Goal: Task Accomplishment & Management: Manage account settings

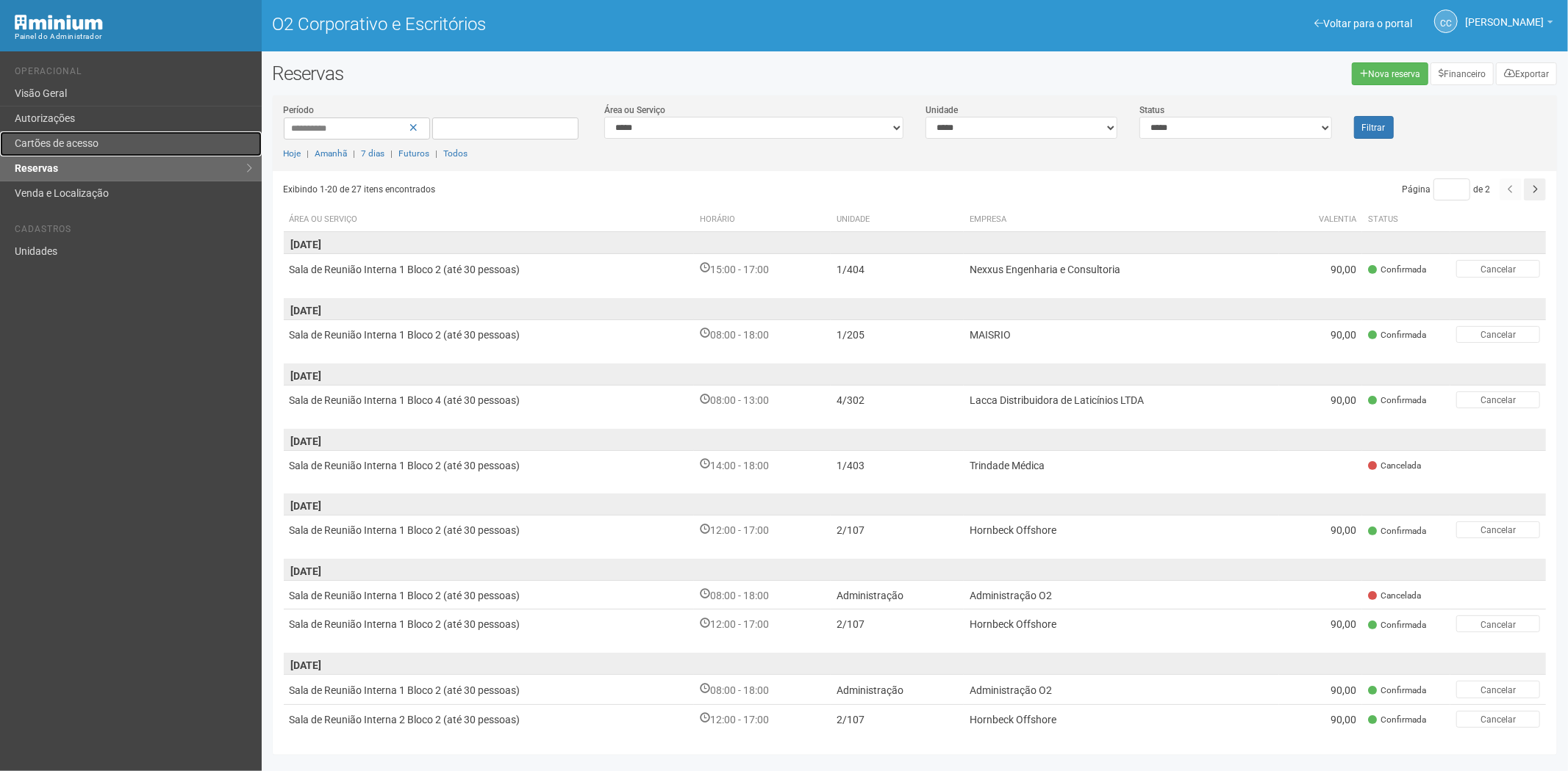
click at [68, 150] on link "Cartões de acesso" at bounding box center [131, 144] width 261 height 25
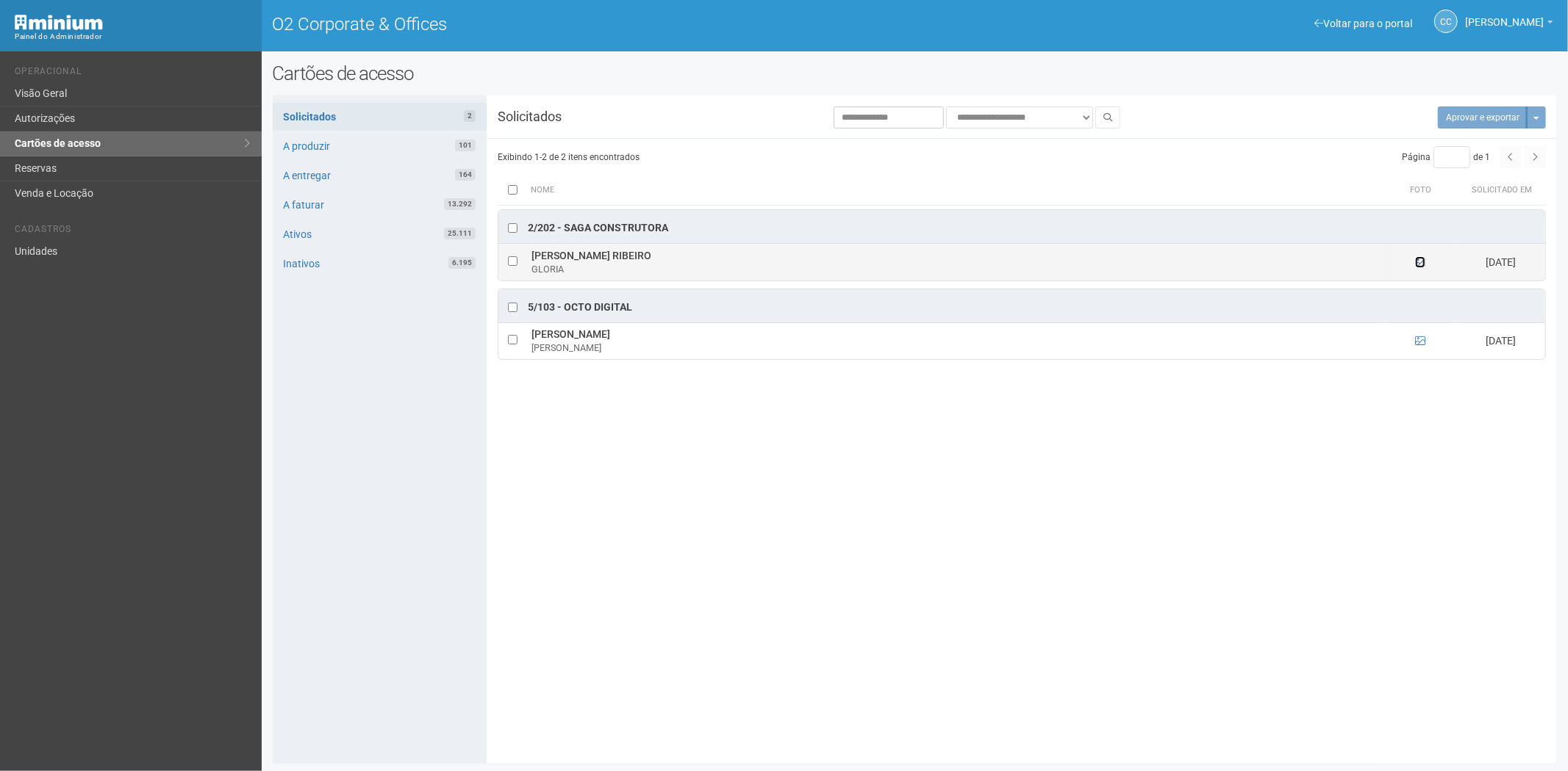
click at [1420, 268] on icon at bounding box center [1419, 261] width 10 height 10
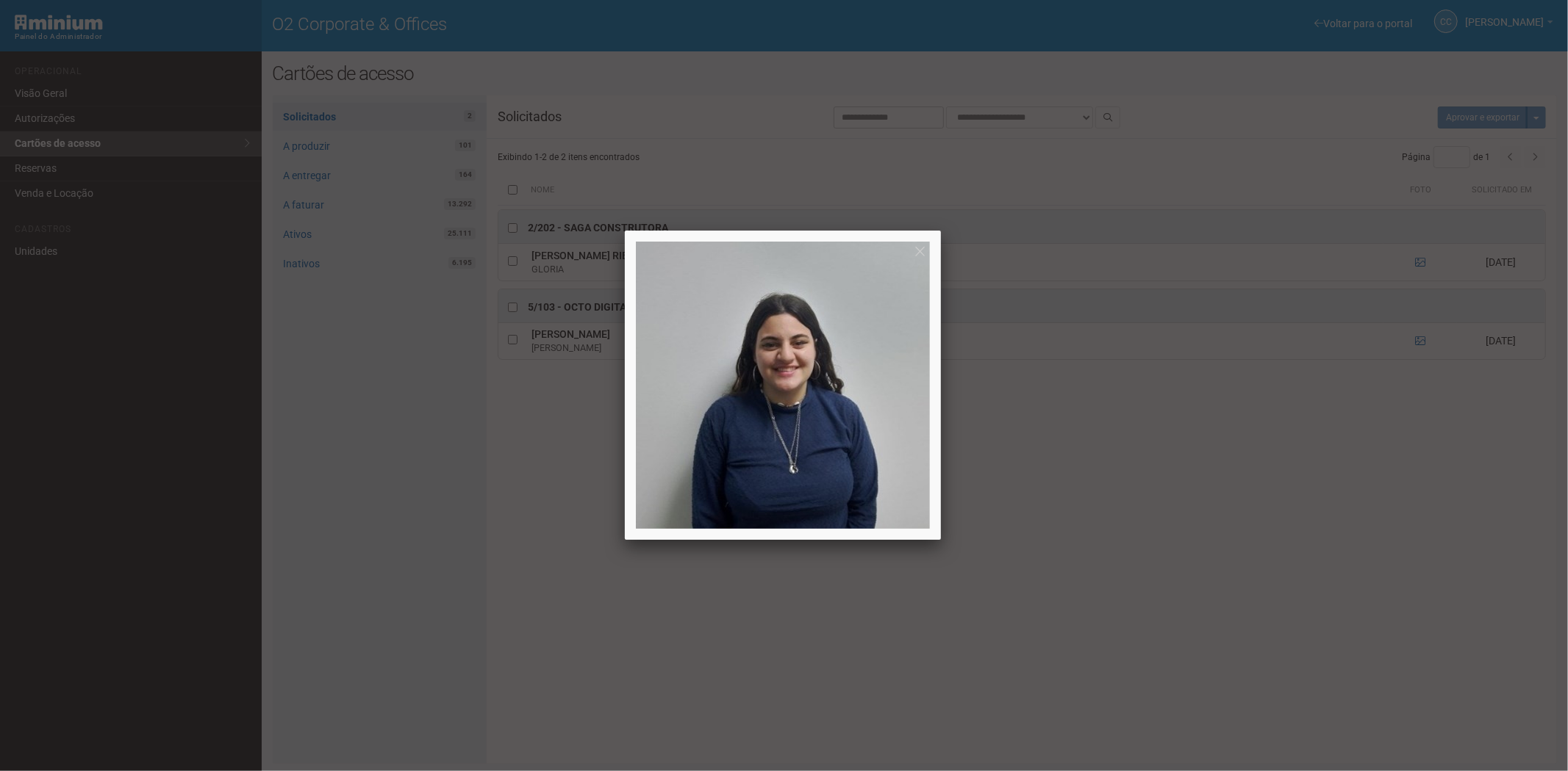
click at [1421, 261] on div at bounding box center [784, 386] width 1568 height 771
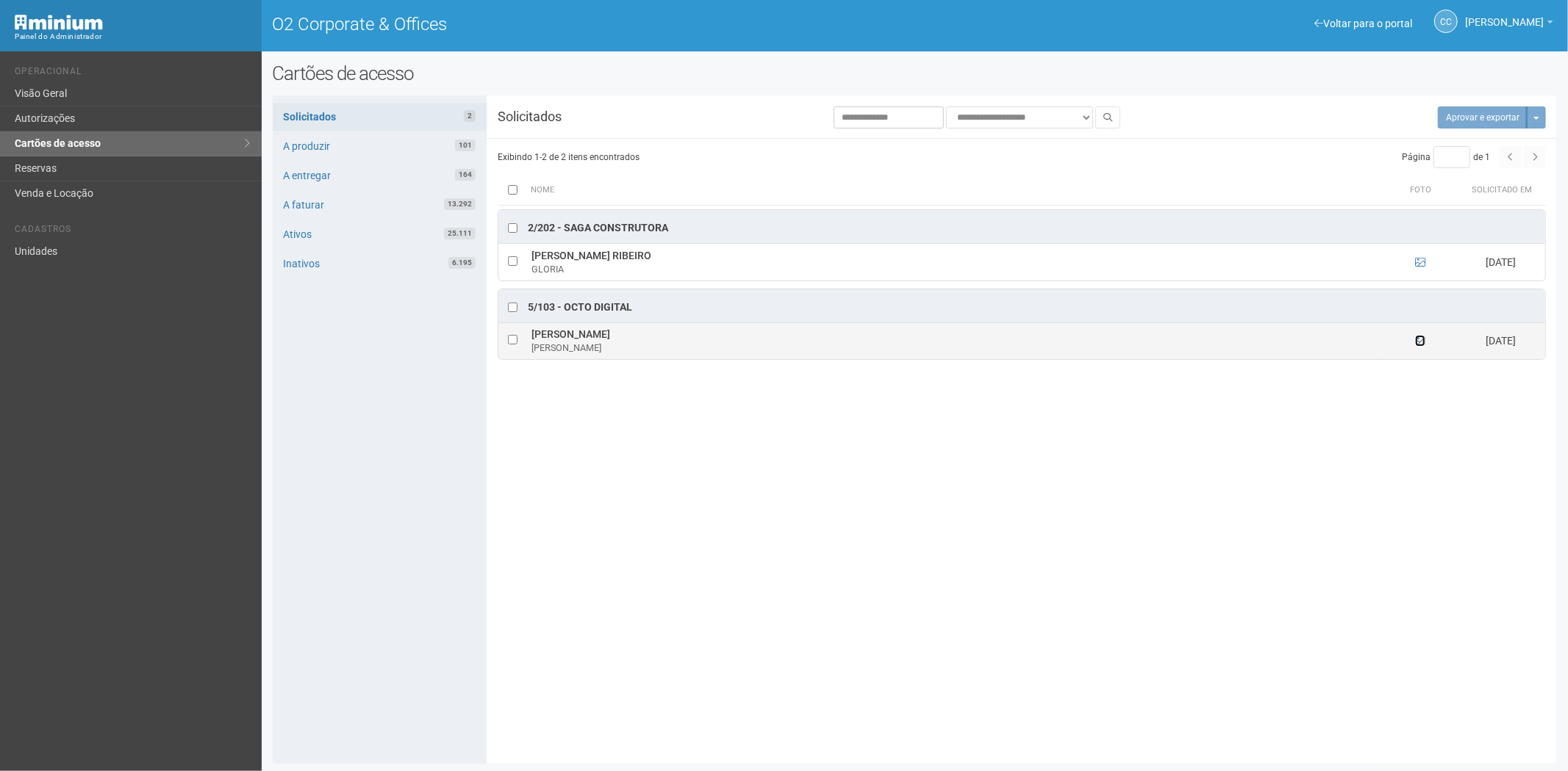
click at [1415, 343] on icon at bounding box center [1419, 340] width 10 height 10
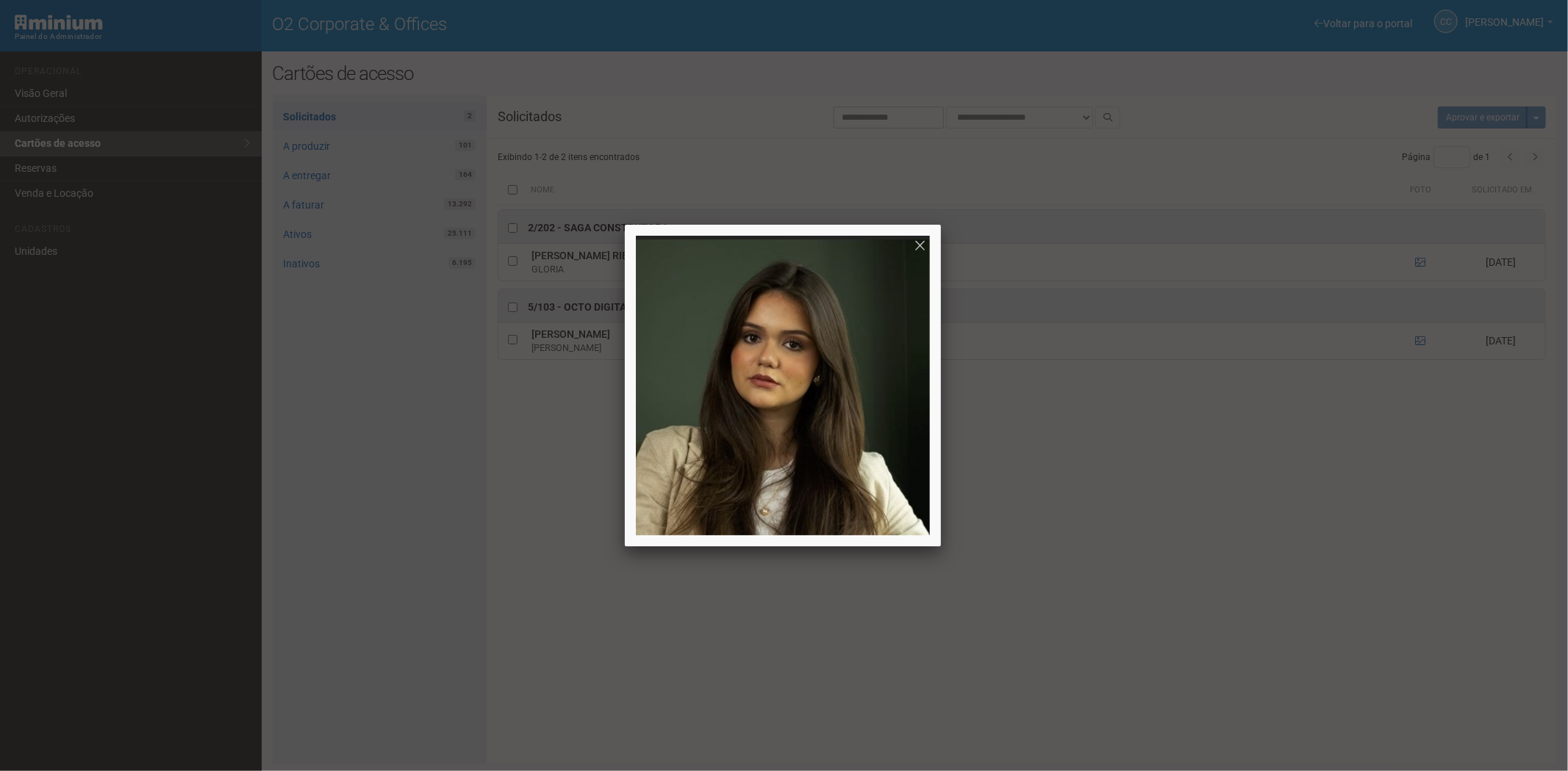
click at [1192, 581] on div at bounding box center [784, 386] width 1568 height 771
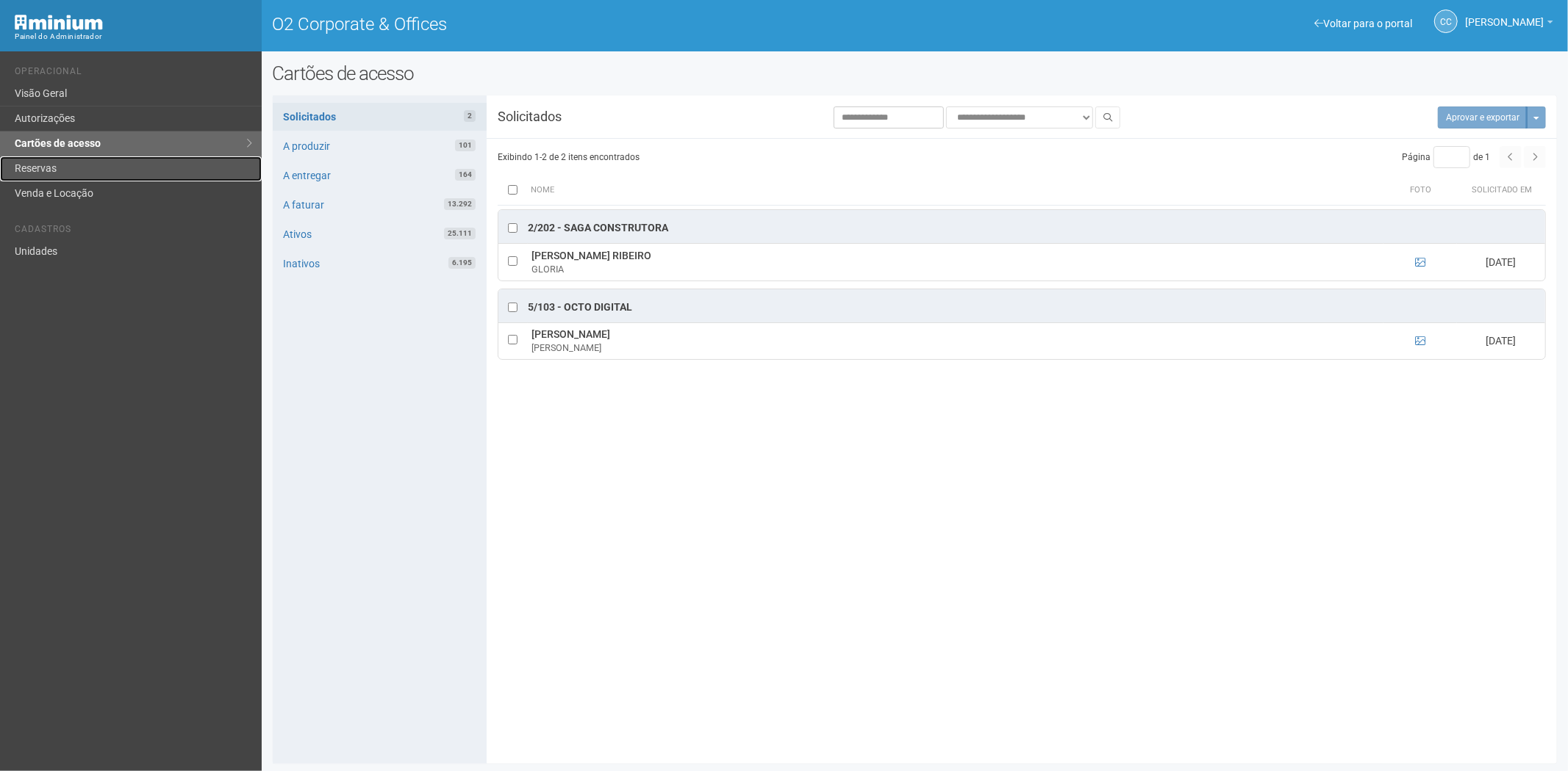
click at [71, 161] on link "Reservas" at bounding box center [131, 170] width 261 height 25
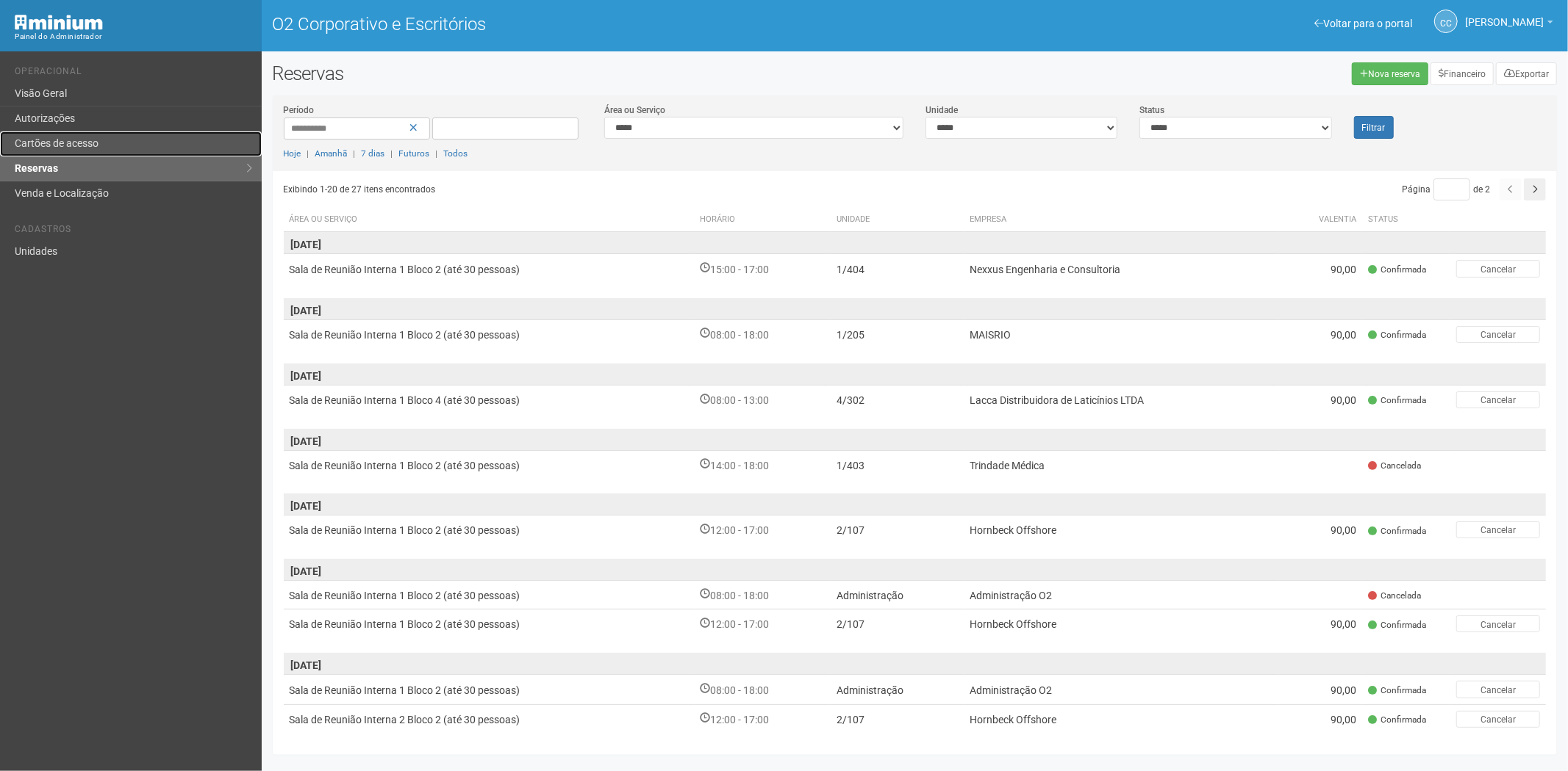
click at [131, 142] on link "Cartões de acesso" at bounding box center [131, 144] width 261 height 25
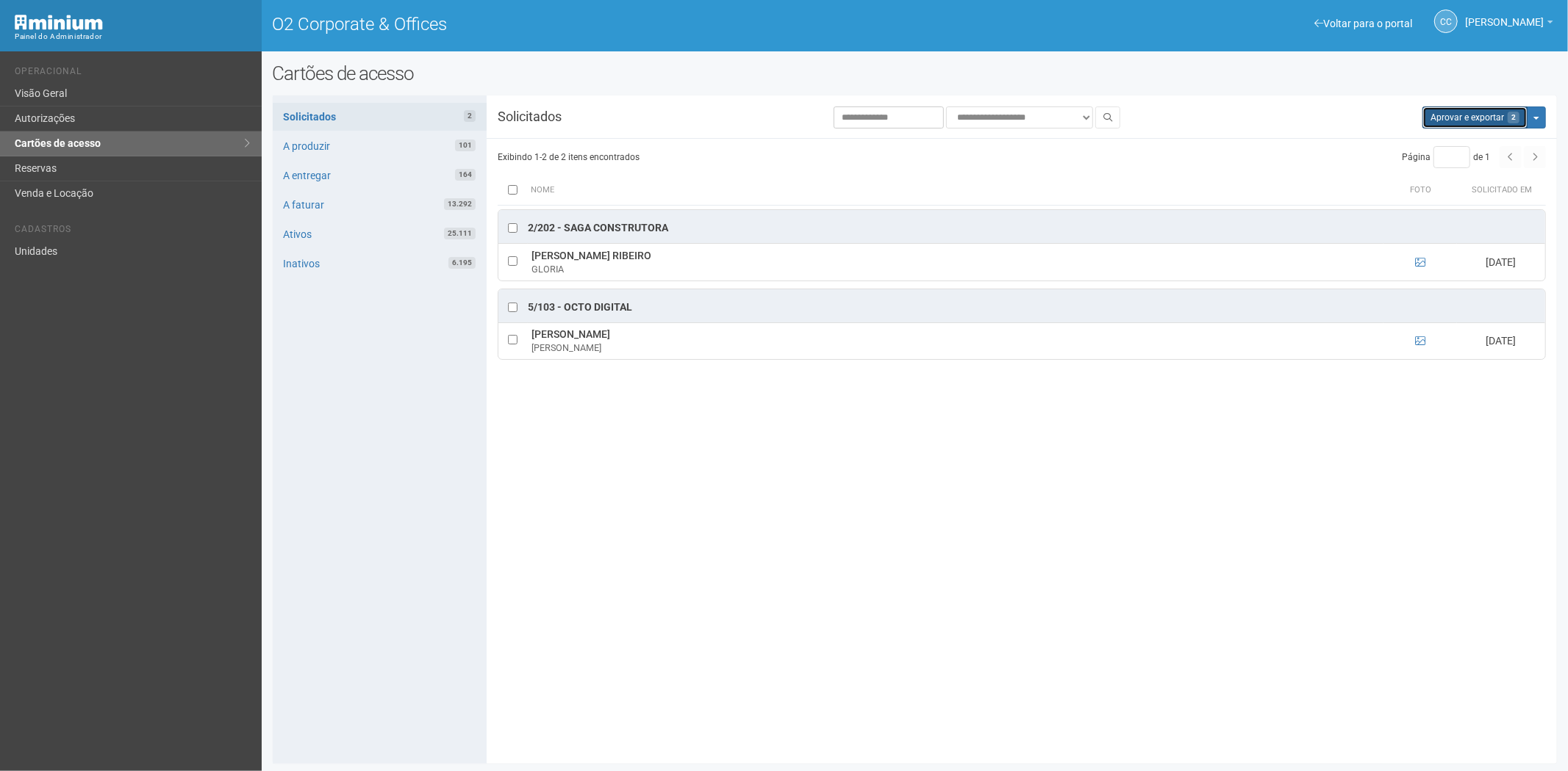
click at [1448, 114] on button "Aprovar e exportar 2" at bounding box center [1475, 117] width 105 height 22
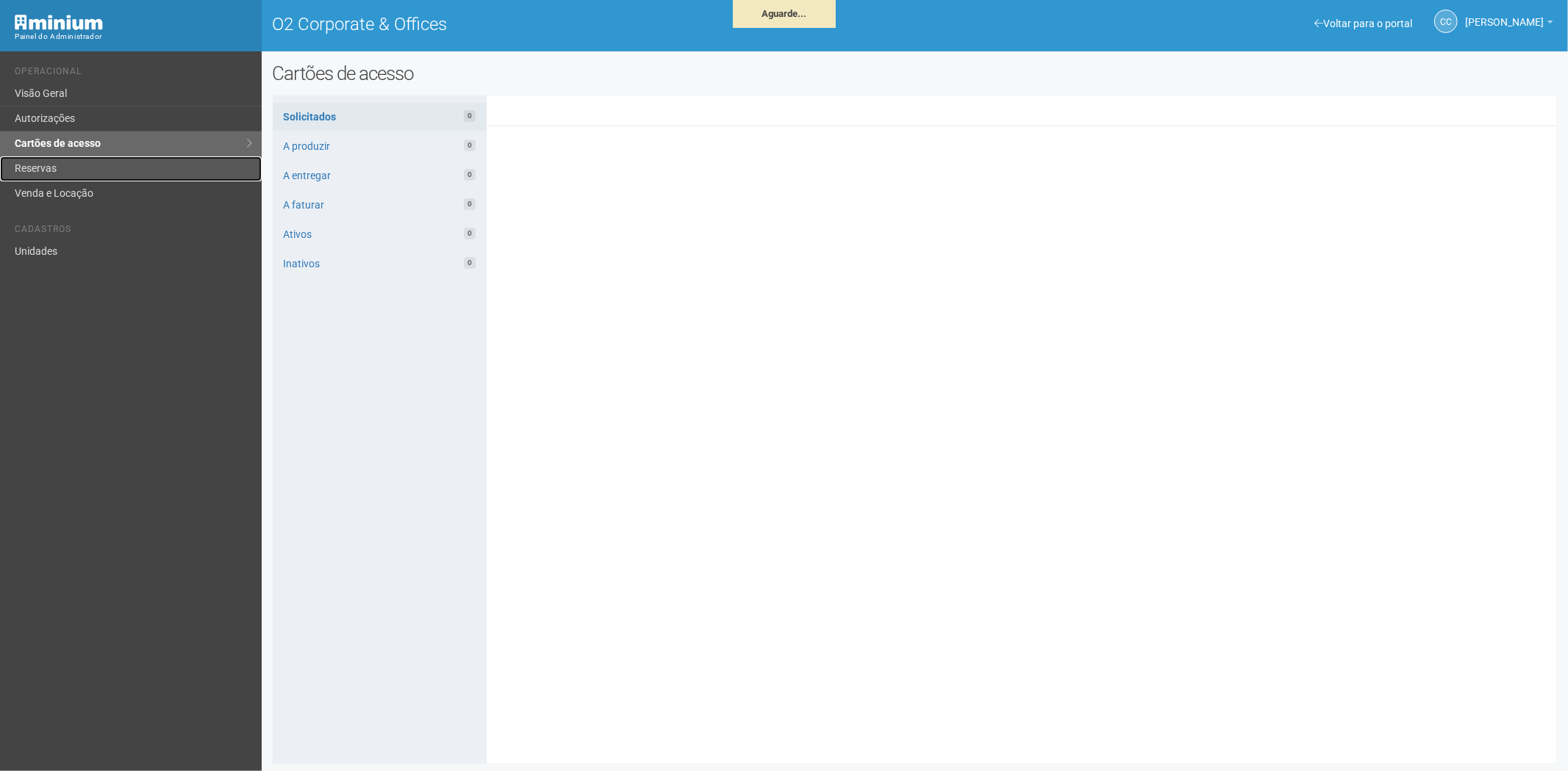
click at [45, 166] on link "Reservas" at bounding box center [131, 170] width 261 height 25
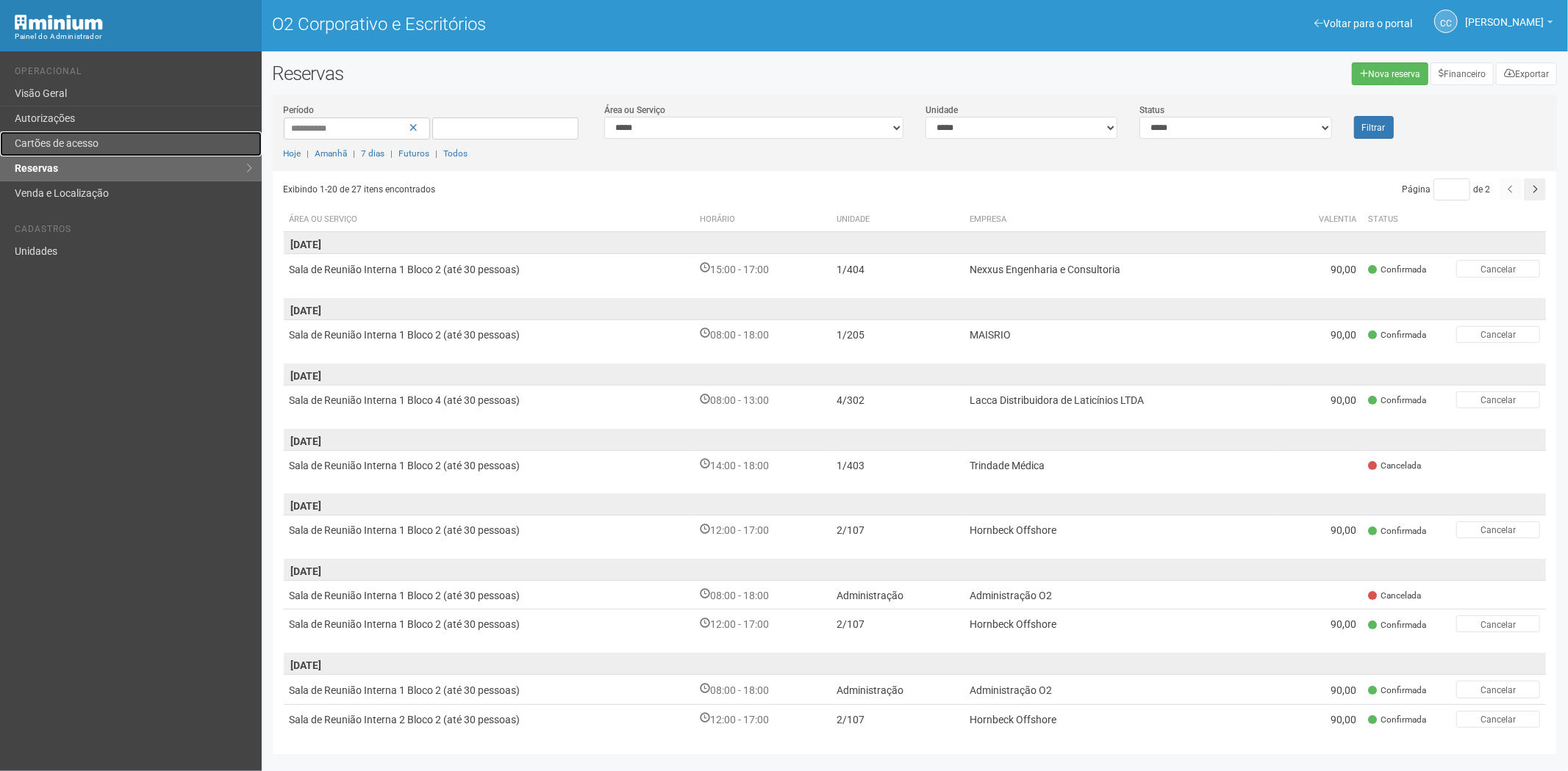
click at [89, 145] on font "Cartões de acesso" at bounding box center [56, 142] width 83 height 12
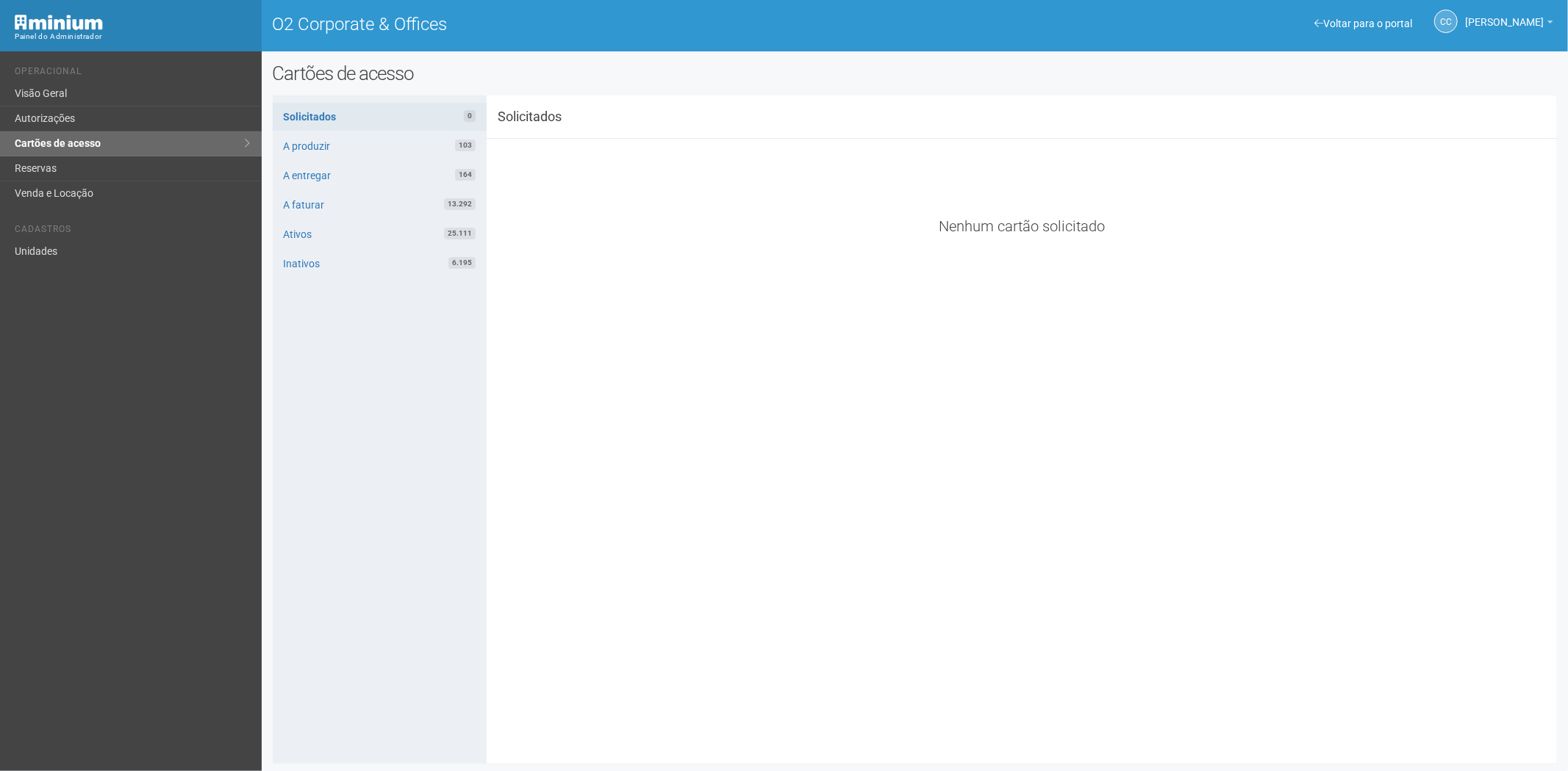
click at [689, 688] on div "**********" at bounding box center [915, 429] width 1285 height 647
click at [107, 450] on div "Voltar para o portal Operacional Visão Geral Autorizações Cartões de acesso Res…" at bounding box center [131, 412] width 261 height 720
click at [137, 121] on link "Autorizações" at bounding box center [131, 119] width 261 height 25
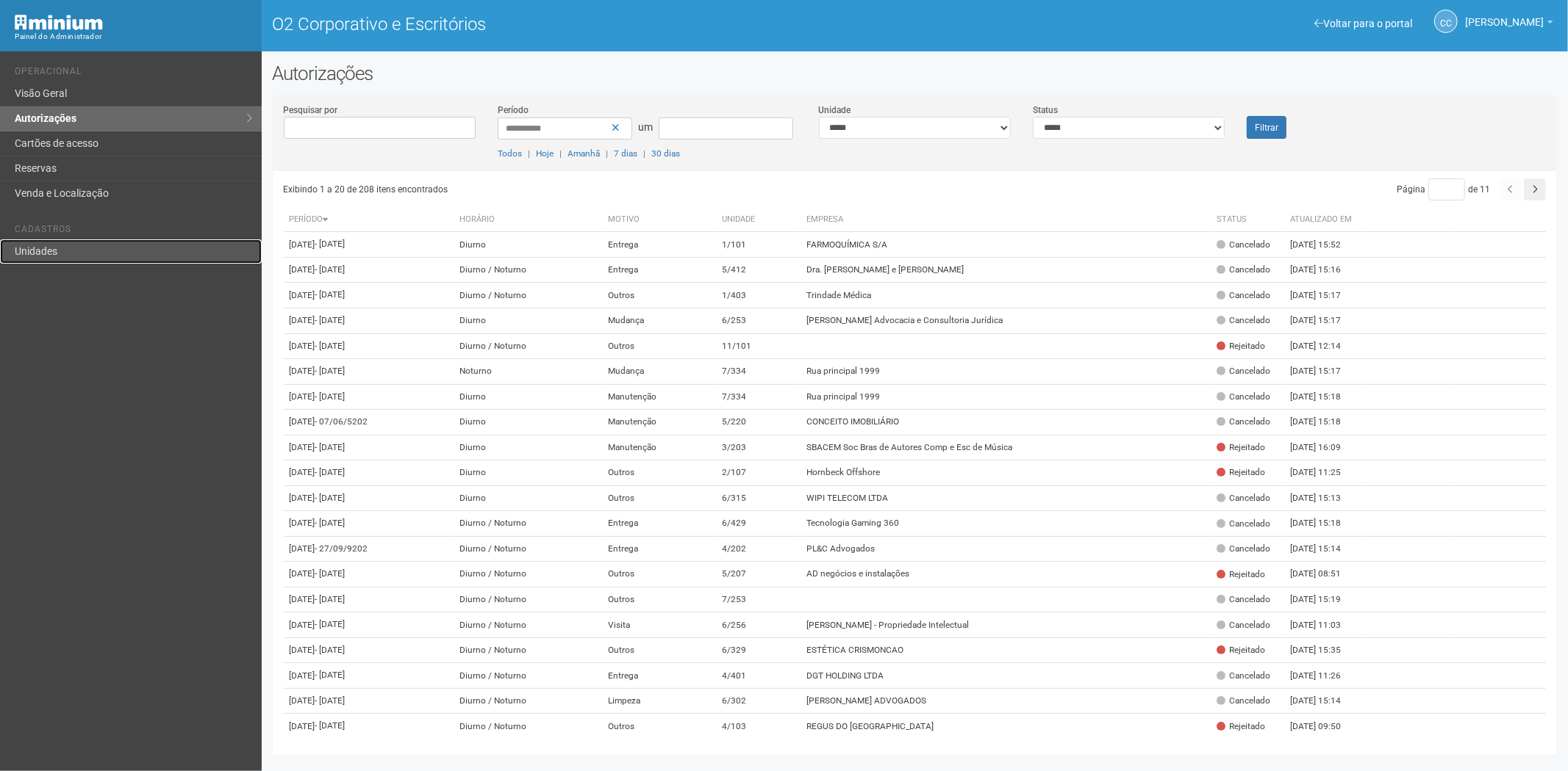
click at [72, 249] on link "Unidades" at bounding box center [131, 251] width 261 height 24
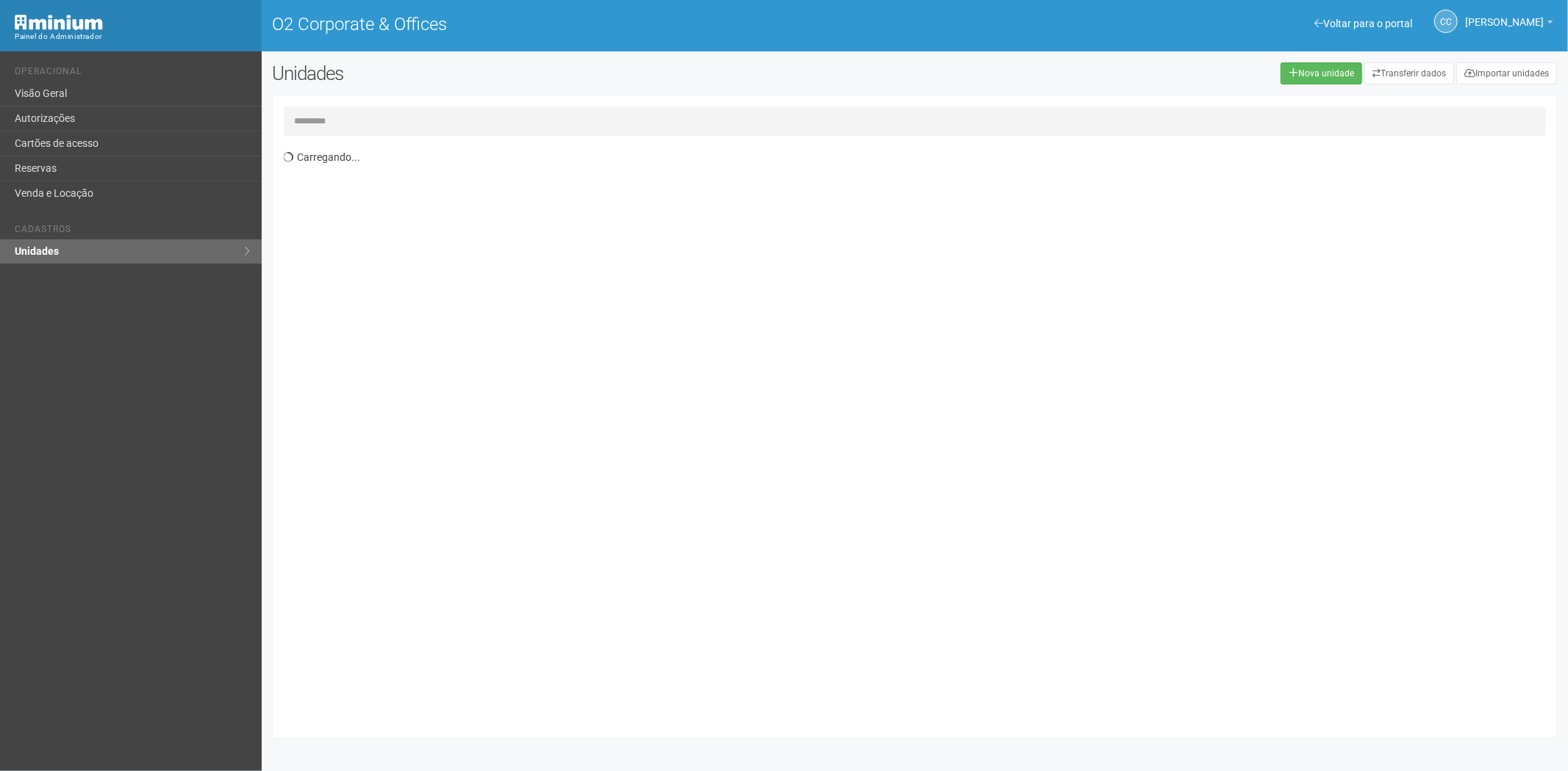
click at [341, 130] on input "text" at bounding box center [915, 121] width 1262 height 29
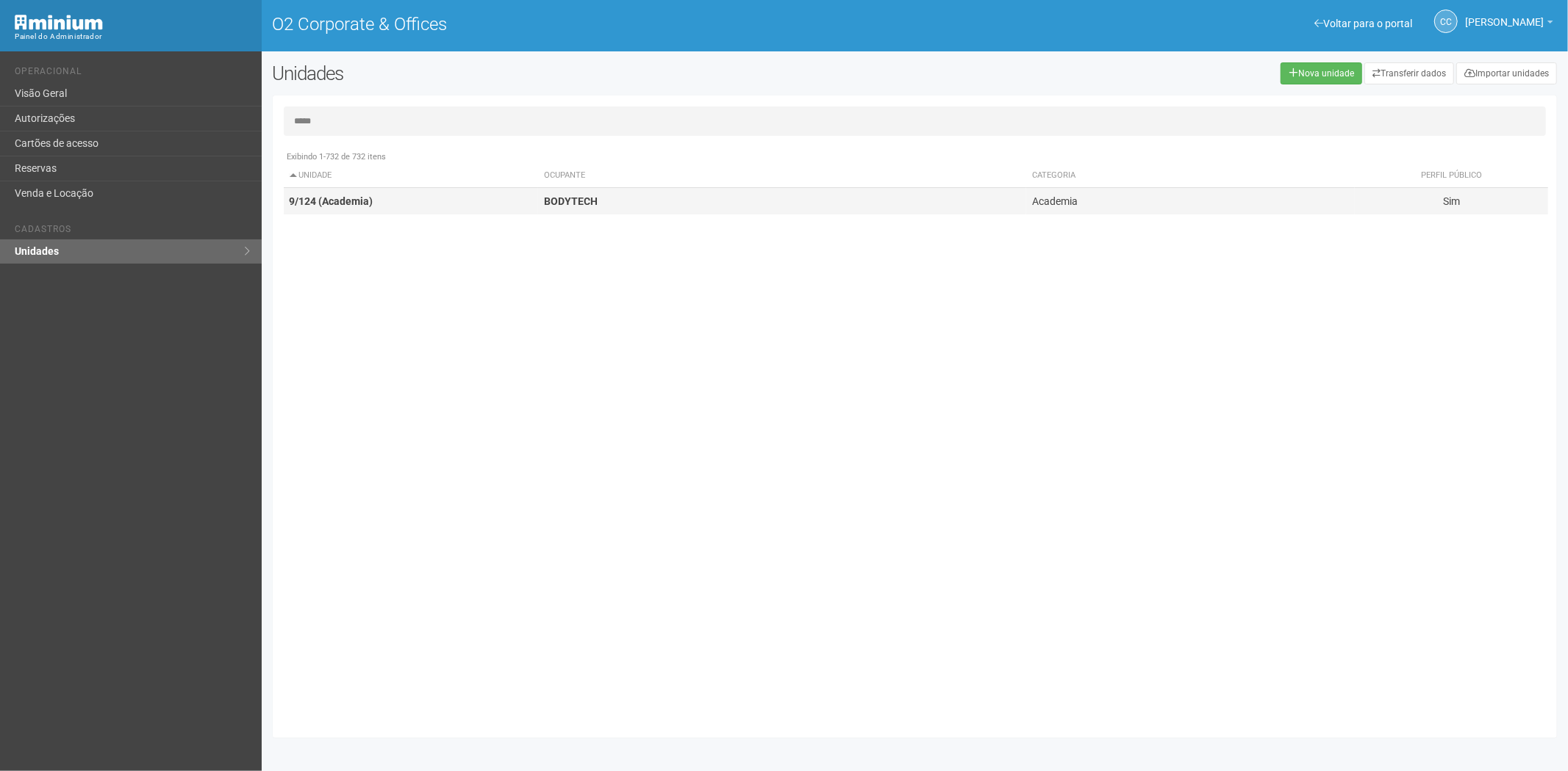
type input "*****"
click at [513, 211] on td "9/124 (Academia)" at bounding box center [411, 201] width 254 height 27
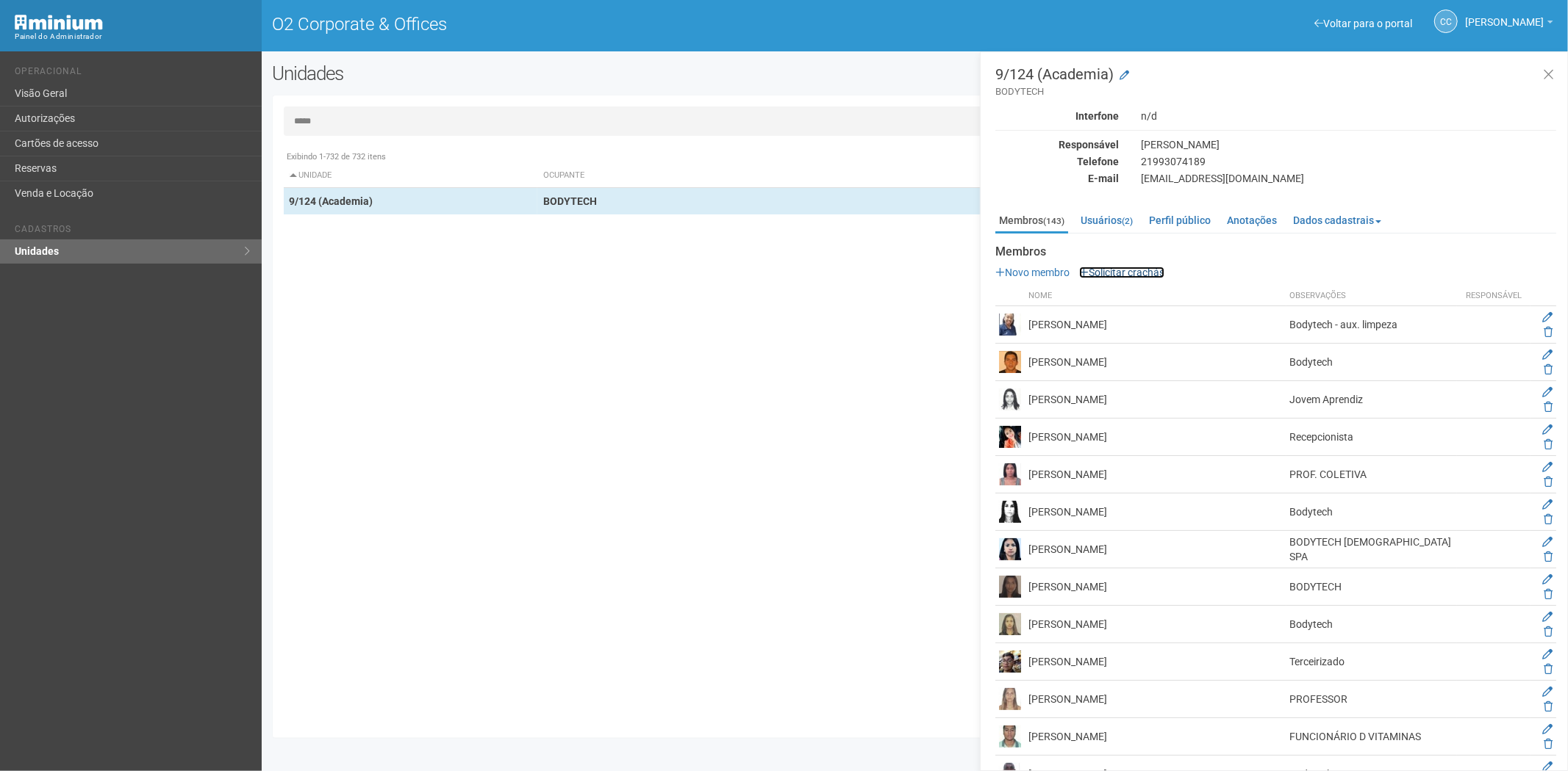
click at [1138, 268] on link "Solicitar crachás" at bounding box center [1122, 272] width 85 height 12
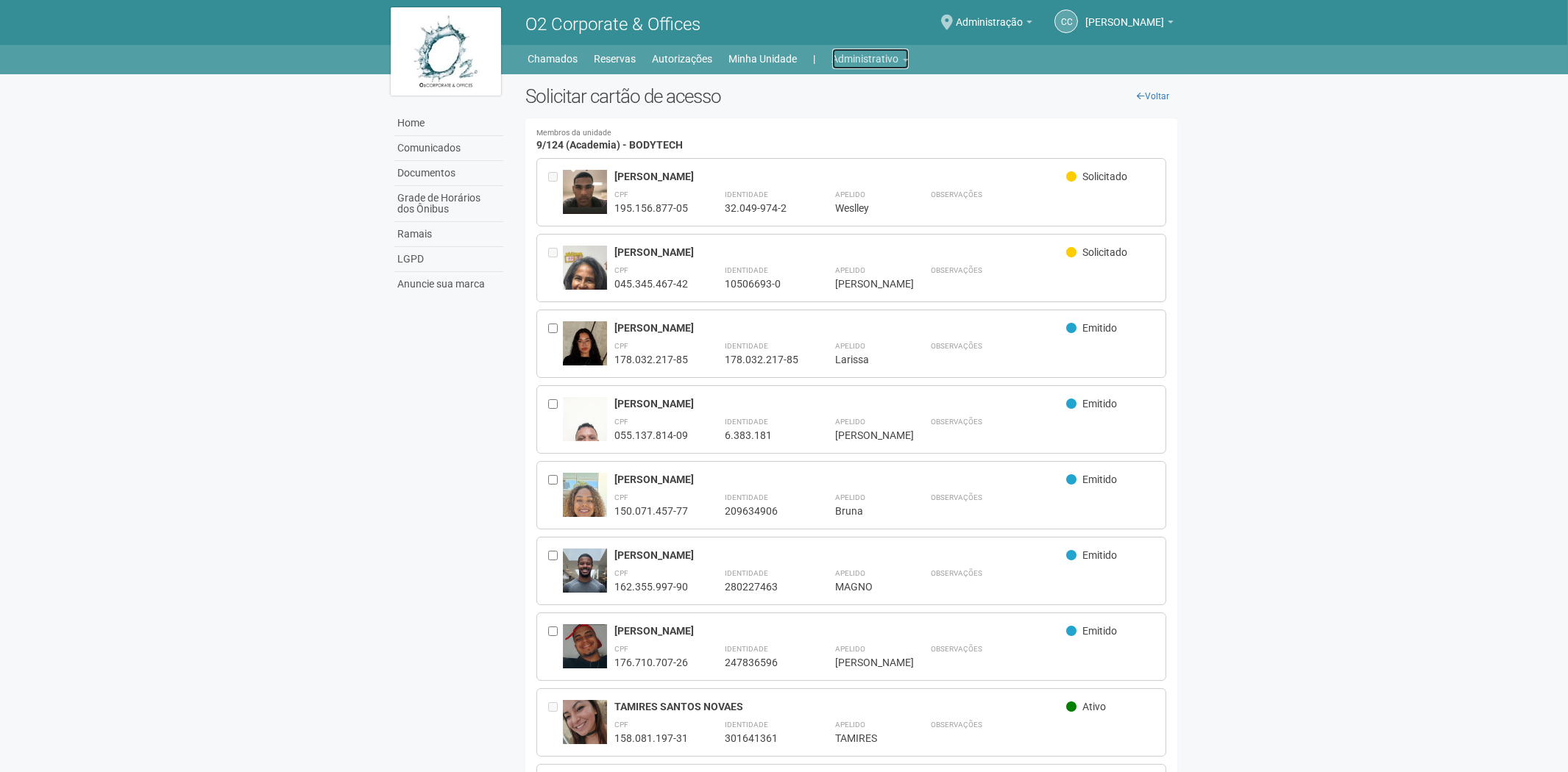
click at [859, 56] on link "Administrativo" at bounding box center [870, 58] width 76 height 21
drag, startPoint x: 838, startPoint y: 114, endPoint x: 832, endPoint y: 119, distance: 7.8
click at [838, 114] on link "Cartões de acesso" at bounding box center [850, 115] width 125 height 25
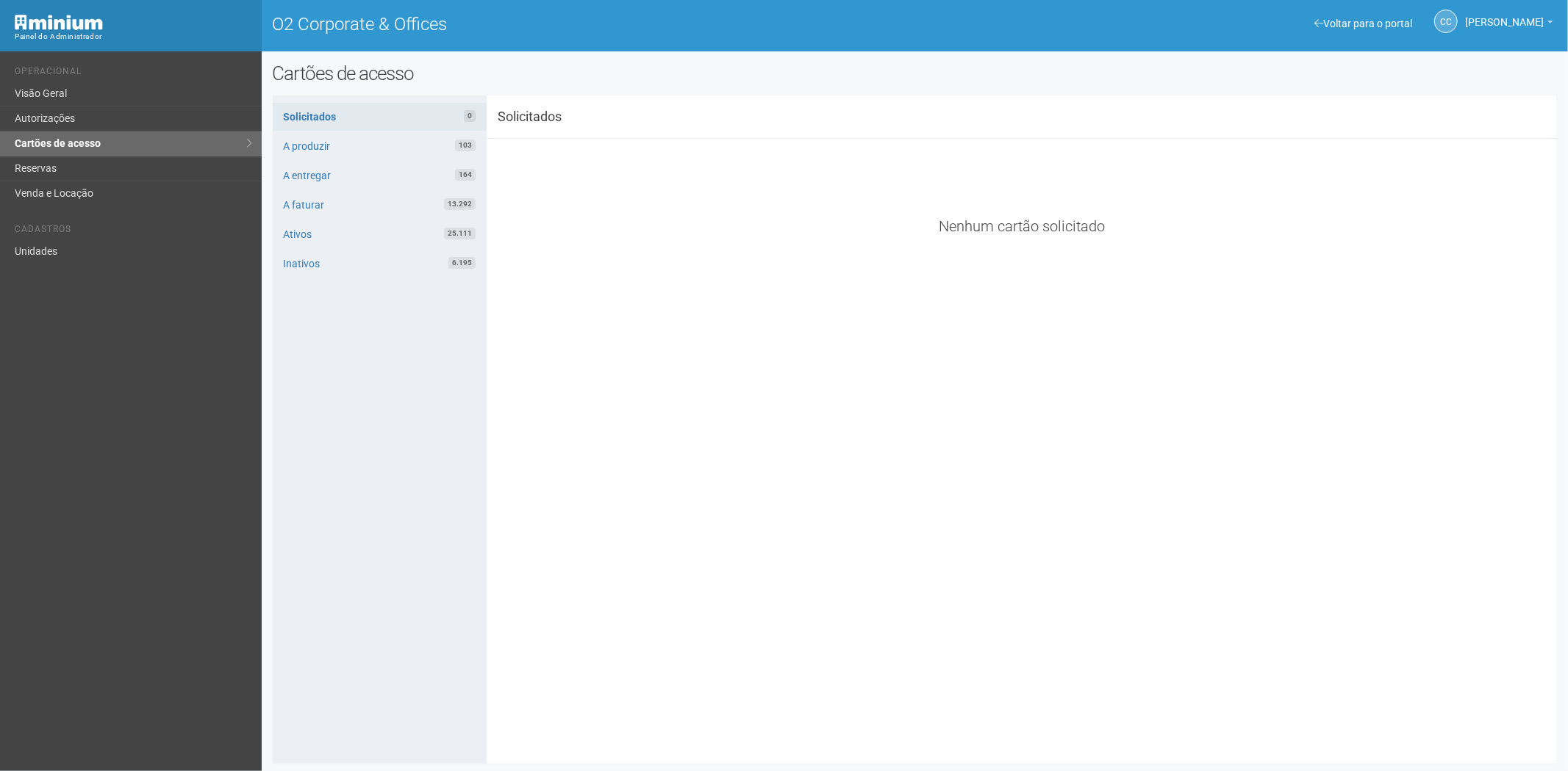
click at [181, 615] on div "Voltar para o portal Operacional Visão Geral Autorizações Cartões de acesso Res…" at bounding box center [131, 412] width 261 height 720
click at [651, 685] on div "**********" at bounding box center [915, 429] width 1285 height 647
click at [74, 158] on link "Reservas" at bounding box center [131, 170] width 261 height 25
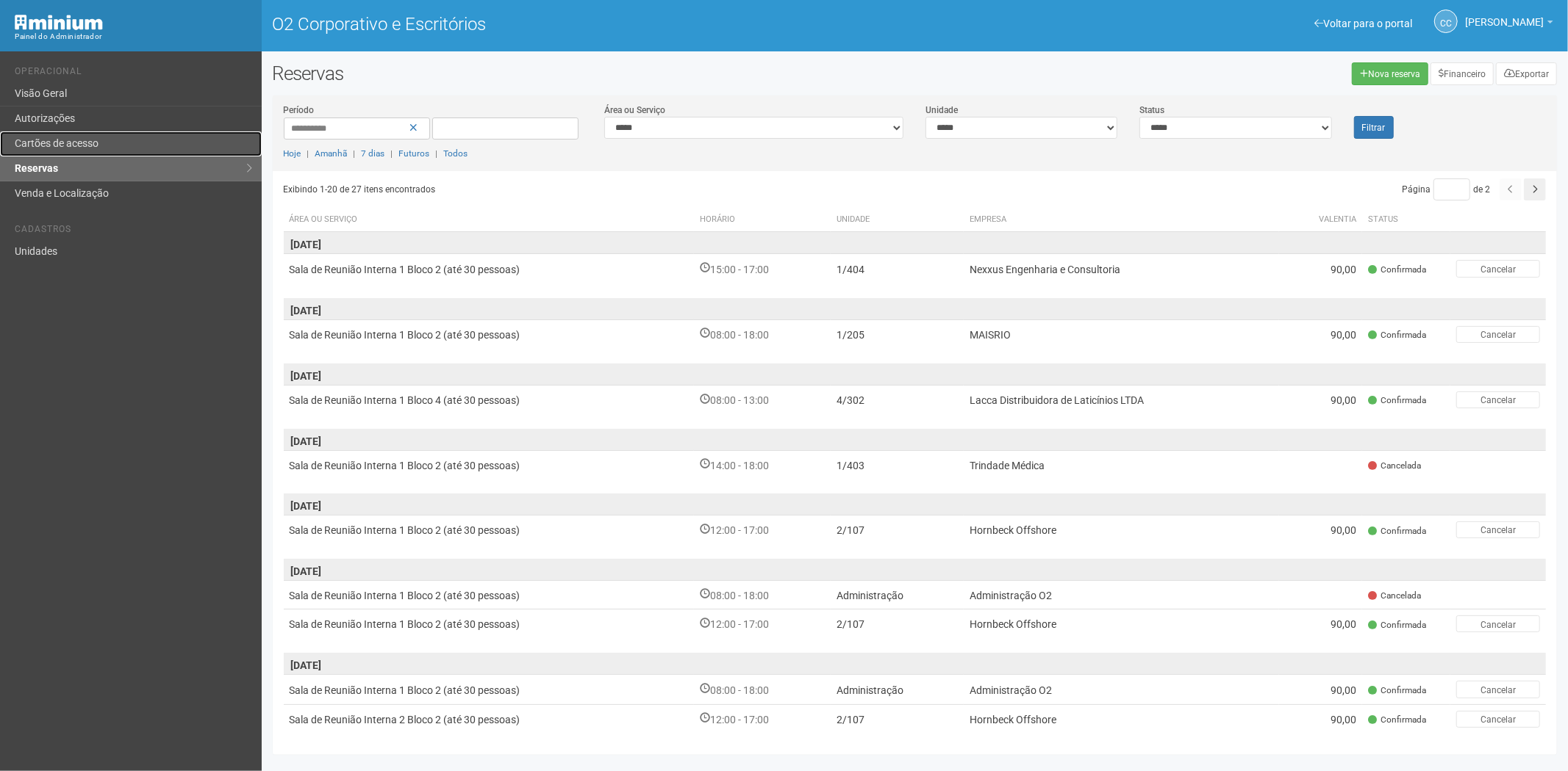
click at [70, 141] on font "Cartões de acesso" at bounding box center [56, 142] width 83 height 12
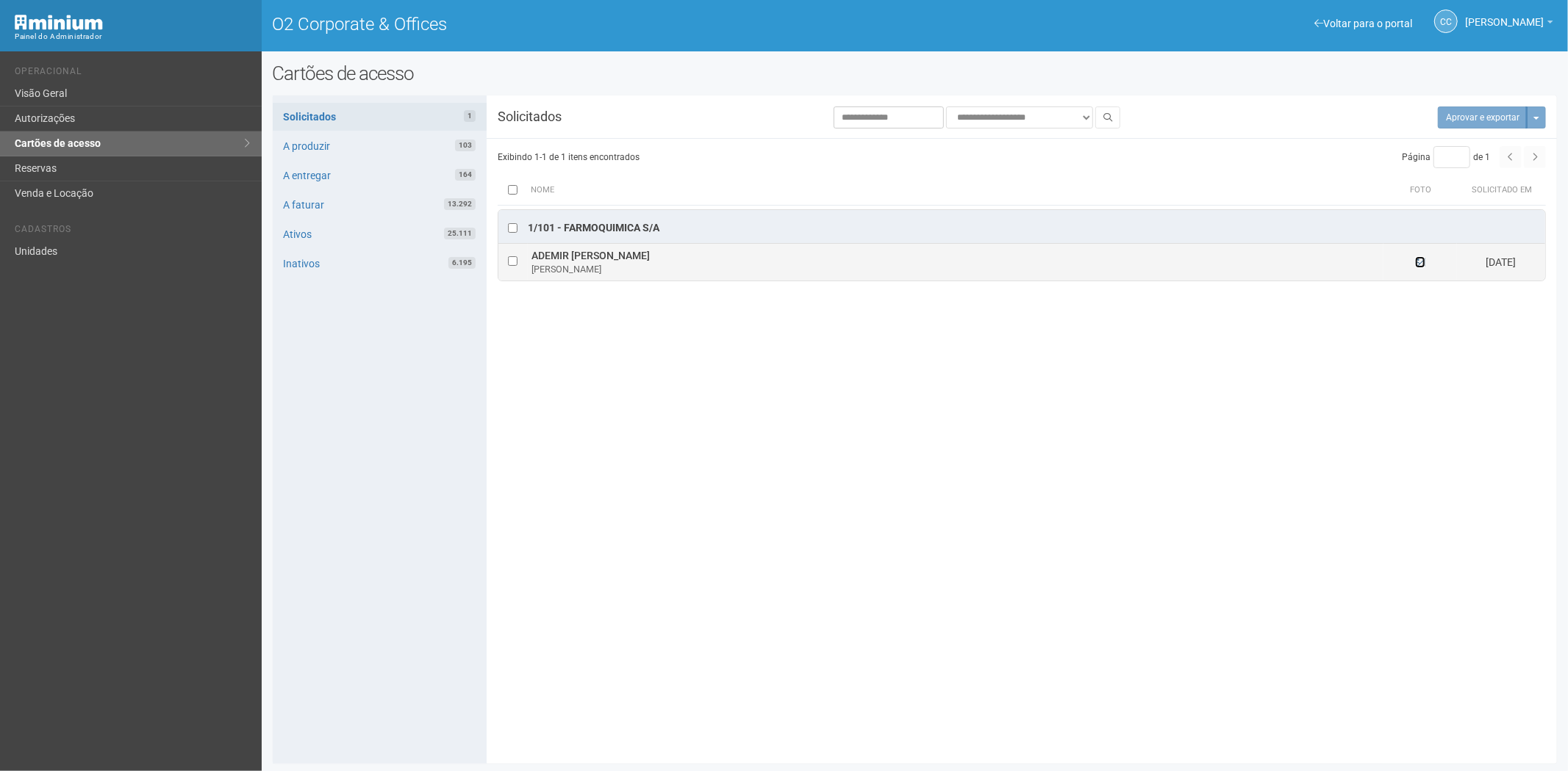
click at [1422, 263] on icon at bounding box center [1419, 261] width 10 height 10
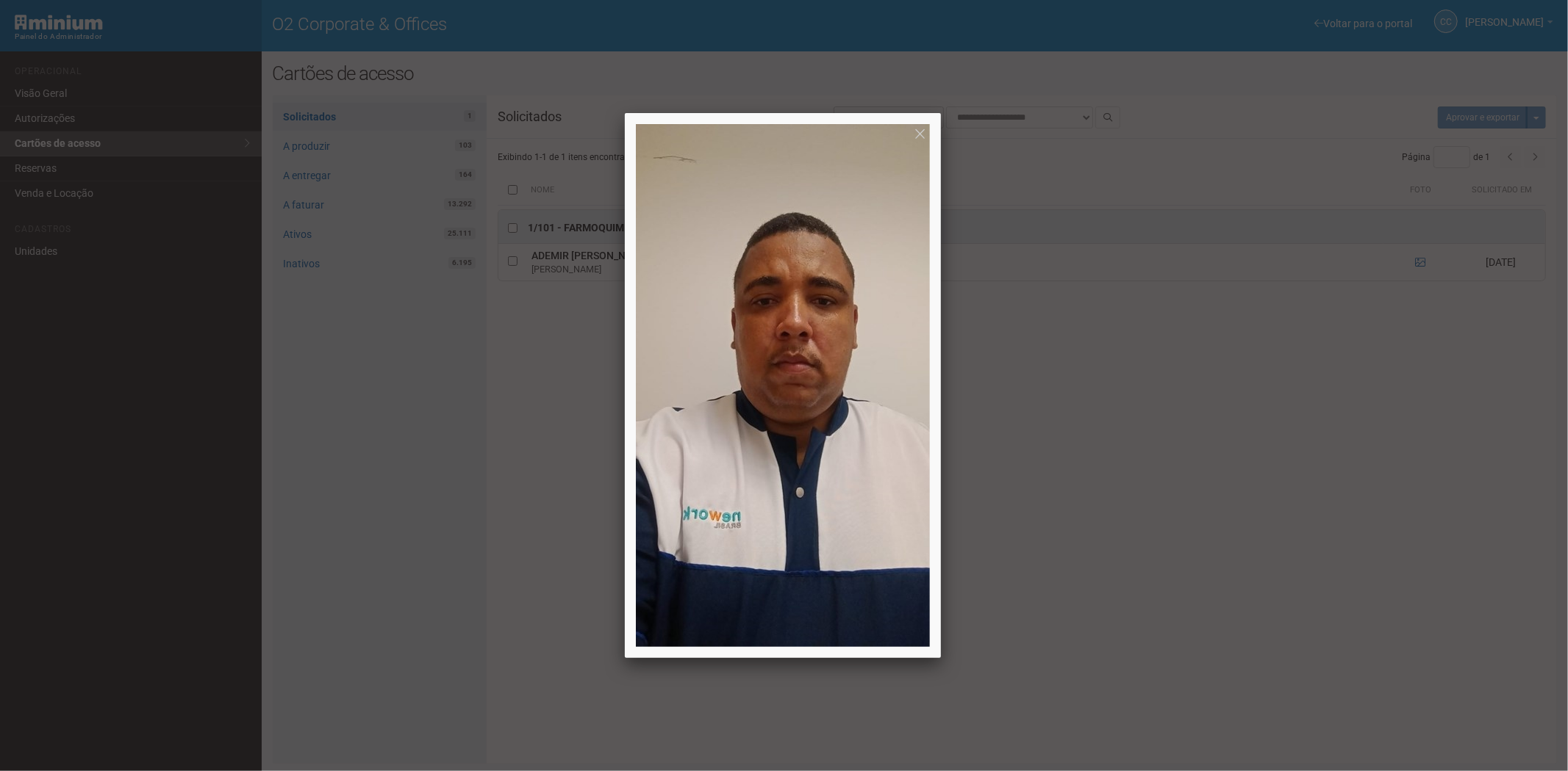
click at [1243, 532] on div at bounding box center [784, 386] width 1568 height 771
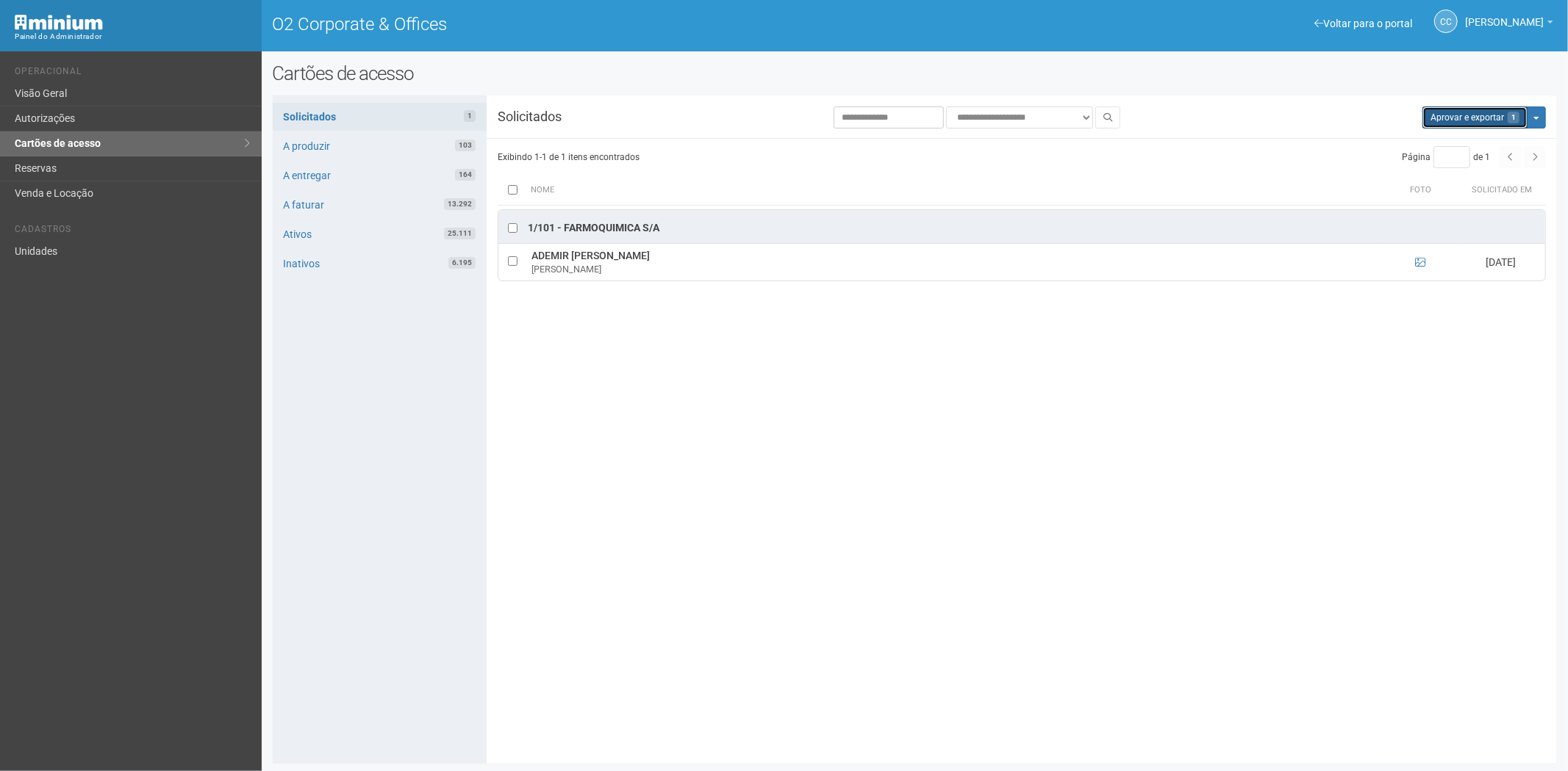
click at [1445, 125] on button "Aprovar e exportar 1" at bounding box center [1475, 117] width 105 height 22
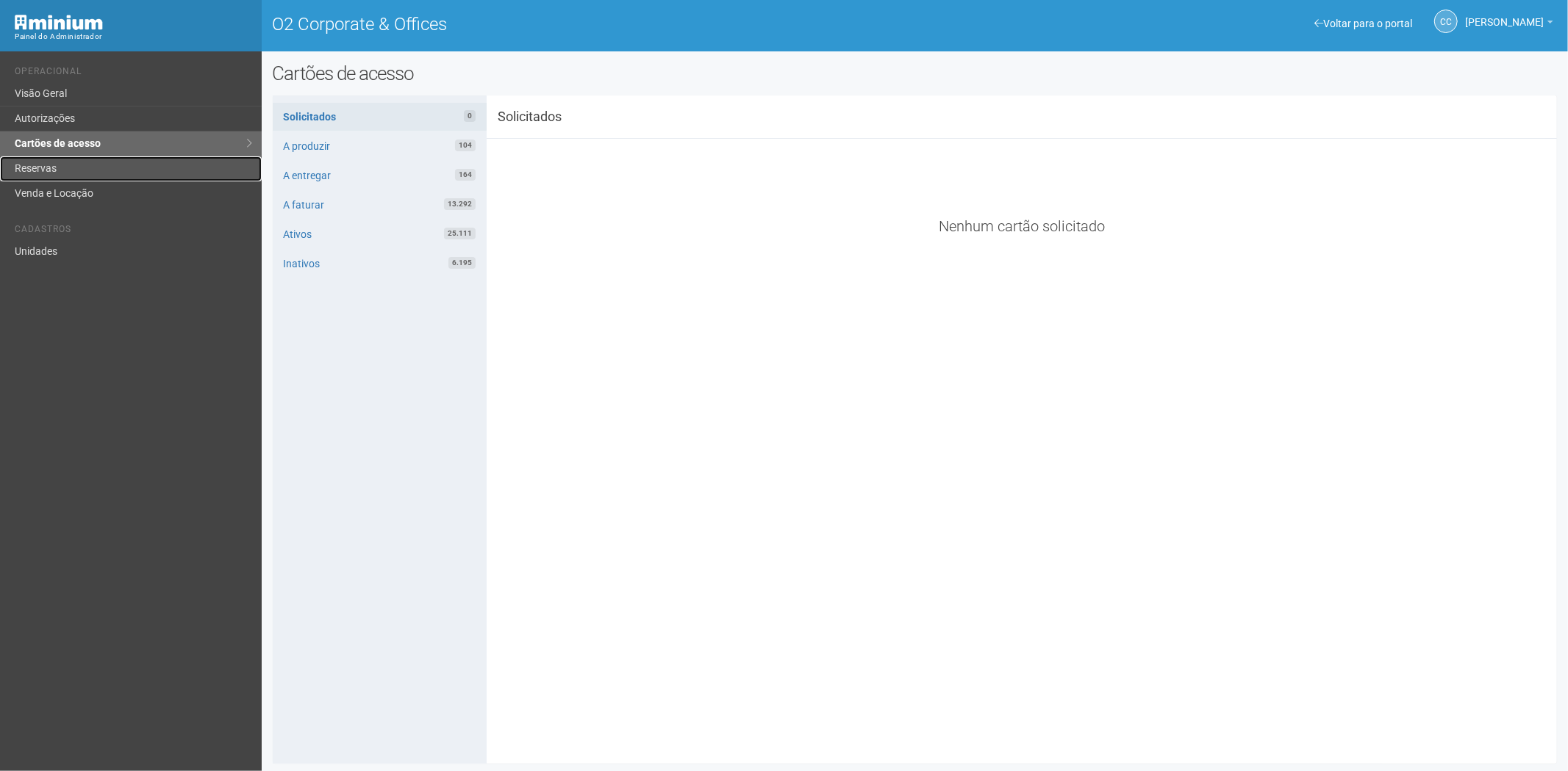
click at [90, 163] on link "Reservas" at bounding box center [131, 170] width 261 height 25
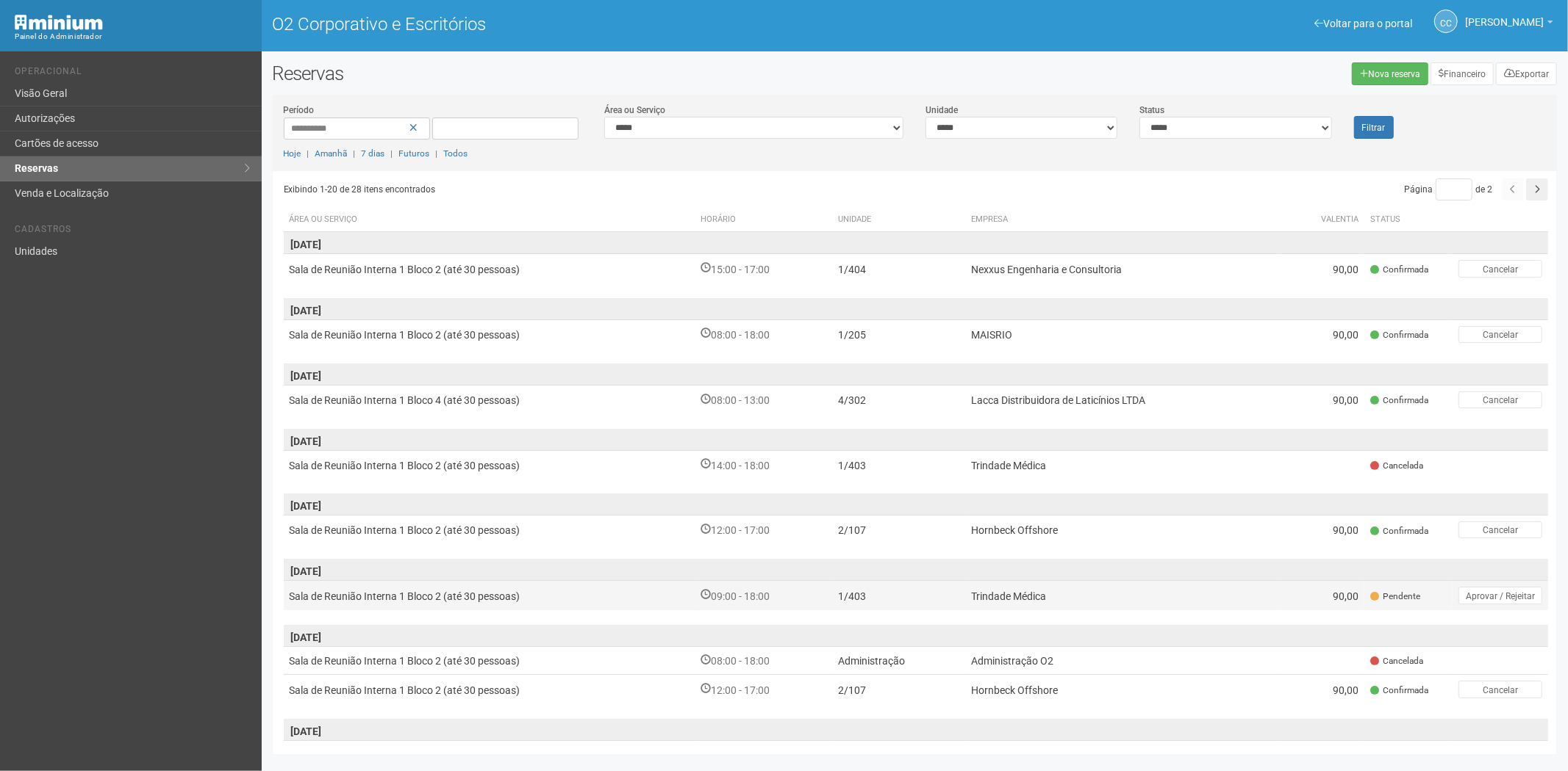
click at [994, 591] on font "Trindade Médica" at bounding box center [1008, 596] width 75 height 12
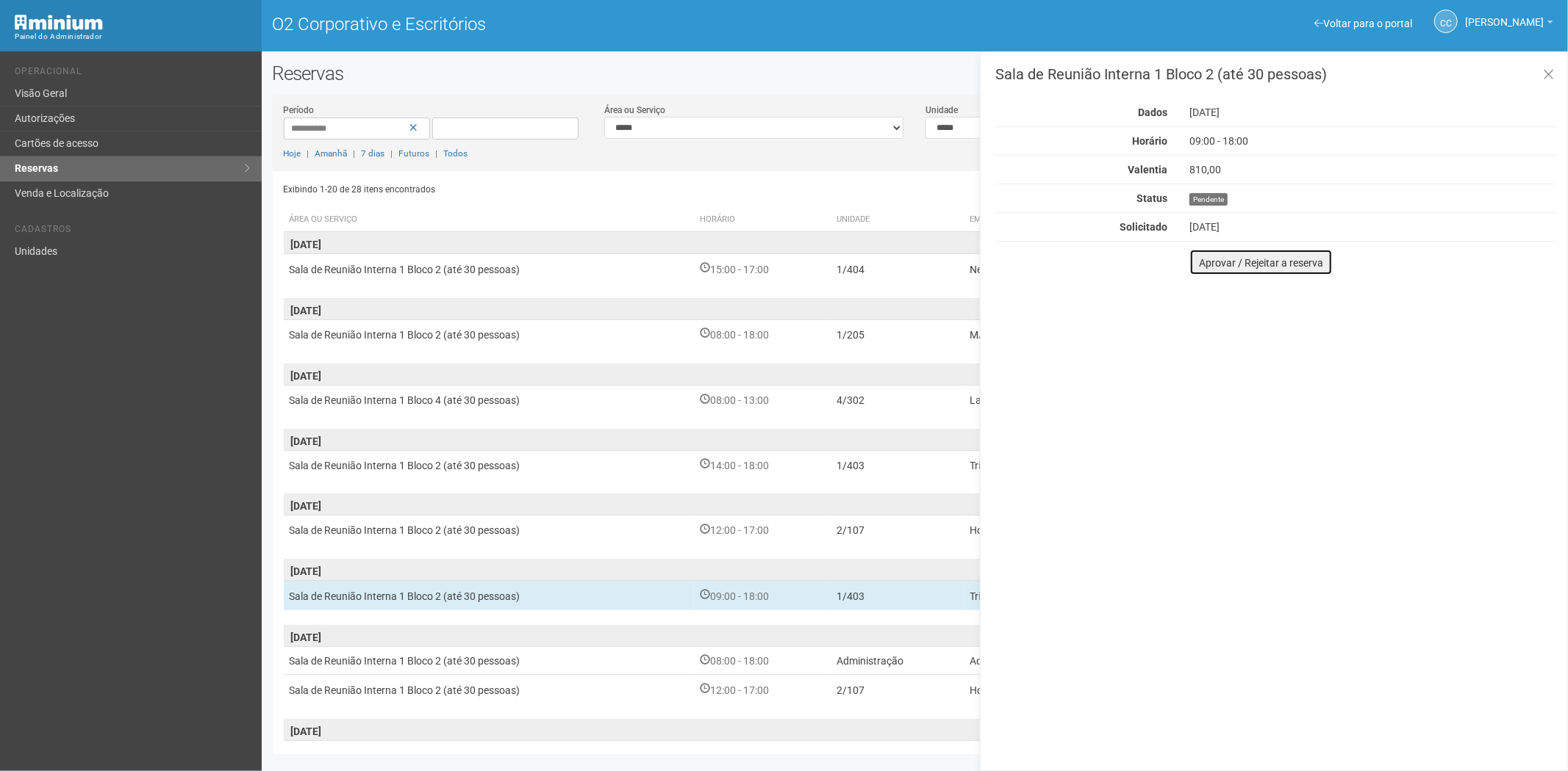
click at [1200, 269] on button "Aprovar / Rejeitar a reserva" at bounding box center [1260, 262] width 143 height 26
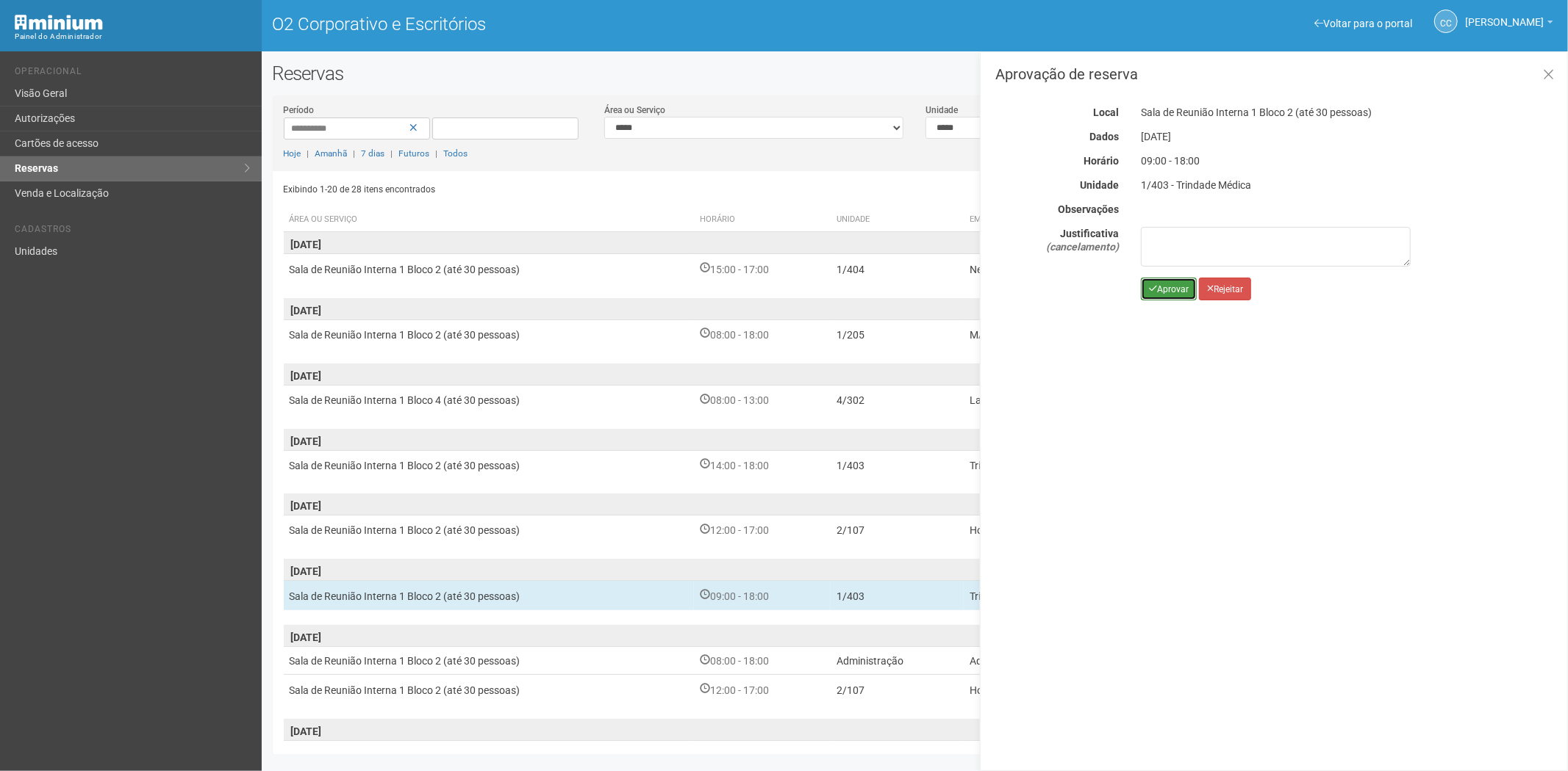
click at [1161, 292] on font "Aprovar" at bounding box center [1172, 288] width 32 height 10
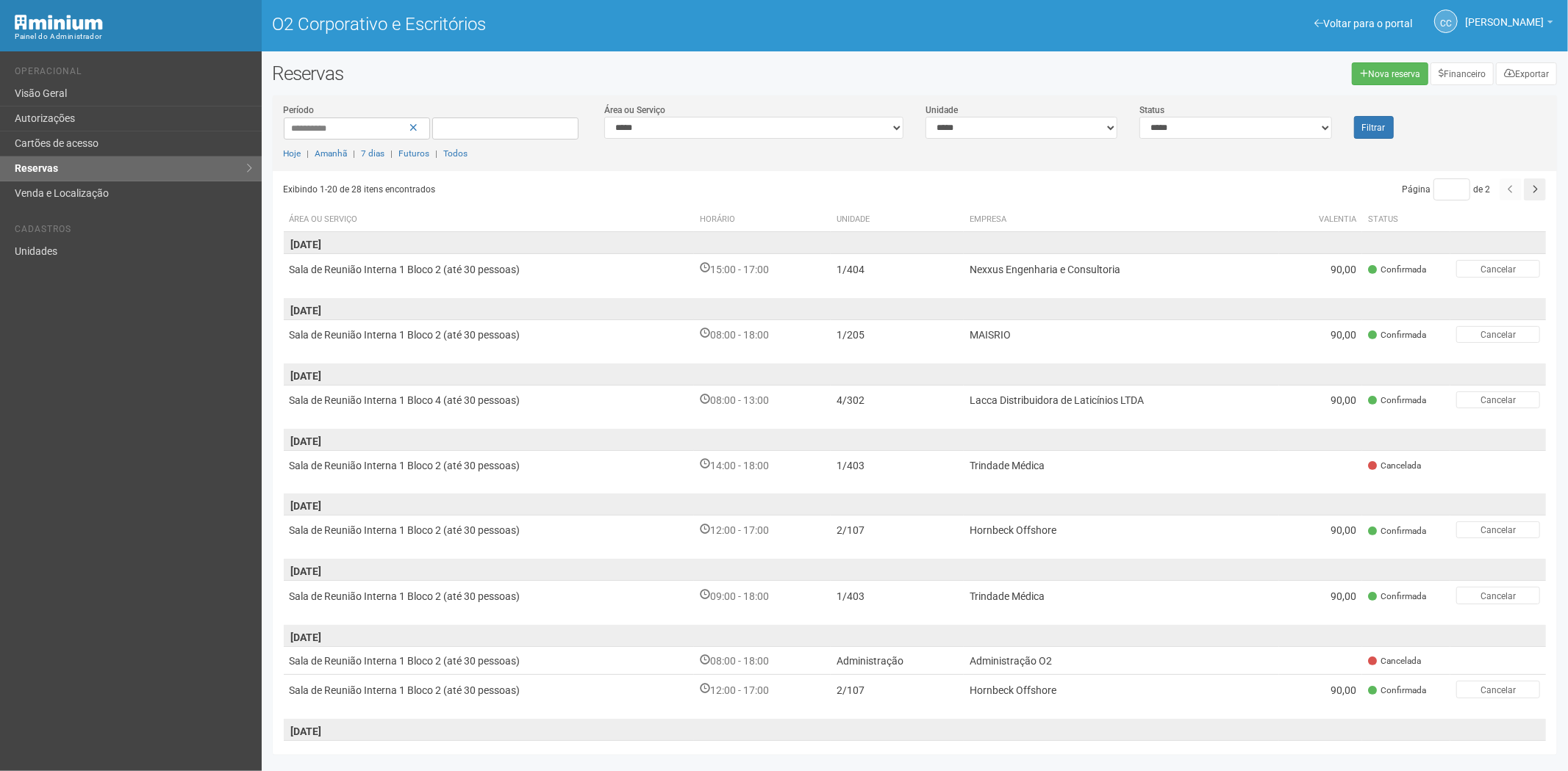
click at [114, 336] on div "Voltar para o portal Operacional Visão Geral Autorizações Cartões de acesso Res…" at bounding box center [131, 412] width 261 height 720
drag, startPoint x: 66, startPoint y: 256, endPoint x: 229, endPoint y: 231, distance: 164.9
click at [67, 256] on link "Unidades" at bounding box center [131, 251] width 261 height 24
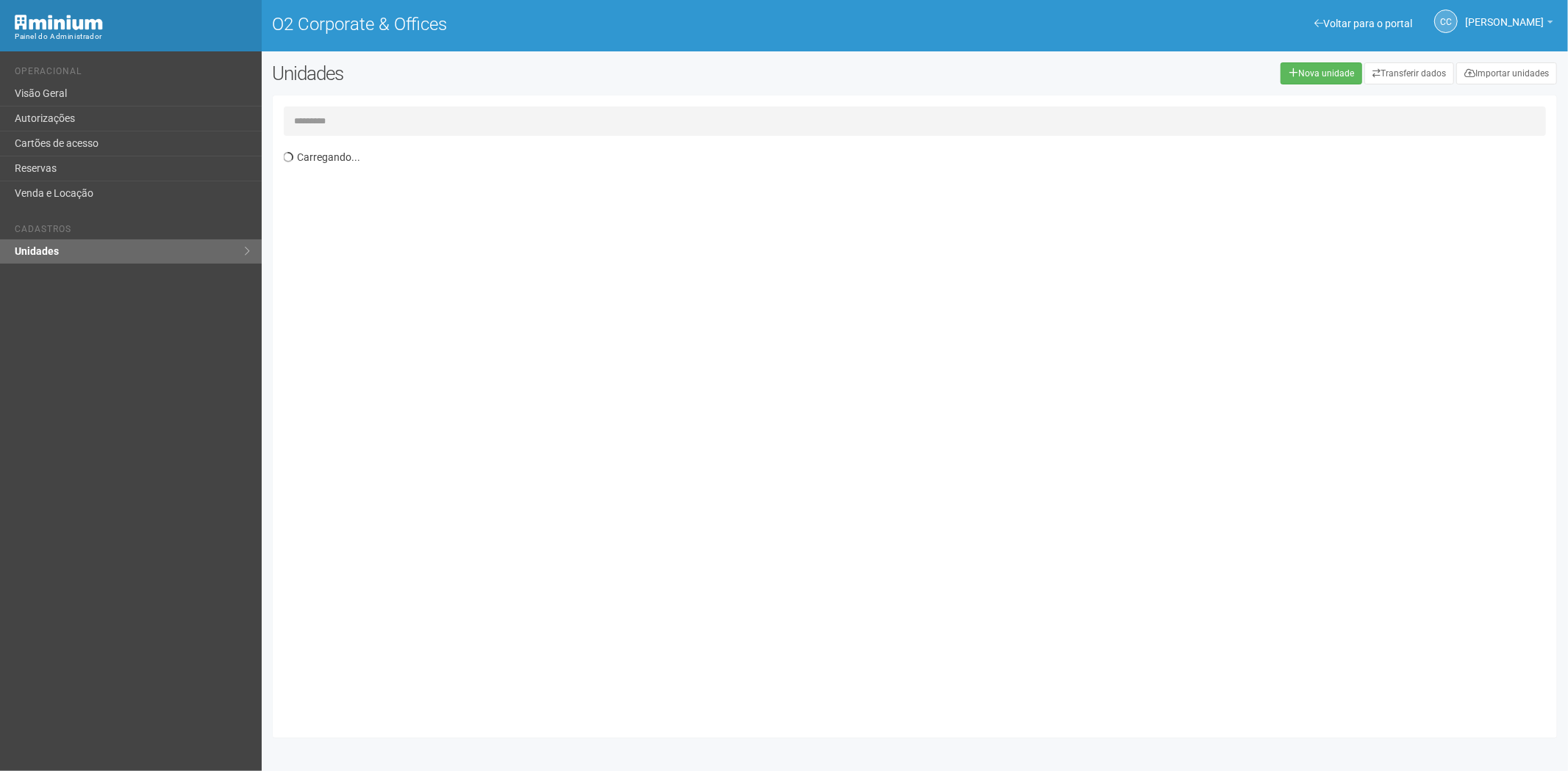
click at [370, 122] on input "text" at bounding box center [915, 121] width 1262 height 29
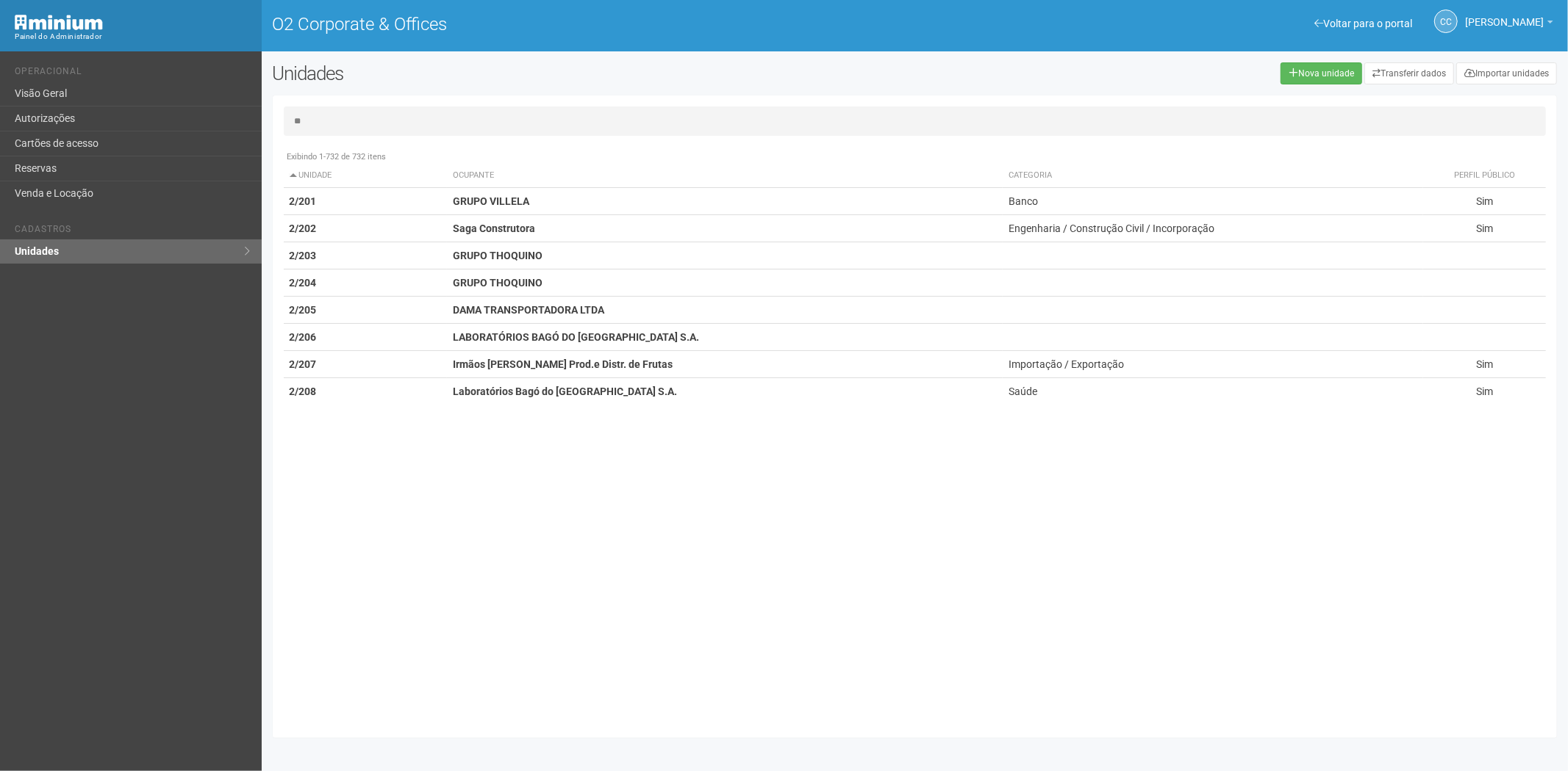
type input "*"
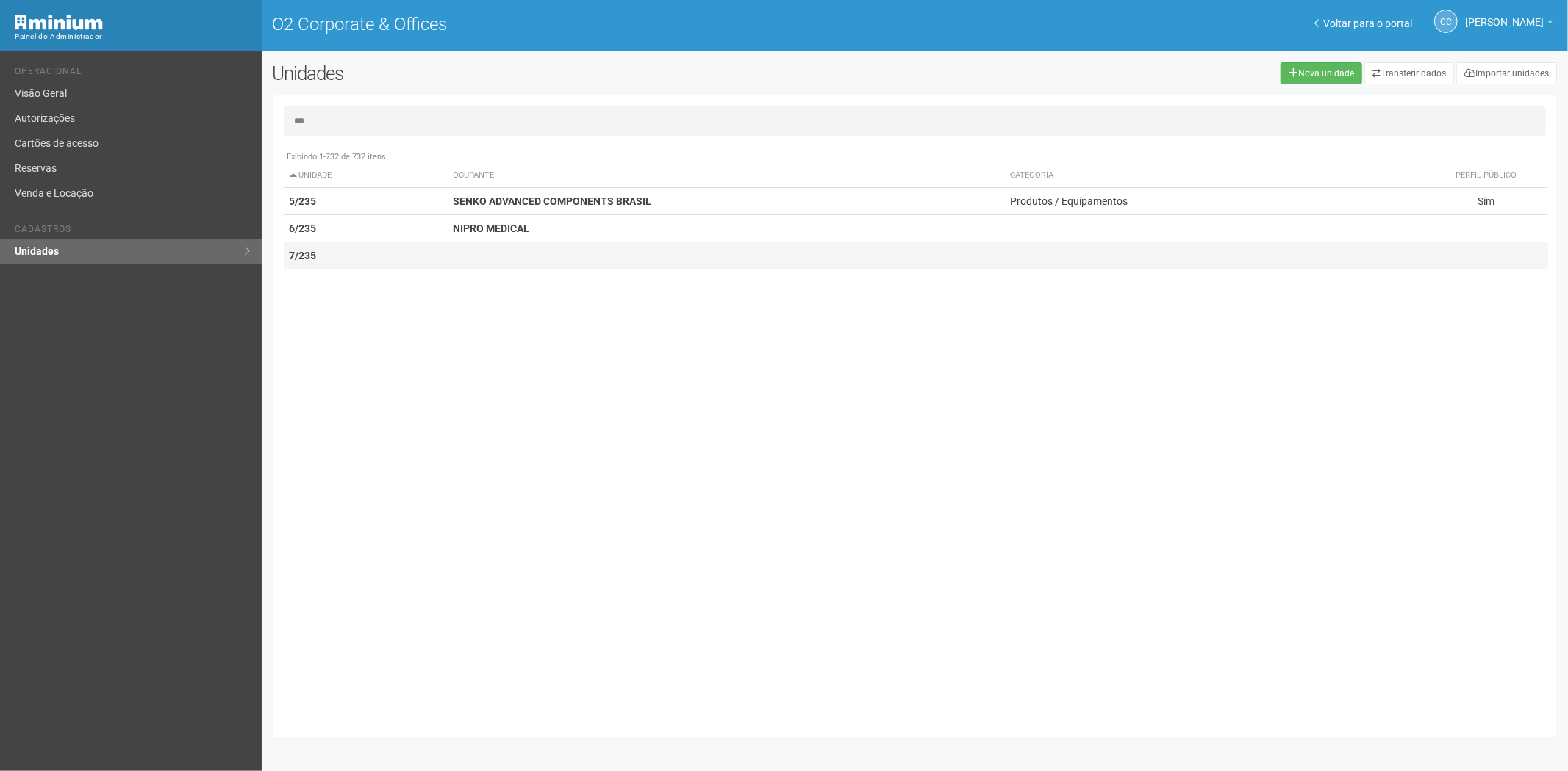
type input "***"
click at [436, 256] on td "7/235" at bounding box center [366, 256] width 164 height 27
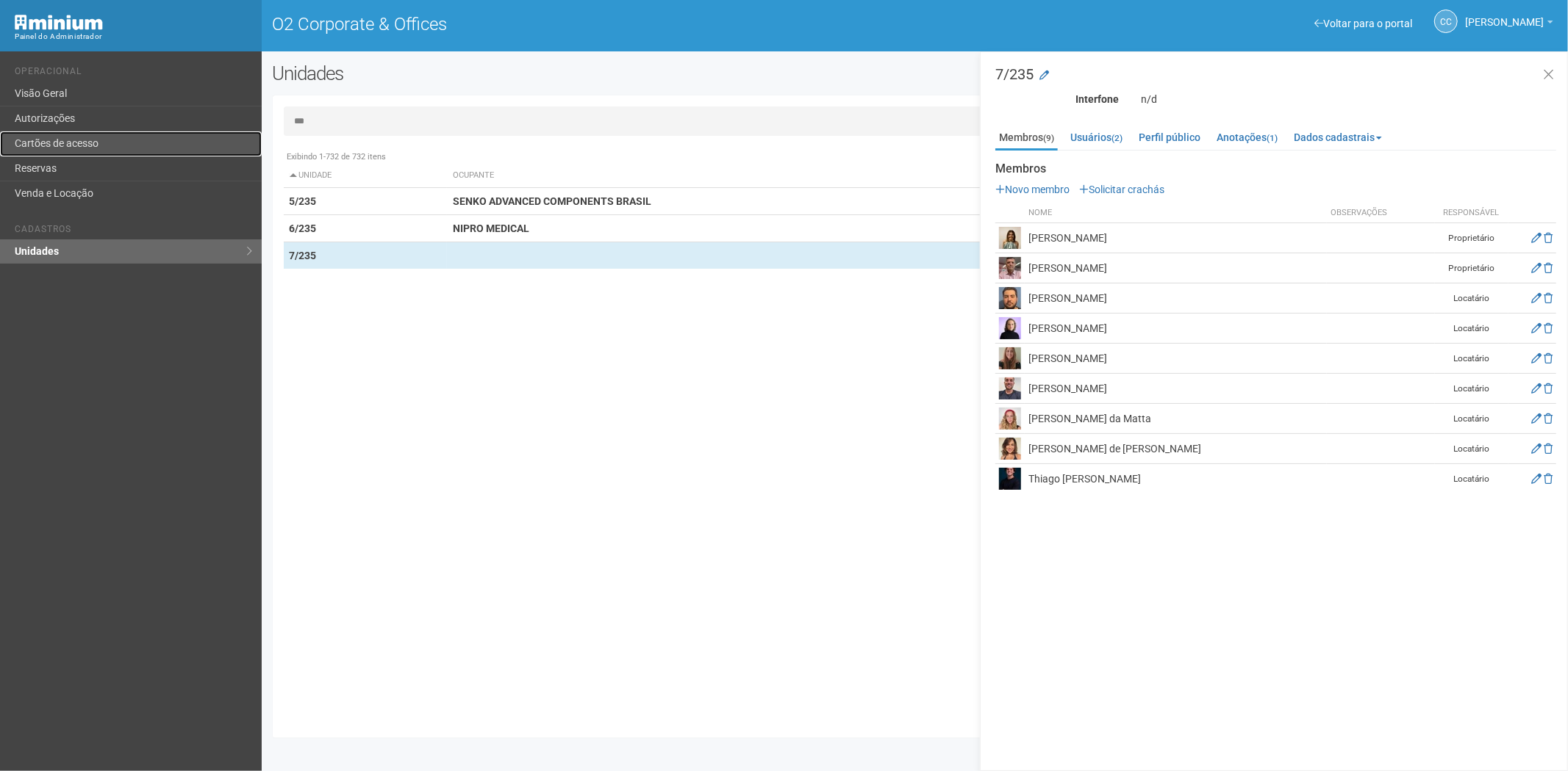
click at [83, 135] on link "Cartões de acesso" at bounding box center [131, 144] width 261 height 25
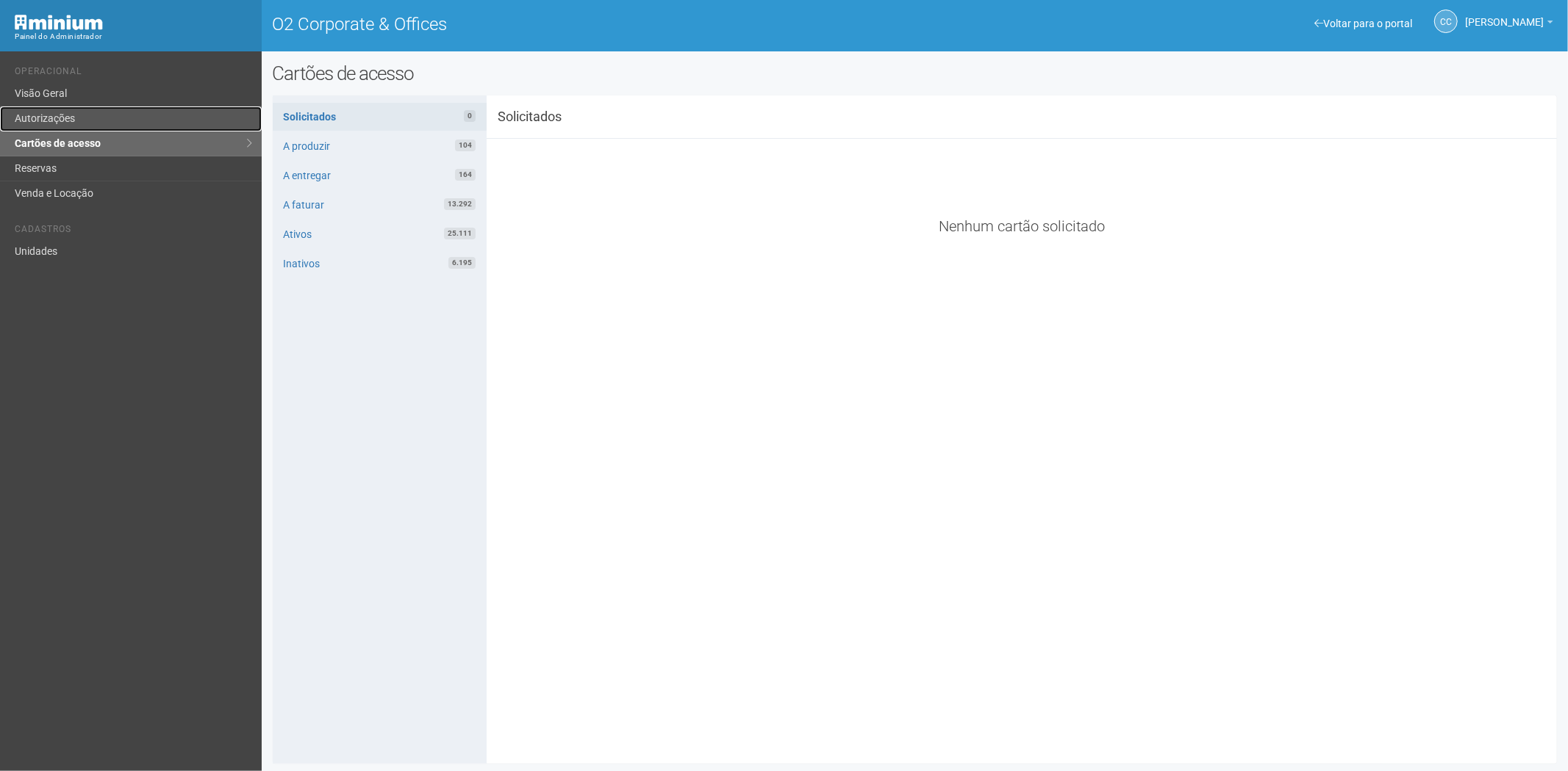
click at [52, 122] on link "Autorizações" at bounding box center [131, 119] width 261 height 25
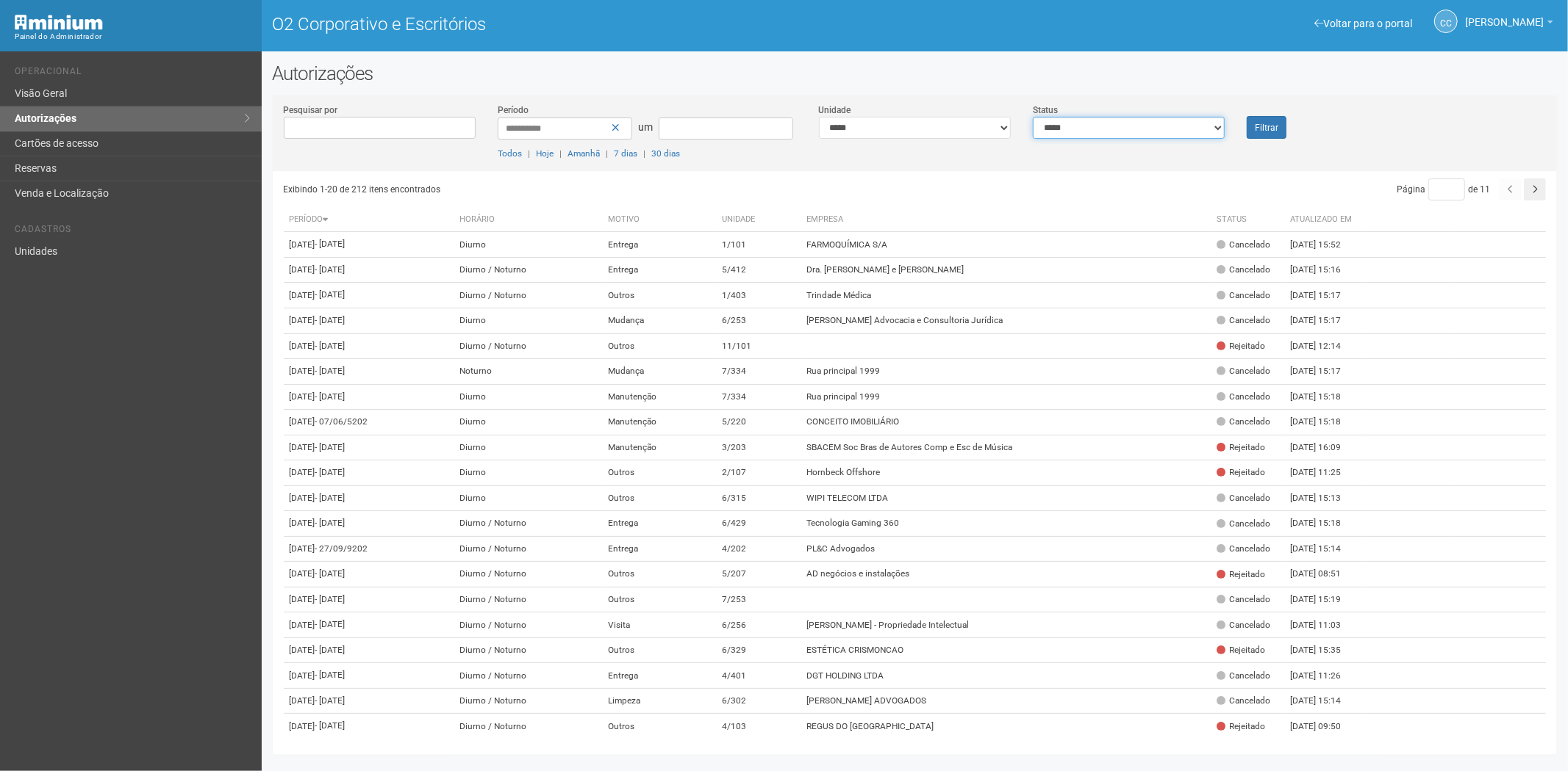
drag, startPoint x: 1088, startPoint y: 126, endPoint x: 1083, endPoint y: 137, distance: 12.1
click at [1088, 126] on select "**********" at bounding box center [1128, 128] width 191 height 22
select select "*"
click at [1033, 117] on select "**********" at bounding box center [1128, 128] width 191 height 22
click at [1265, 141] on div "**********" at bounding box center [915, 136] width 1285 height 68
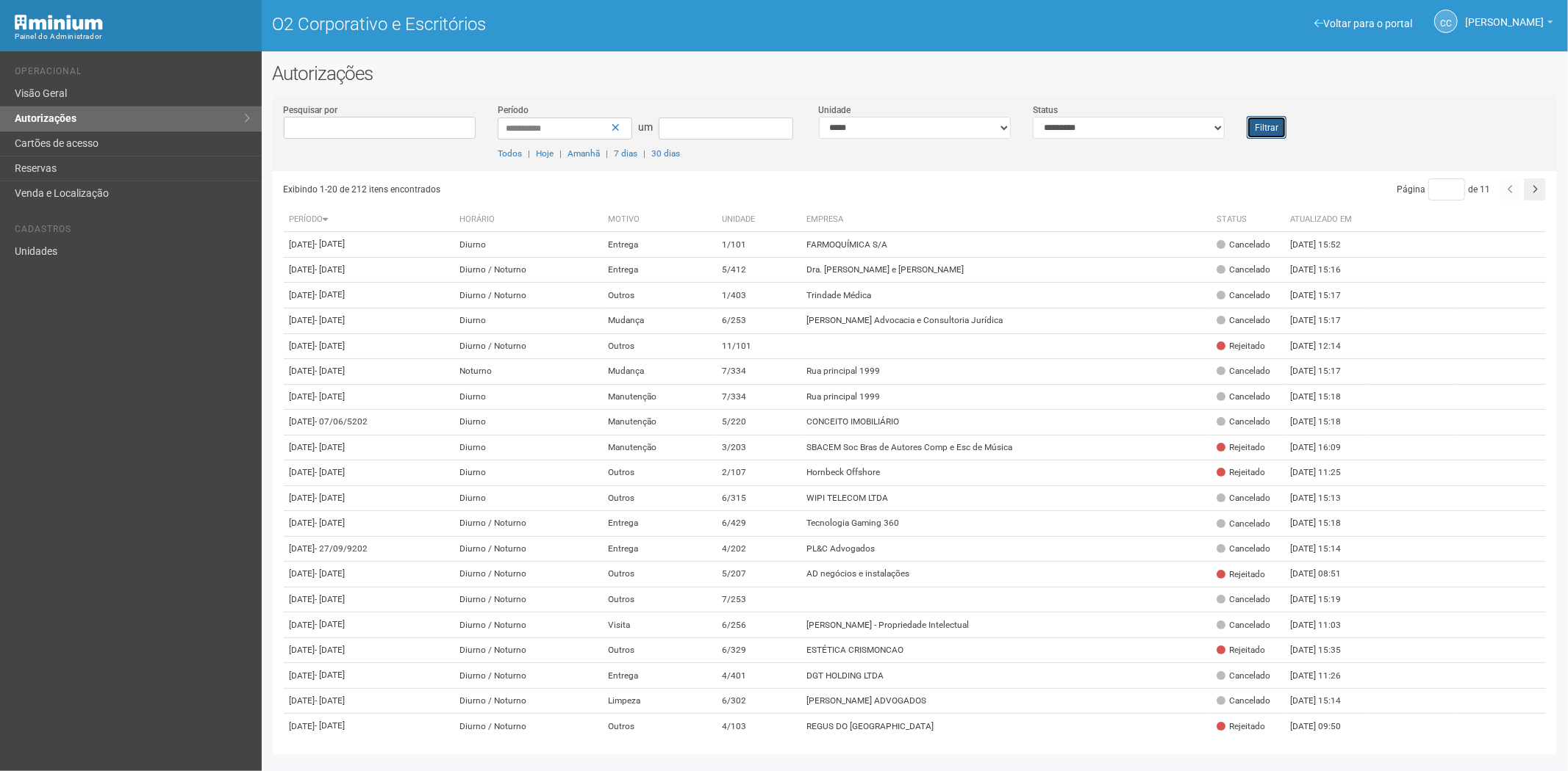
click at [1267, 131] on font "Filtrar" at bounding box center [1267, 127] width 24 height 10
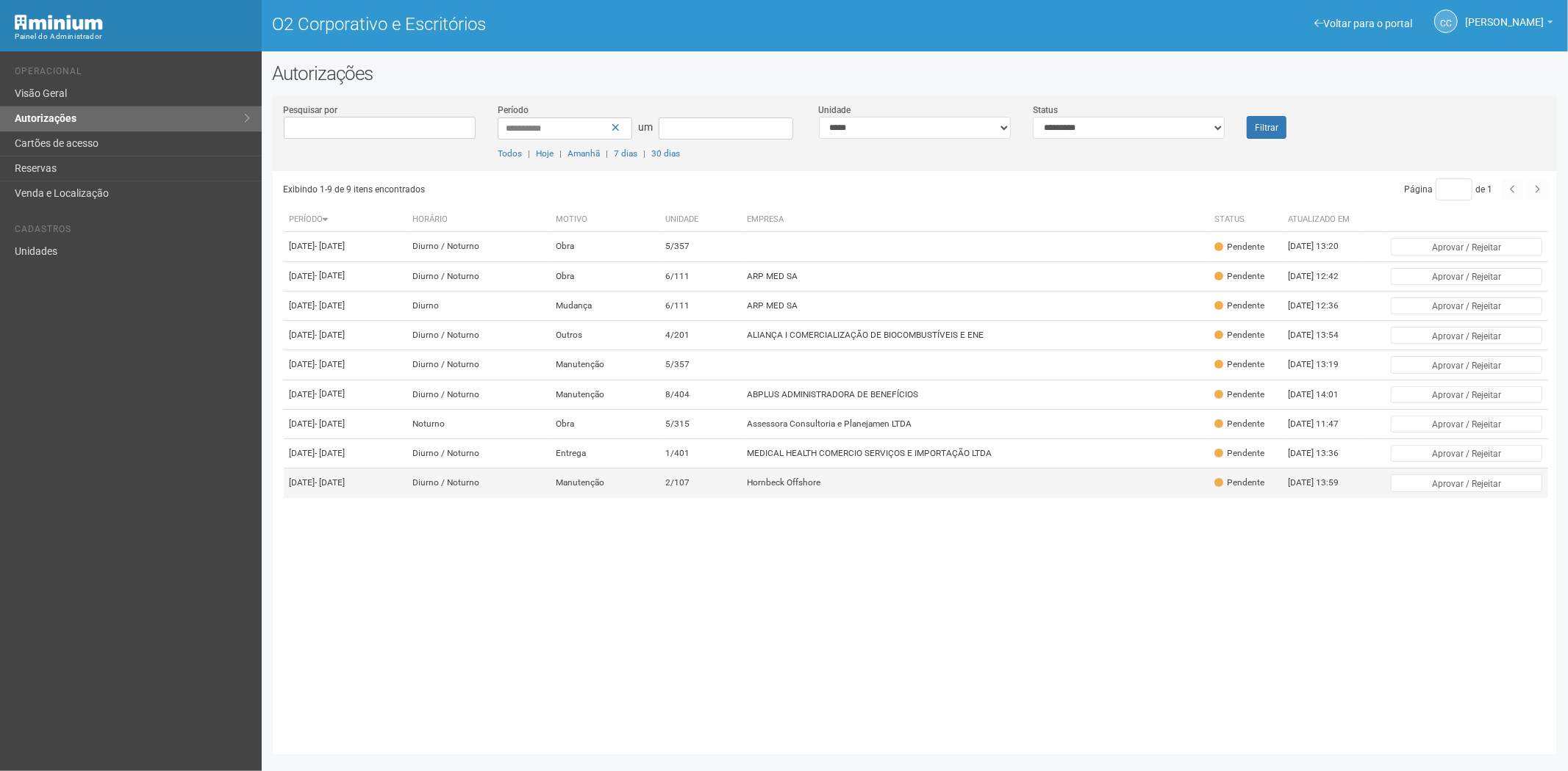
click at [827, 498] on td "Hornbeck Offshore" at bounding box center [975, 483] width 467 height 29
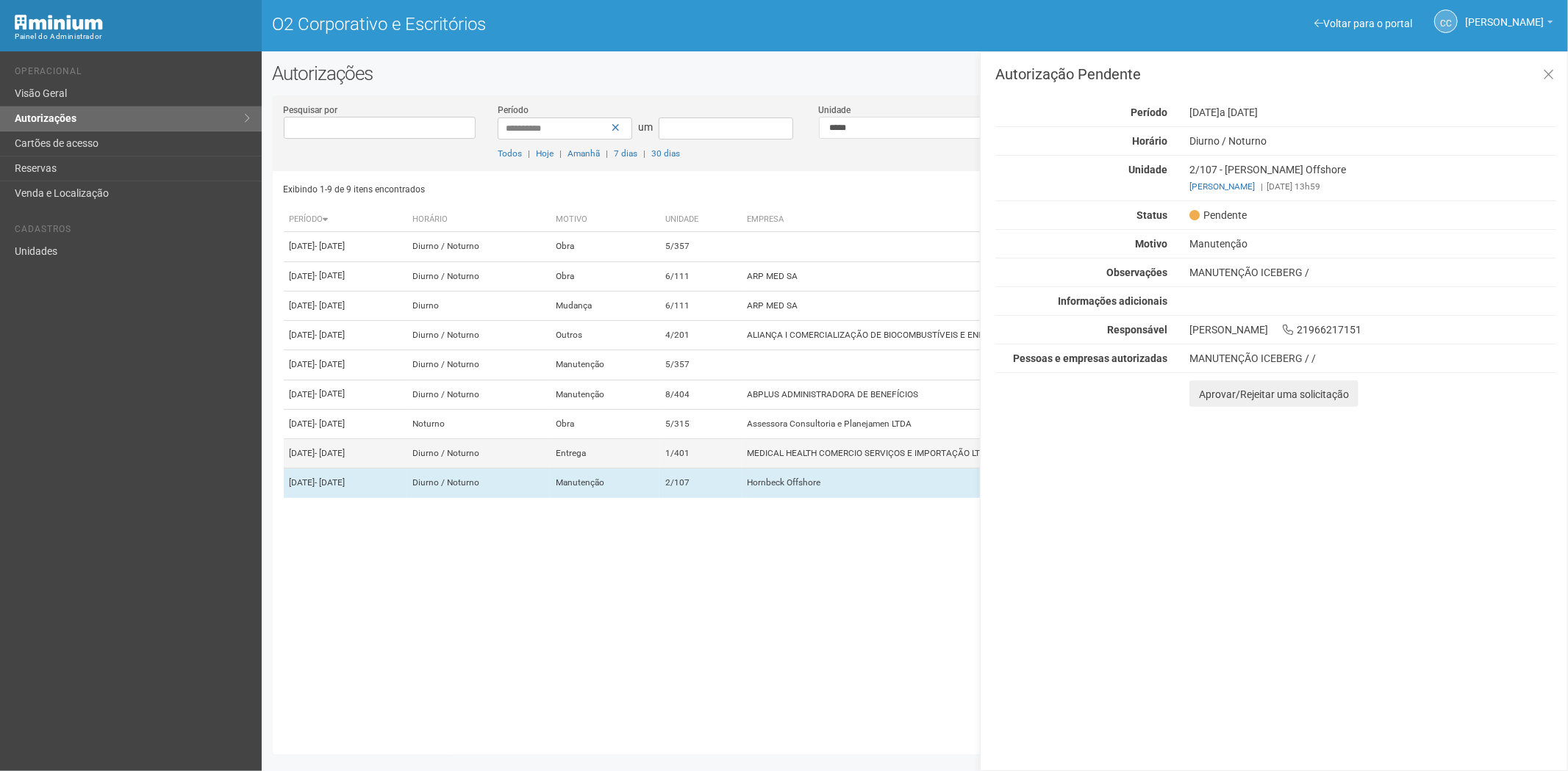
click at [791, 458] on font "MEDICAL HEALTH COMERCIO SERVIÇOS E IMPORTAÇÃO LTDA" at bounding box center [870, 453] width 245 height 10
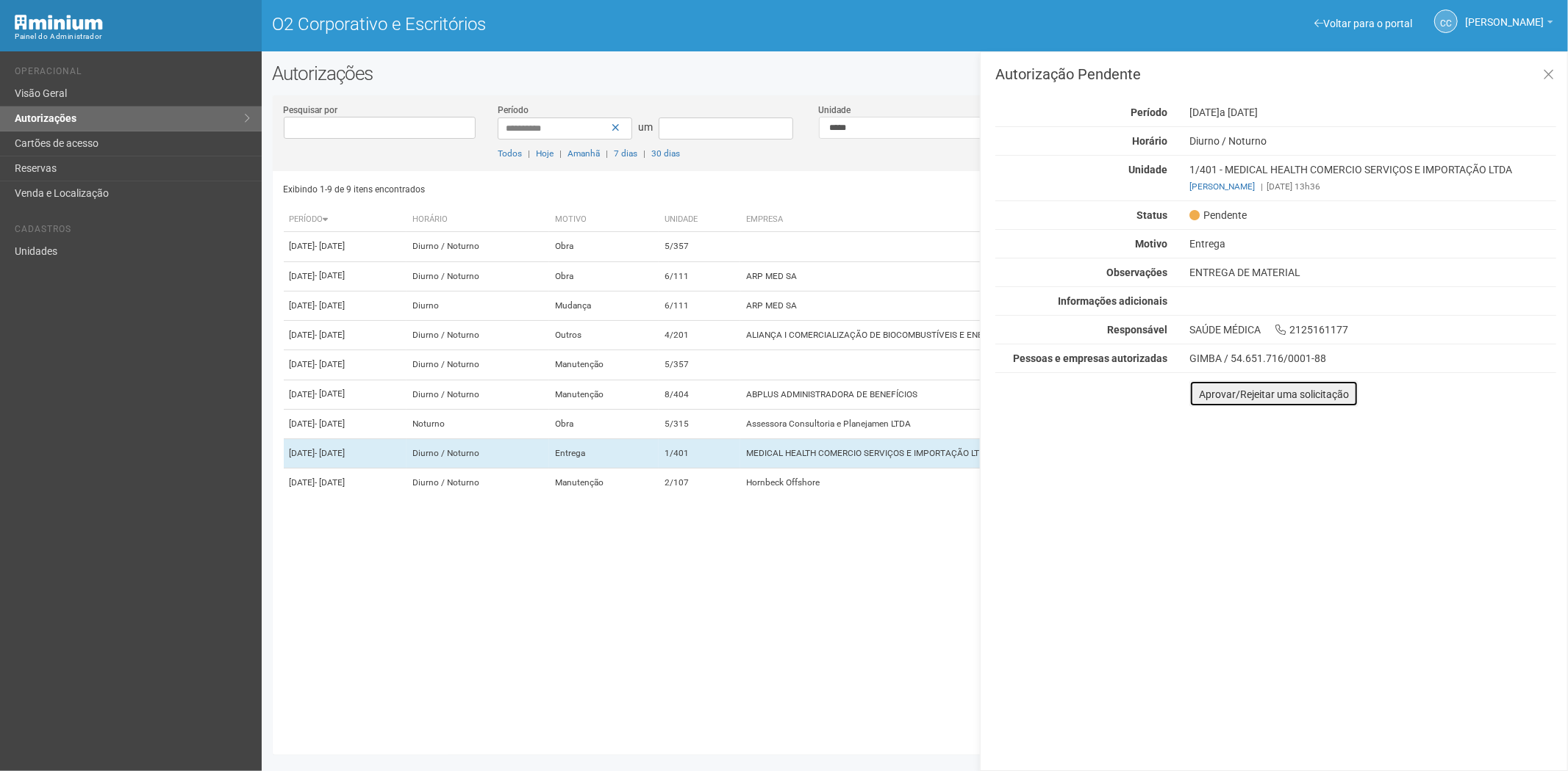
click at [1200, 400] on font "Aprovar/Rejeitar uma solicitação" at bounding box center [1273, 394] width 150 height 12
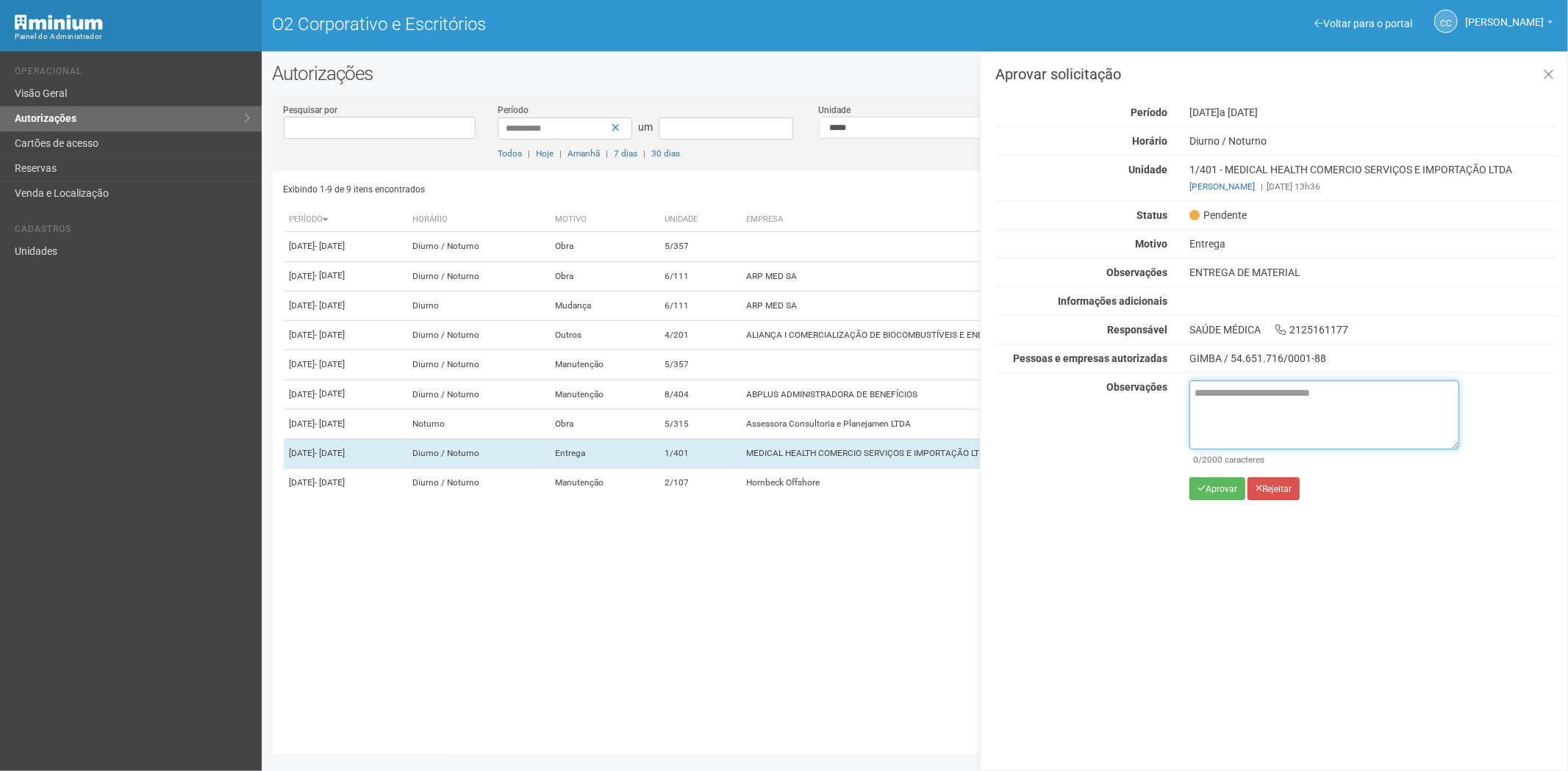
click at [1209, 415] on textarea at bounding box center [1323, 415] width 270 height 69
paste textarea "**********"
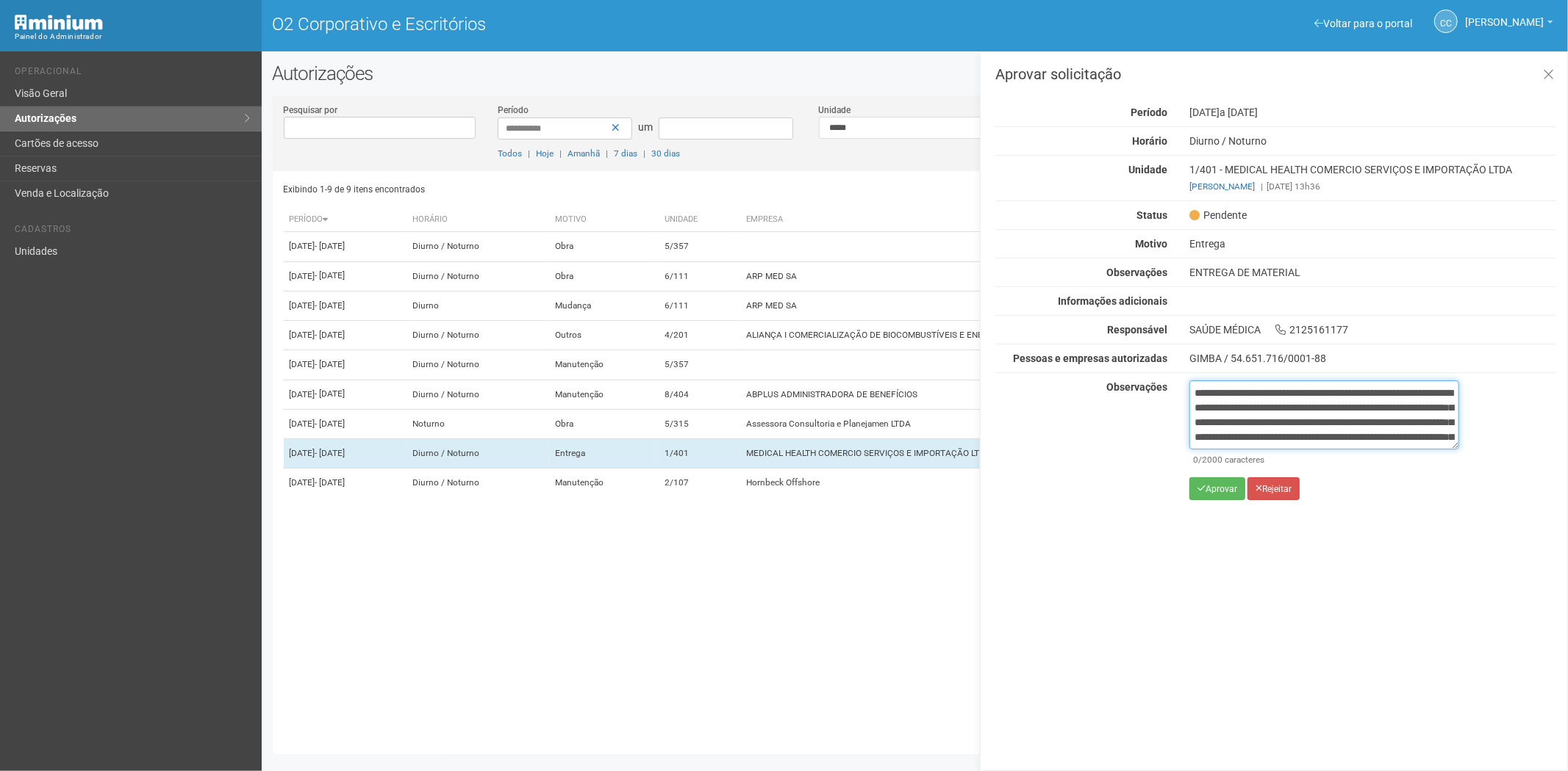
scroll to position [83, 0]
type textarea "**********"
click at [1211, 493] on font "Aprovar" at bounding box center [1220, 489] width 32 height 10
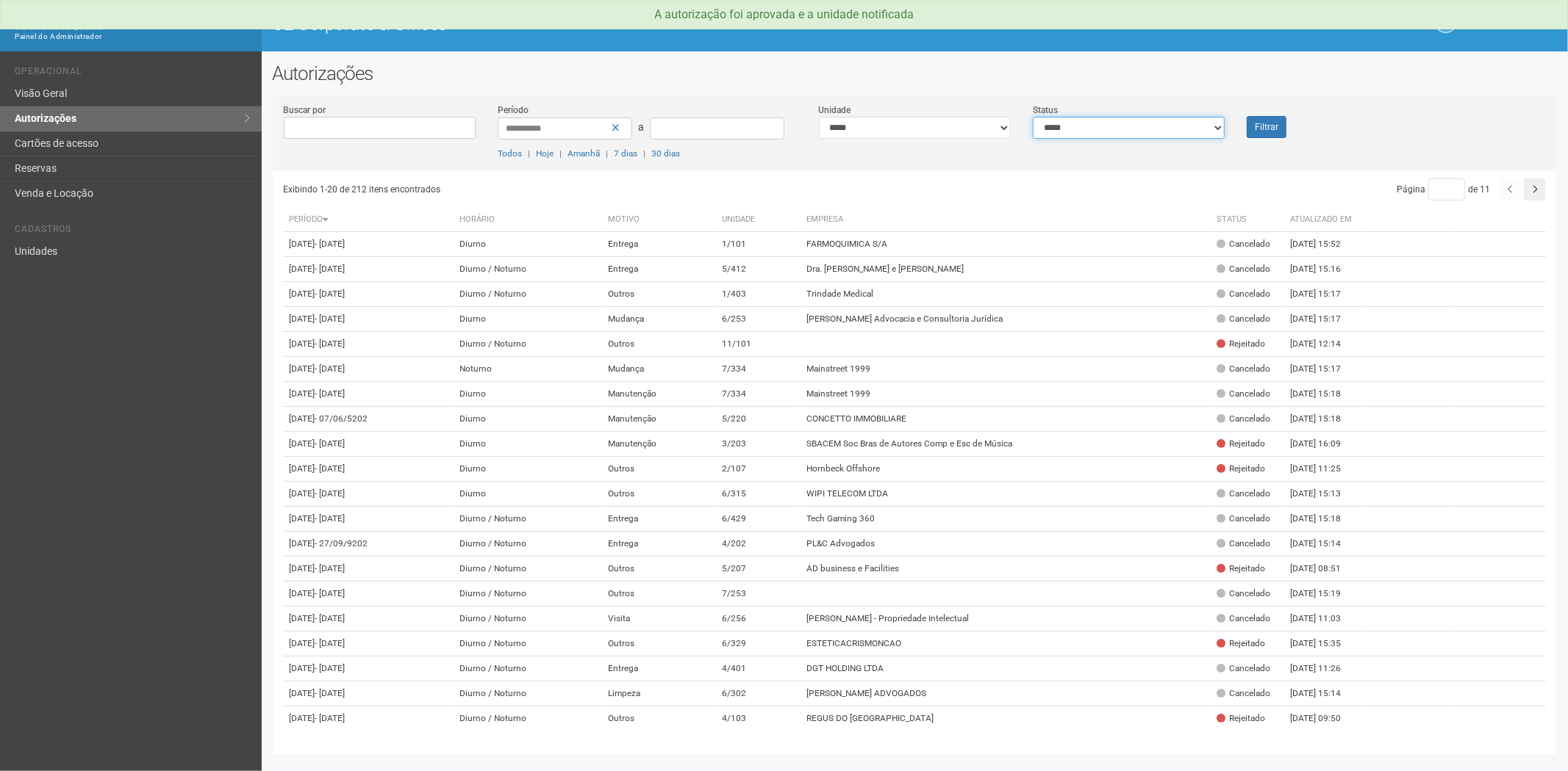
click at [1114, 133] on select "**********" at bounding box center [1128, 128] width 191 height 22
select select "*"
click at [1033, 117] on select "**********" at bounding box center [1128, 128] width 191 height 22
click at [1265, 127] on button "Filtrar" at bounding box center [1267, 127] width 40 height 22
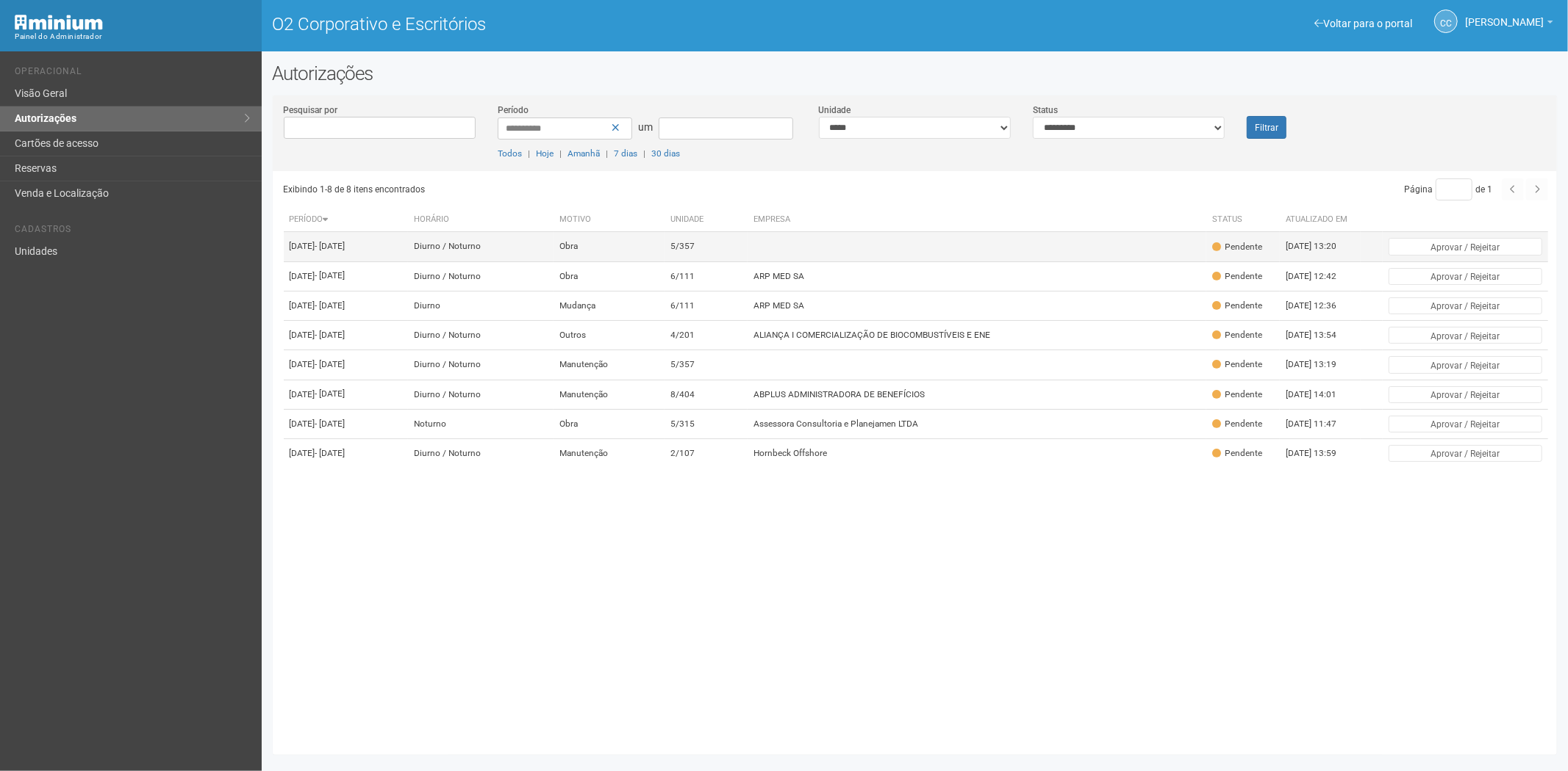
click at [812, 259] on td at bounding box center [976, 247] width 458 height 29
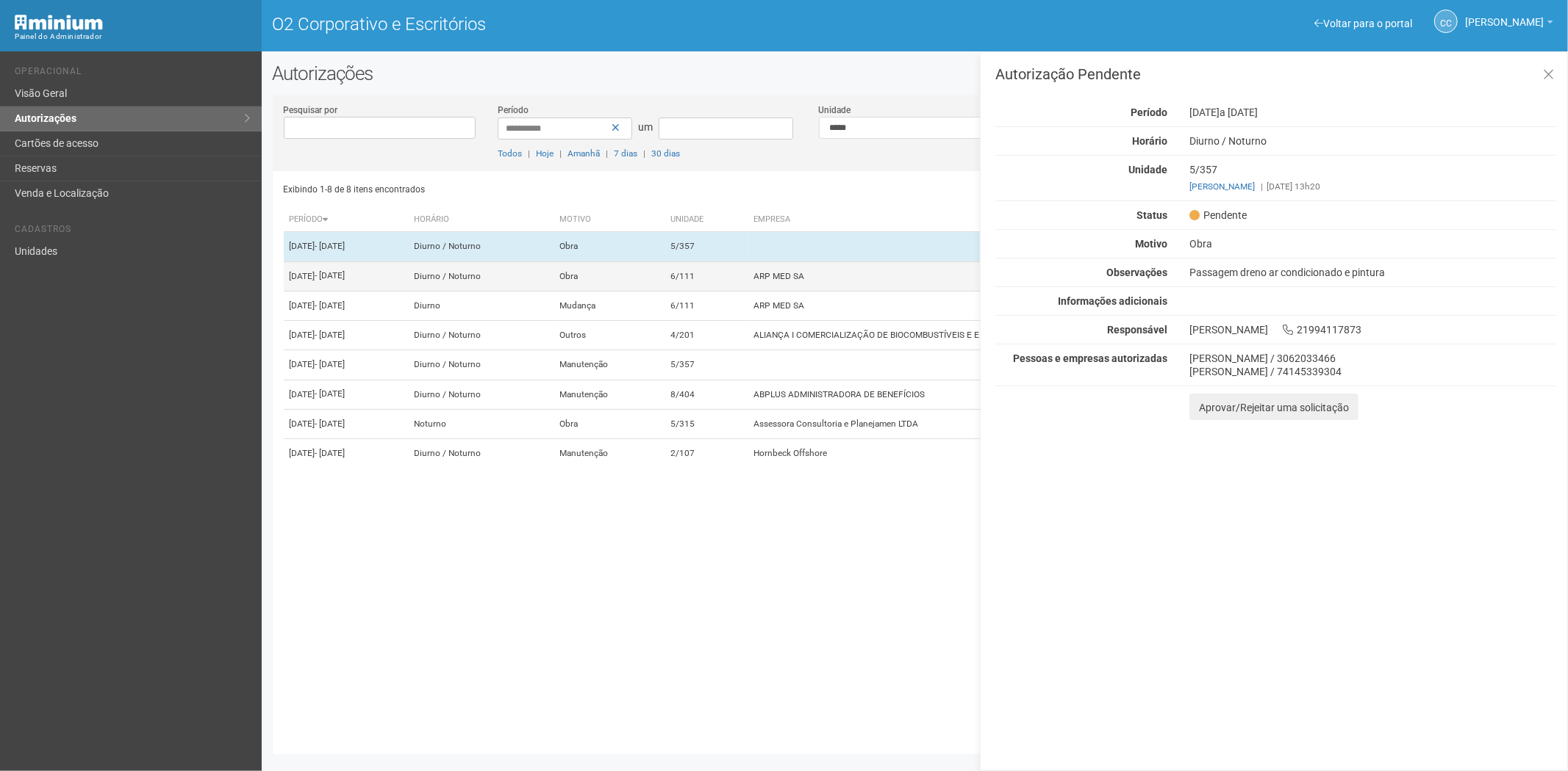
click at [795, 281] on font "ARP MED SA" at bounding box center [779, 276] width 51 height 10
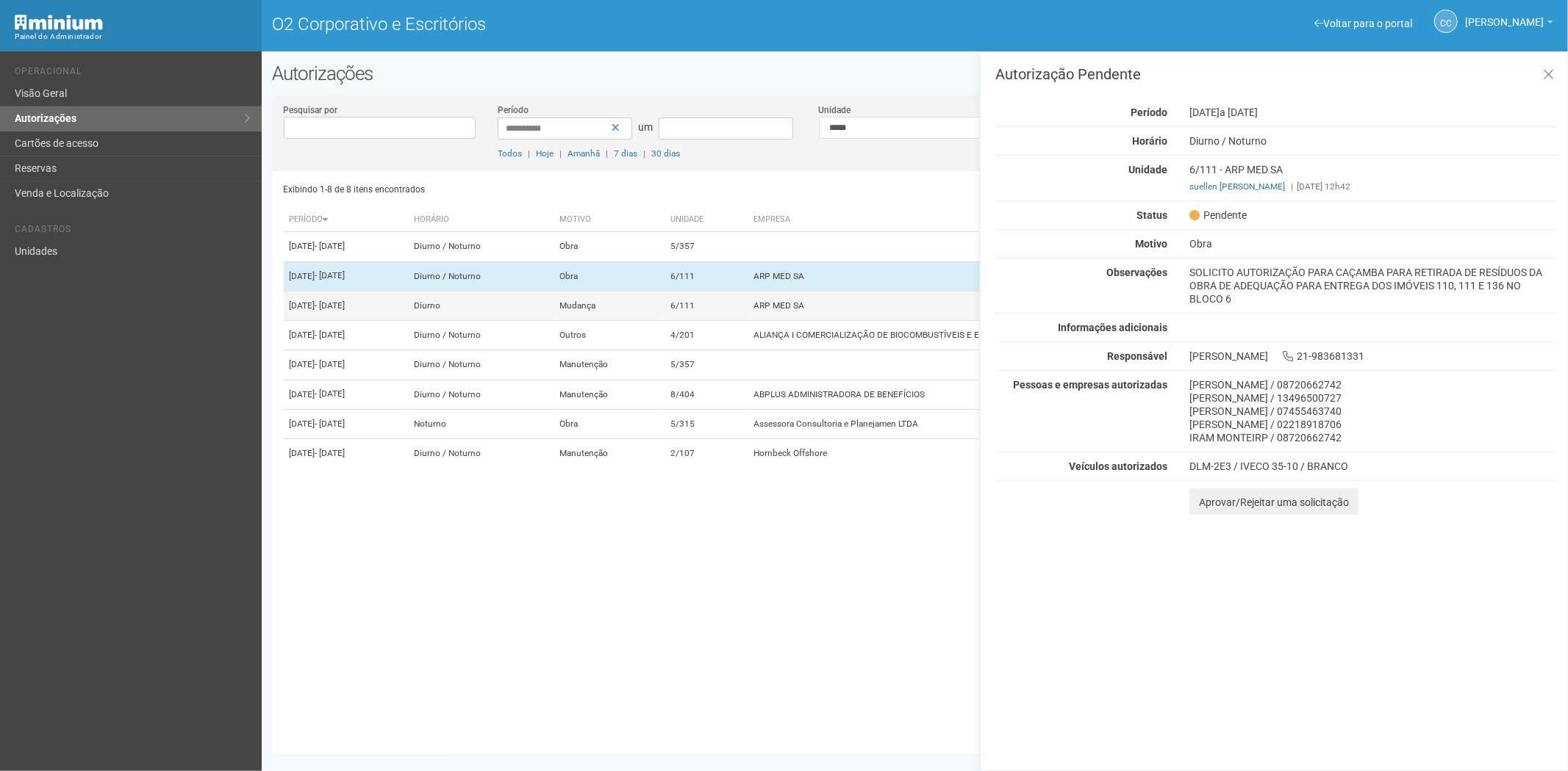
click at [853, 320] on td "ARP MED SA" at bounding box center [976, 306] width 458 height 29
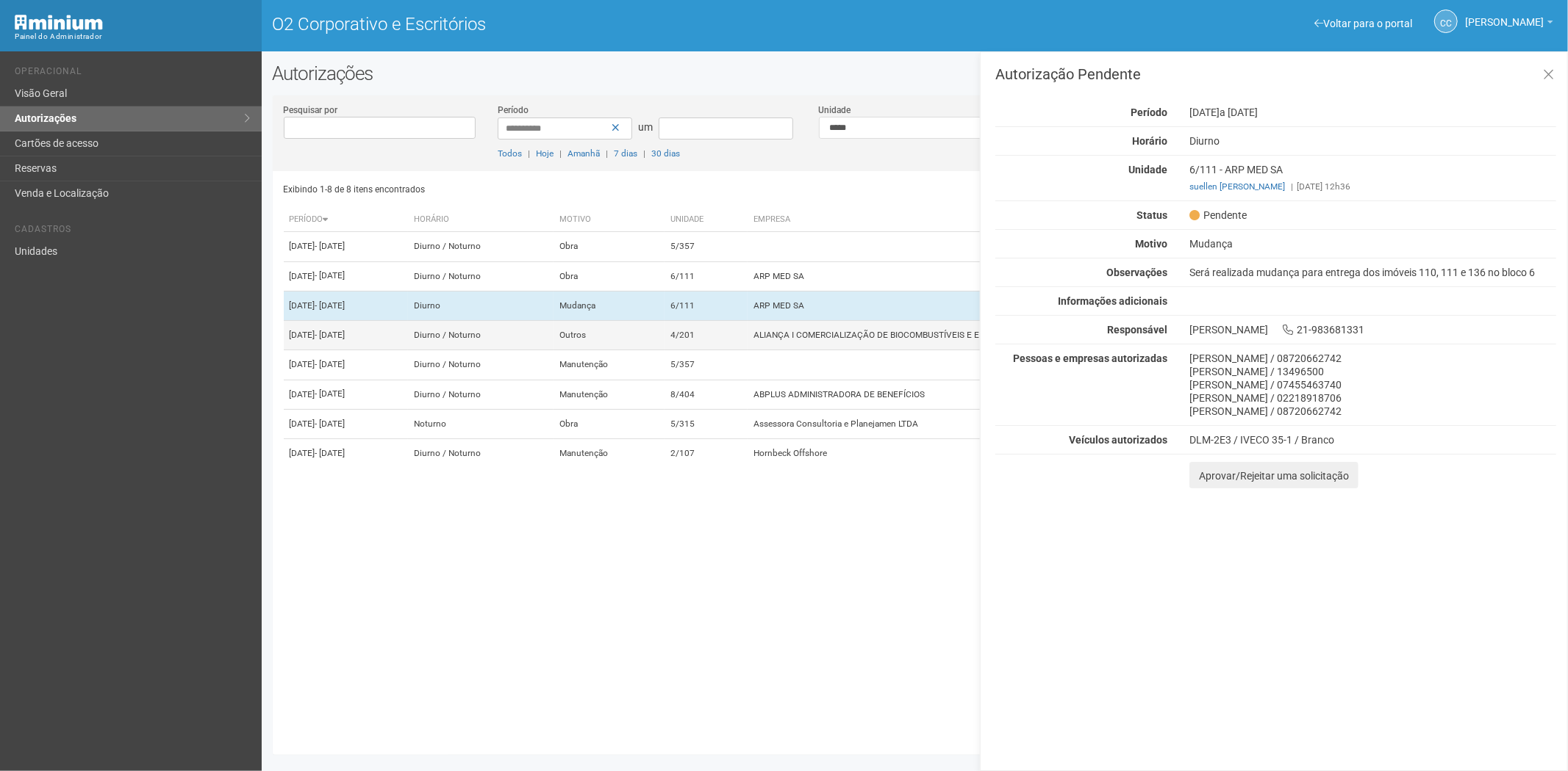
click at [841, 340] on font "ALIANÇA I COMERCIALIZAÇÃO DE BIOCOMBUSTÍVEIS E ENE" at bounding box center [871, 335] width 237 height 10
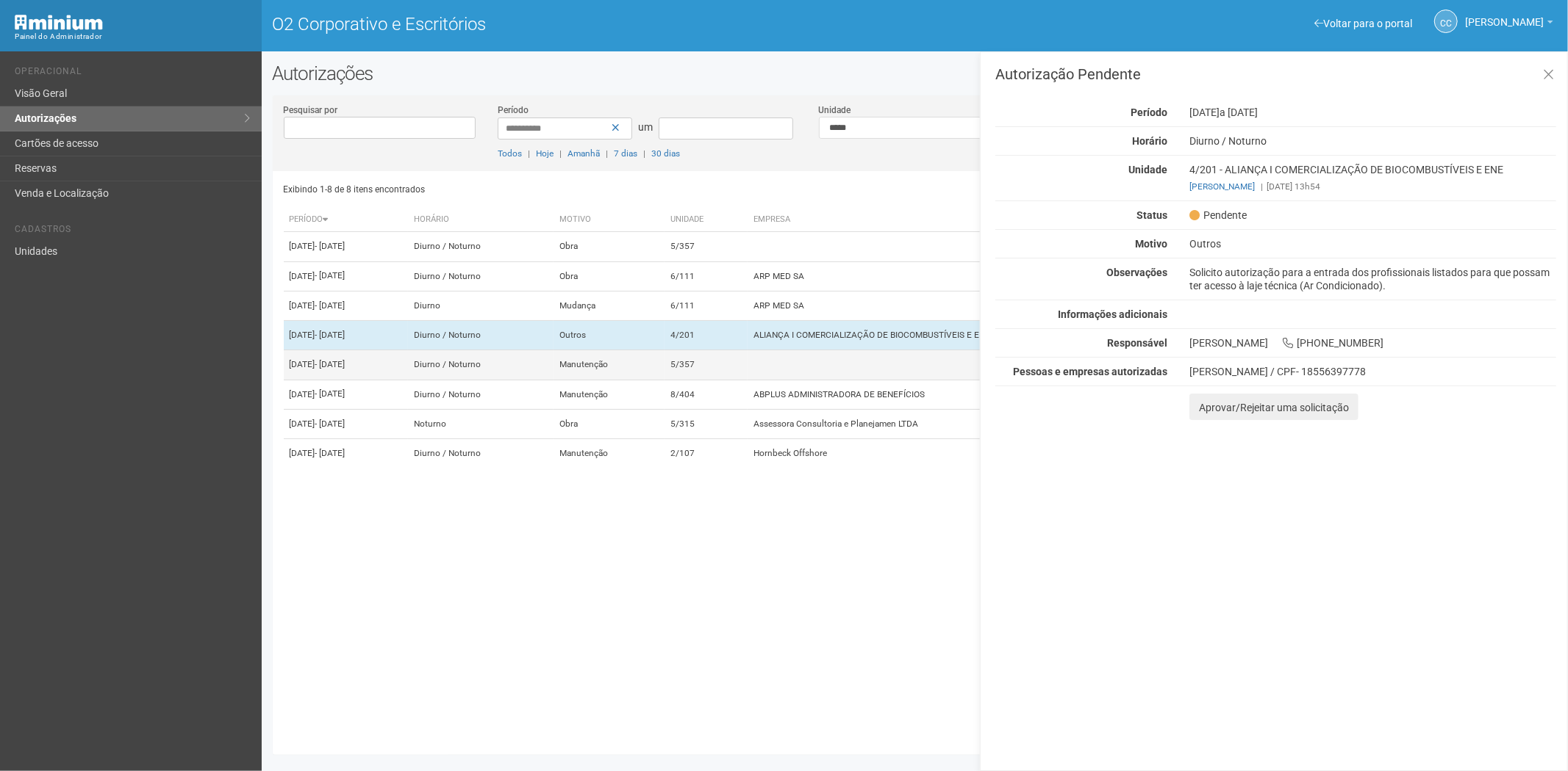
click at [845, 380] on td at bounding box center [976, 365] width 458 height 29
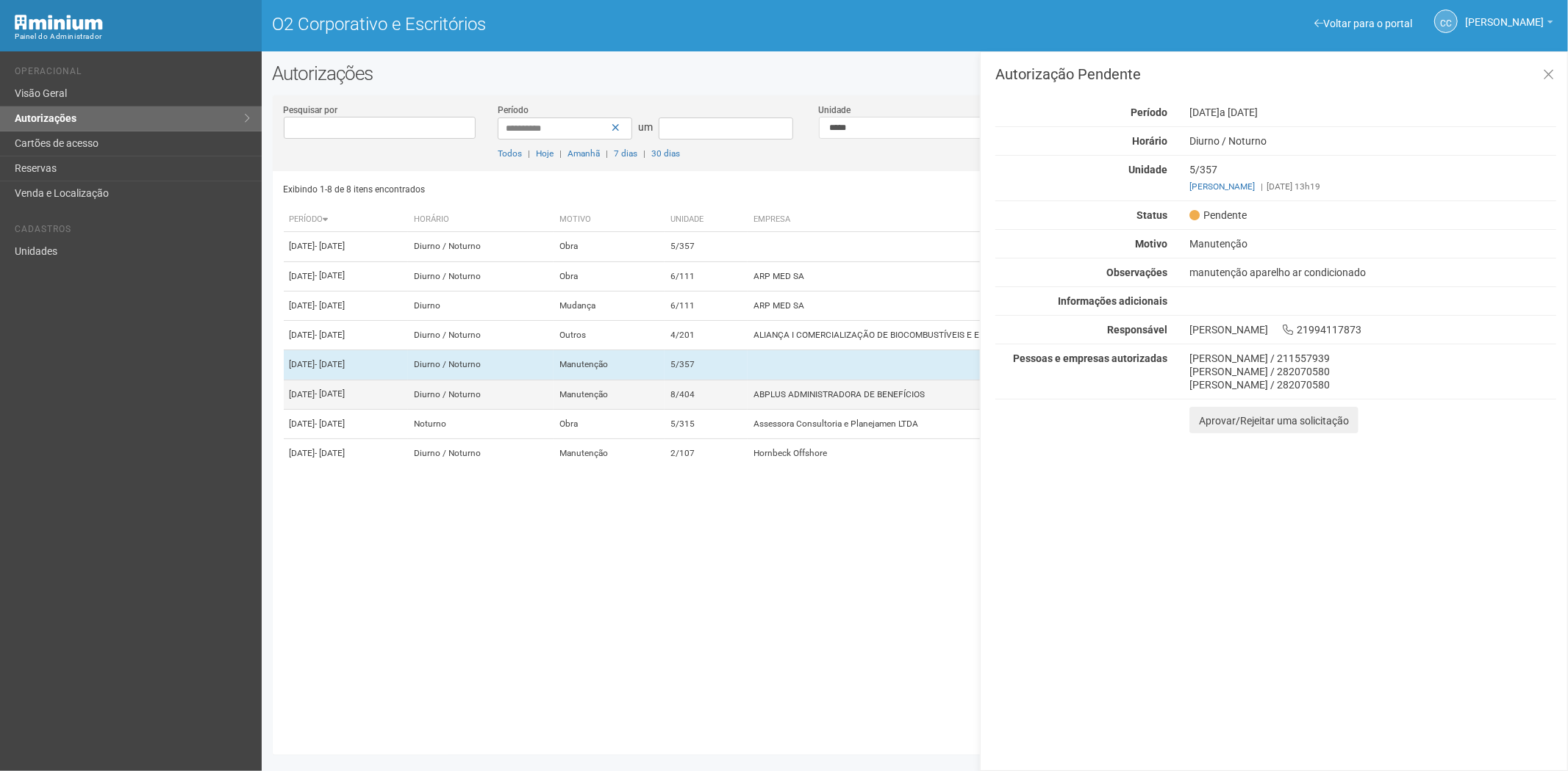
click at [748, 409] on td "8/404" at bounding box center [706, 395] width 83 height 29
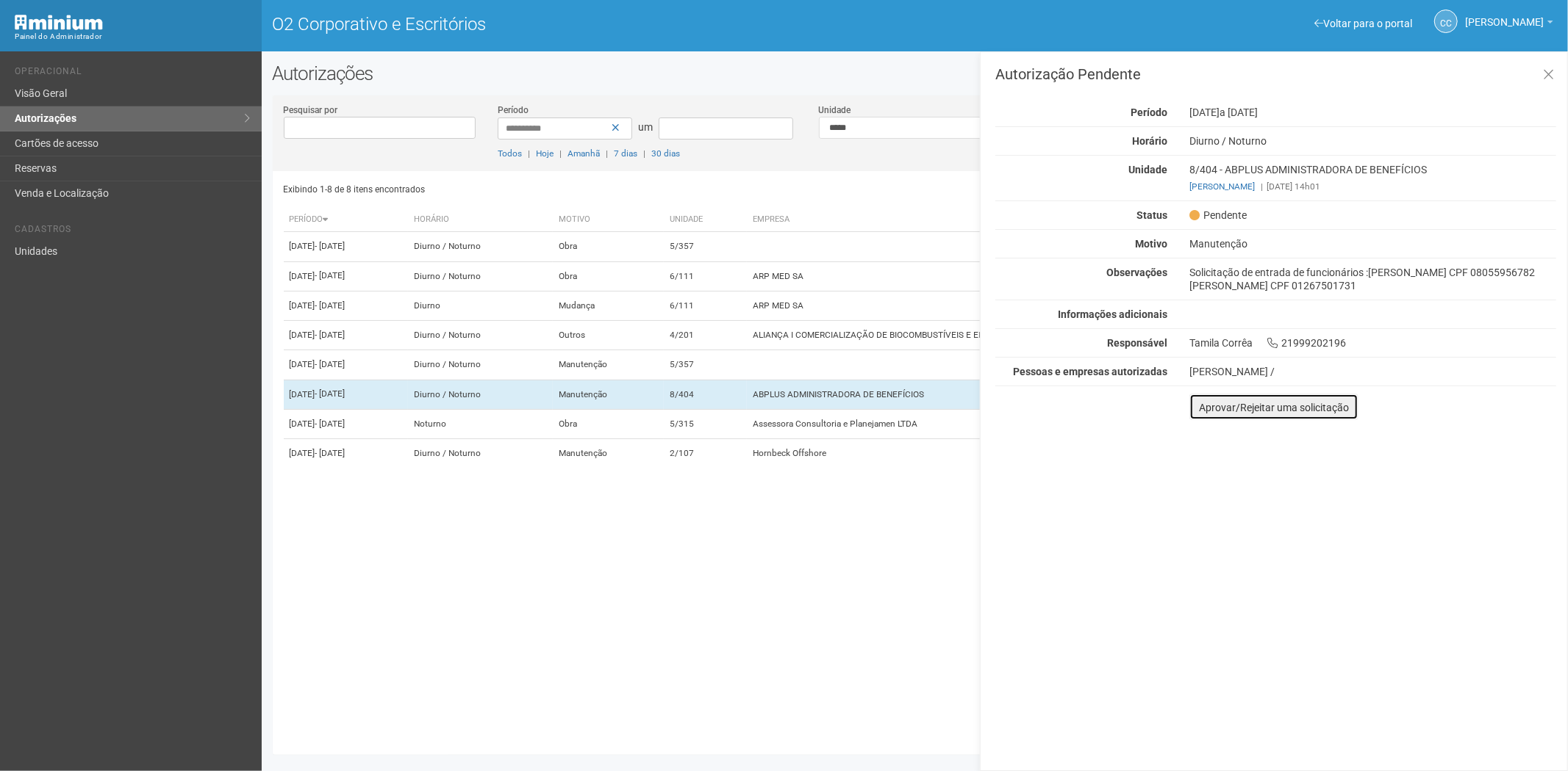
click at [1206, 408] on font "Aprovar/Rejeitar uma solicitação" at bounding box center [1273, 407] width 150 height 12
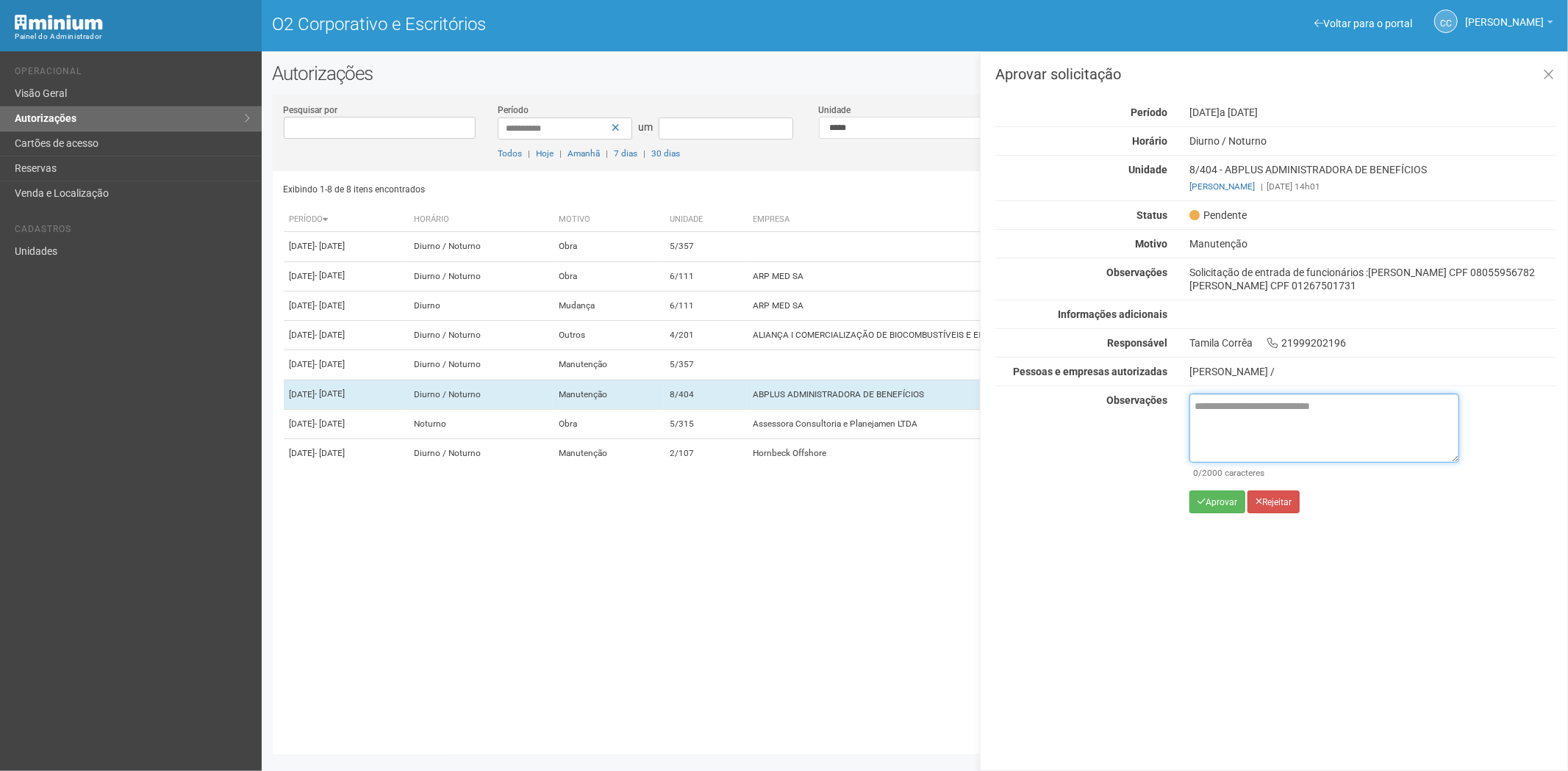
click at [1232, 428] on textarea at bounding box center [1323, 428] width 270 height 69
paste textarea "**********"
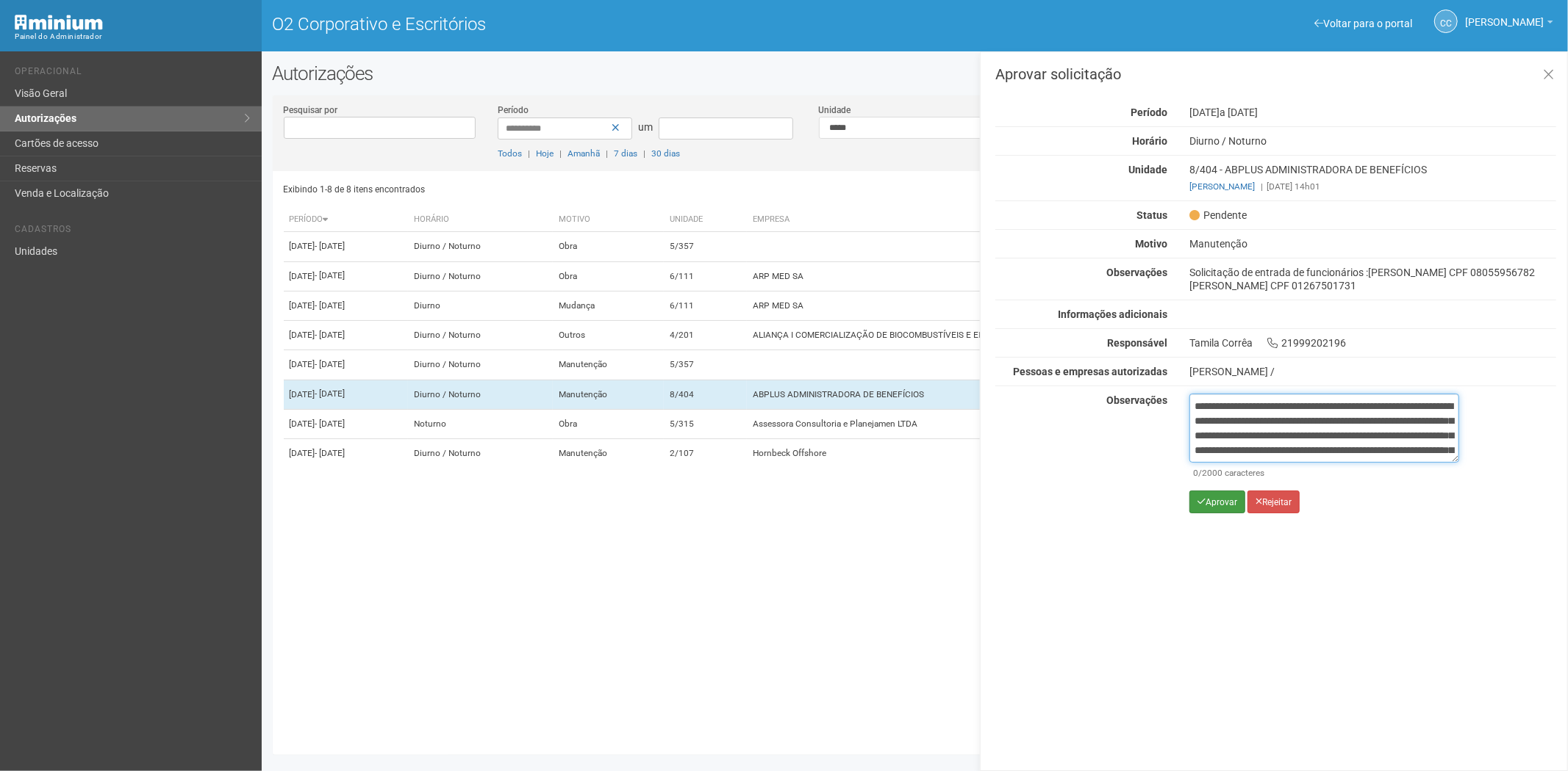
scroll to position [83, 0]
type textarea "**********"
click at [1216, 493] on button "Aprovar" at bounding box center [1217, 502] width 56 height 23
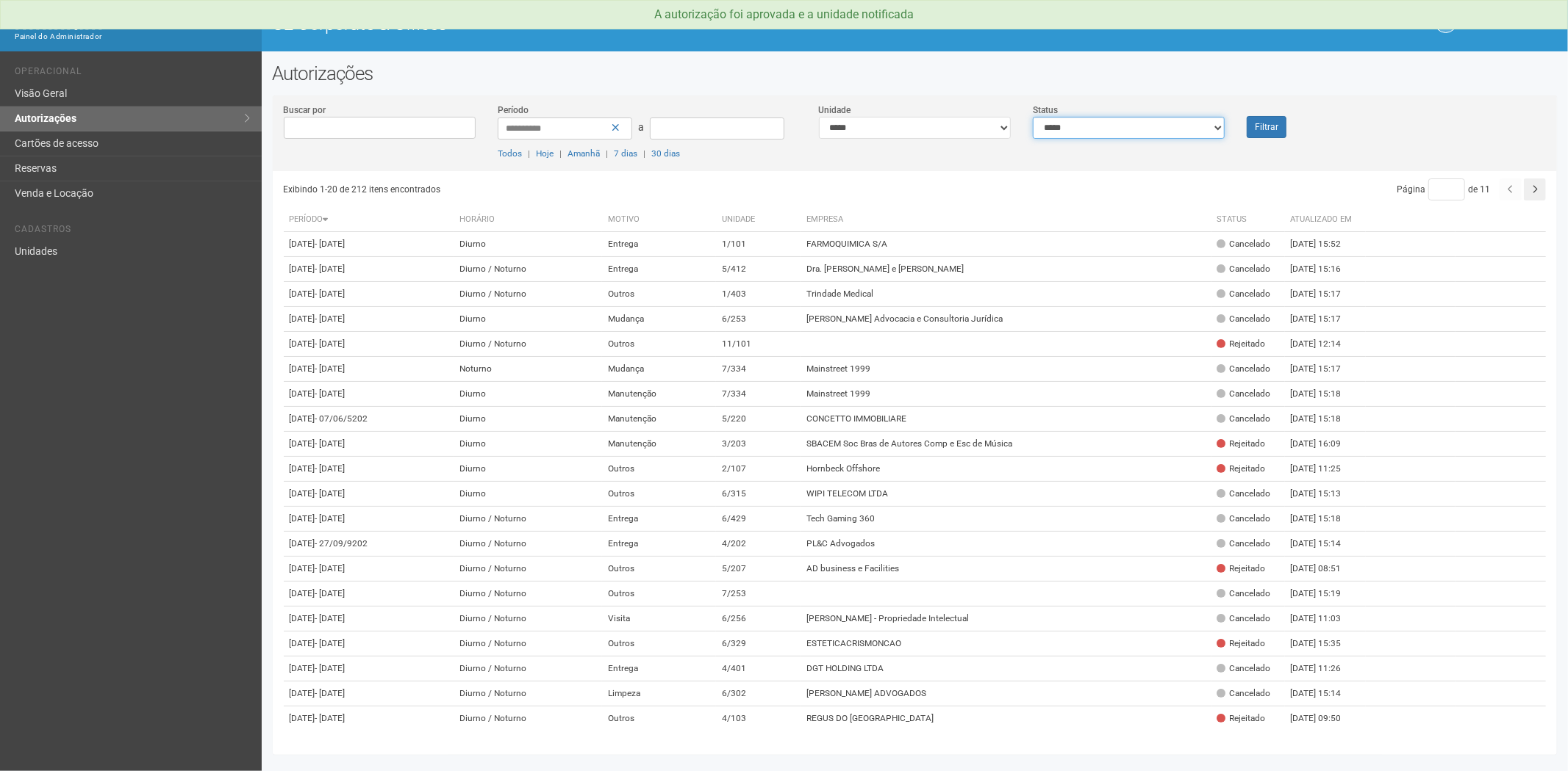
click at [1117, 133] on select "**********" at bounding box center [1128, 128] width 191 height 22
select select "*"
click at [1033, 117] on select "**********" at bounding box center [1128, 128] width 191 height 22
click at [1280, 130] on button "Filtrar" at bounding box center [1267, 127] width 40 height 22
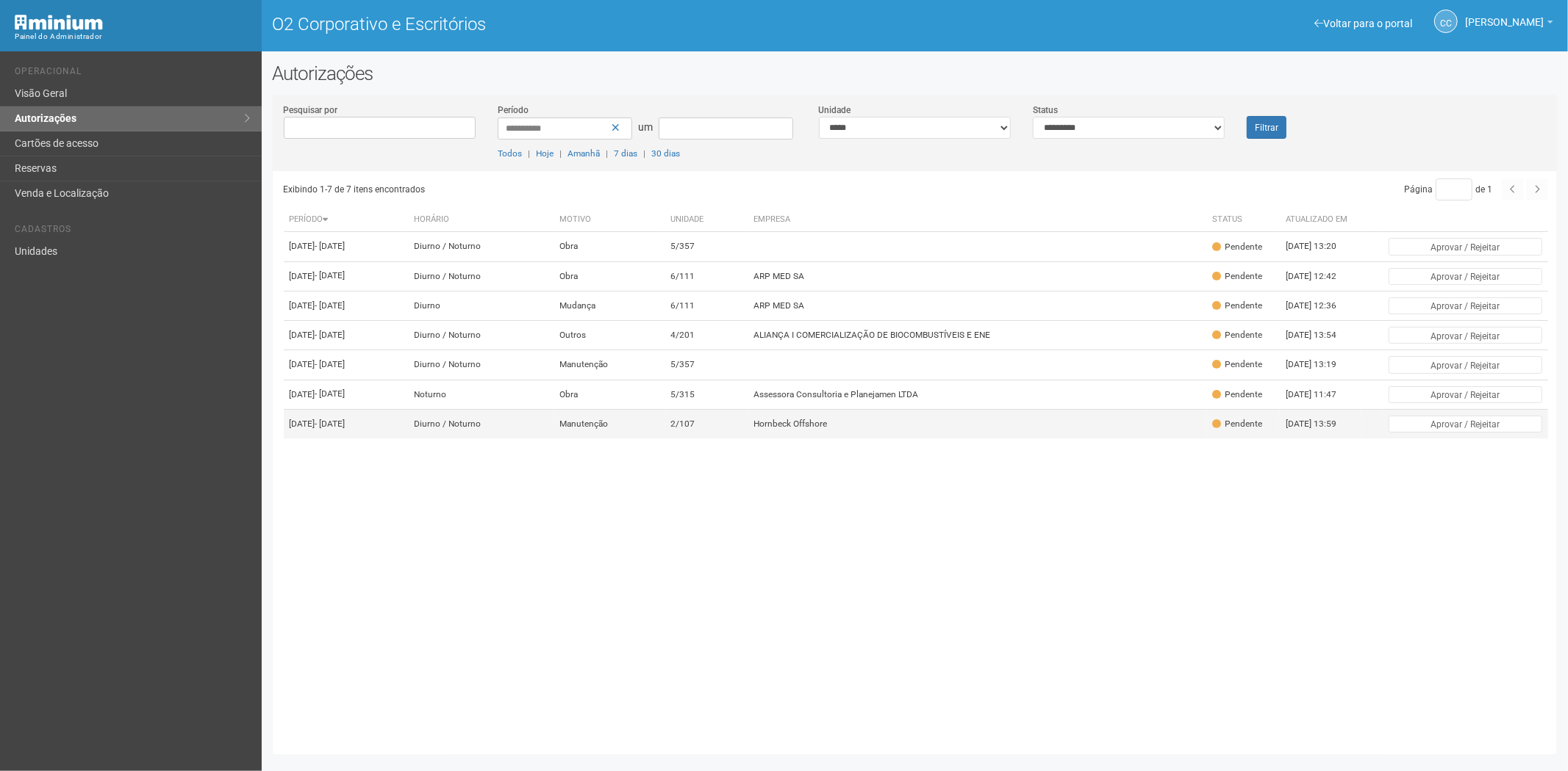
click at [946, 439] on td "Hornbeck Offshore" at bounding box center [976, 424] width 458 height 29
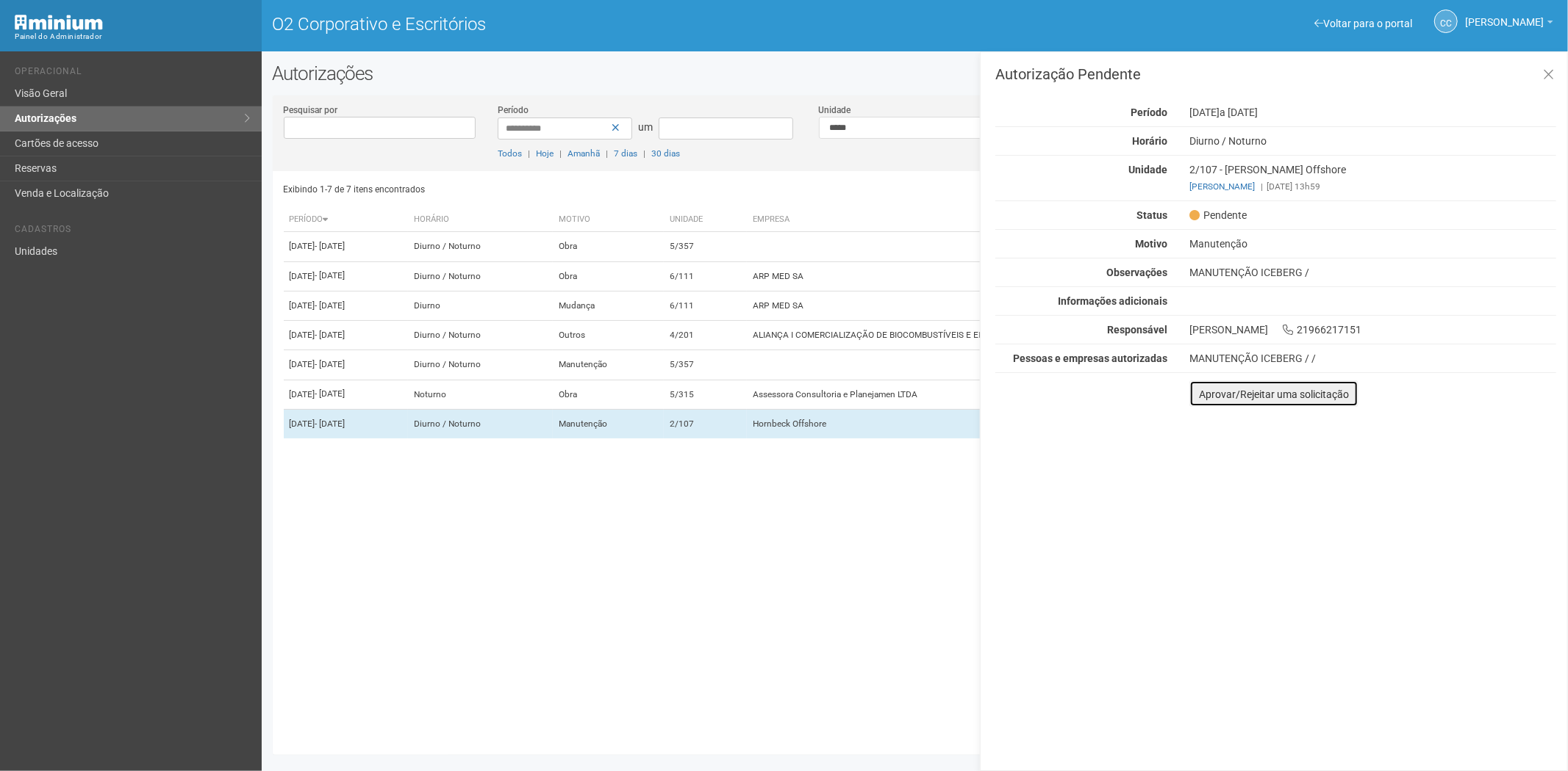
click at [1215, 393] on font "Aprovar/Rejeitar uma solicitação" at bounding box center [1273, 394] width 150 height 12
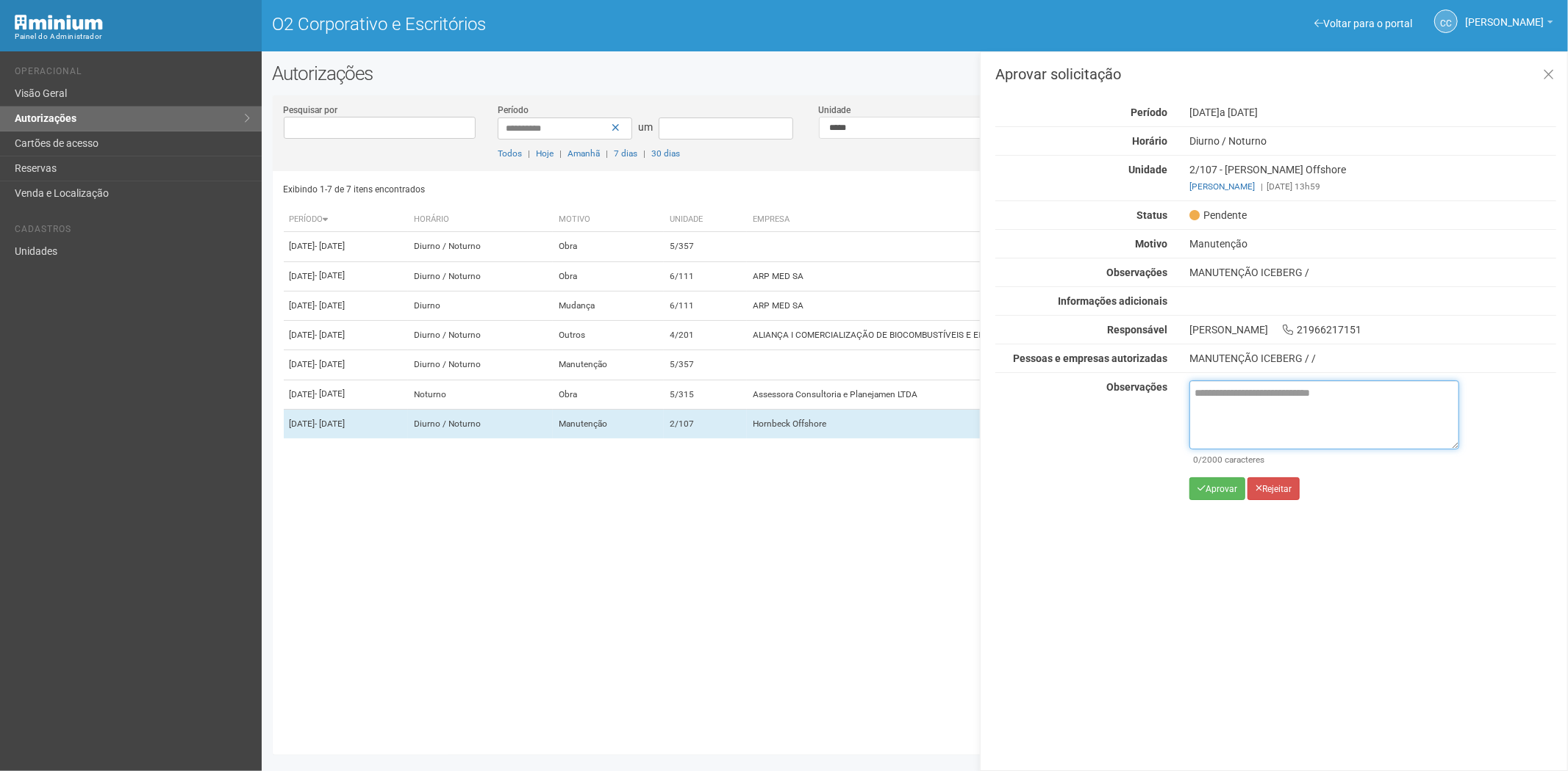
click at [1223, 408] on textarea at bounding box center [1323, 415] width 270 height 69
paste textarea "**********"
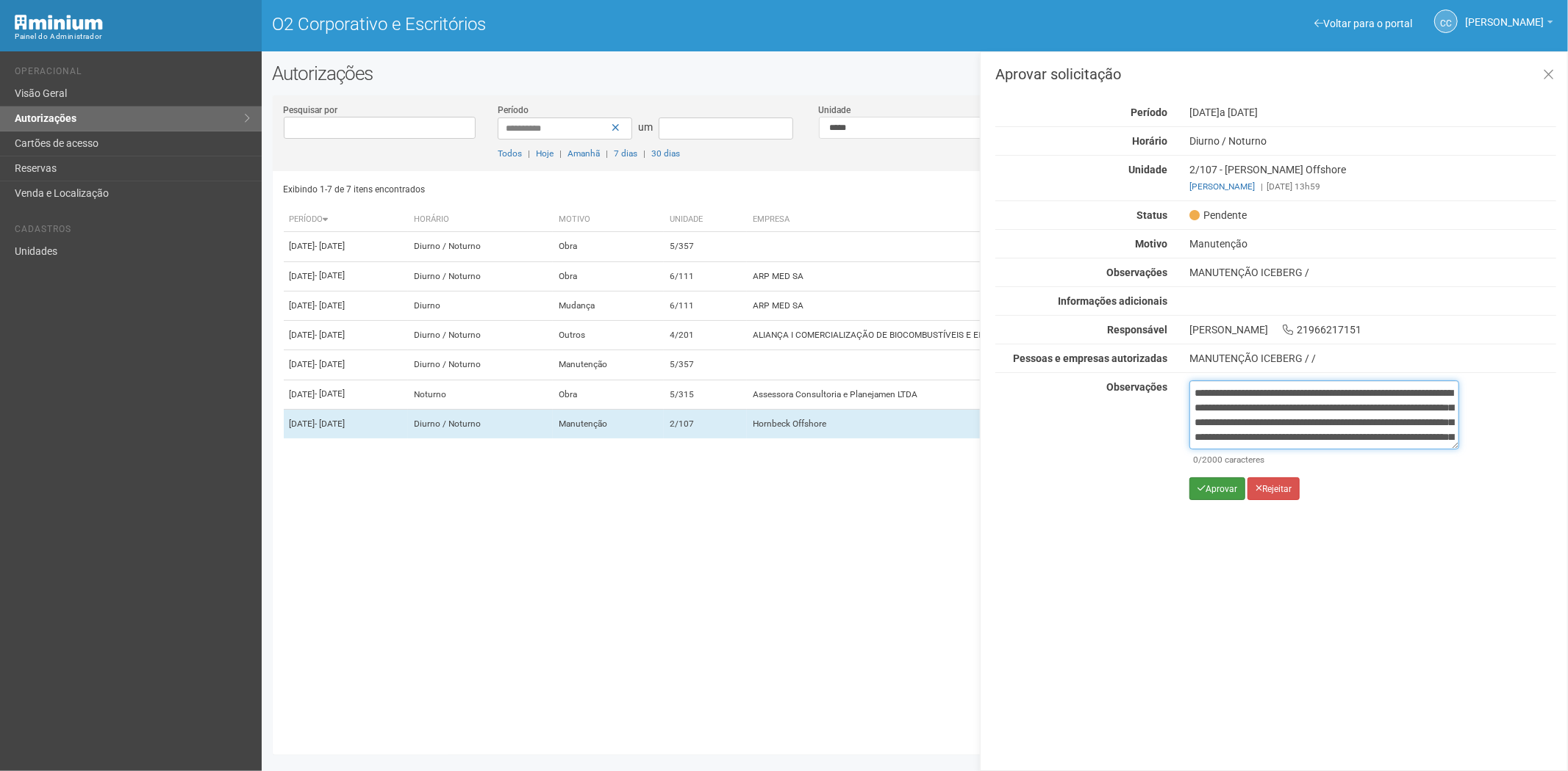
scroll to position [83, 0]
type textarea "**********"
click at [1217, 494] on button "Aprovar" at bounding box center [1217, 488] width 56 height 23
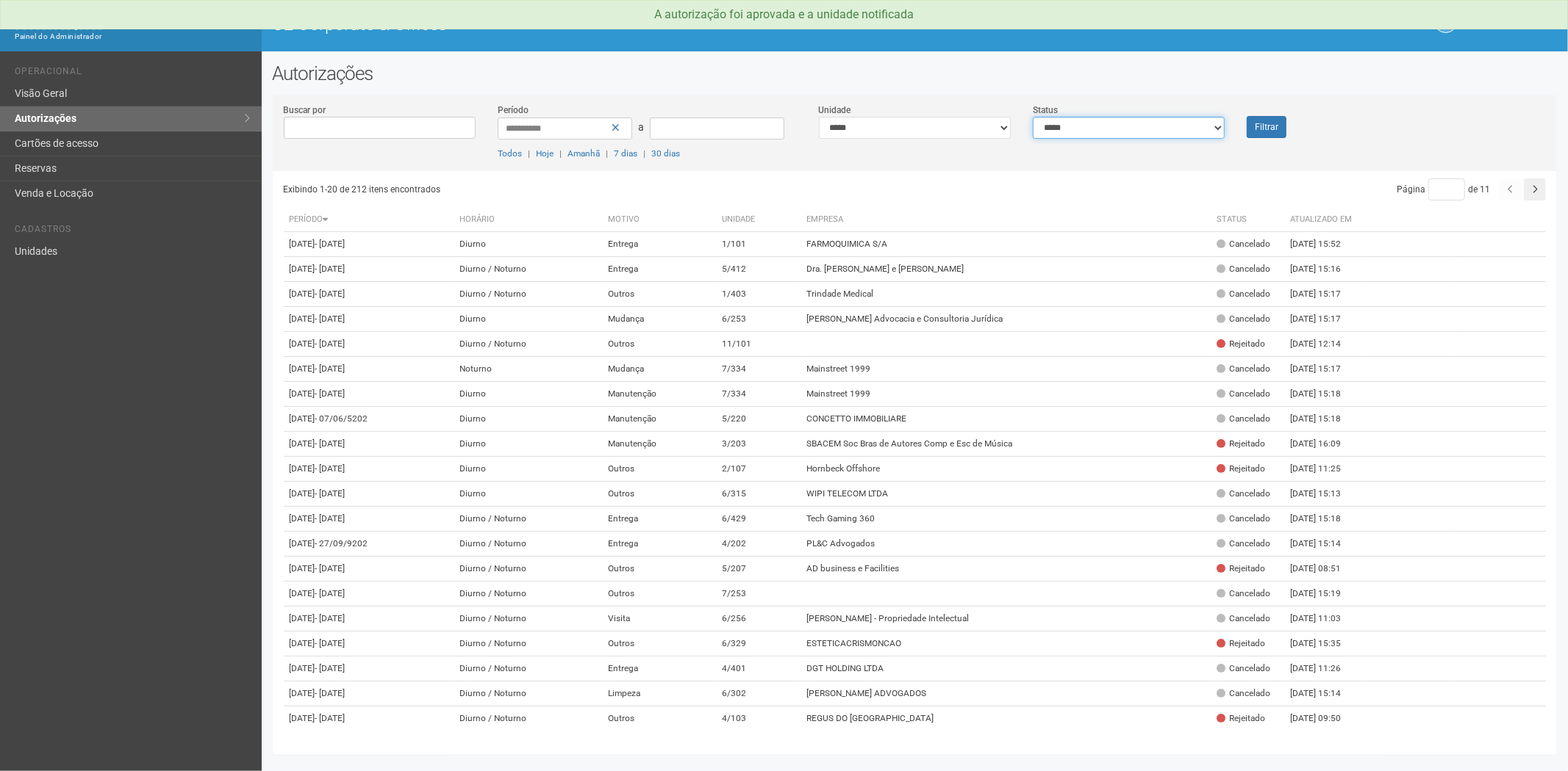
click at [1108, 125] on select "**********" at bounding box center [1128, 128] width 191 height 22
select select "*"
click at [1033, 117] on select "**********" at bounding box center [1128, 128] width 191 height 22
click at [1273, 128] on button "Filtrar" at bounding box center [1267, 127] width 40 height 22
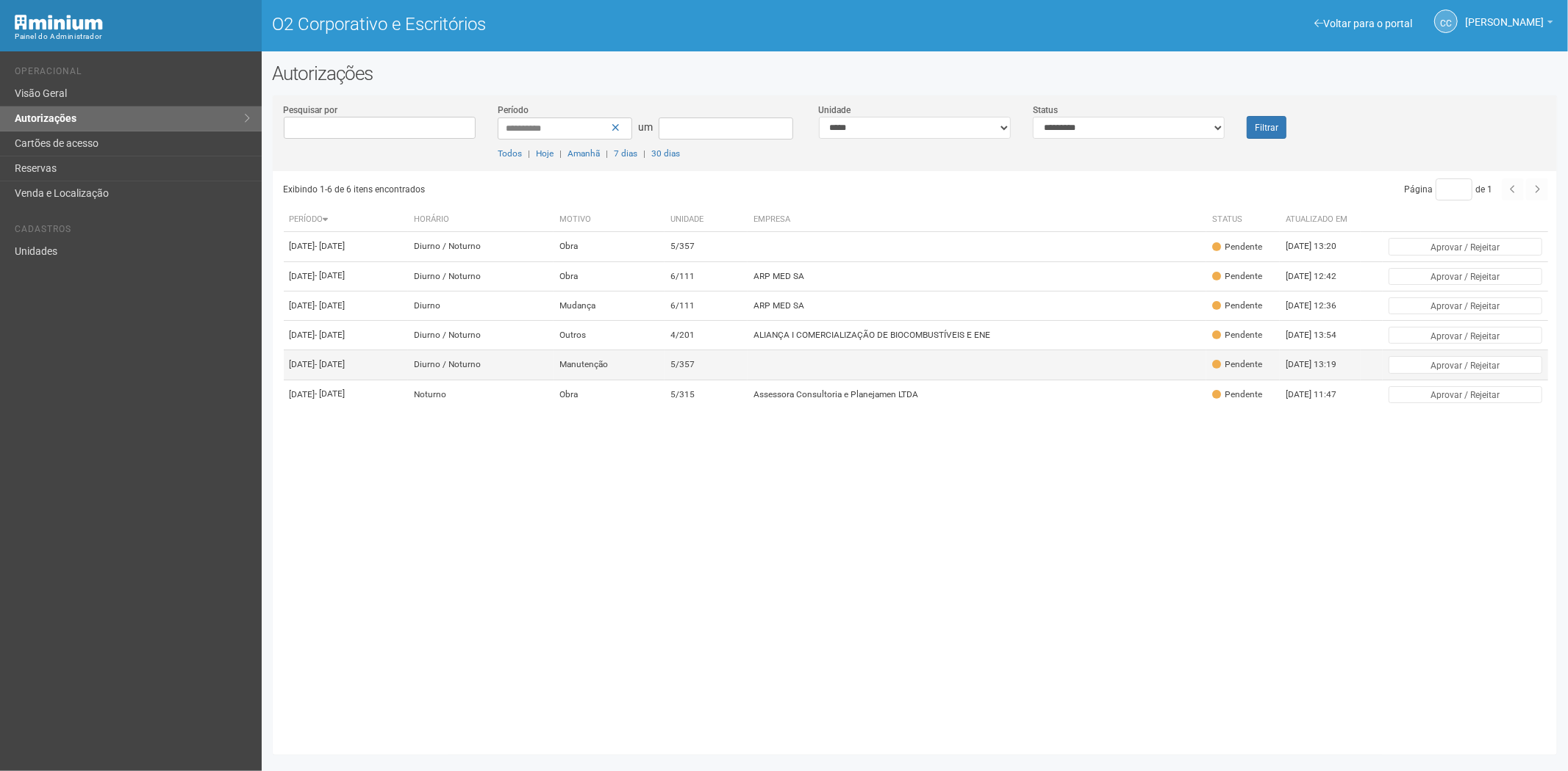
click at [979, 380] on td at bounding box center [976, 365] width 458 height 29
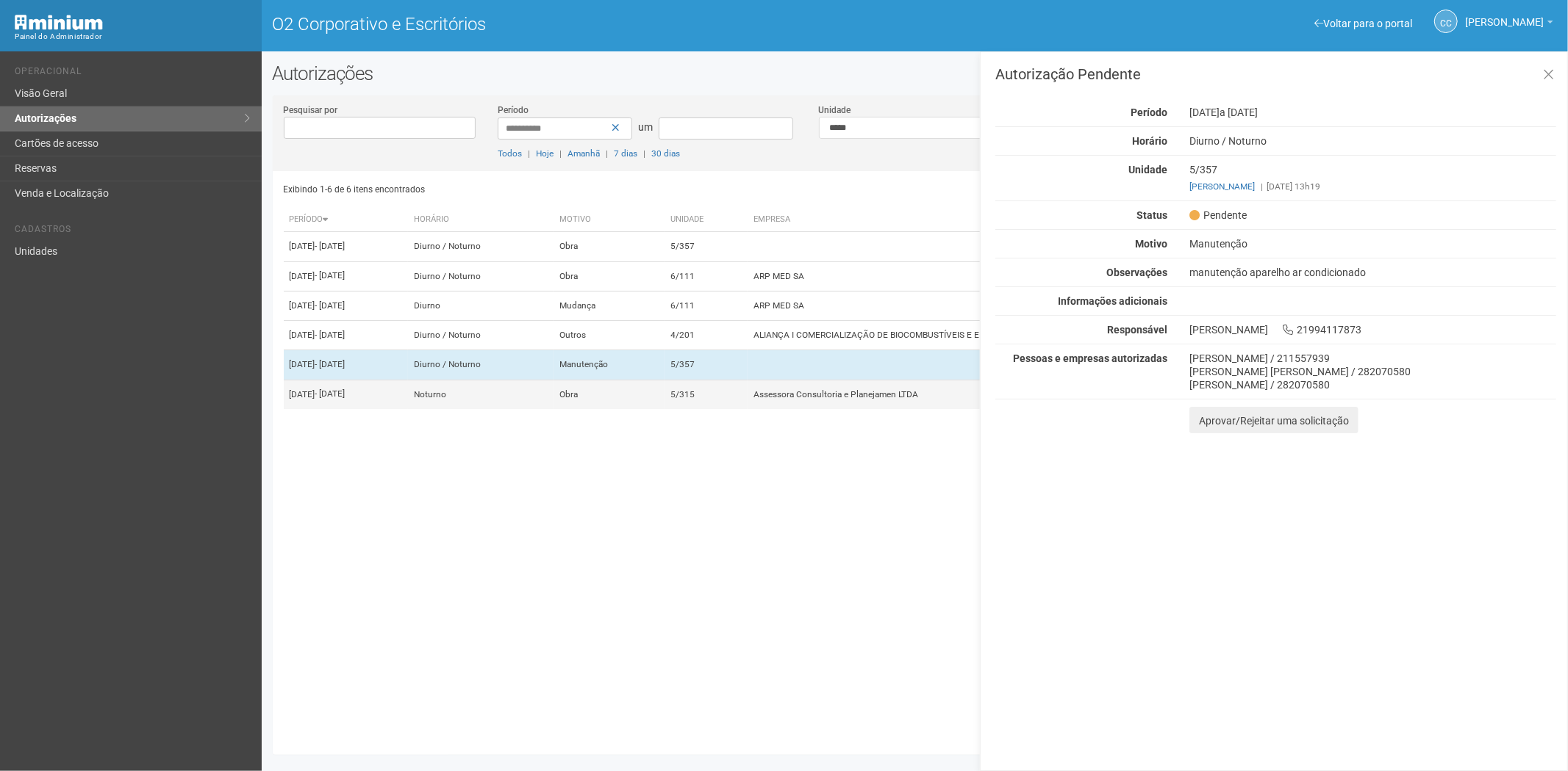
click at [898, 400] on font "Assessora Consultoria e Planejamen LTDA" at bounding box center [835, 394] width 164 height 10
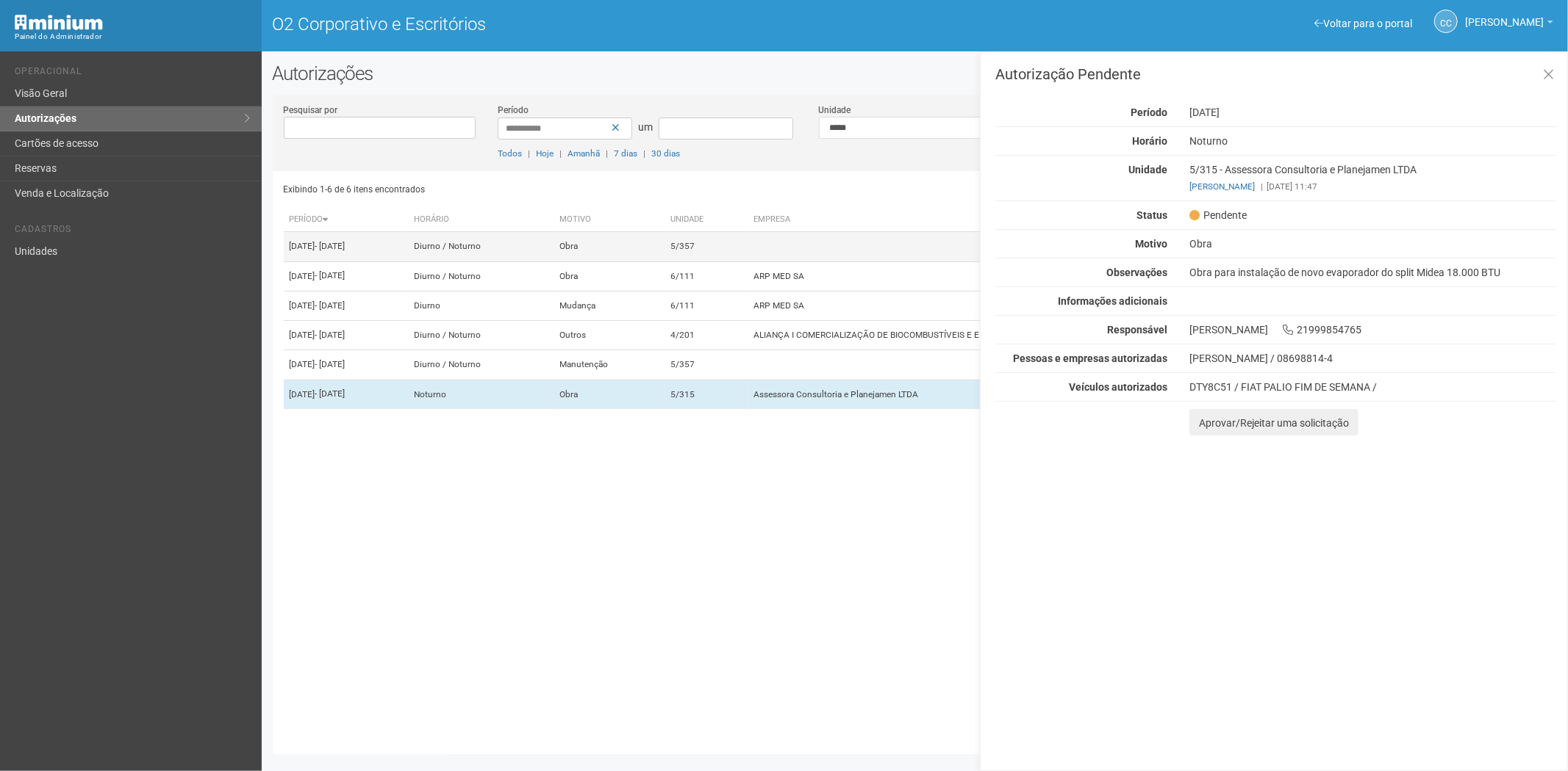
click at [748, 251] on td "5/357" at bounding box center [706, 247] width 83 height 29
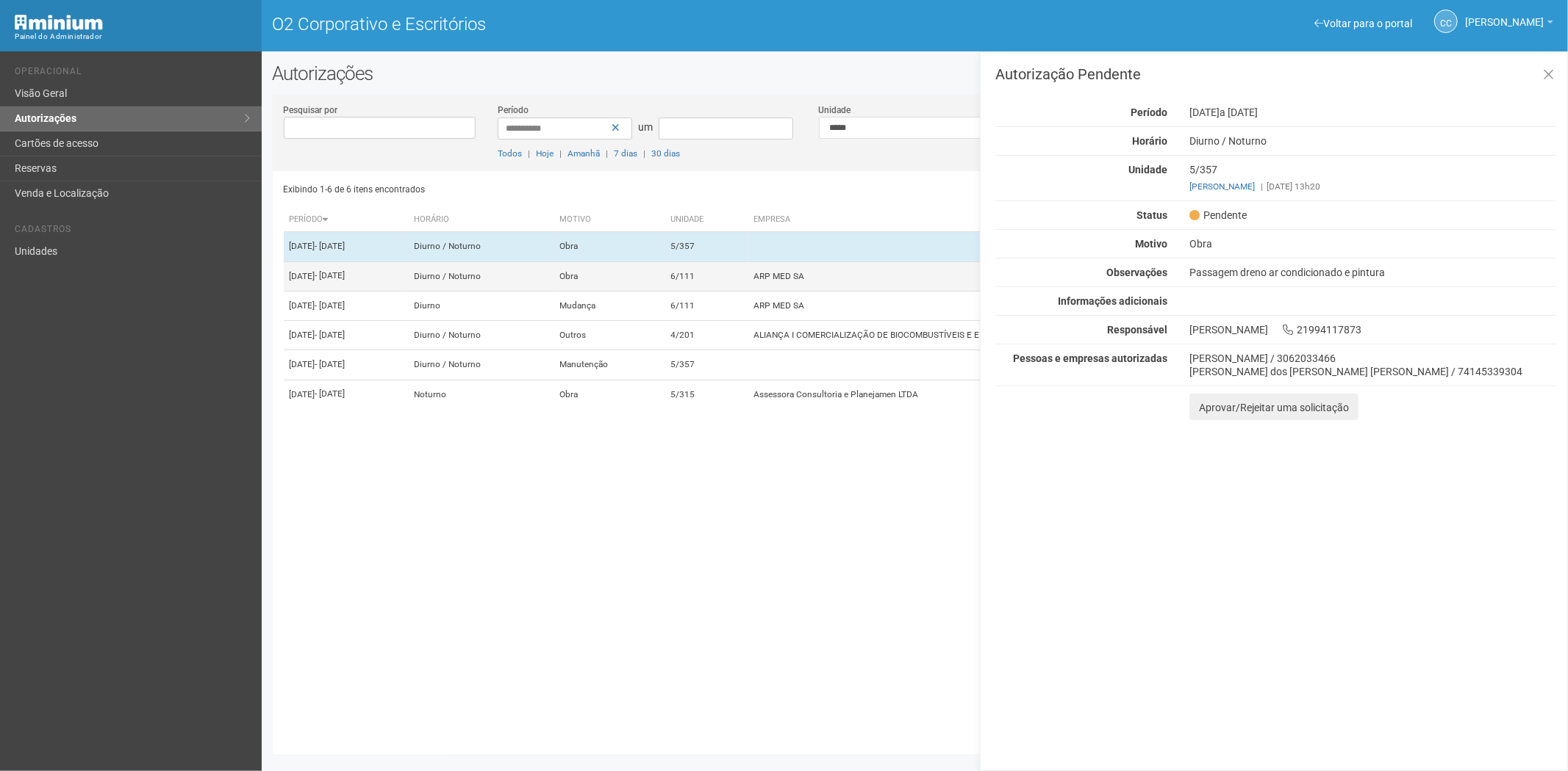
click at [791, 274] on td "ARP MED SA" at bounding box center [976, 276] width 458 height 29
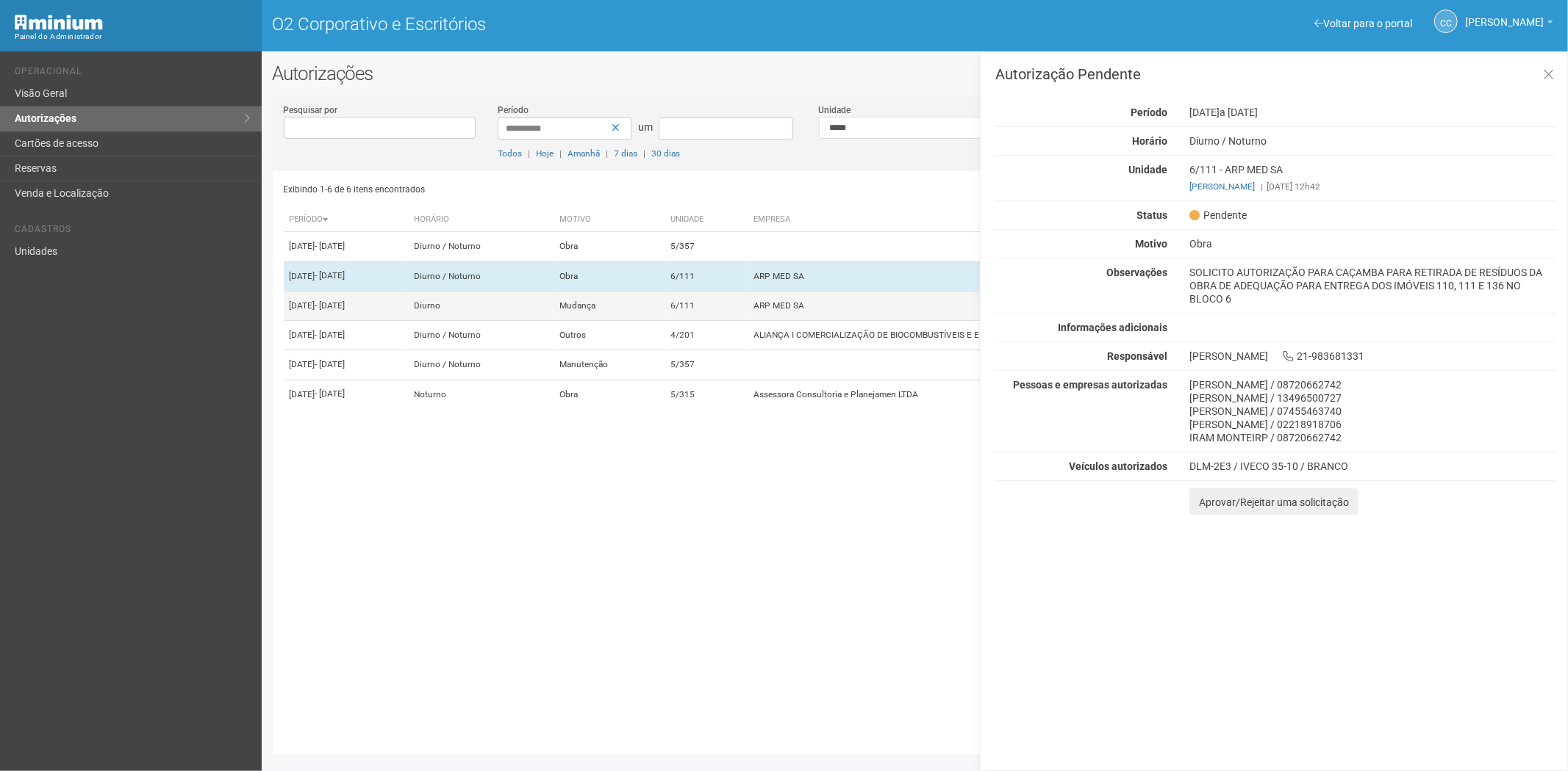
click at [748, 320] on td "6/111" at bounding box center [706, 306] width 83 height 29
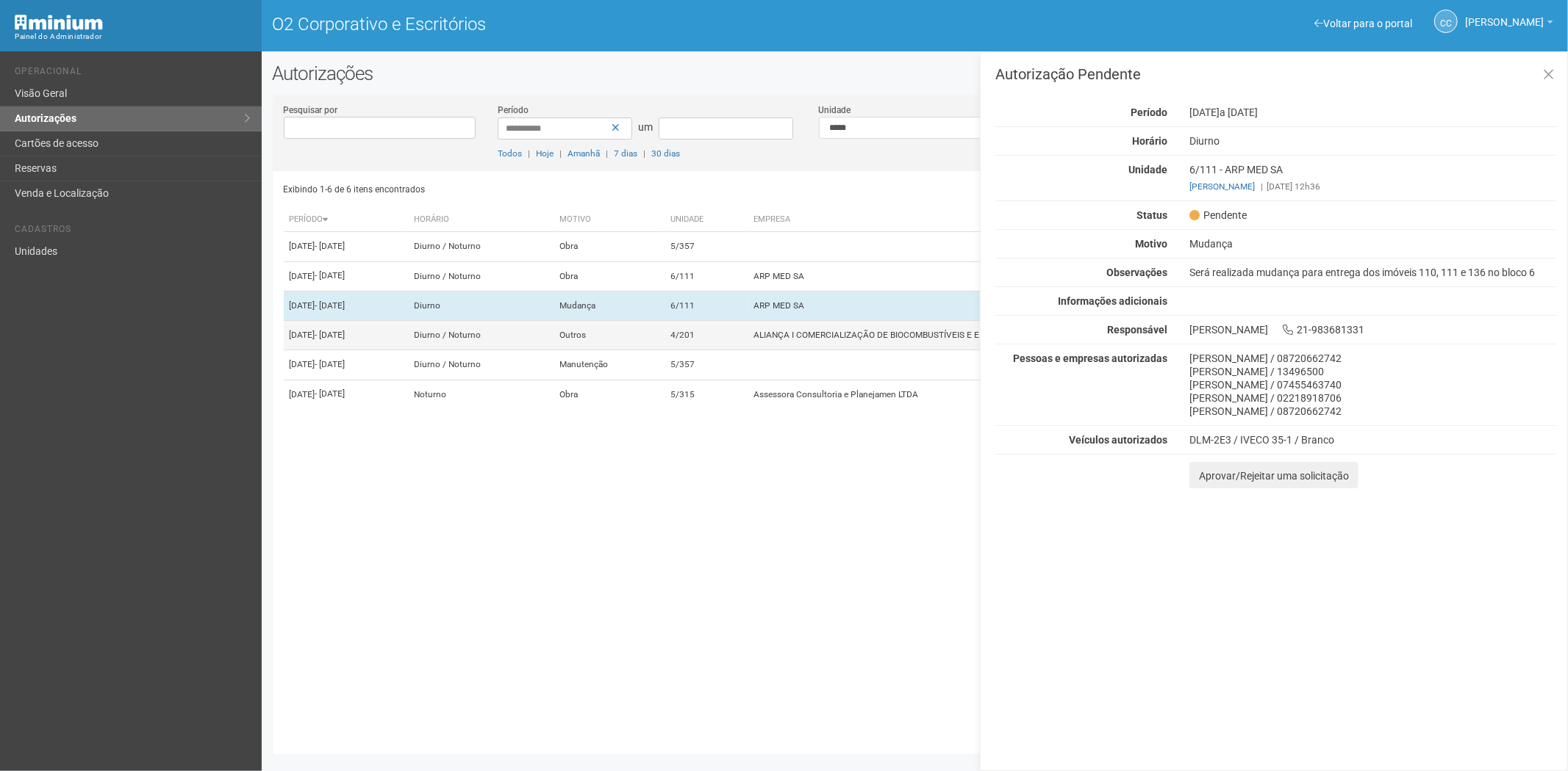
click at [748, 350] on td "4/201" at bounding box center [706, 336] width 83 height 29
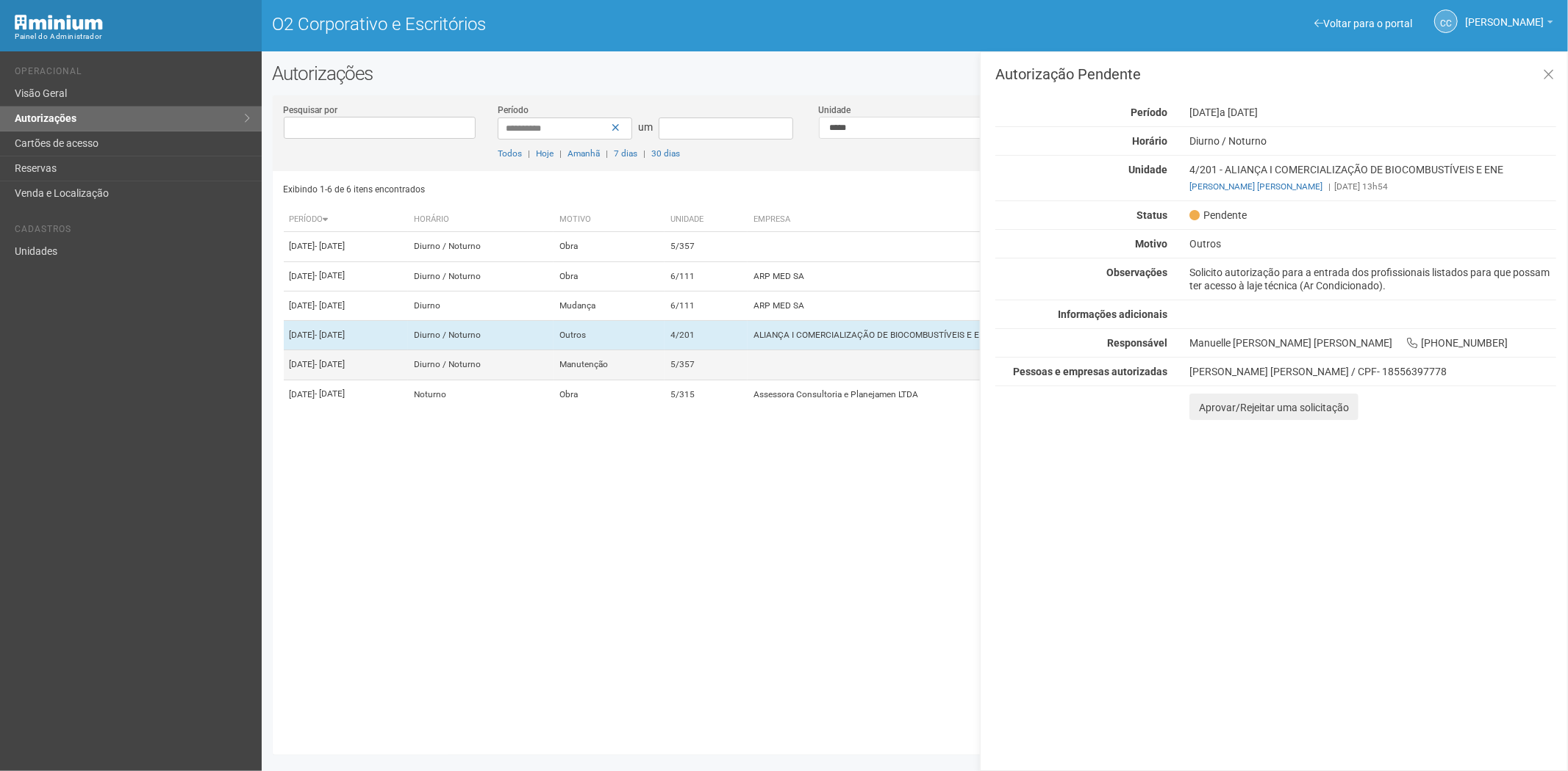
click at [748, 380] on td "5/357" at bounding box center [706, 365] width 83 height 29
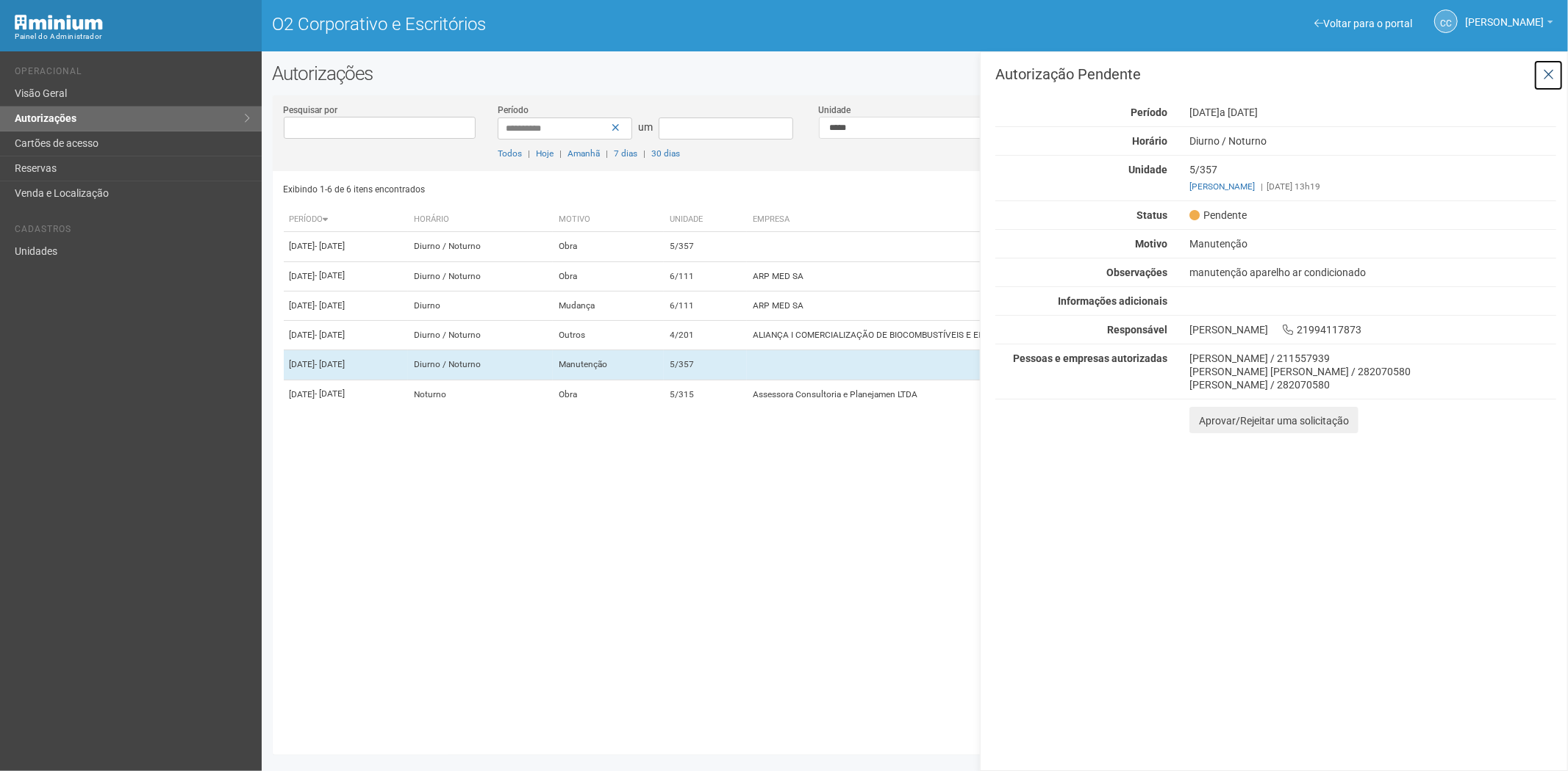
drag, startPoint x: 1544, startPoint y: 79, endPoint x: 1394, endPoint y: 83, distance: 150.1
click at [1544, 79] on icon at bounding box center [1548, 75] width 11 height 15
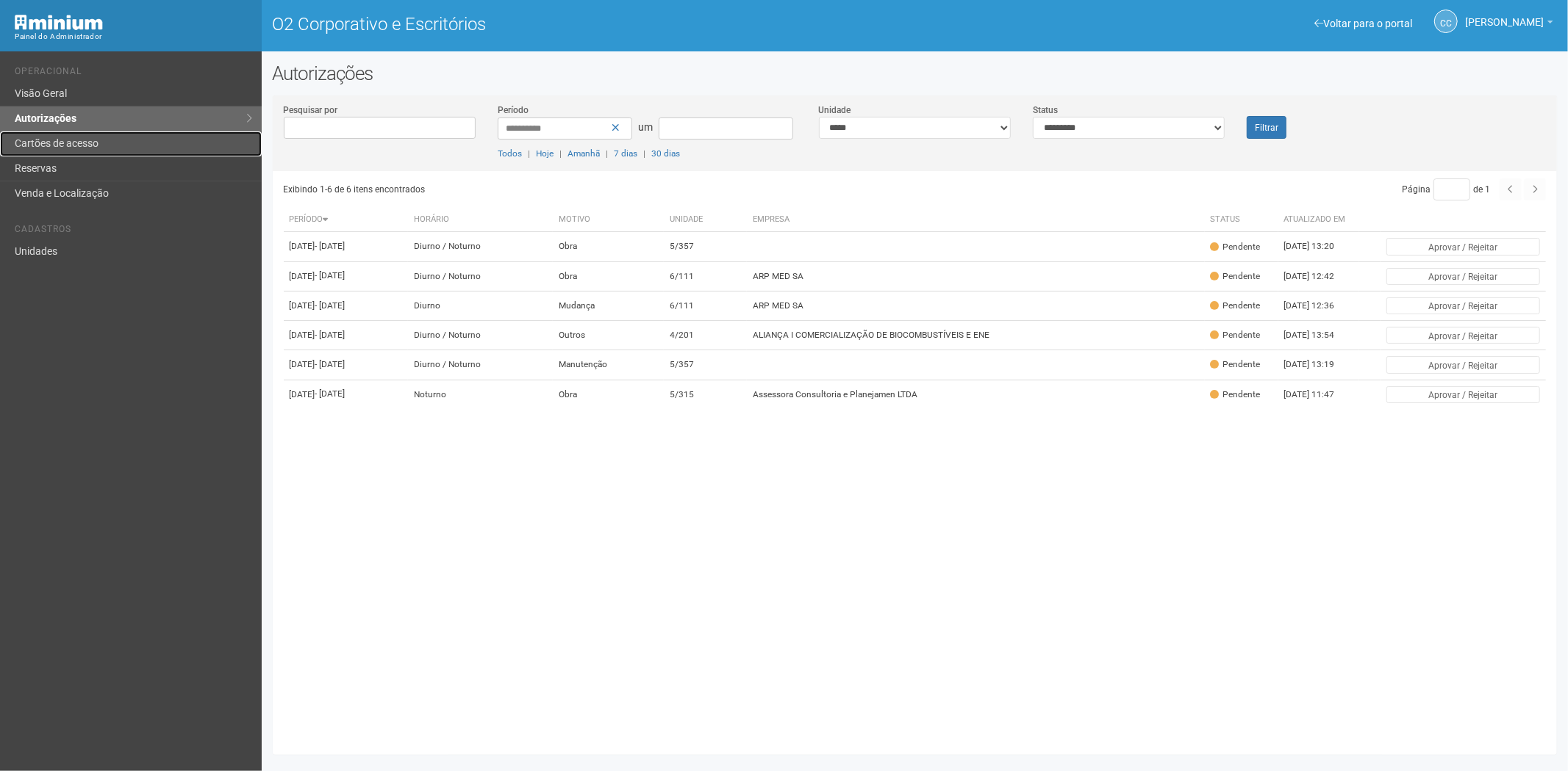
click at [55, 145] on font "Cartões de acesso" at bounding box center [56, 142] width 83 height 12
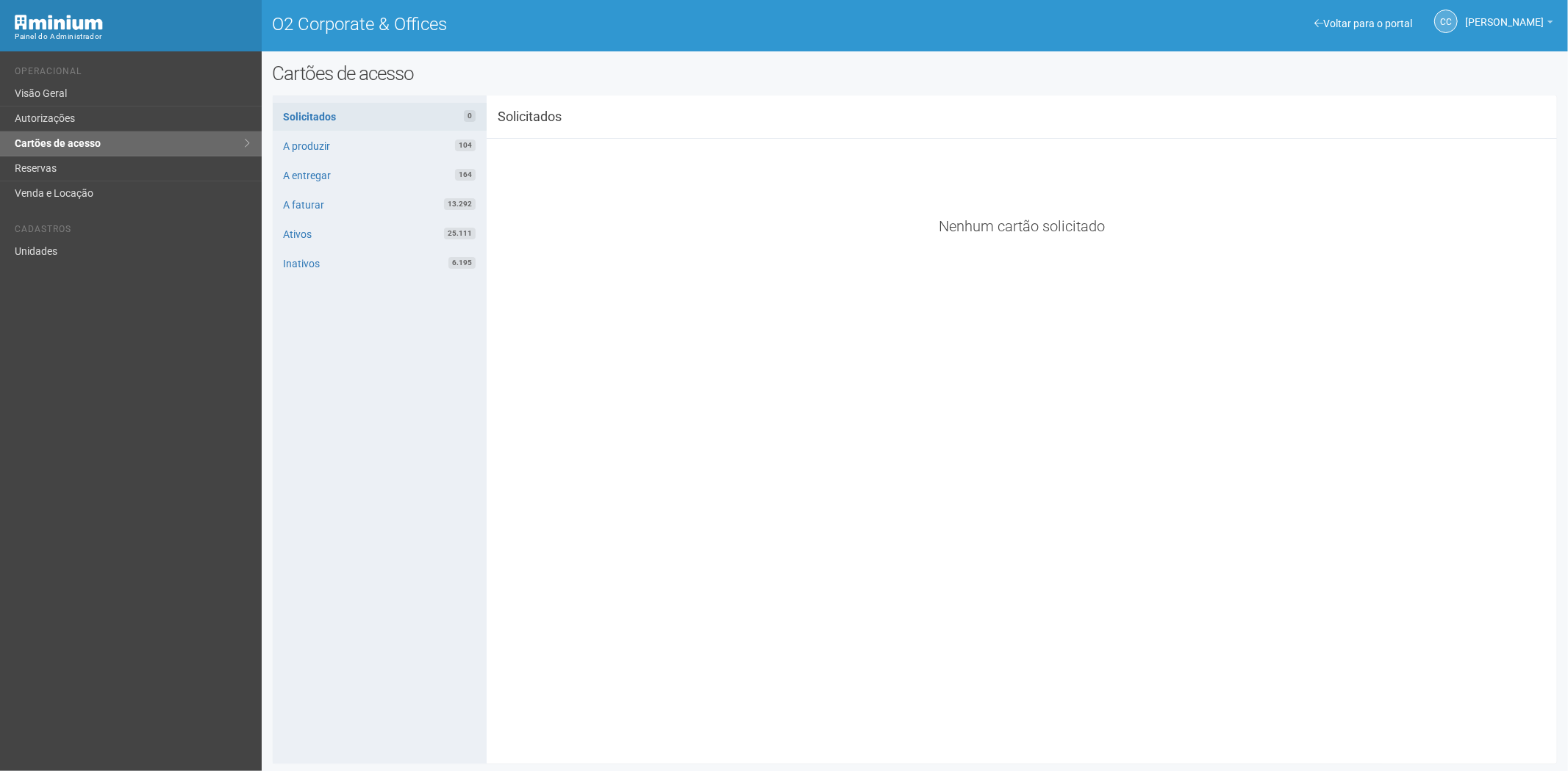
click at [707, 709] on div "**********" at bounding box center [915, 429] width 1285 height 647
click at [87, 170] on link "Reservas" at bounding box center [131, 170] width 261 height 25
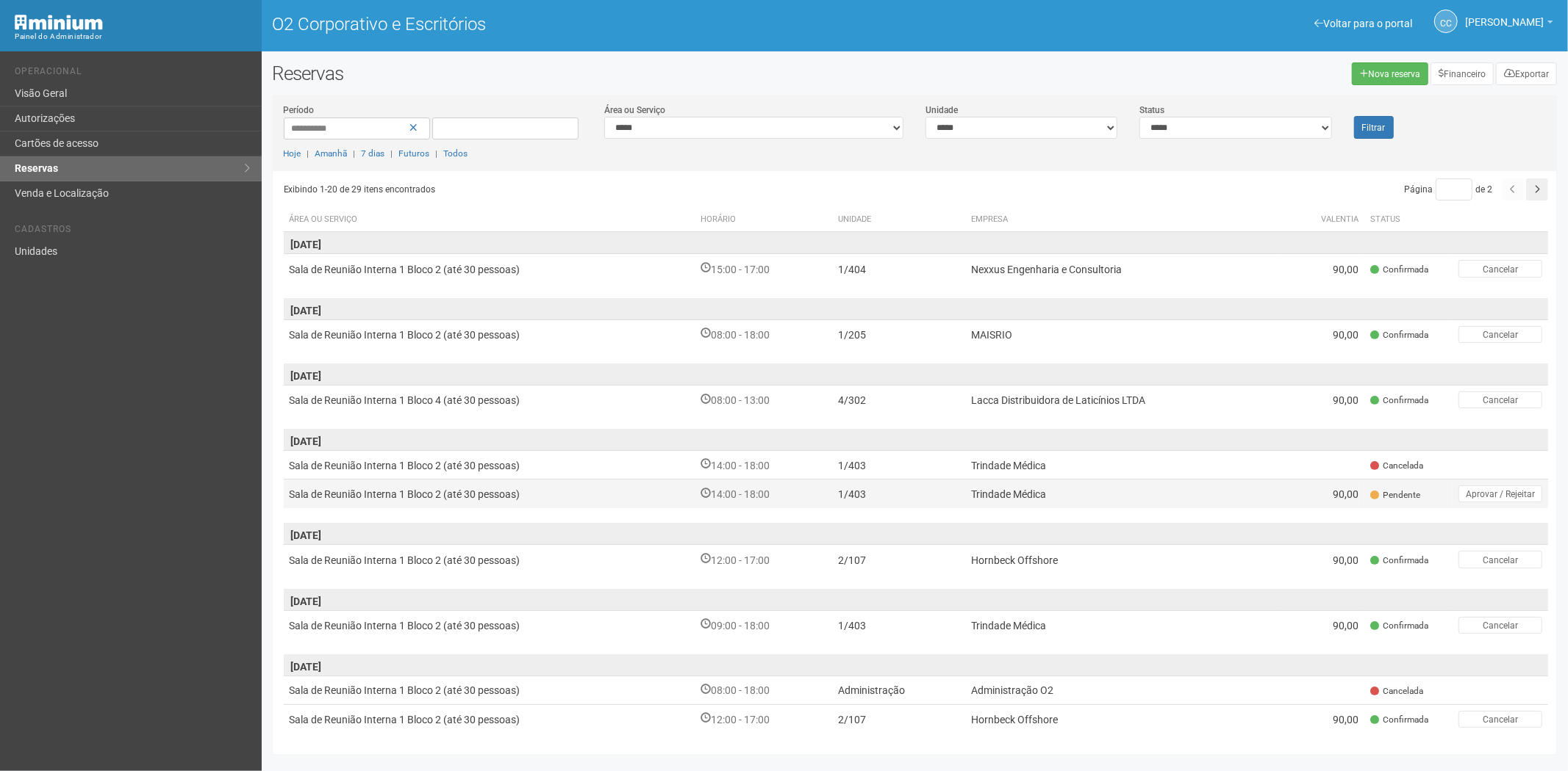
click at [960, 494] on td "1/403" at bounding box center [898, 494] width 133 height 29
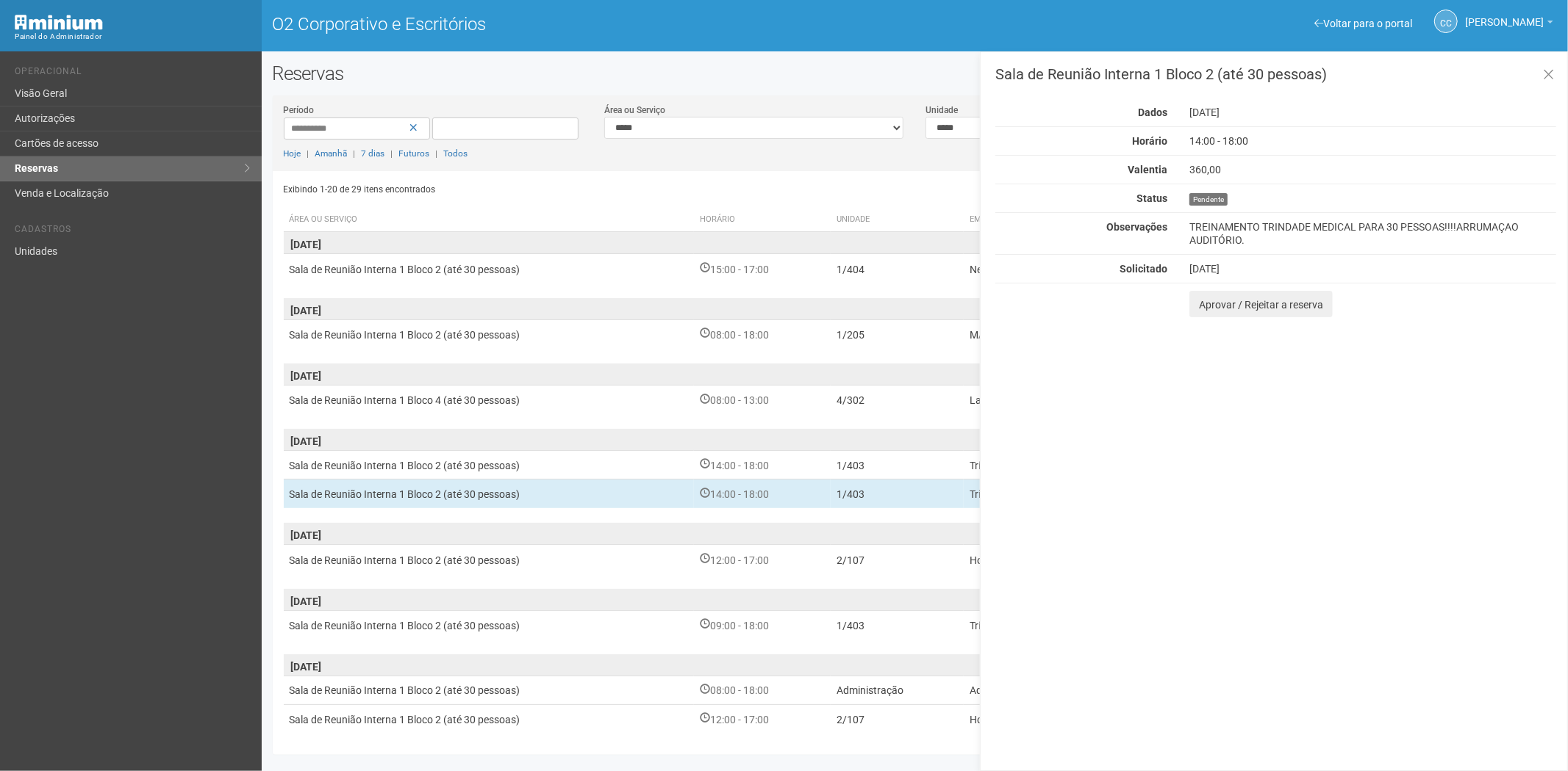
click at [1200, 319] on div "Sala de Reunião Interna 1 Bloco 2 (até 30 pessoas) Dados [DATE] Horário 14:00 -…" at bounding box center [1274, 412] width 588 height 720
click at [1209, 302] on font "Aprovar / Rejeitar a reserva" at bounding box center [1260, 305] width 124 height 12
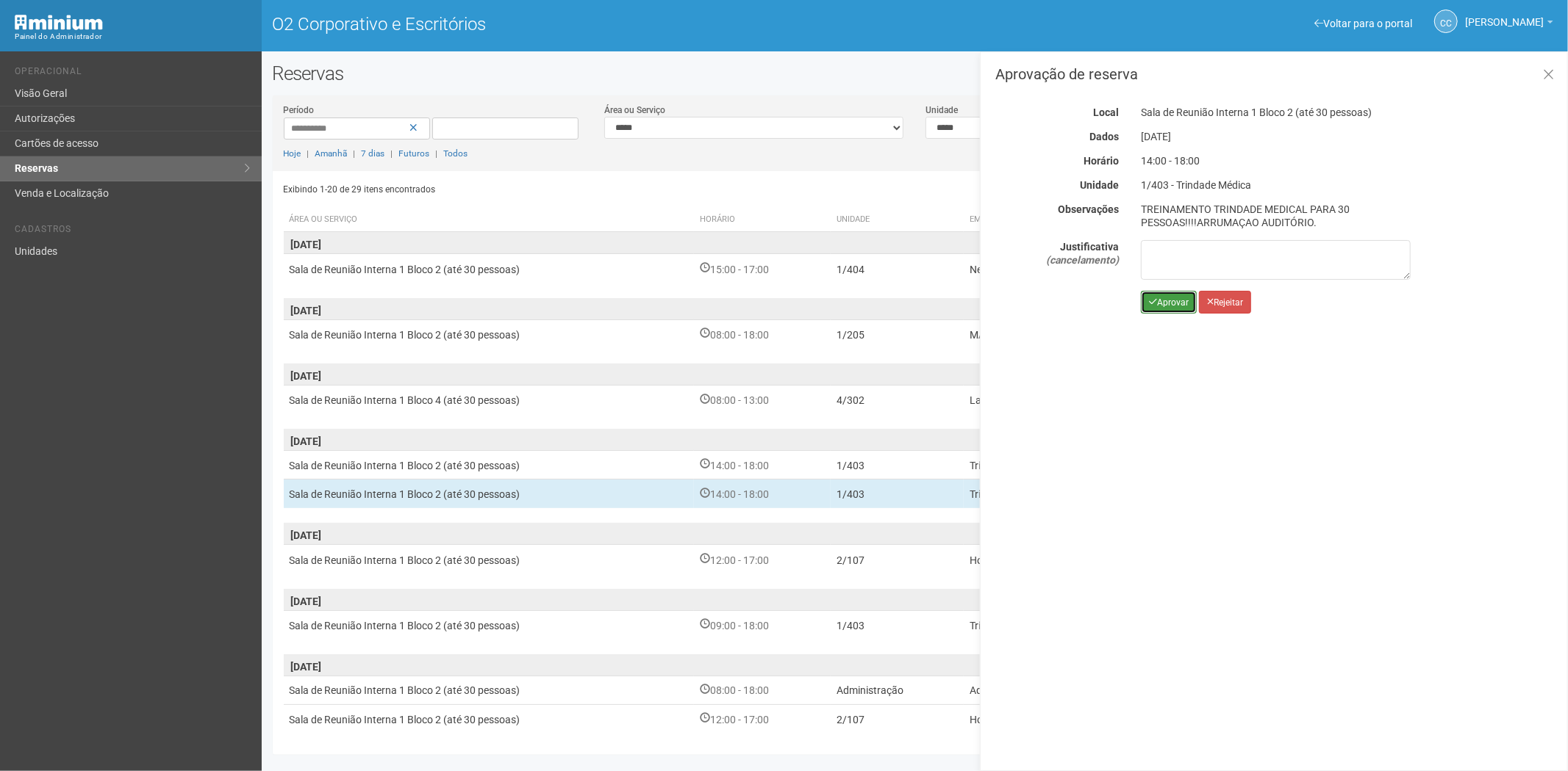
click at [1152, 304] on icon "submit" at bounding box center [1152, 302] width 8 height 9
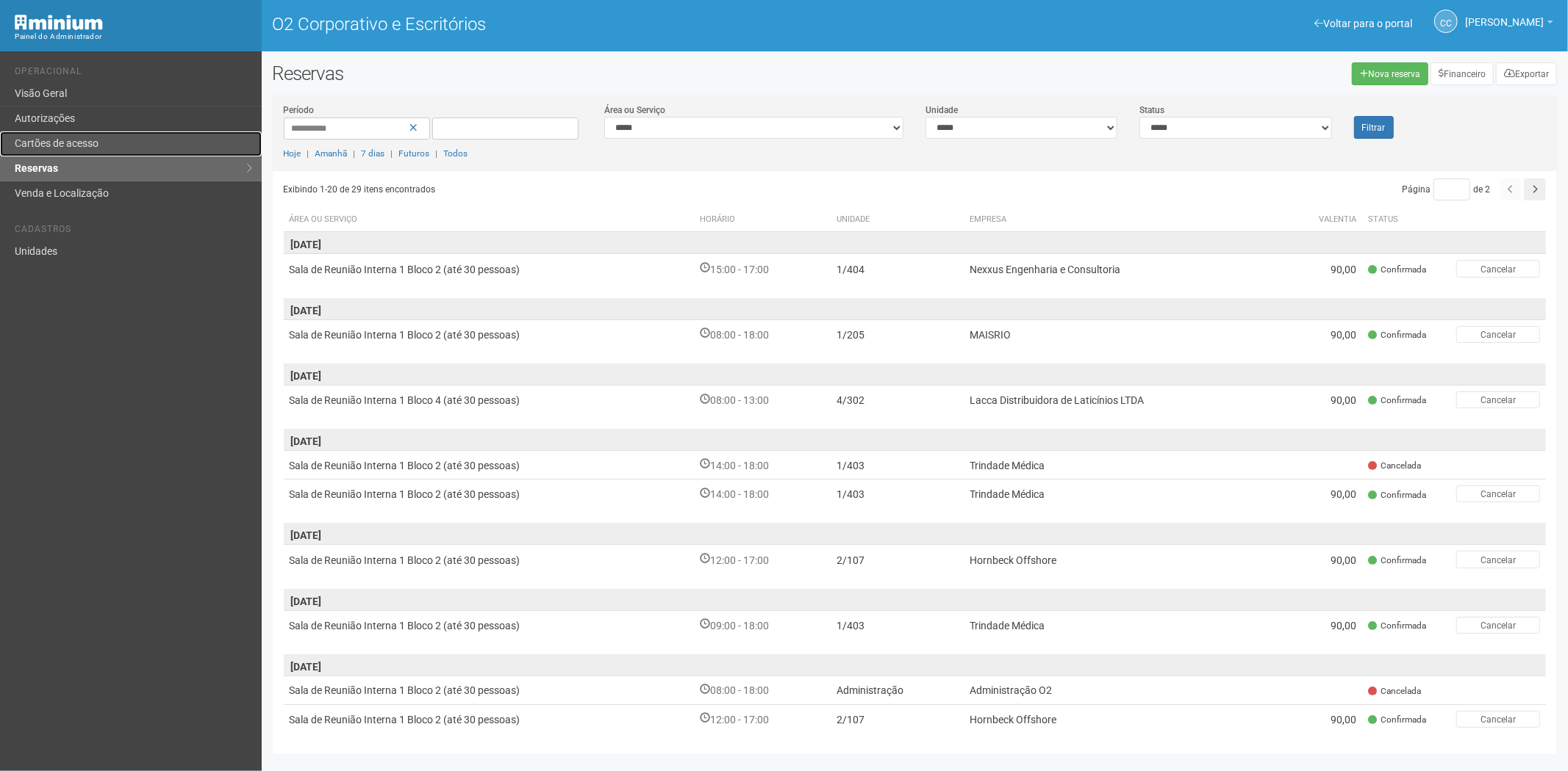
click at [69, 134] on link "Cartões de acesso" at bounding box center [131, 144] width 261 height 25
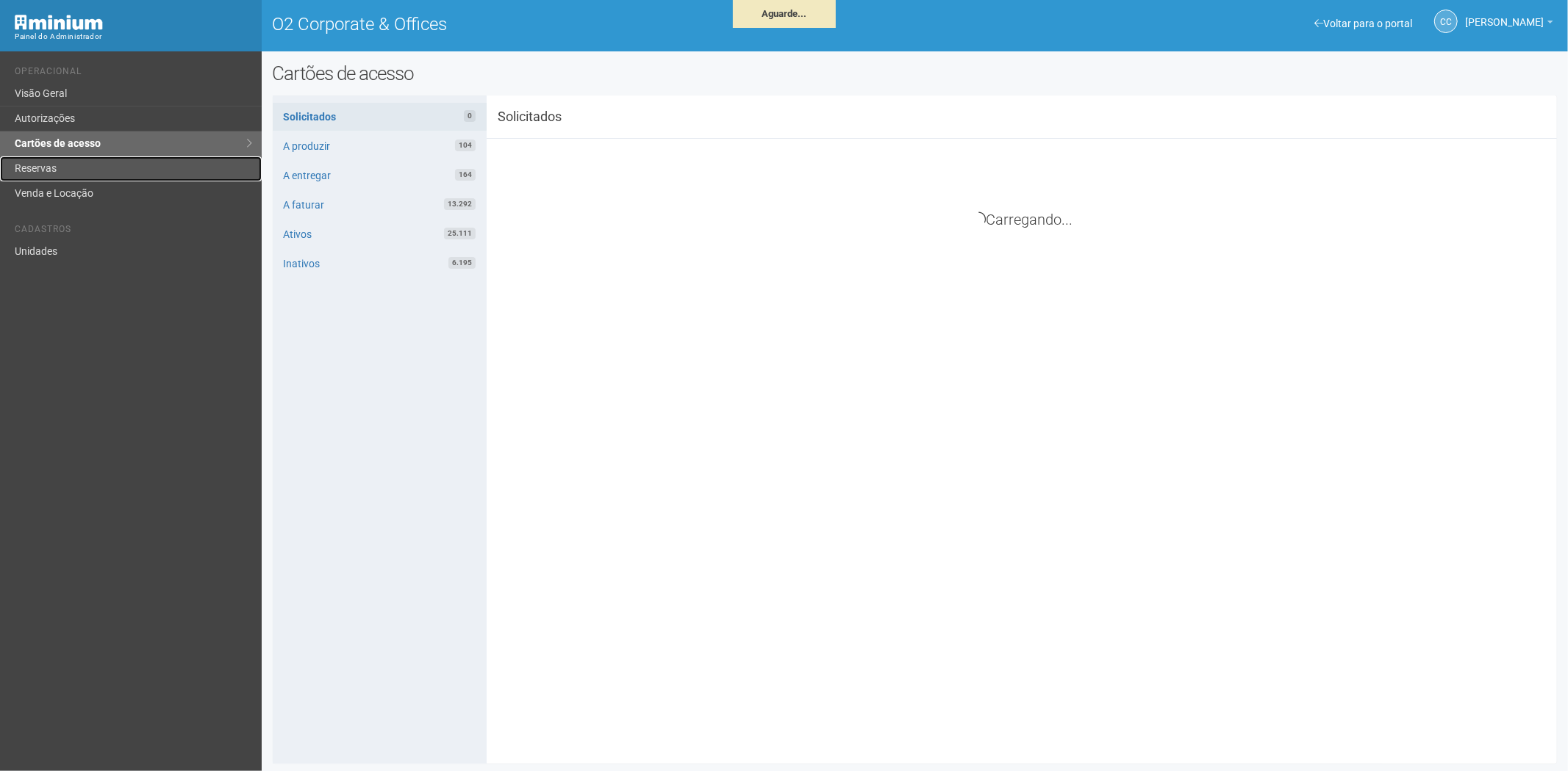
click at [68, 175] on link "Reservas" at bounding box center [131, 170] width 261 height 25
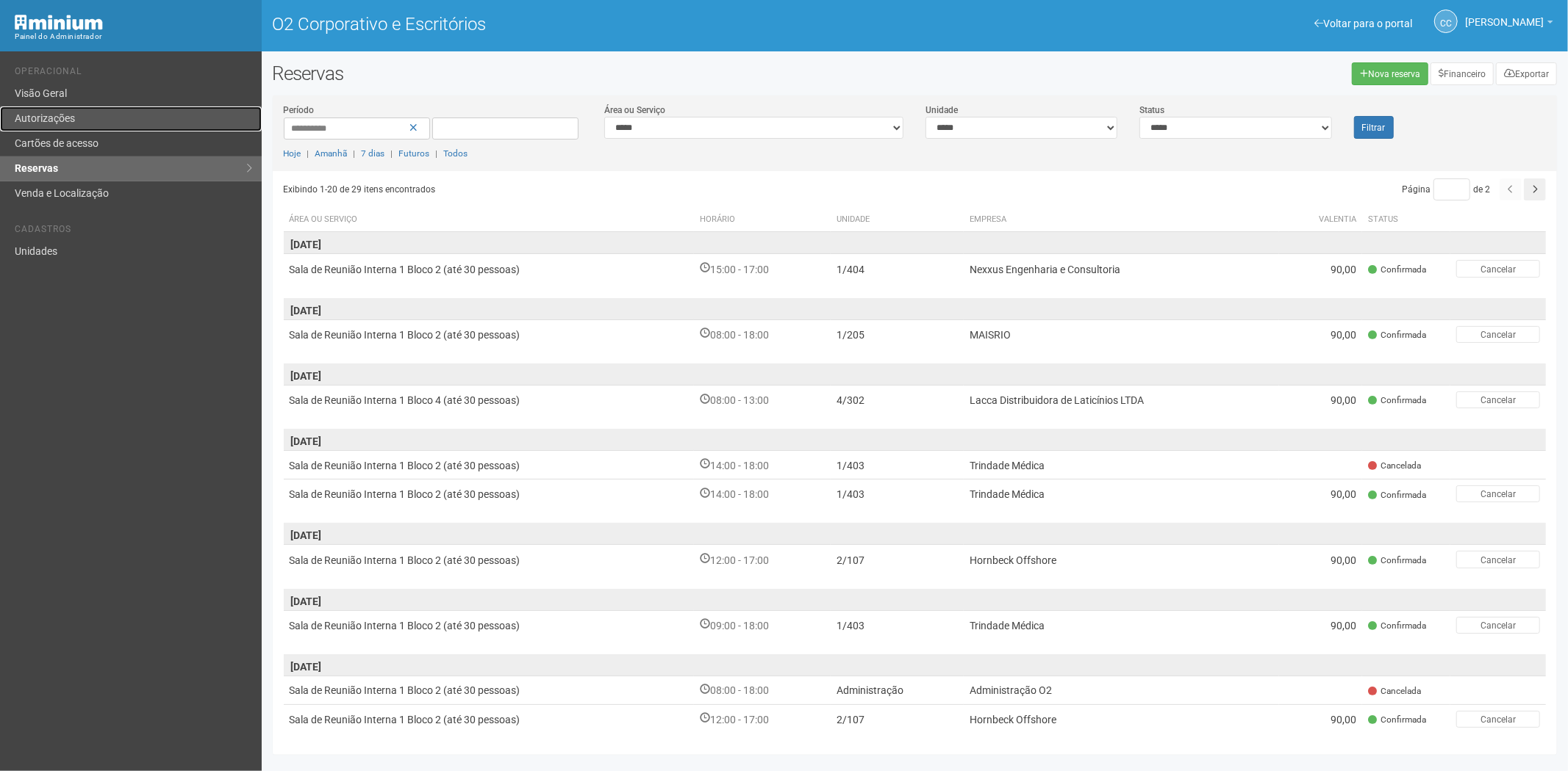
click at [118, 128] on link "Autorizações" at bounding box center [131, 119] width 261 height 25
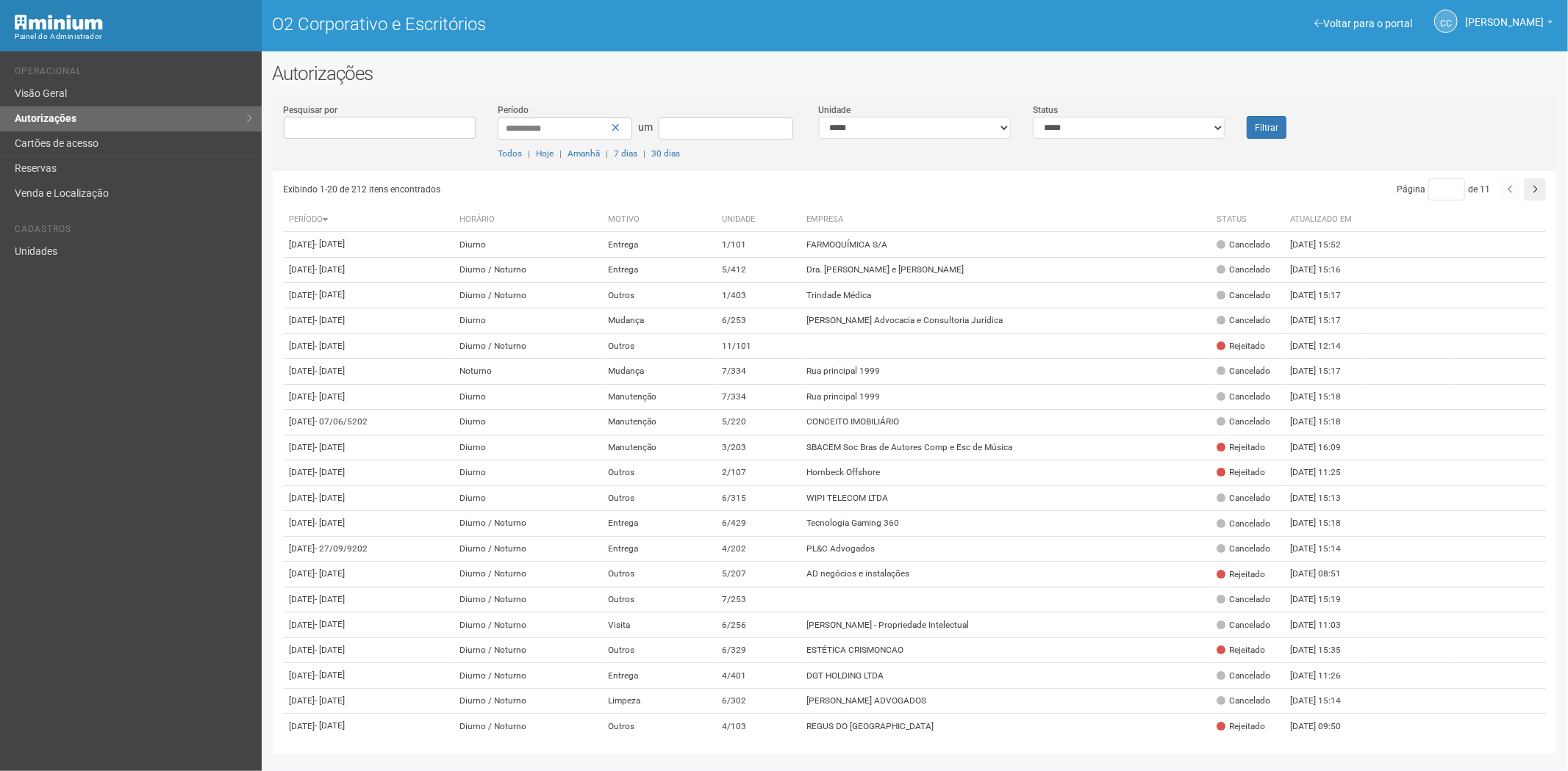
click at [15, 451] on div "Voltar para o portal Operacional Visão Geral Autorizações Cartões de acesso Res…" at bounding box center [131, 412] width 261 height 720
click at [83, 145] on font "Cartões de acesso" at bounding box center [56, 142] width 83 height 12
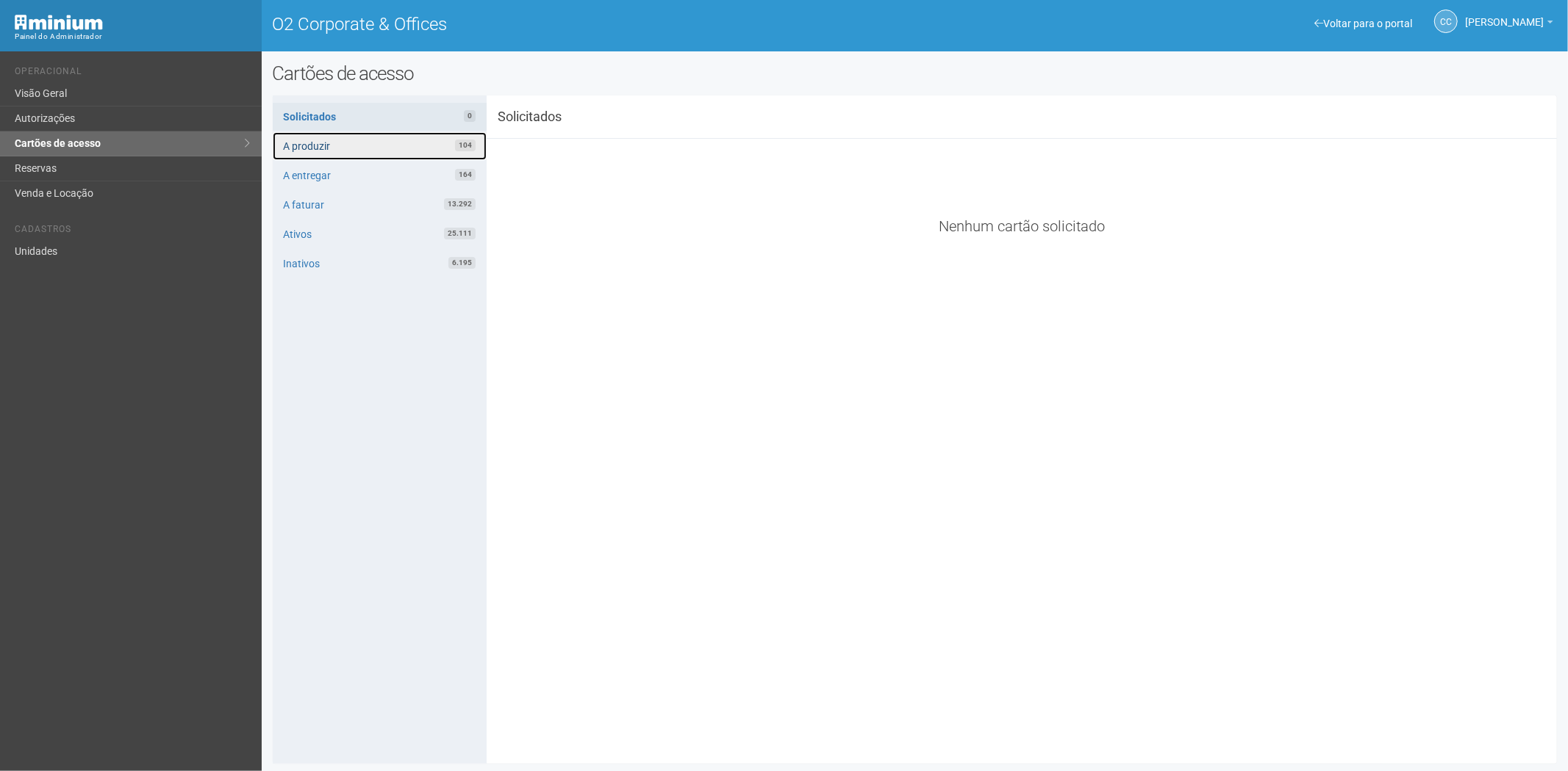
click at [391, 142] on link "A produzir 104" at bounding box center [379, 146] width 214 height 28
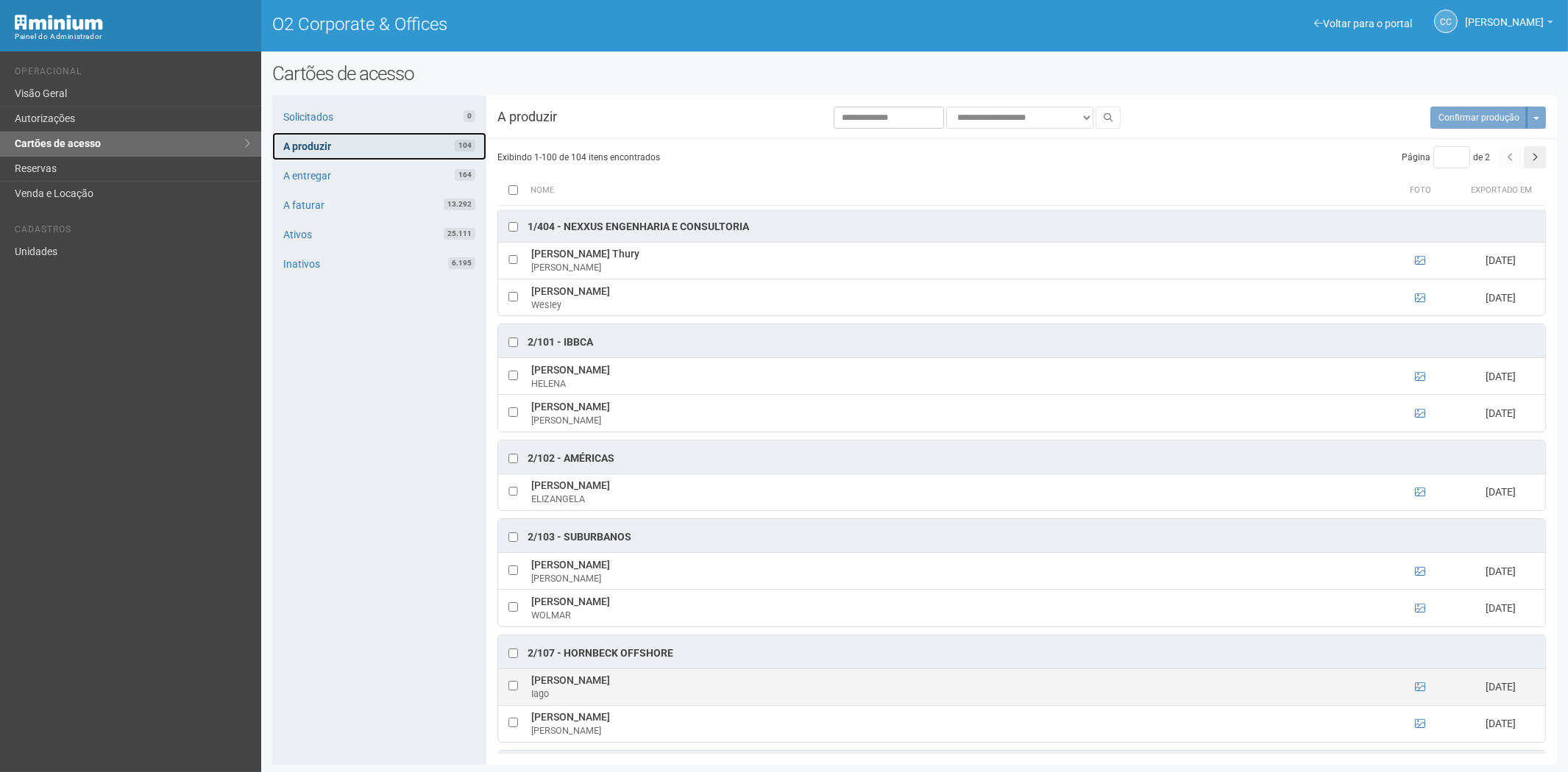
scroll to position [817, 0]
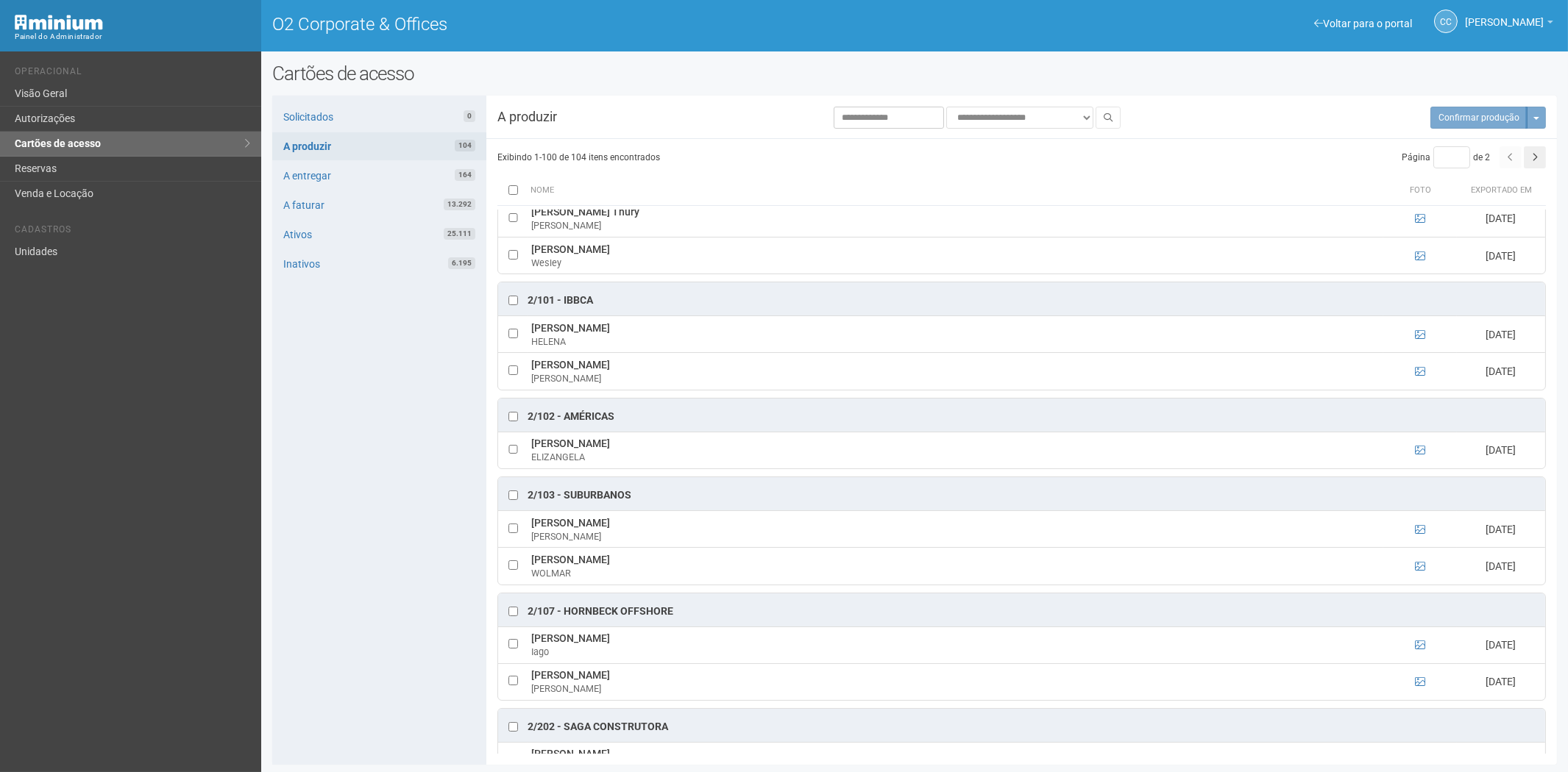
drag, startPoint x: 296, startPoint y: 662, endPoint x: 316, endPoint y: 658, distance: 20.4
click at [296, 662] on div "Solicitados 0 A produzir 104 A entregar 164 A faturar 13.292 Ativos 25.111 Inat…" at bounding box center [380, 430] width 214 height 669
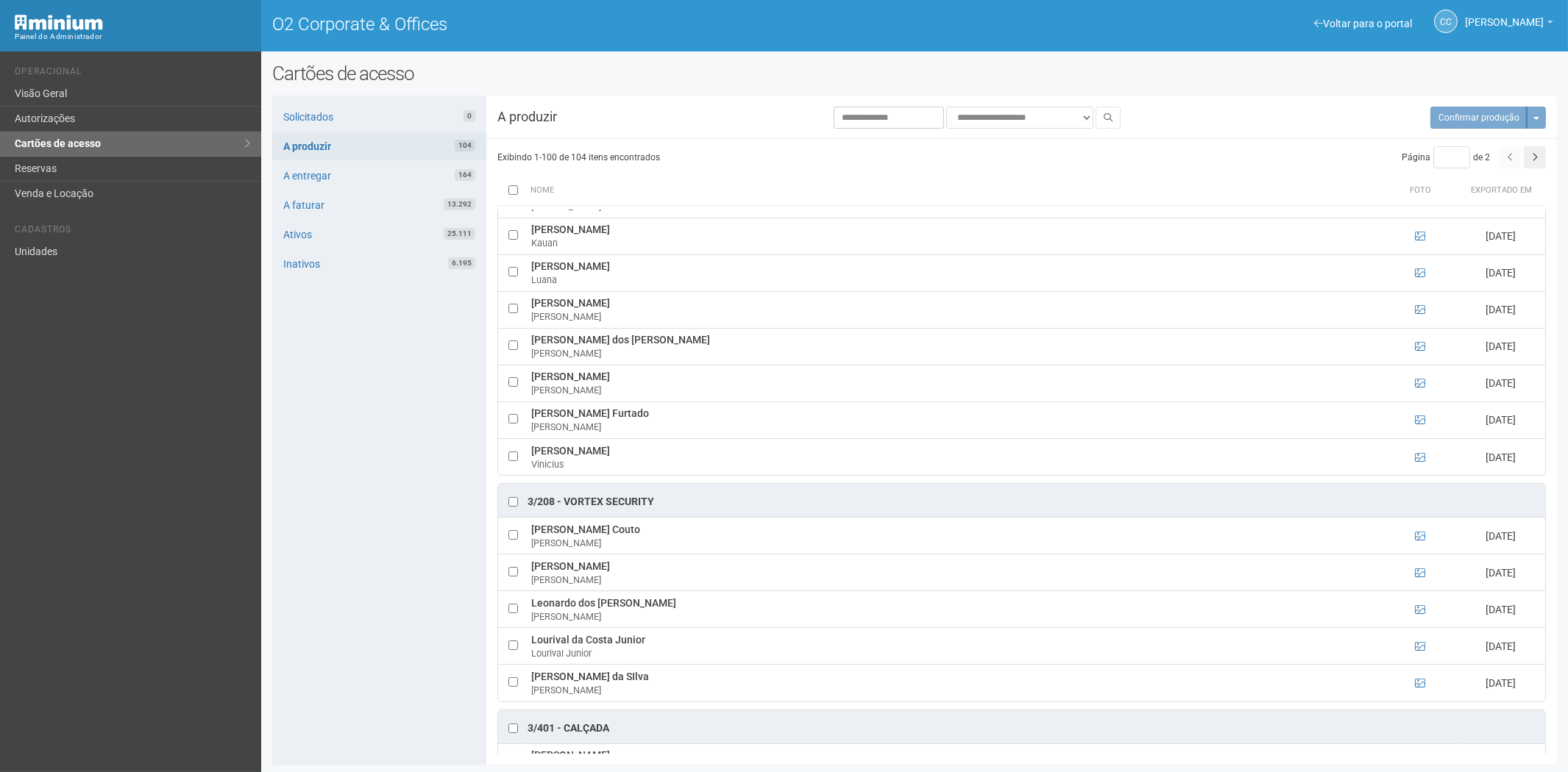
scroll to position [2370, 0]
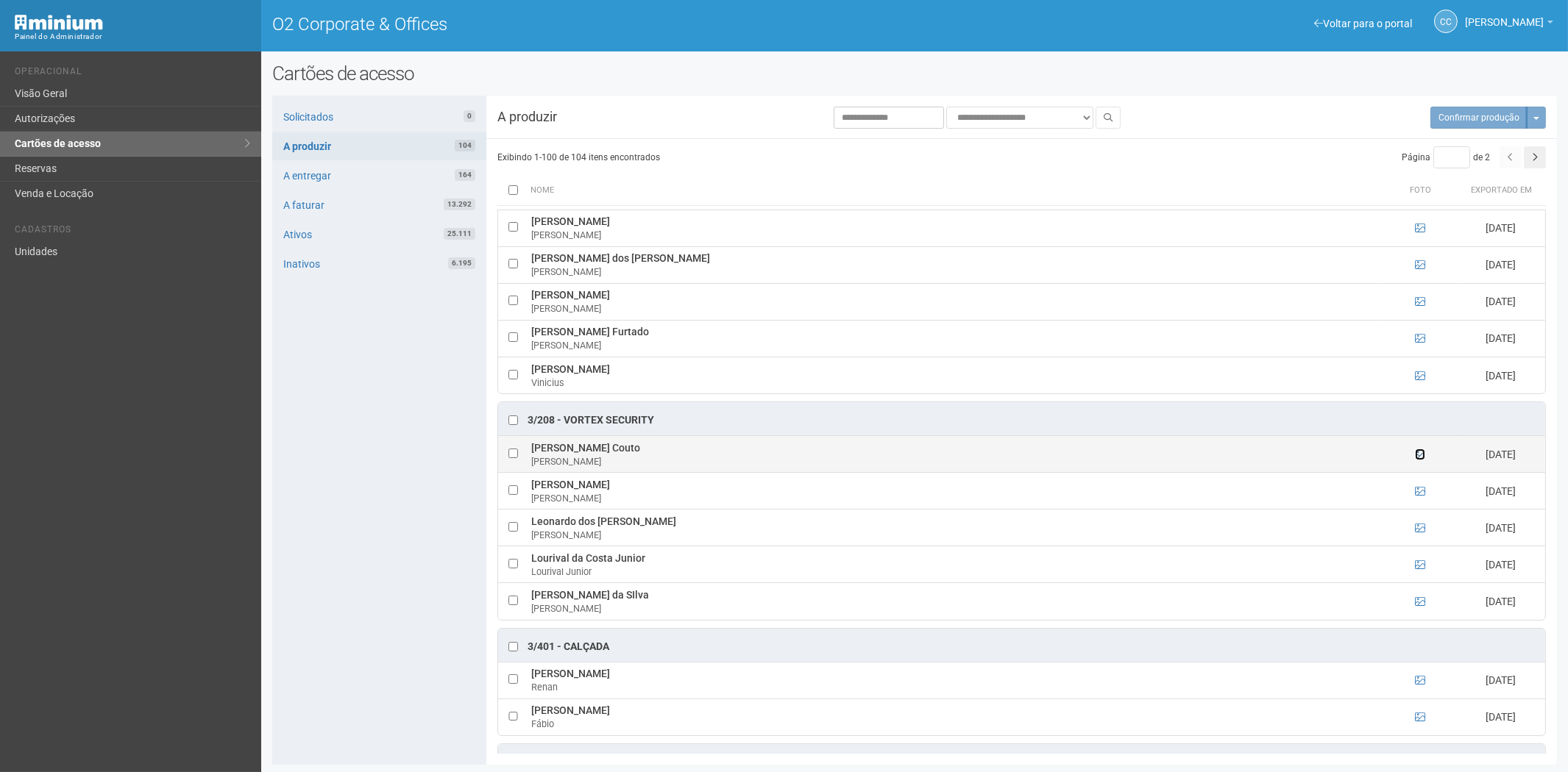
click at [1415, 460] on icon at bounding box center [1420, 454] width 10 height 10
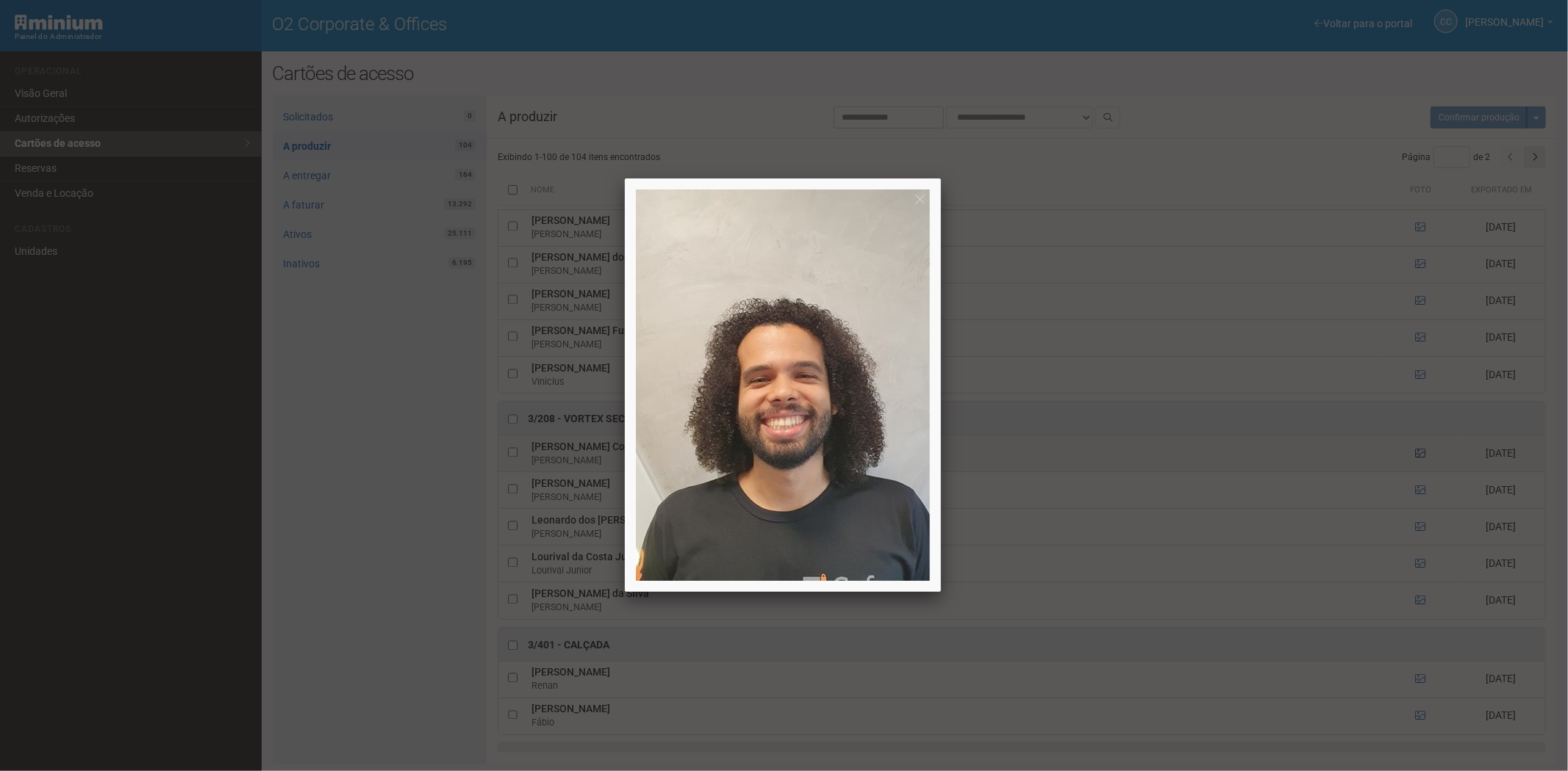
click at [1413, 469] on div at bounding box center [784, 386] width 1568 height 771
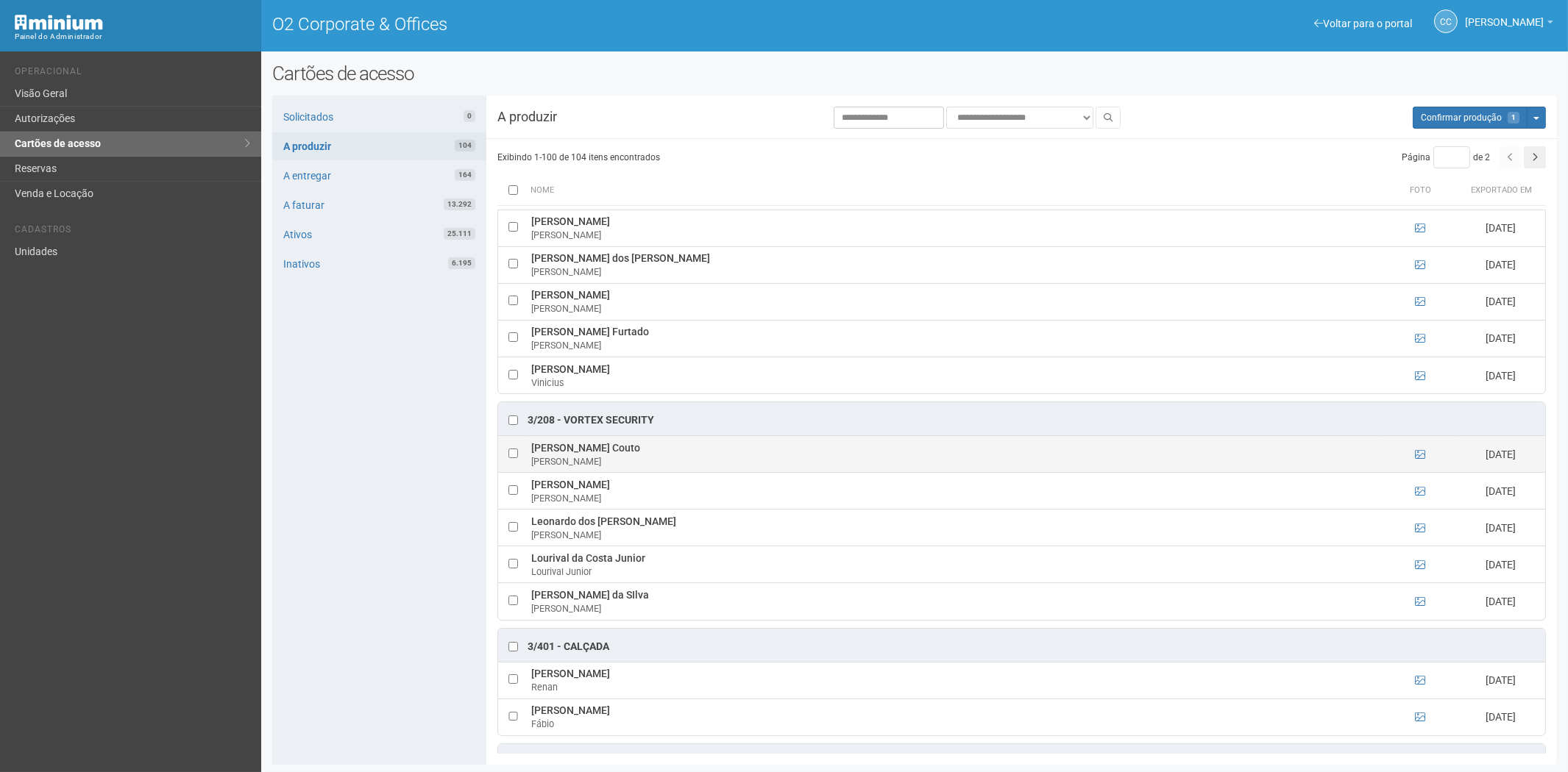
drag, startPoint x: 532, startPoint y: 459, endPoint x: 610, endPoint y: 464, distance: 78.2
click at [627, 468] on td "[PERSON_NAME] [PERSON_NAME]" at bounding box center [956, 454] width 856 height 36
copy td "[PERSON_NAME] Couto"
drag, startPoint x: 366, startPoint y: 527, endPoint x: 451, endPoint y: 517, distance: 85.6
click at [366, 526] on div "Solicitados 0 A produzir 104 A entregar 164 A faturar 13.292 Ativos 25.111 Inat…" at bounding box center [380, 430] width 214 height 669
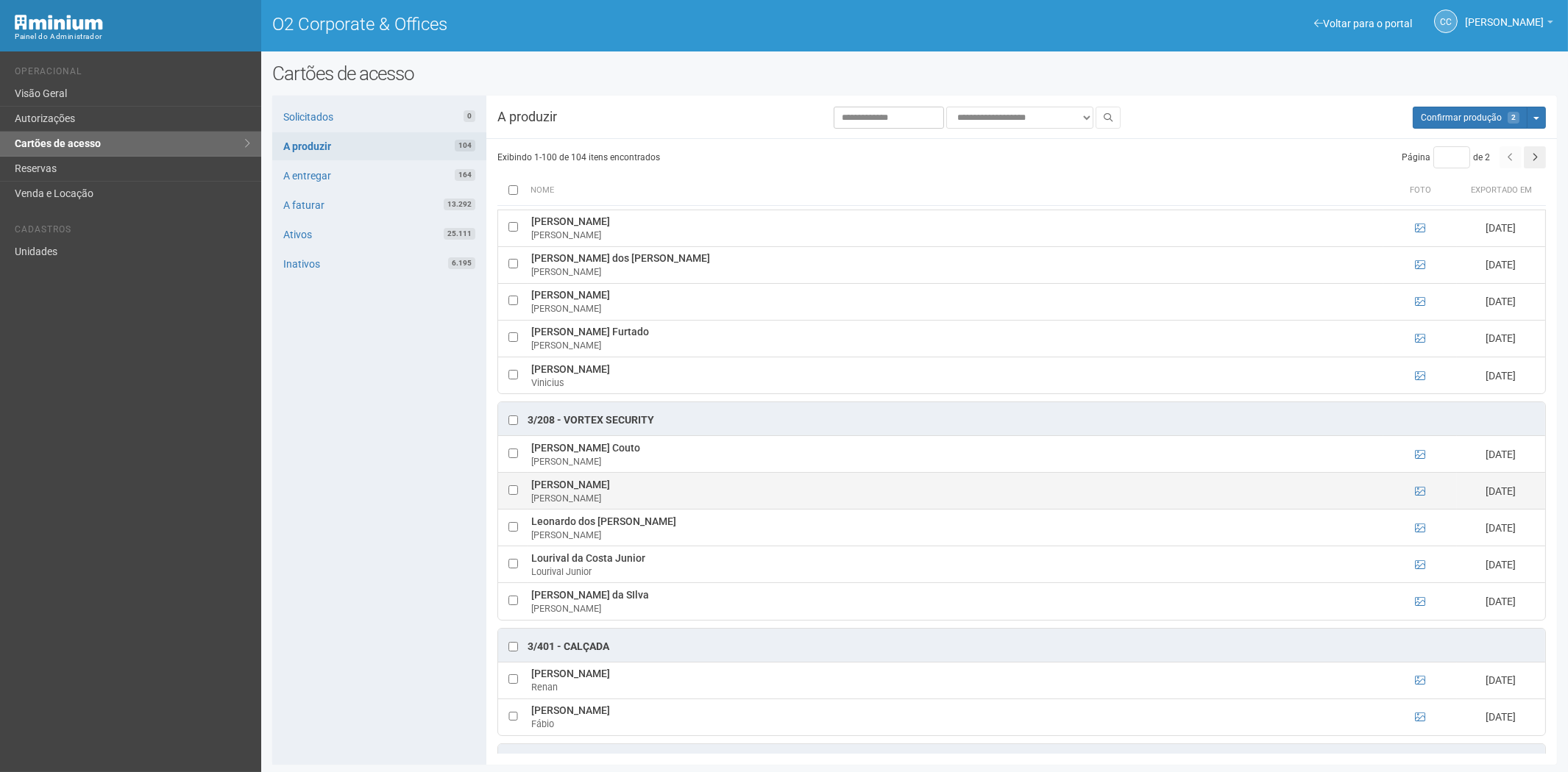
drag, startPoint x: 531, startPoint y: 498, endPoint x: 698, endPoint y: 498, distance: 167.0
click at [698, 498] on td "[PERSON_NAME]" at bounding box center [956, 491] width 856 height 36
copy td "[PERSON_NAME]"
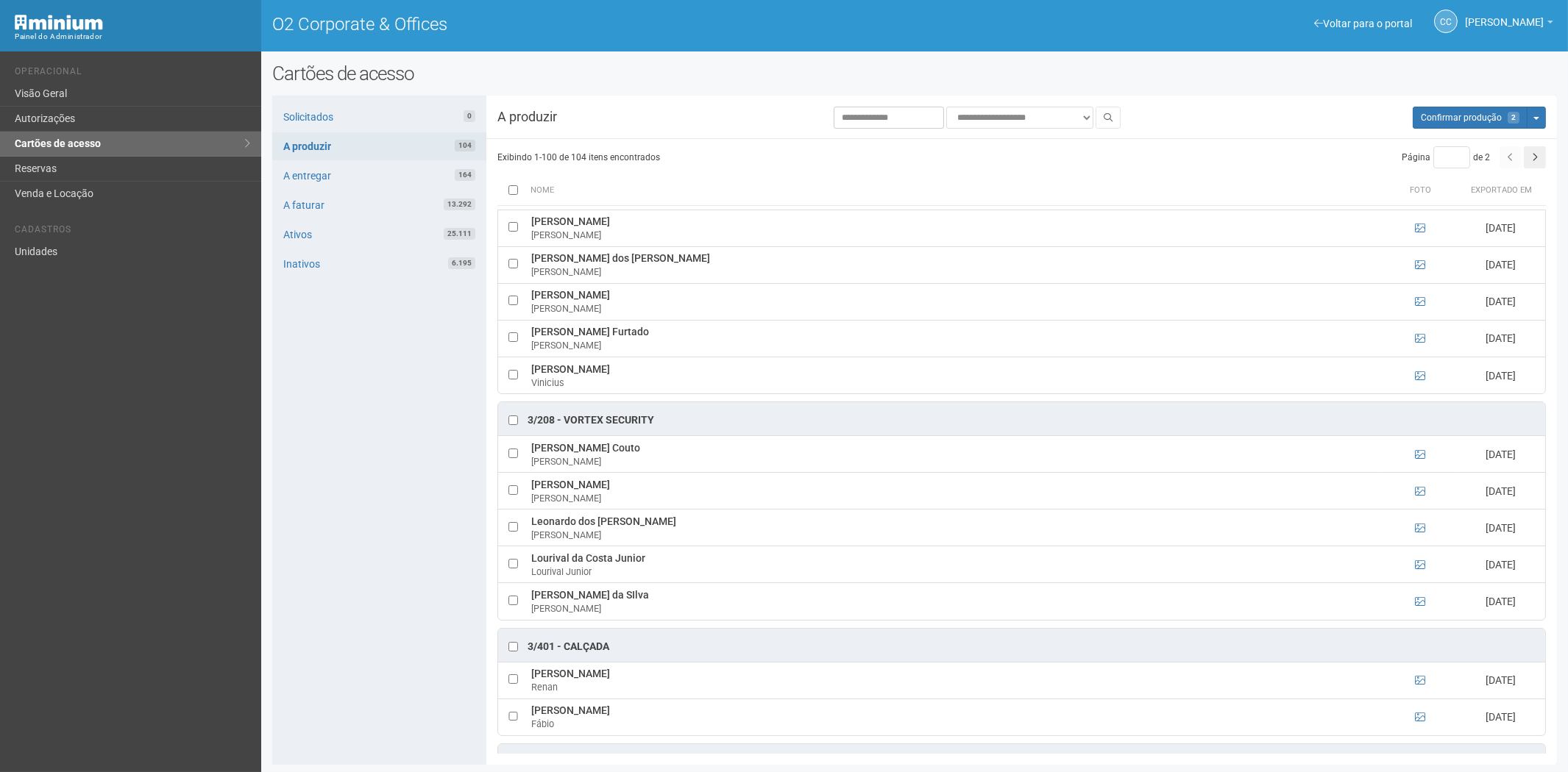
drag, startPoint x: 366, startPoint y: 528, endPoint x: 454, endPoint y: 534, distance: 88.2
click at [366, 528] on div "Solicitados 0 A produzir 104 A entregar 164 A faturar 13.292 Ativos 25.111 Inat…" at bounding box center [380, 430] width 214 height 669
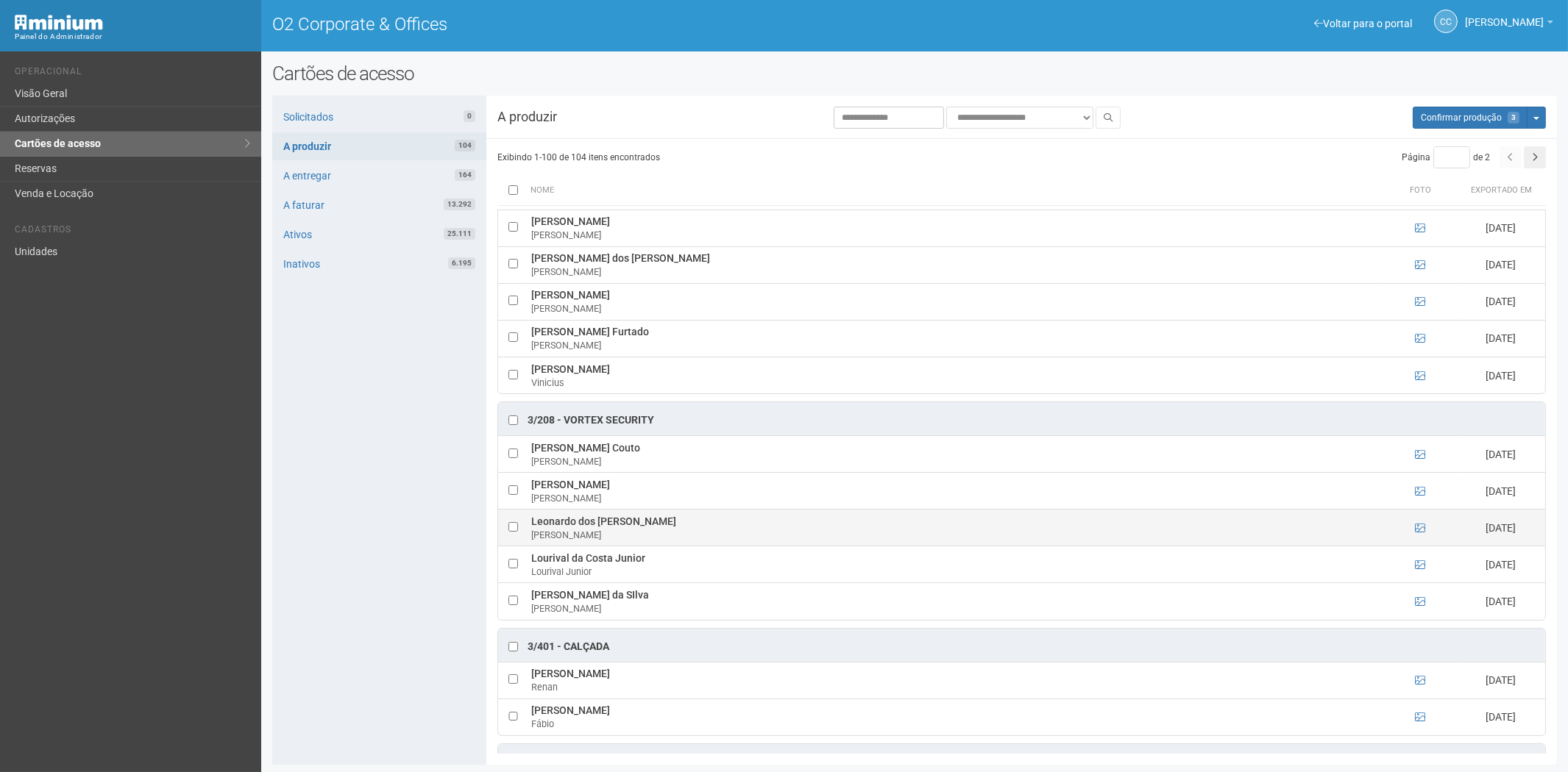
drag, startPoint x: 529, startPoint y: 534, endPoint x: 674, endPoint y: 539, distance: 145.1
click at [678, 539] on td "Leonardo dos Anjos Lizeiro [PERSON_NAME]" at bounding box center [956, 528] width 856 height 36
copy td "Leonardo dos [PERSON_NAME]"
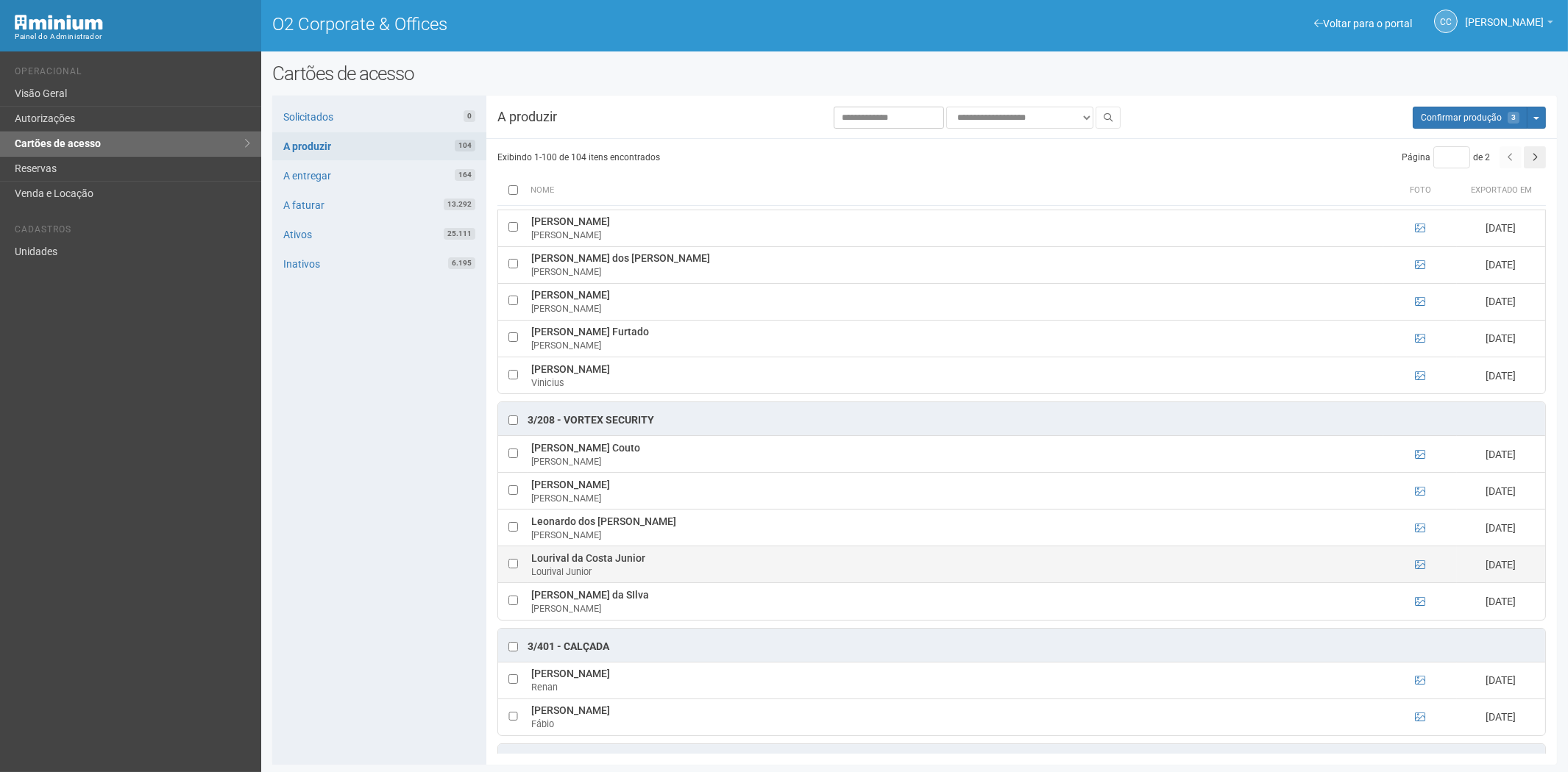
drag, startPoint x: 397, startPoint y: 563, endPoint x: 533, endPoint y: 577, distance: 136.7
click at [405, 564] on div "Solicitados 0 A produzir 104 A entregar 164 A faturar 13.292 Ativos 25.111 Inat…" at bounding box center [380, 430] width 214 height 669
click at [521, 577] on td at bounding box center [512, 565] width 29 height 36
click at [513, 583] on td at bounding box center [512, 565] width 29 height 36
drag, startPoint x: 533, startPoint y: 571, endPoint x: 645, endPoint y: 576, distance: 112.1
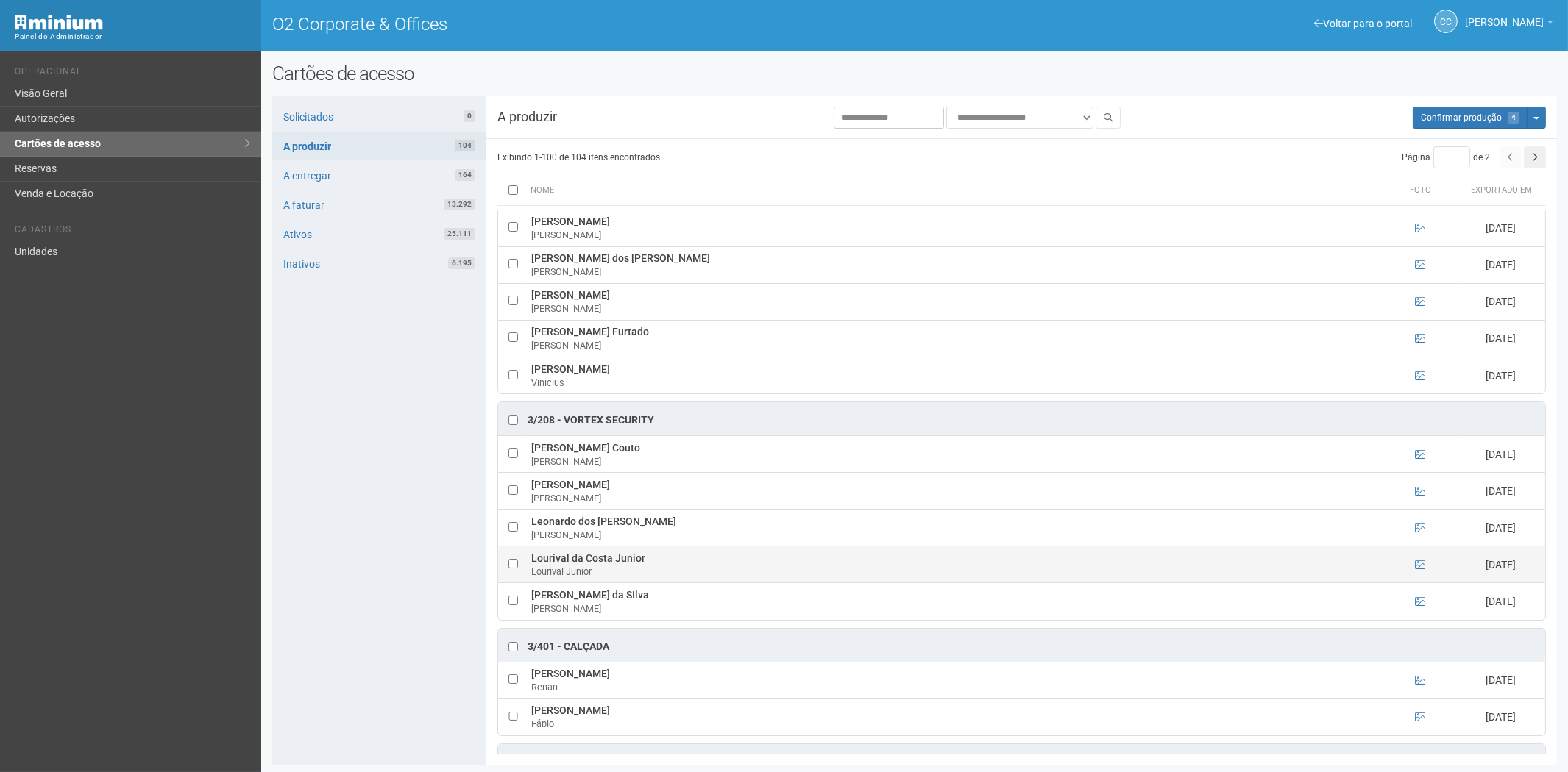
click at [650, 576] on td "Lourival da Costa Junior Lourival Junior" at bounding box center [956, 565] width 856 height 36
copy td "Lourival da Costa Junior"
drag, startPoint x: 328, startPoint y: 499, endPoint x: 486, endPoint y: 499, distance: 158.0
click at [328, 499] on div "Solicitados 0 A produzir 104 A entregar 164 A faturar 13.292 Ativos 25.111 Inat…" at bounding box center [380, 430] width 214 height 669
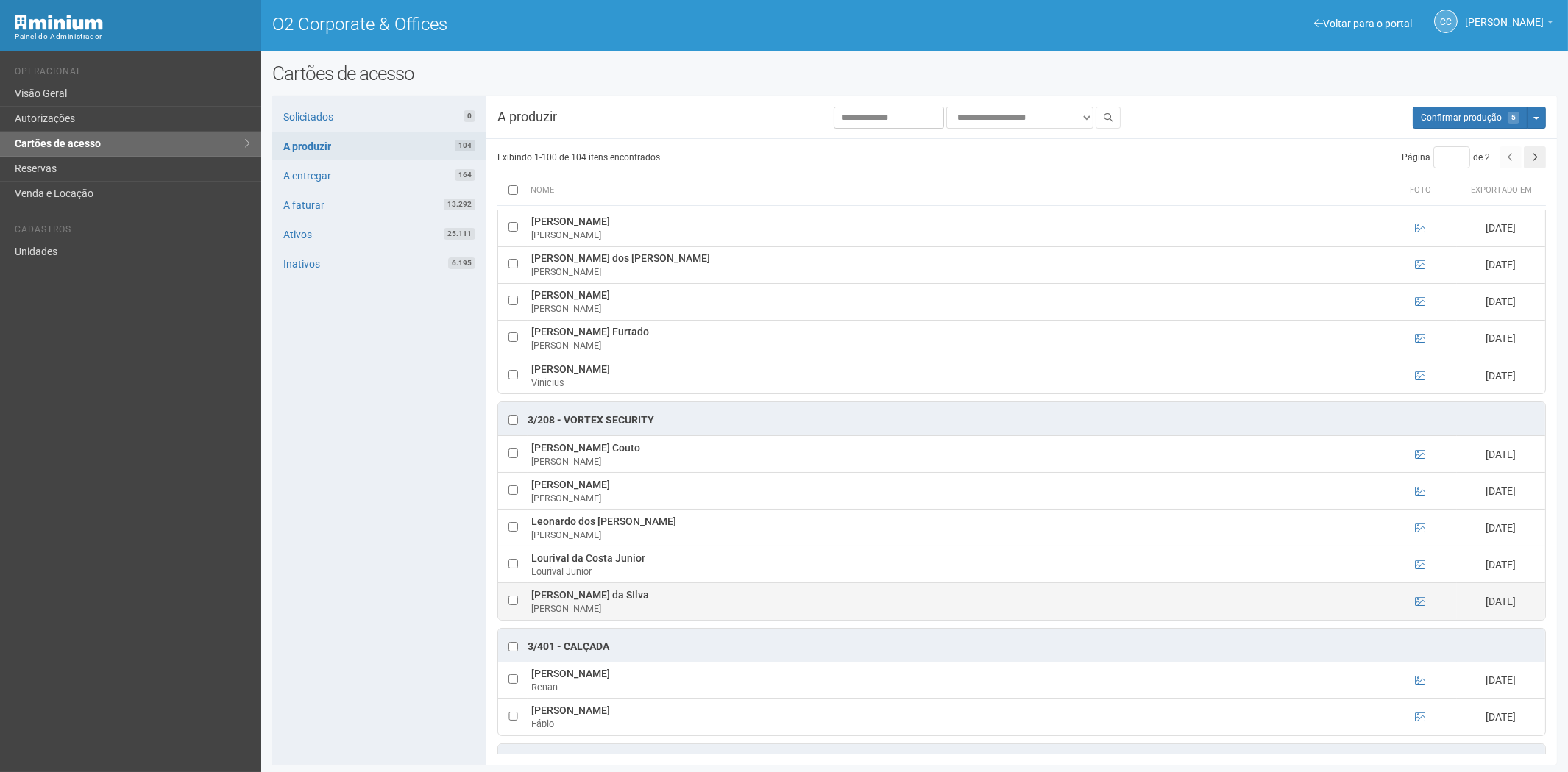
drag, startPoint x: 531, startPoint y: 609, endPoint x: 630, endPoint y: 603, distance: 99.2
click at [668, 600] on td "[PERSON_NAME] da [PERSON_NAME]" at bounding box center [956, 601] width 856 height 36
copy td "[PERSON_NAME] da SIlva"
click at [412, 581] on div "Solicitados 0 A produzir 104 A entregar 164 A faturar 13.292 Ativos 25.111 Inat…" at bounding box center [380, 430] width 214 height 669
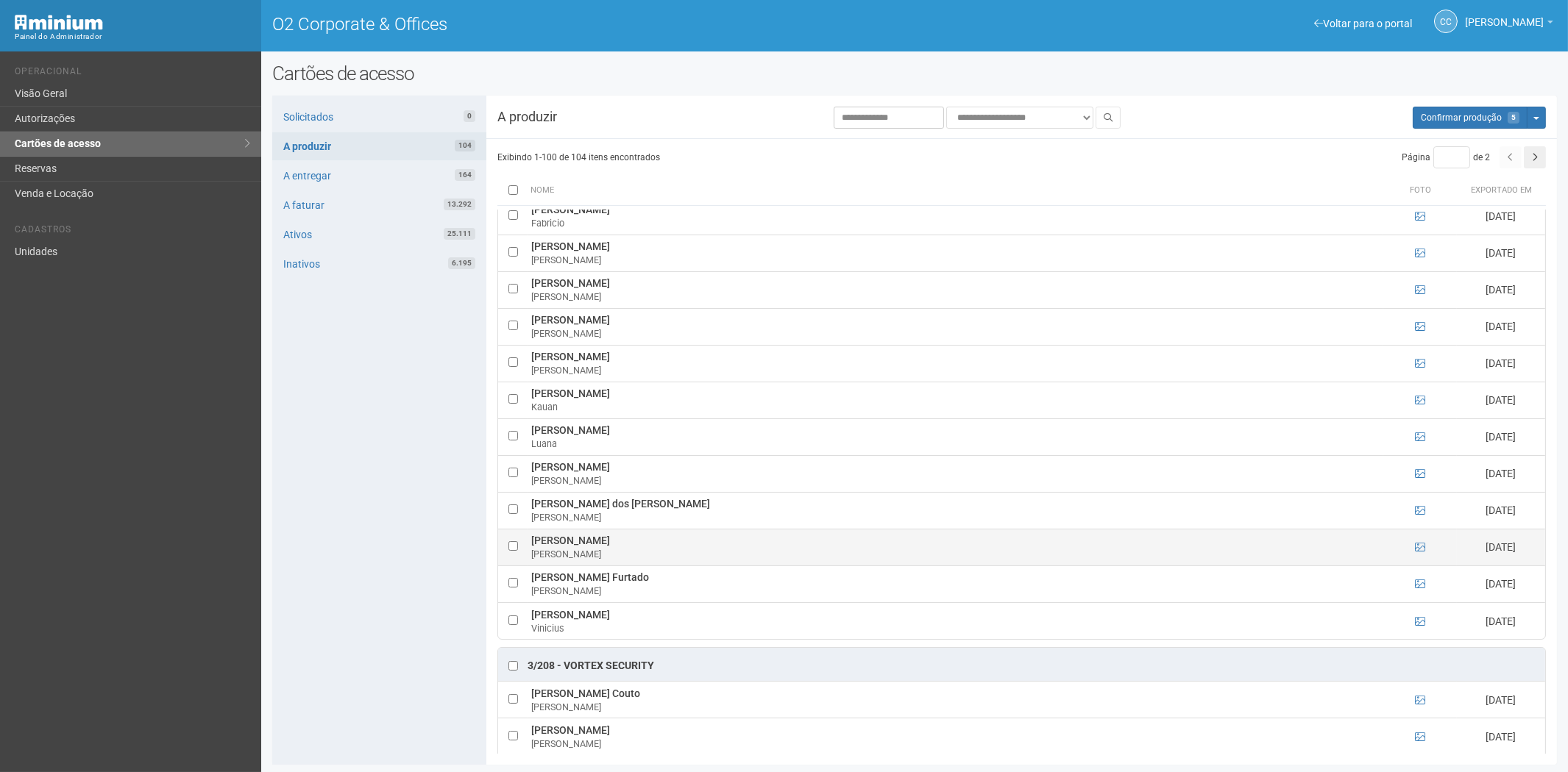
scroll to position [2043, 0]
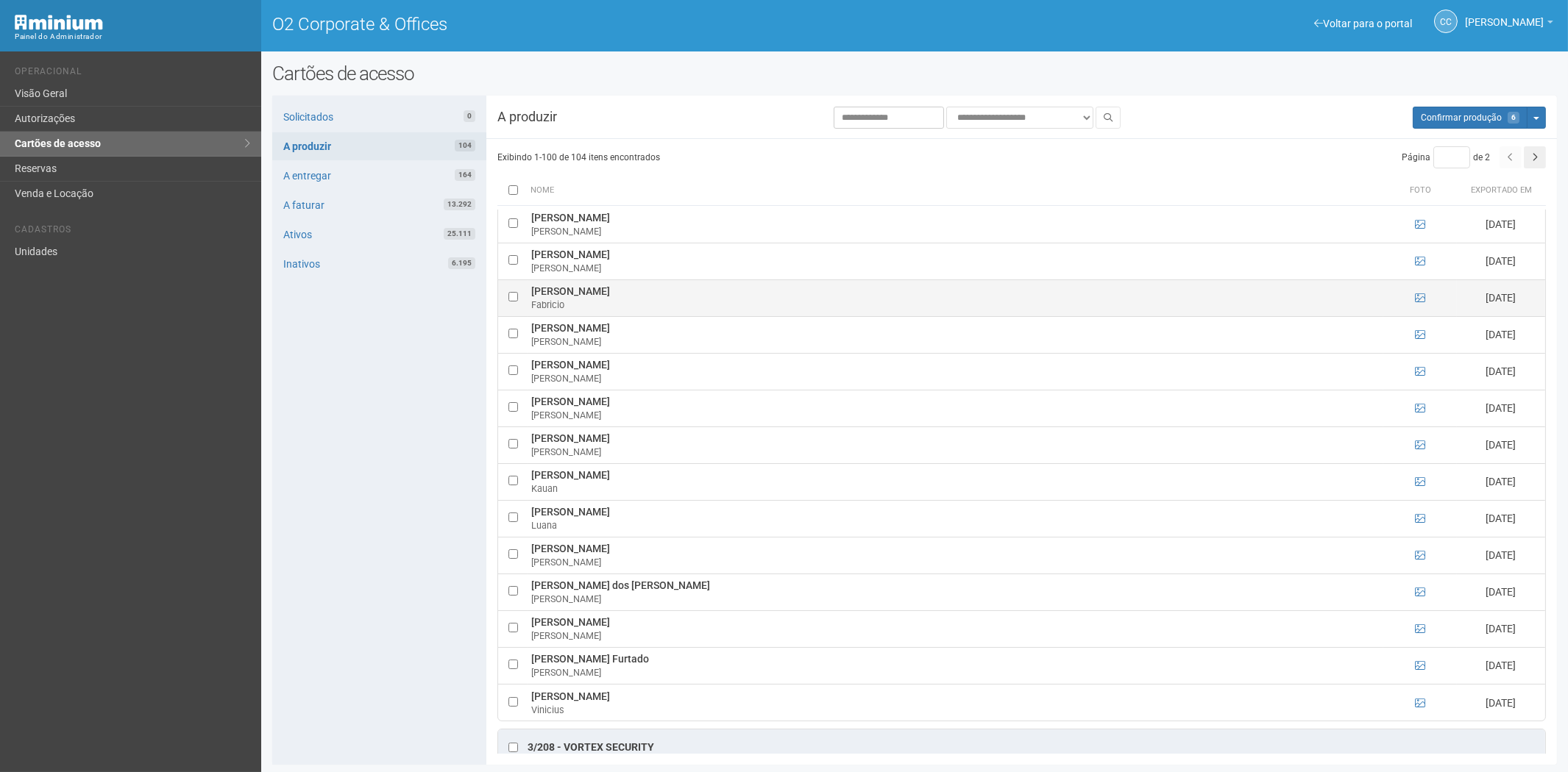
drag, startPoint x: 532, startPoint y: 304, endPoint x: 671, endPoint y: 302, distance: 139.0
click at [671, 302] on tr "[PERSON_NAME] [DATE]" at bounding box center [1021, 298] width 1047 height 36
copy tr "[PERSON_NAME]"
click at [352, 585] on div "Solicitados 0 A produzir 104 A entregar 164 A faturar 13.292 Ativos 25.111 Inat…" at bounding box center [380, 430] width 214 height 669
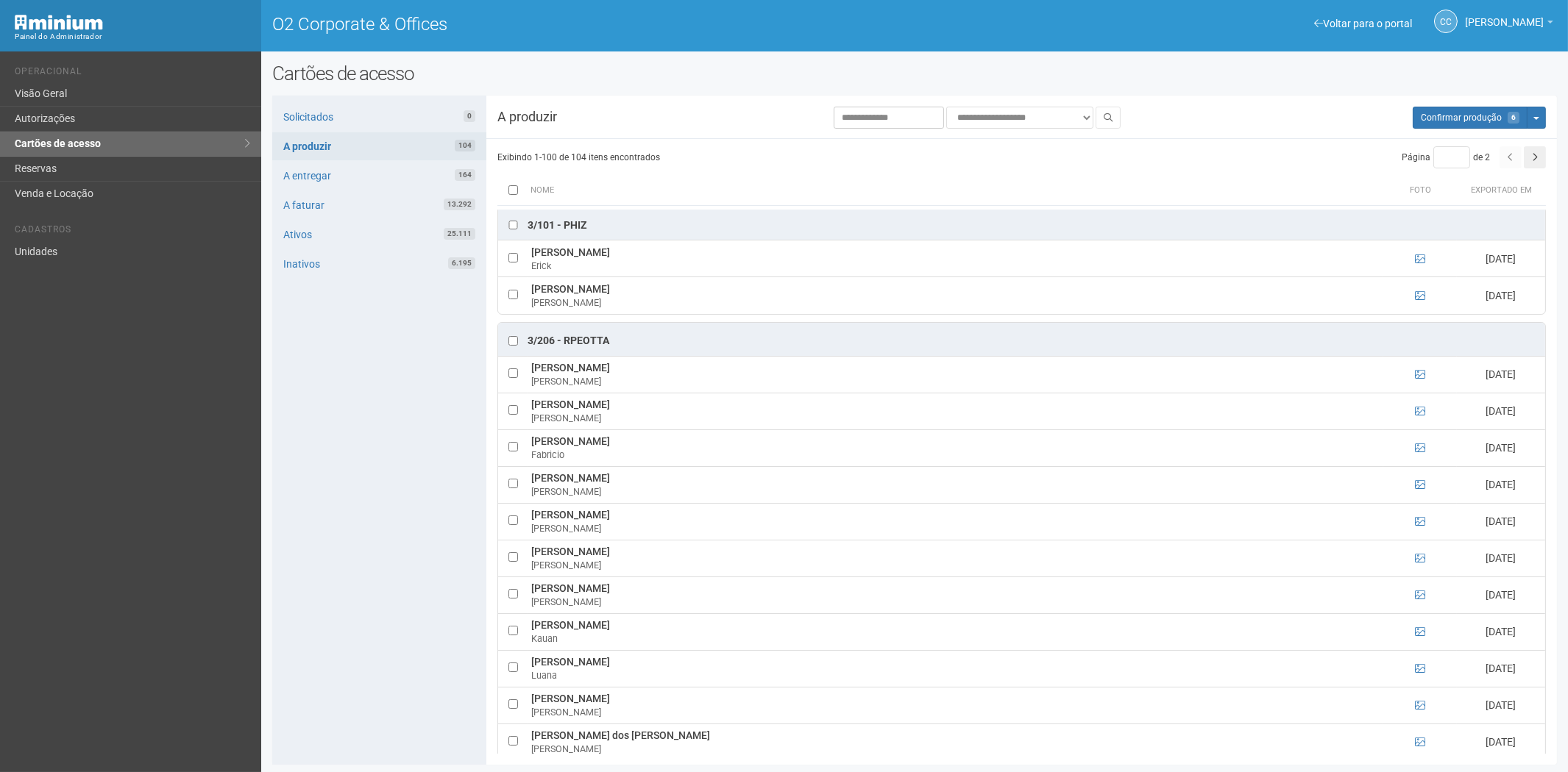
scroll to position [1879, 0]
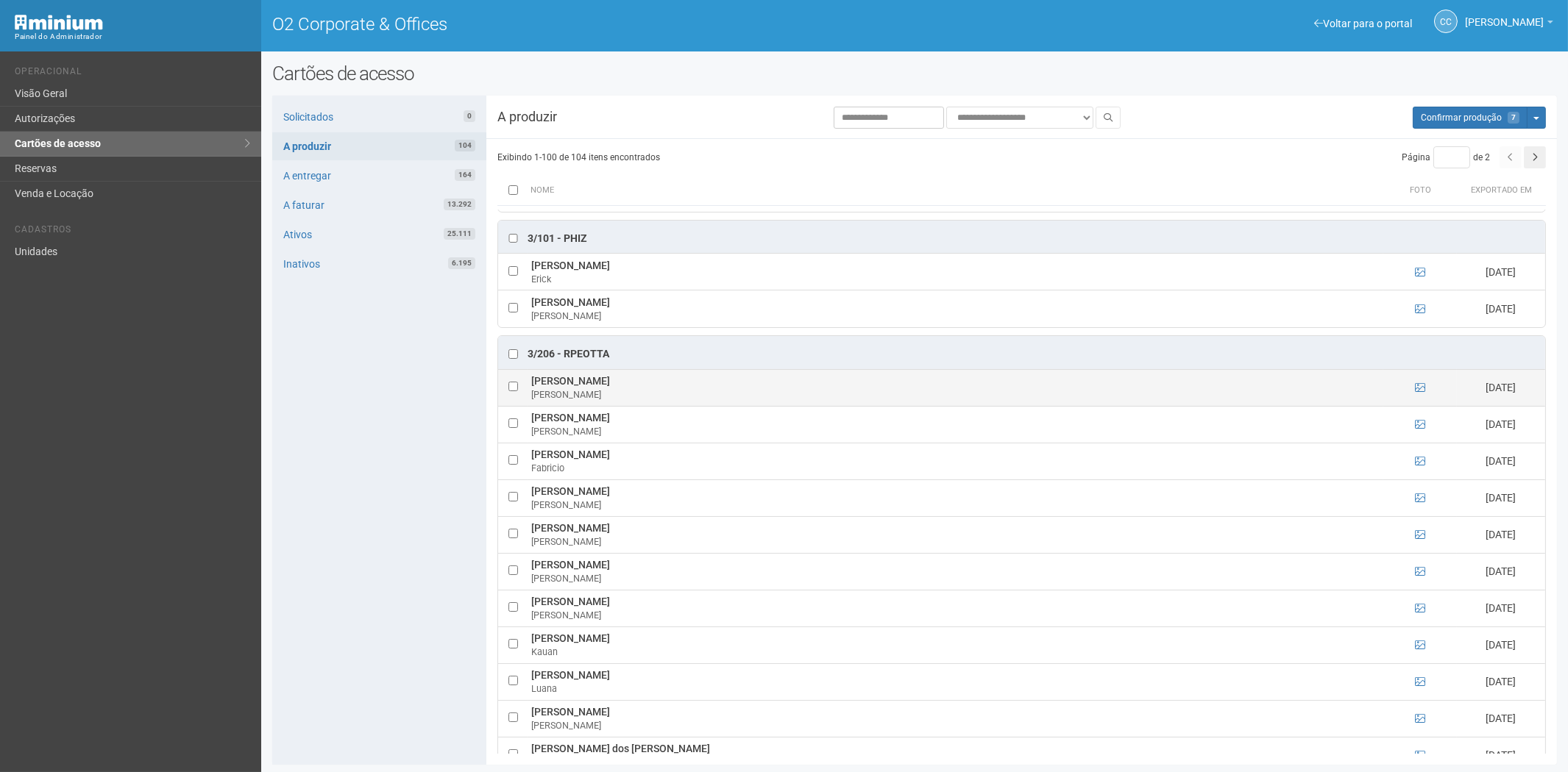
drag, startPoint x: 530, startPoint y: 391, endPoint x: 635, endPoint y: 391, distance: 105.0
click at [646, 389] on td "[PERSON_NAME]" at bounding box center [956, 388] width 856 height 36
copy td "[PERSON_NAME]"
click at [378, 482] on div "Solicitados 0 A produzir 104 A entregar 164 A faturar 13.292 Ativos 25.111 Inat…" at bounding box center [380, 430] width 214 height 669
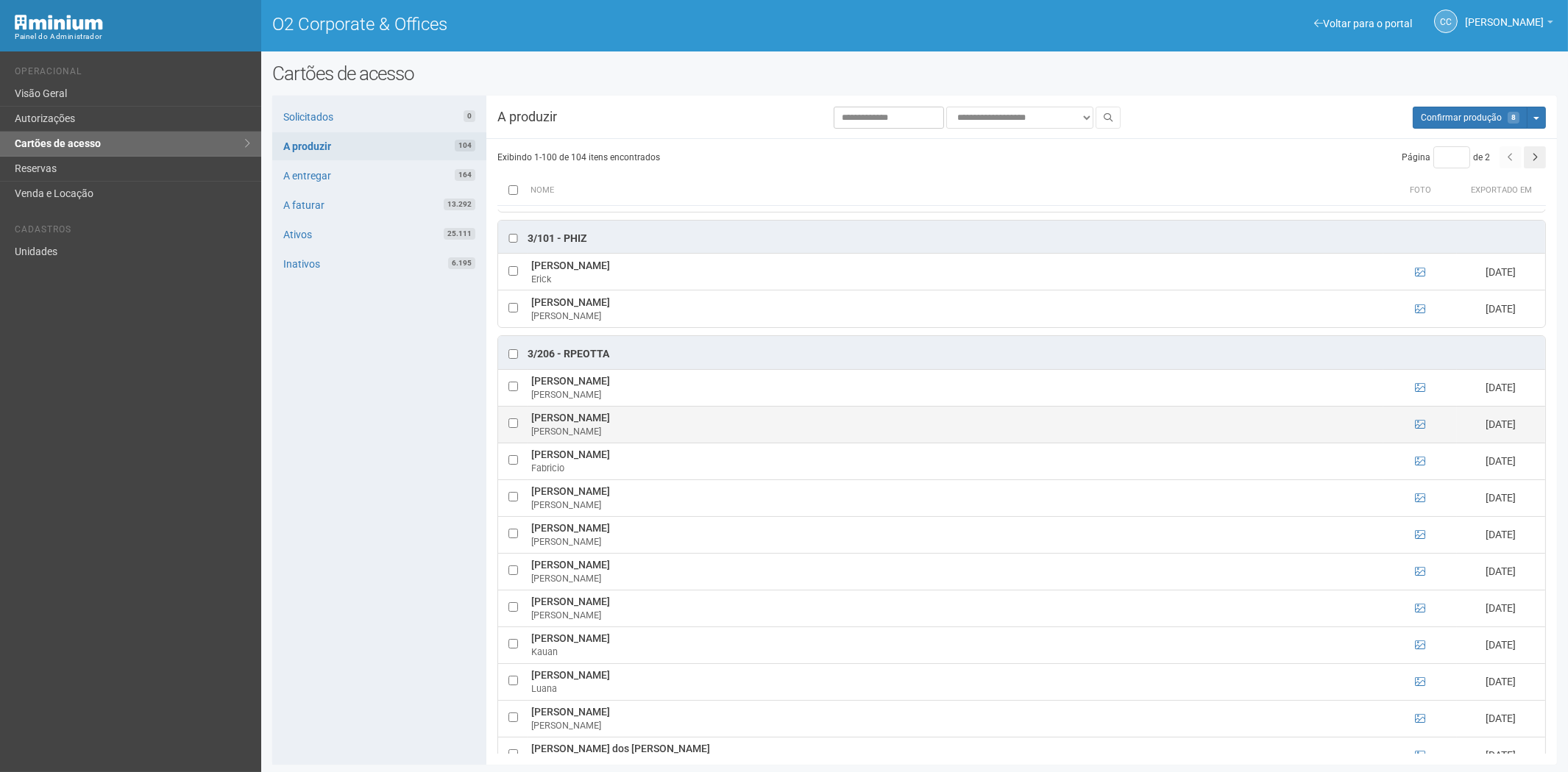
drag, startPoint x: 530, startPoint y: 431, endPoint x: 641, endPoint y: 431, distance: 111.0
click at [641, 431] on td "[PERSON_NAME] da [PERSON_NAME]" at bounding box center [956, 424] width 856 height 36
copy td "[PERSON_NAME]"
drag, startPoint x: 399, startPoint y: 529, endPoint x: 649, endPoint y: 439, distance: 265.7
click at [400, 528] on div "Solicitados 0 A produzir 104 A entregar 164 A faturar 13.292 Ativos 25.111 Inat…" at bounding box center [380, 430] width 214 height 669
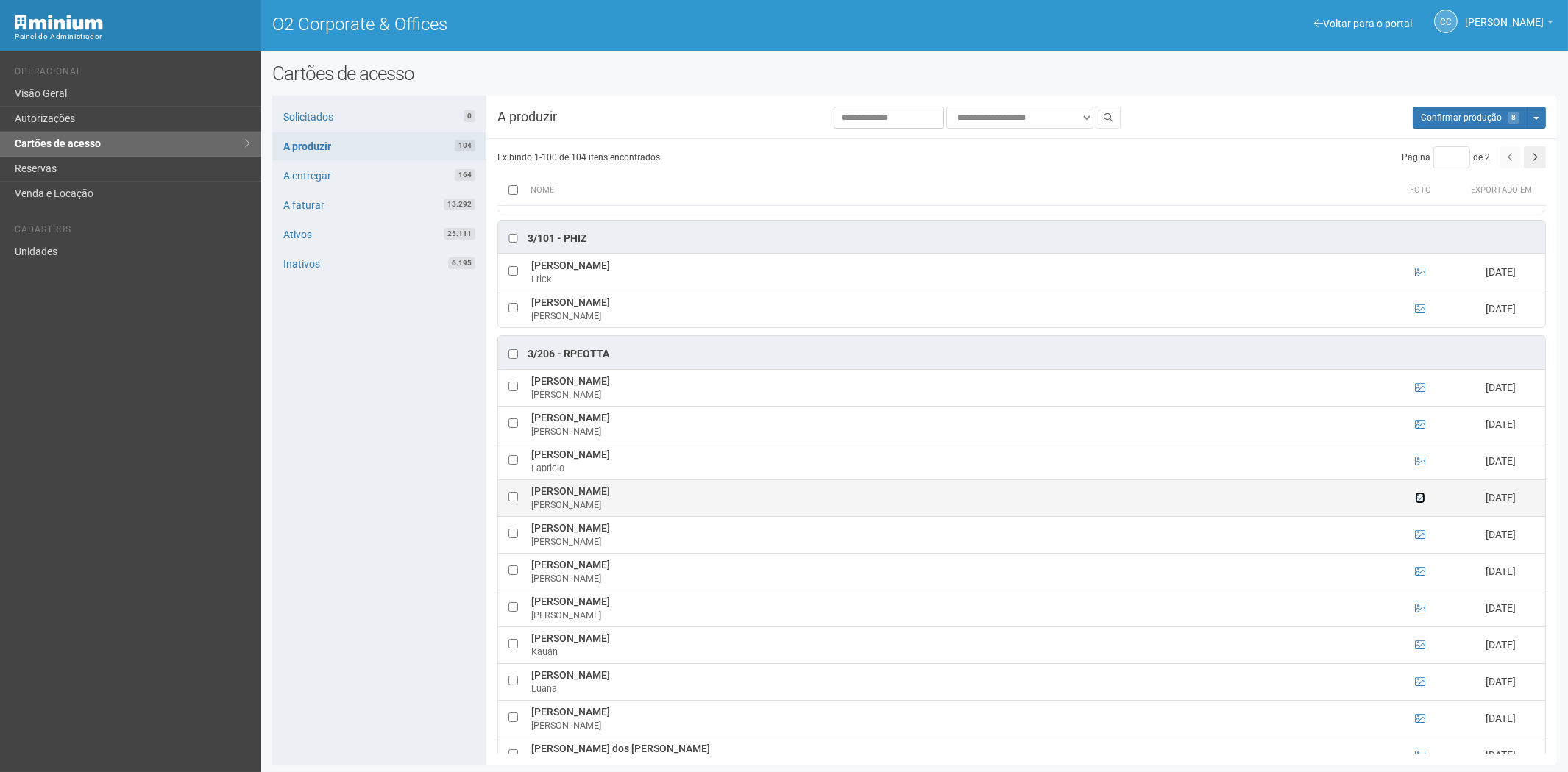
click at [1421, 503] on icon at bounding box center [1420, 498] width 10 height 10
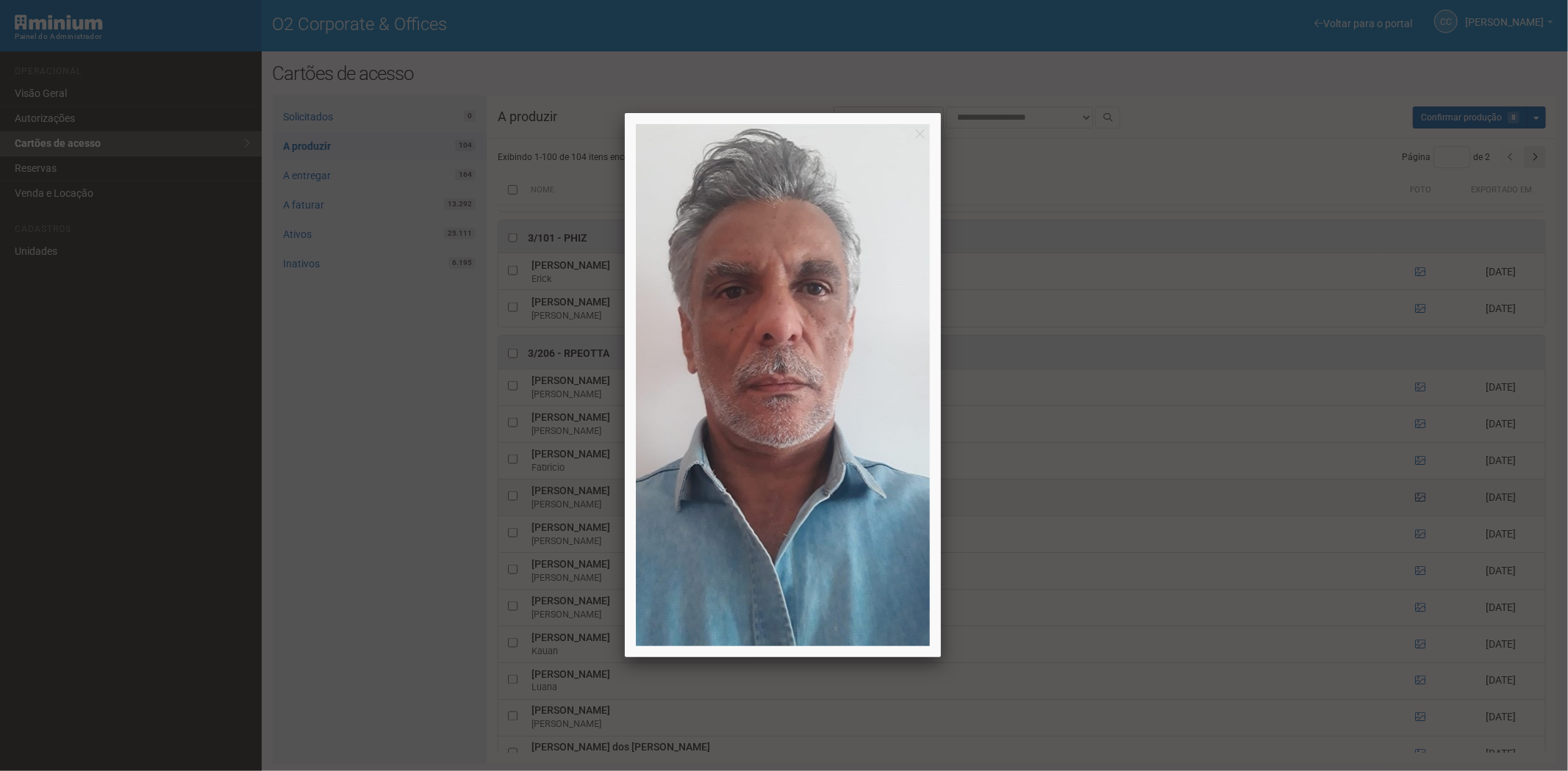
click at [1419, 512] on div at bounding box center [784, 386] width 1568 height 771
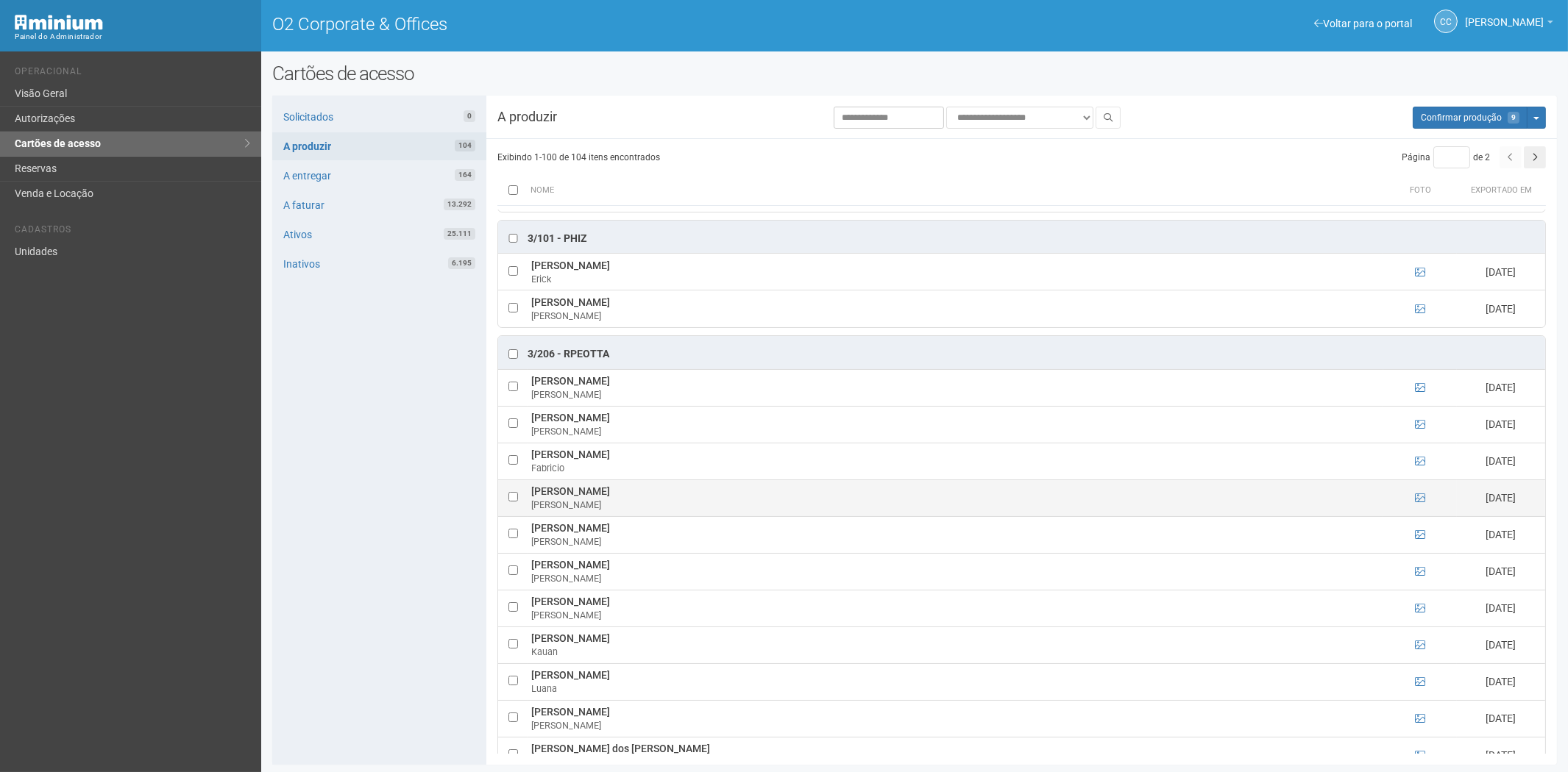
drag, startPoint x: 546, startPoint y: 502, endPoint x: 687, endPoint y: 505, distance: 141.0
click at [687, 505] on td "[PERSON_NAME]" at bounding box center [956, 498] width 856 height 36
copy td "[PERSON_NAME]"
click at [398, 539] on div "Solicitados 0 A produzir 104 A entregar 164 A faturar 13.292 Ativos 25.111 Inat…" at bounding box center [380, 430] width 214 height 669
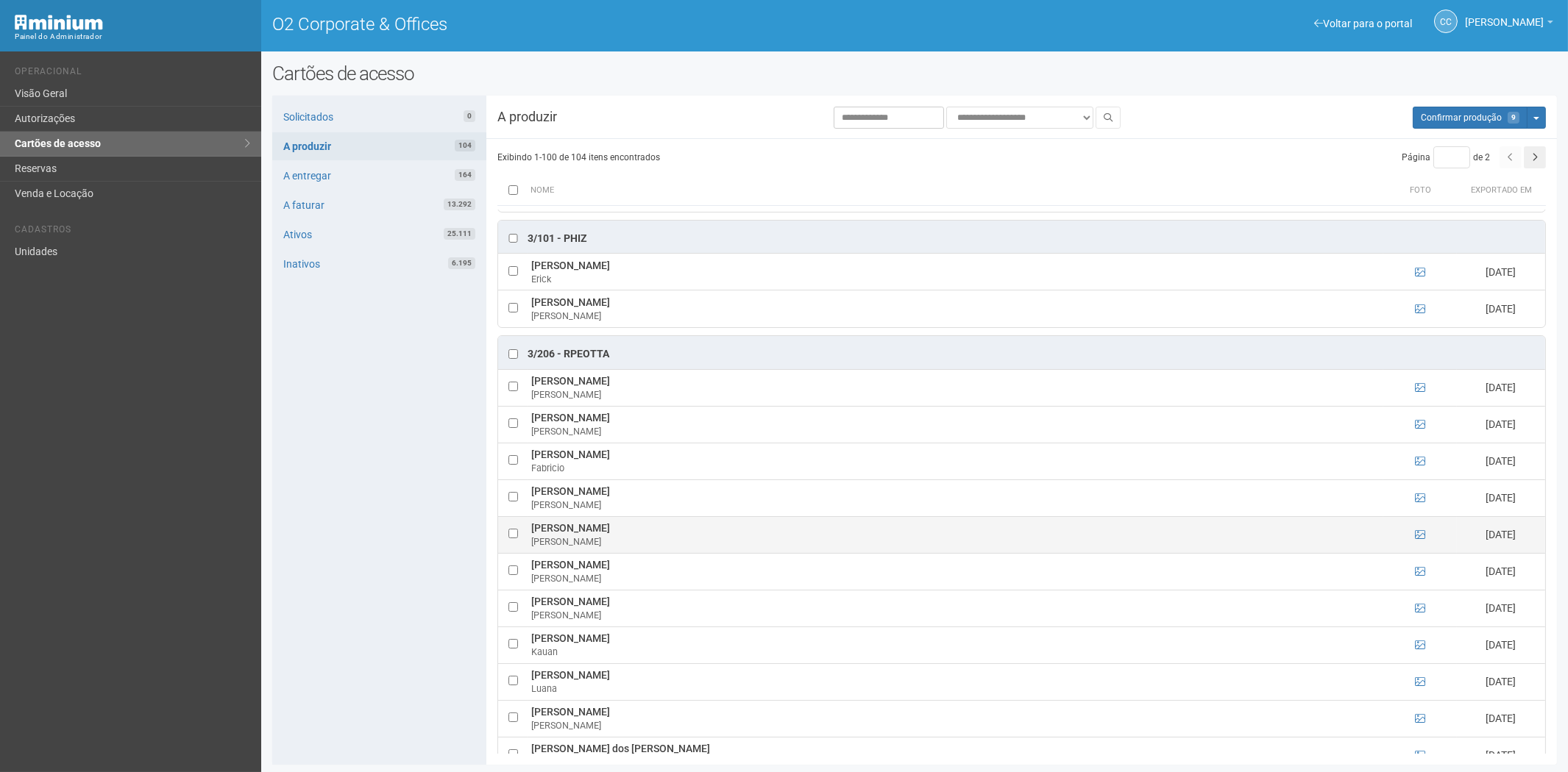
click at [513, 541] on td at bounding box center [512, 535] width 29 height 36
click at [517, 549] on td at bounding box center [512, 535] width 29 height 36
drag, startPoint x: 529, startPoint y: 542, endPoint x: 674, endPoint y: 545, distance: 145.0
click at [674, 545] on td "[PERSON_NAME]" at bounding box center [956, 535] width 856 height 36
copy td "[PERSON_NAME]"
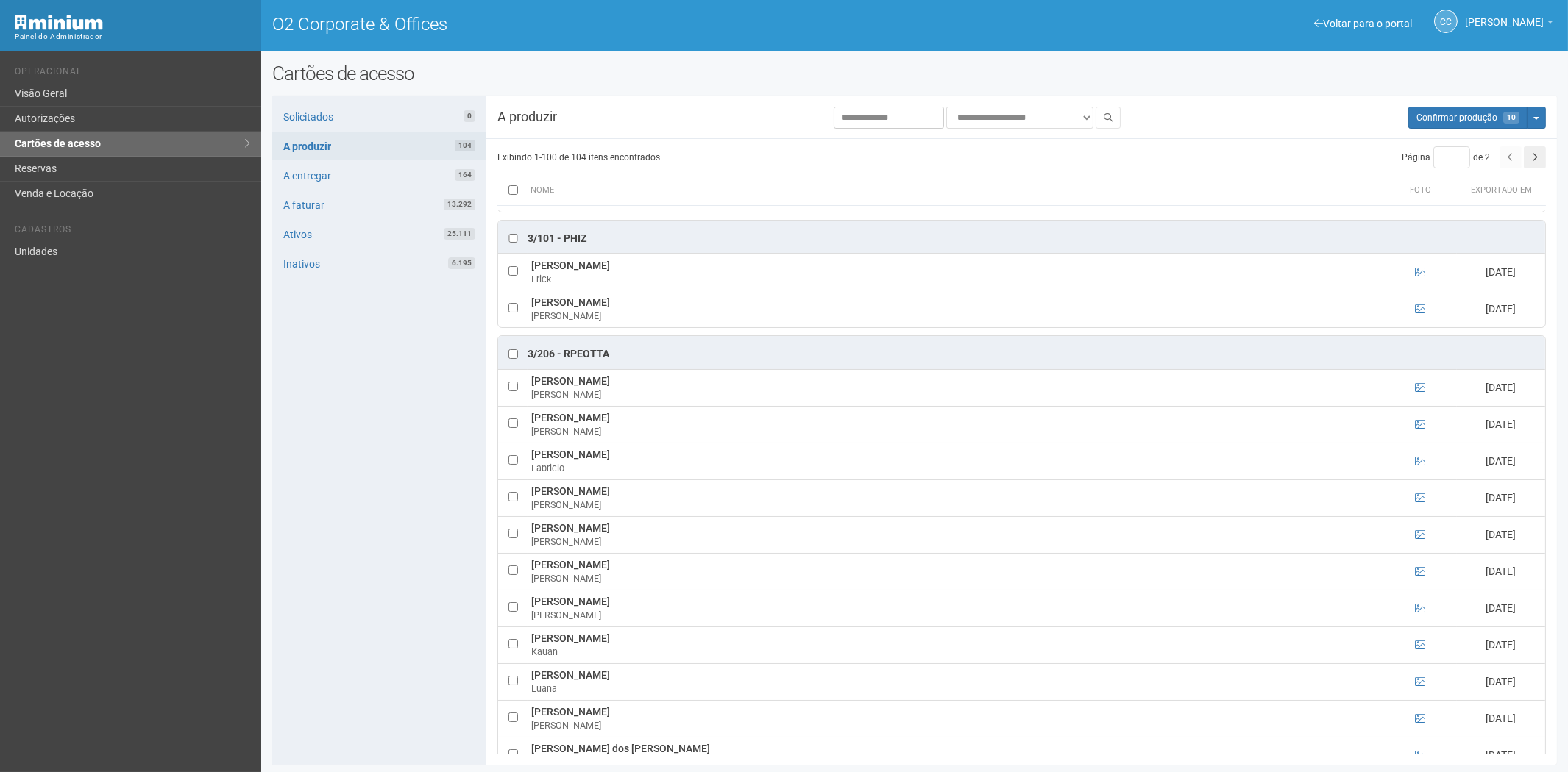
click at [373, 545] on div "Solicitados 0 A produzir 104 A entregar 164 A faturar 13.292 Ativos 25.111 Inat…" at bounding box center [380, 430] width 214 height 669
drag, startPoint x: 531, startPoint y: 581, endPoint x: 671, endPoint y: 583, distance: 140.0
click at [689, 579] on td "[PERSON_NAME]" at bounding box center [956, 571] width 856 height 36
click at [362, 460] on div "Solicitados 0 A produzir 104 A entregar 164 A faturar 13.292 Ativos 25.111 Inat…" at bounding box center [380, 430] width 214 height 669
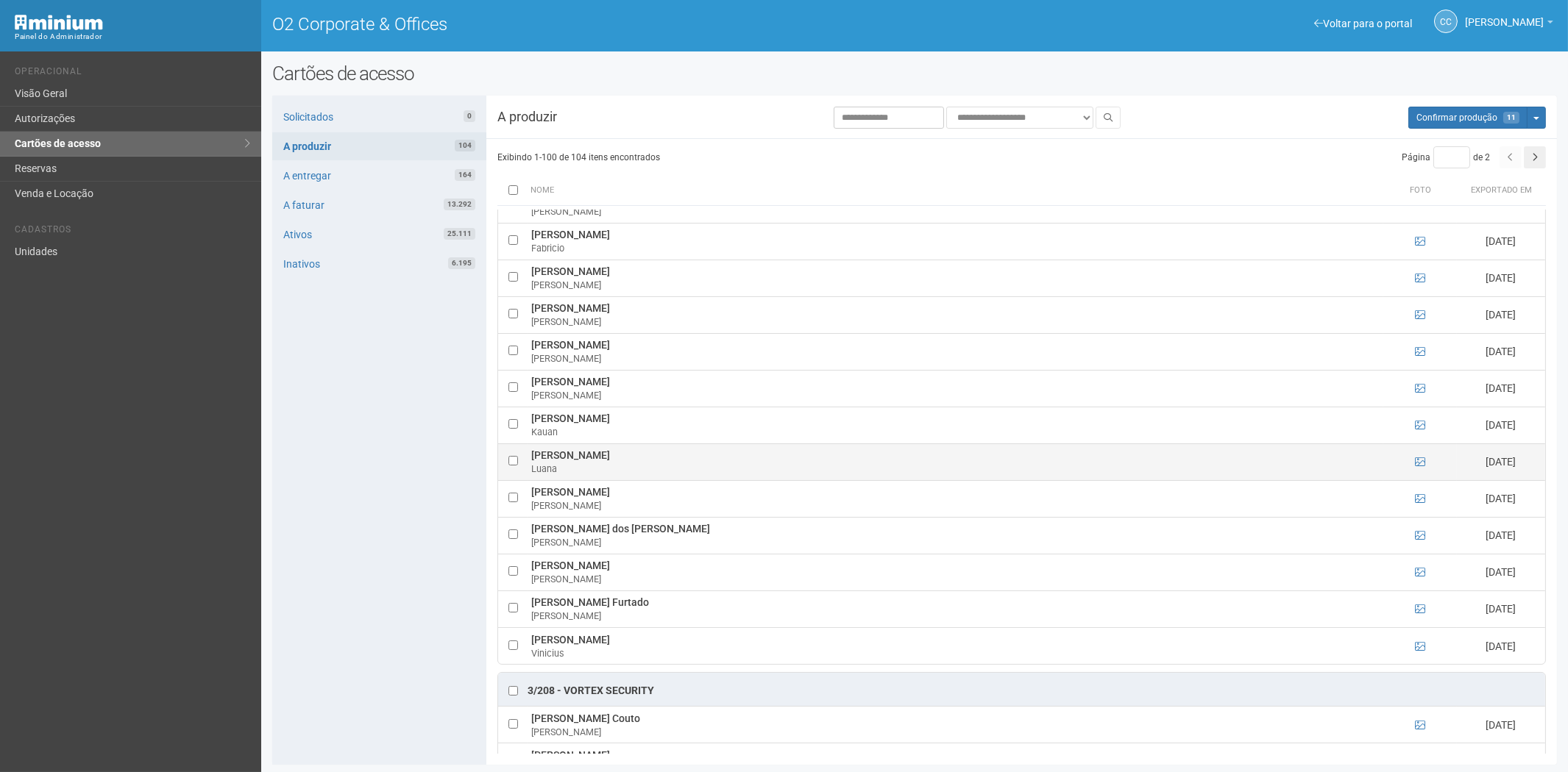
scroll to position [2124, 0]
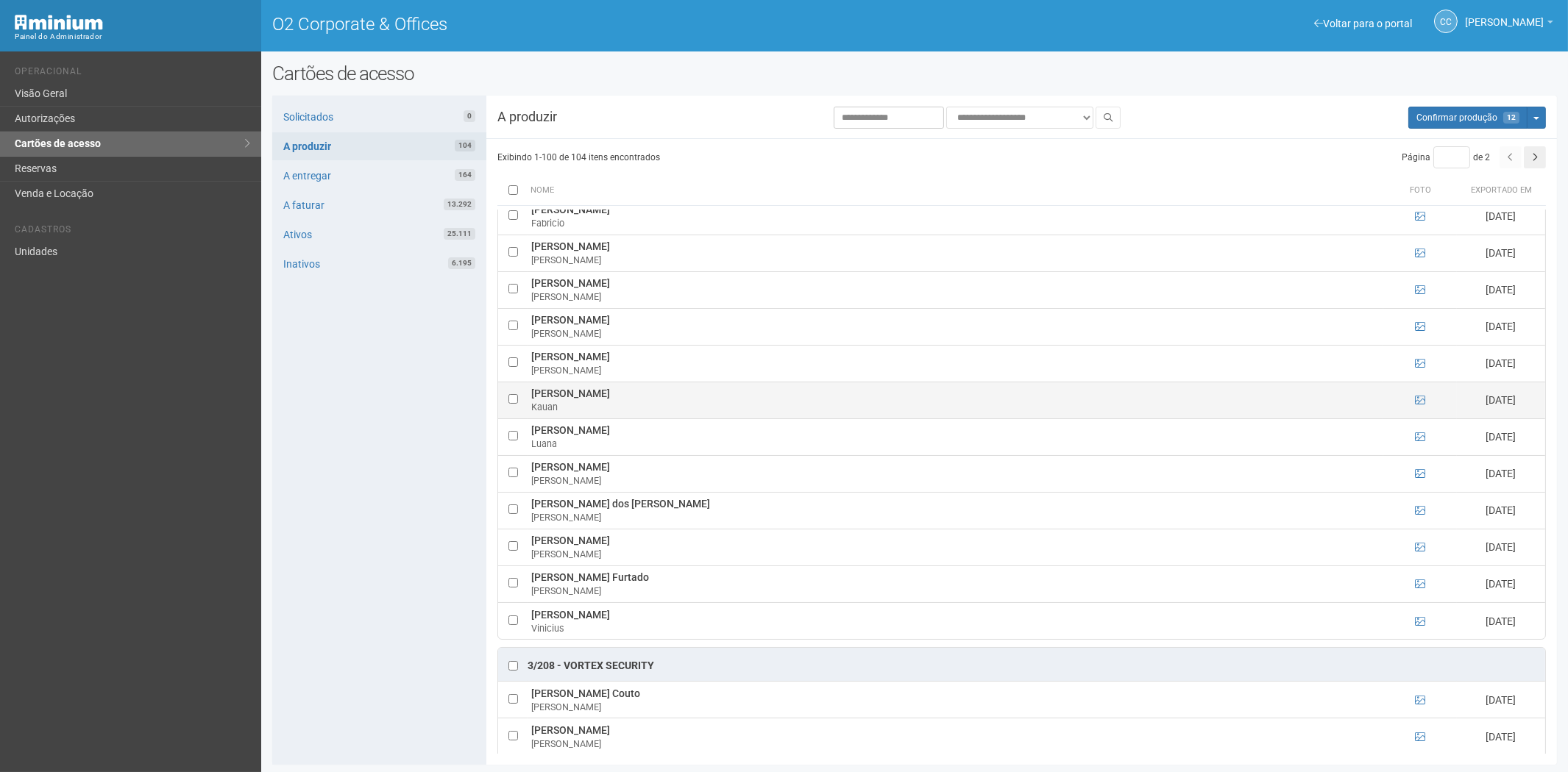
drag, startPoint x: 531, startPoint y: 405, endPoint x: 637, endPoint y: 409, distance: 106.1
click at [637, 409] on td "[PERSON_NAME]" at bounding box center [956, 400] width 856 height 36
click at [371, 490] on div "Solicitados 0 A produzir 104 A entregar 164 A faturar 13.292 Ativos 25.111 Inat…" at bounding box center [380, 430] width 214 height 669
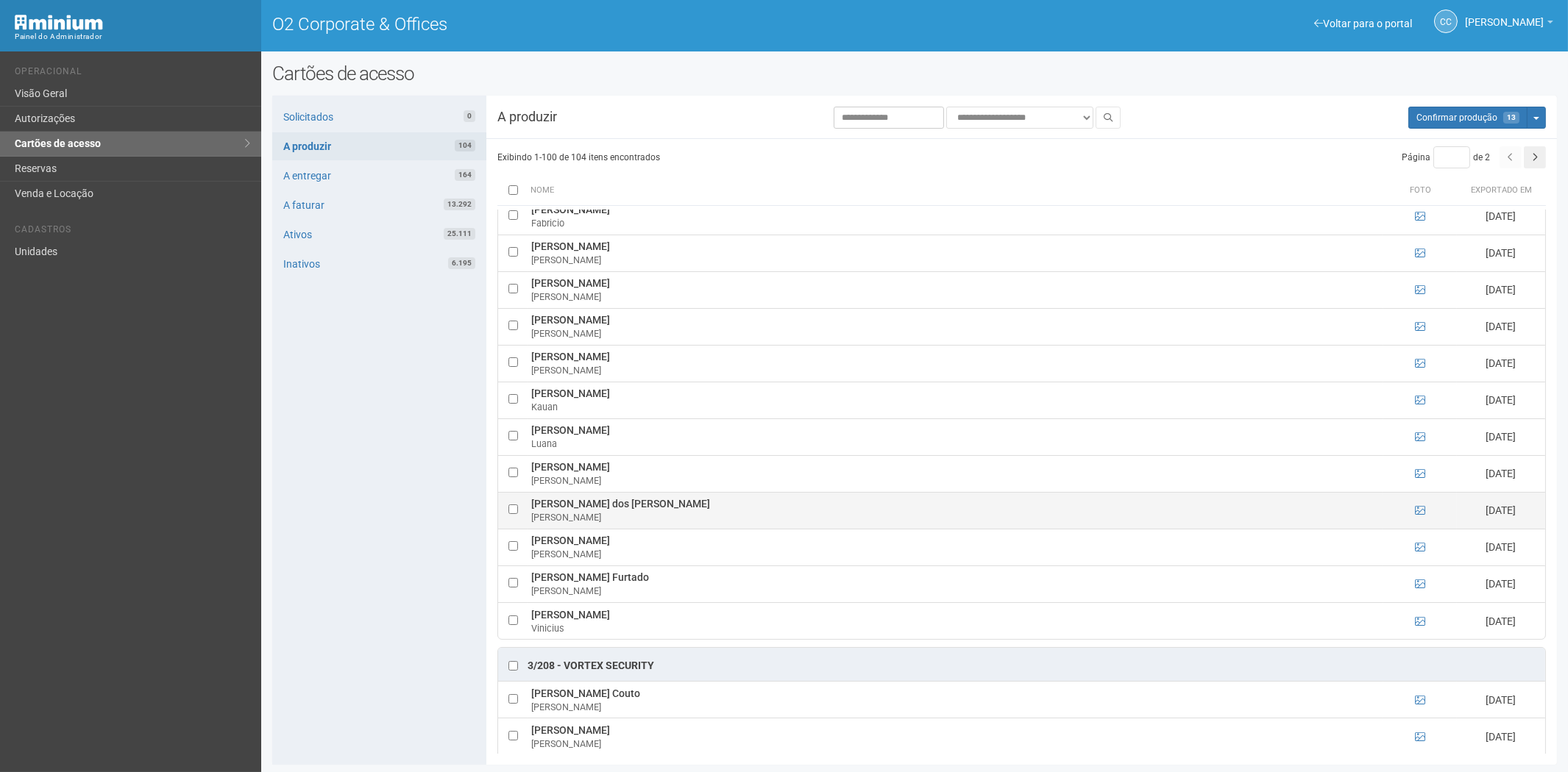
drag, startPoint x: 529, startPoint y: 513, endPoint x: 699, endPoint y: 517, distance: 170.0
click at [699, 517] on td "[PERSON_NAME] dos Santos Varriol [PERSON_NAME]" at bounding box center [956, 510] width 856 height 36
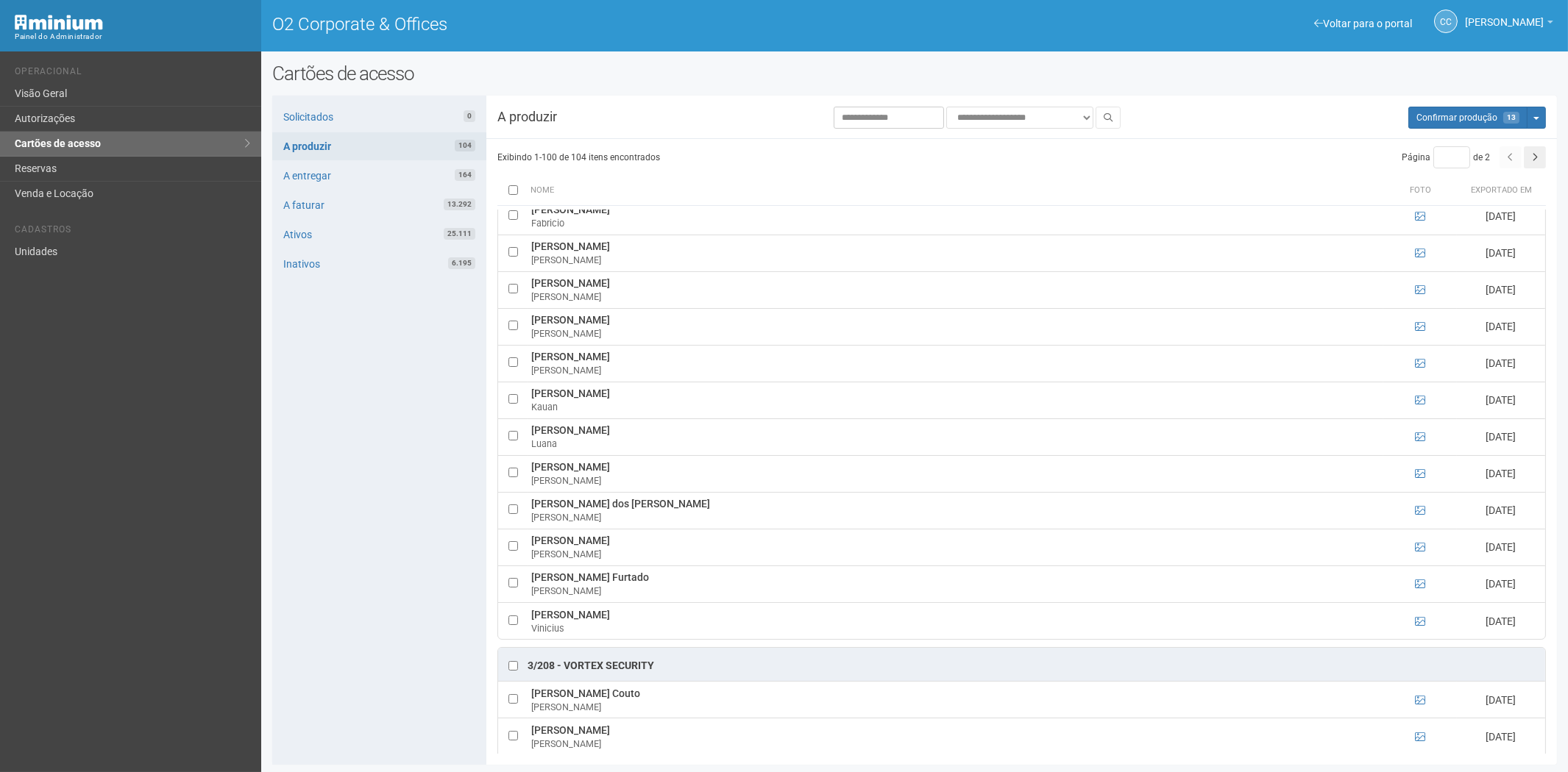
click at [402, 513] on div "Solicitados 0 A produzir 104 A entregar 164 A faturar 13.292 Ativos 25.111 Inat…" at bounding box center [380, 430] width 214 height 669
drag, startPoint x: 532, startPoint y: 554, endPoint x: 648, endPoint y: 553, distance: 116.0
click at [648, 553] on td "[PERSON_NAME]" at bounding box center [956, 547] width 856 height 36
drag, startPoint x: 365, startPoint y: 480, endPoint x: 464, endPoint y: 530, distance: 110.9
click at [365, 480] on div "Solicitados 0 A produzir 104 A entregar 164 A faturar 13.292 Ativos 25.111 Inat…" at bounding box center [380, 430] width 214 height 669
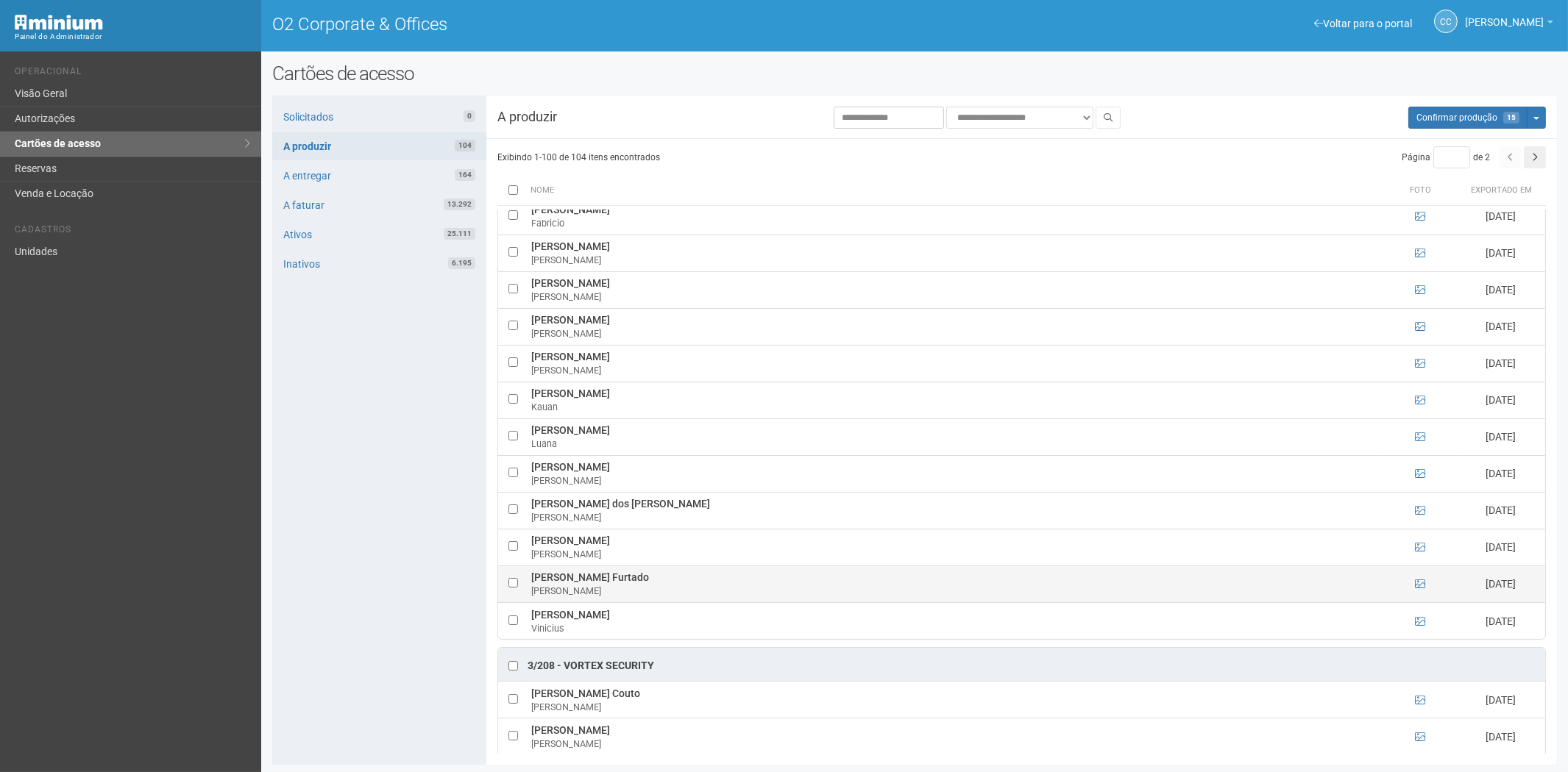
drag, startPoint x: 527, startPoint y: 590, endPoint x: 659, endPoint y: 590, distance: 132.0
click at [659, 590] on td "[PERSON_NAME] Furtado [PERSON_NAME]" at bounding box center [956, 584] width 856 height 36
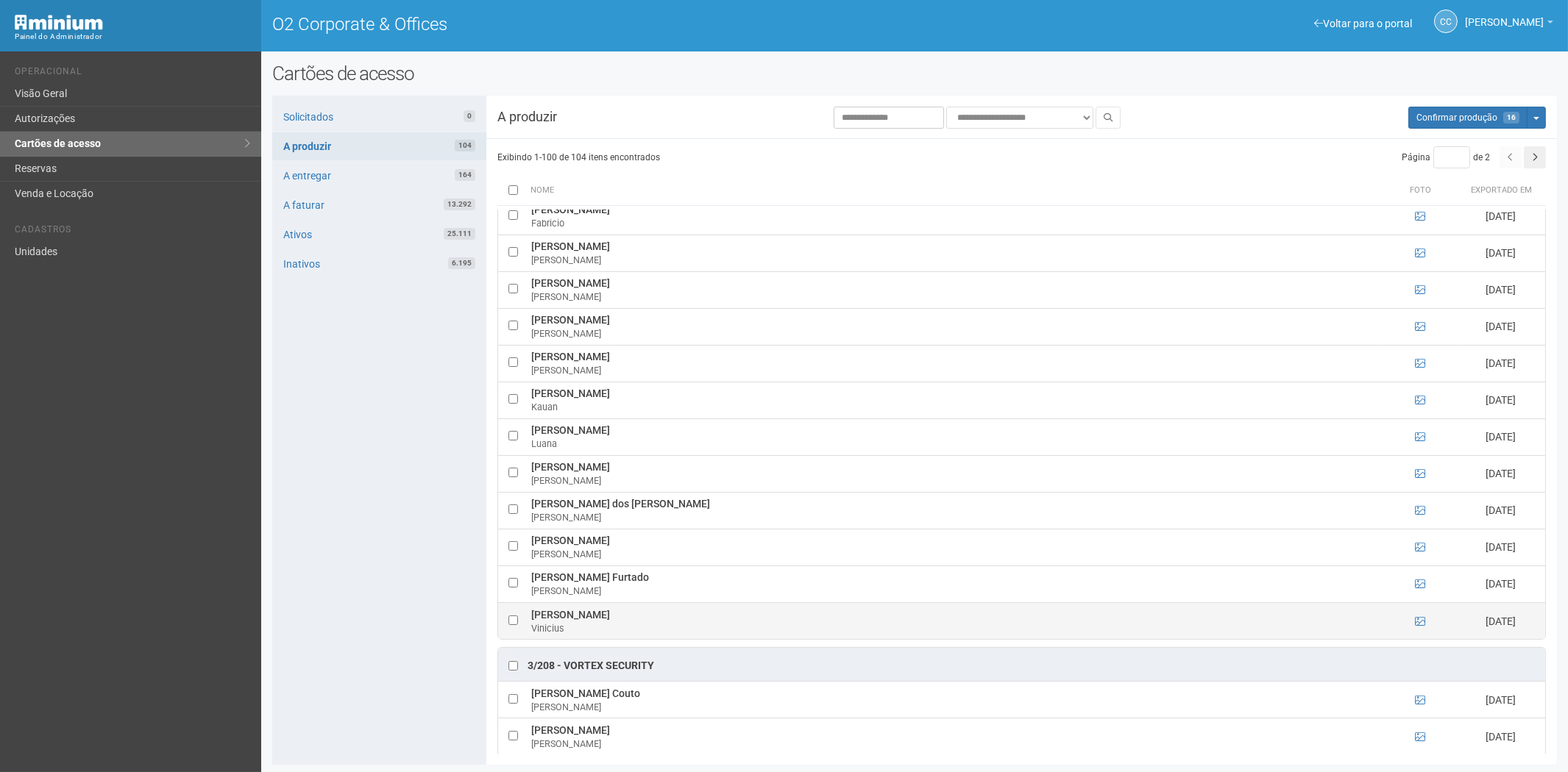
drag, startPoint x: 526, startPoint y: 628, endPoint x: 721, endPoint y: 629, distance: 195.0
click at [721, 629] on tr "[PERSON_NAME] [DATE]" at bounding box center [1021, 620] width 1047 height 36
click at [382, 574] on div "Solicitados 0 A produzir 104 A entregar 164 A faturar 13.292 Ativos 25.111 Inat…" at bounding box center [380, 430] width 214 height 669
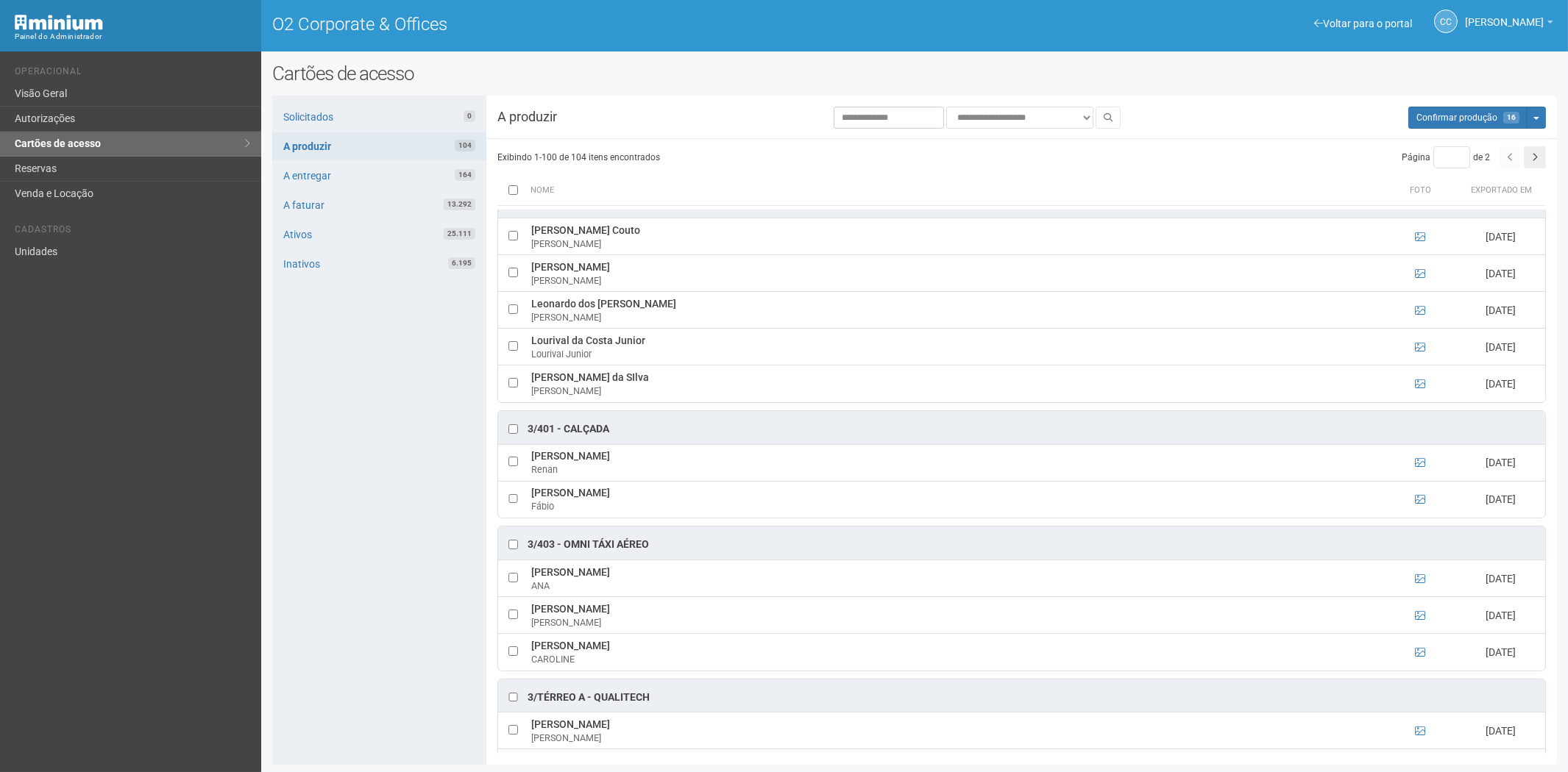
scroll to position [2615, 0]
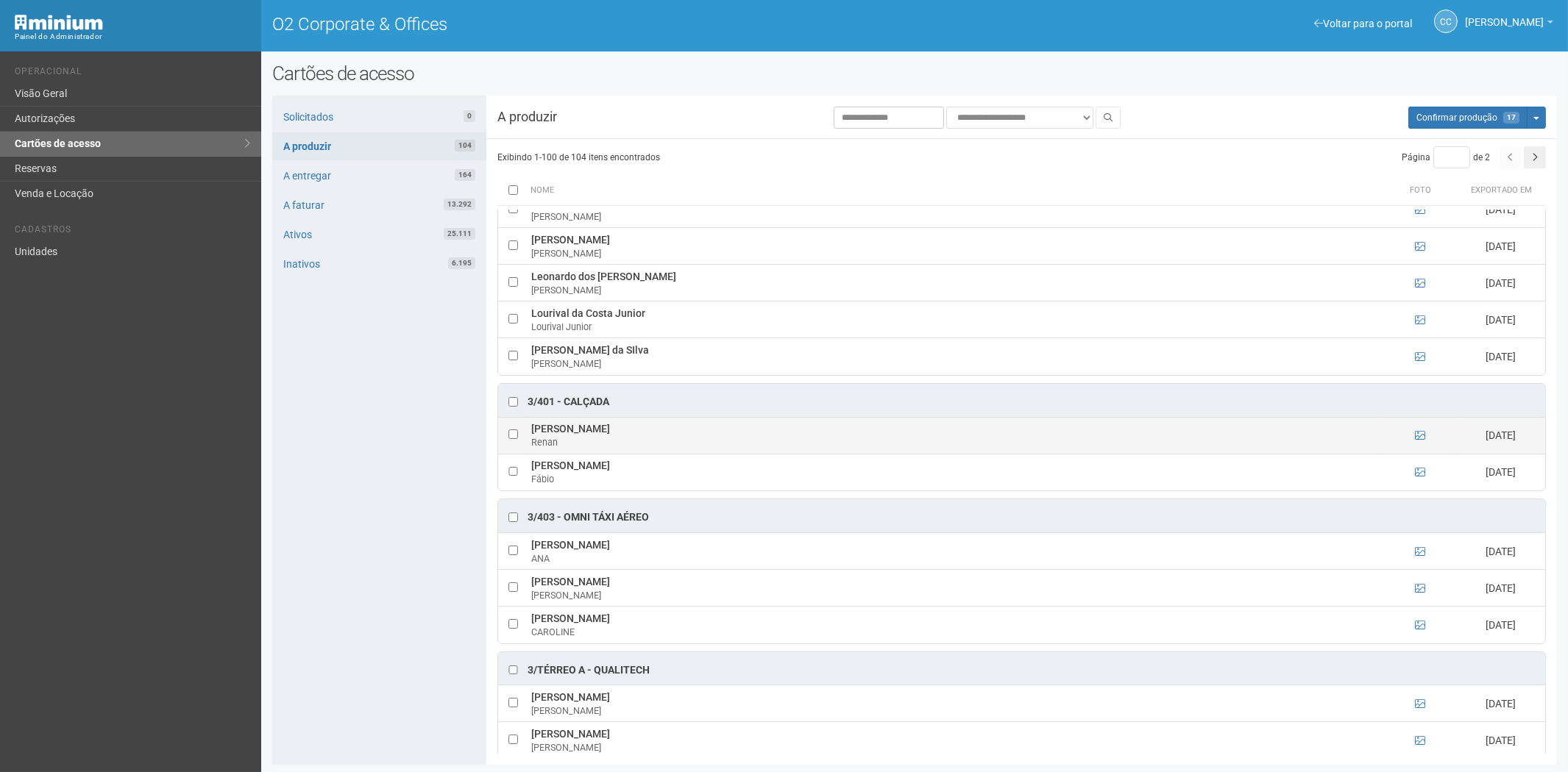
drag, startPoint x: 530, startPoint y: 443, endPoint x: 583, endPoint y: 440, distance: 53.1
click at [630, 449] on td "[PERSON_NAME]" at bounding box center [956, 435] width 856 height 36
drag, startPoint x: 346, startPoint y: 587, endPoint x: 355, endPoint y: 583, distance: 9.8
click at [346, 587] on div "Solicitados 0 A produzir 104 A entregar 164 A faturar 13.292 Ativos 25.111 Inat…" at bounding box center [380, 430] width 214 height 669
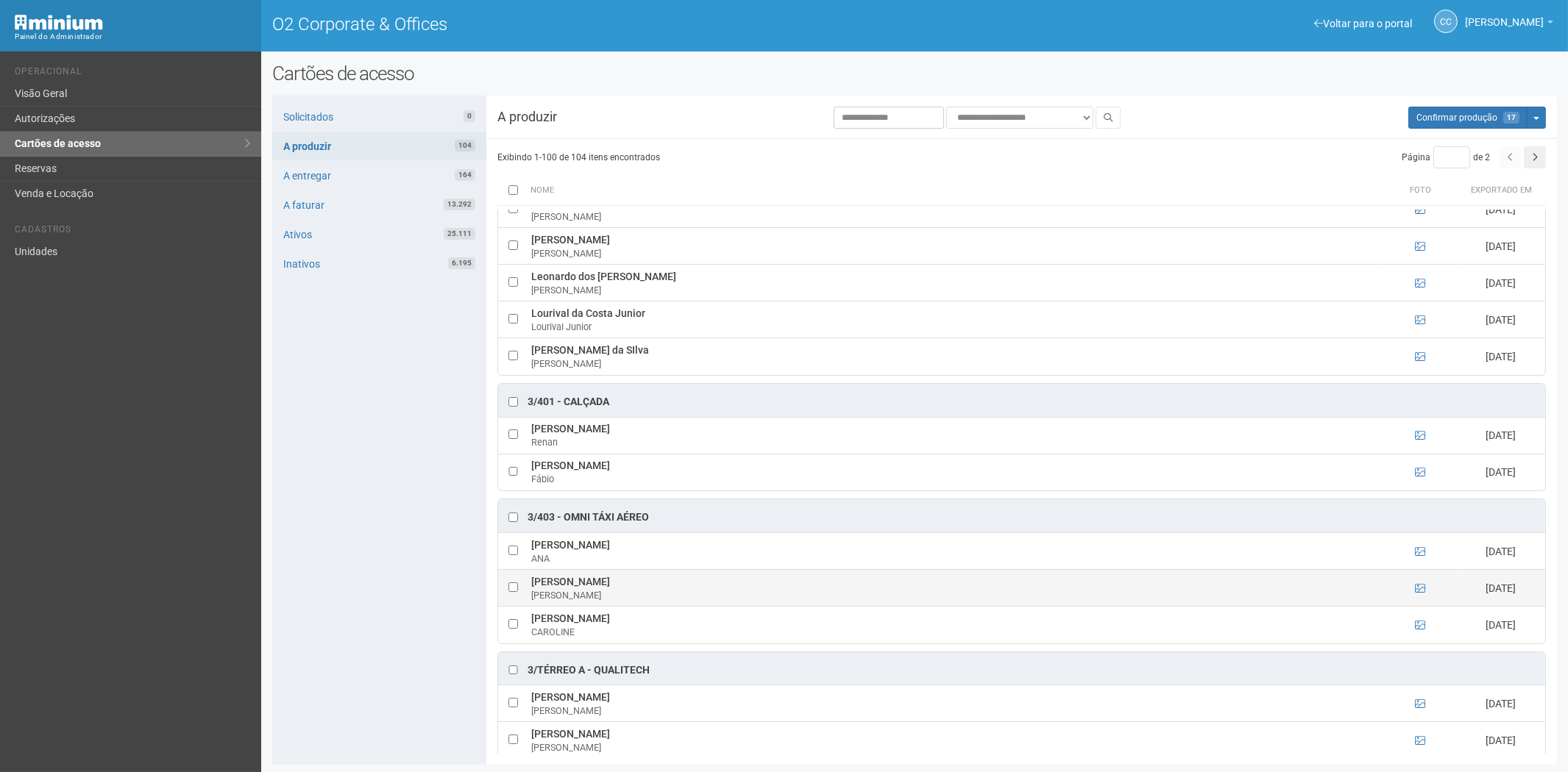
scroll to position [2697, 0]
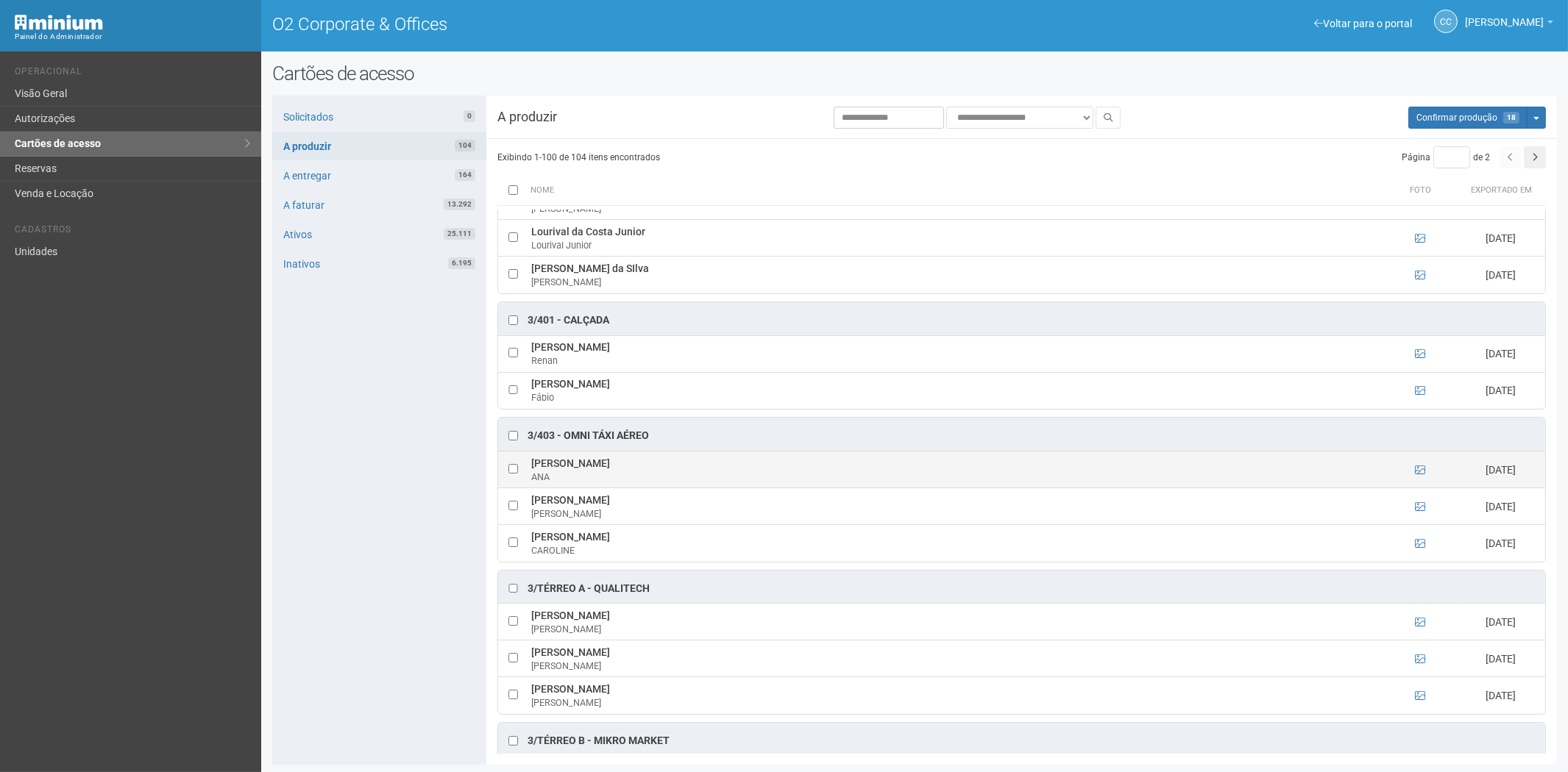
drag, startPoint x: 526, startPoint y: 477, endPoint x: 676, endPoint y: 478, distance: 150.0
click at [700, 480] on tr "[PERSON_NAME] [DATE]" at bounding box center [1021, 470] width 1047 height 36
click at [372, 602] on div "Solicitados 0 A produzir 104 A entregar 164 A faturar 13.292 Ativos 25.111 Inat…" at bounding box center [380, 430] width 214 height 669
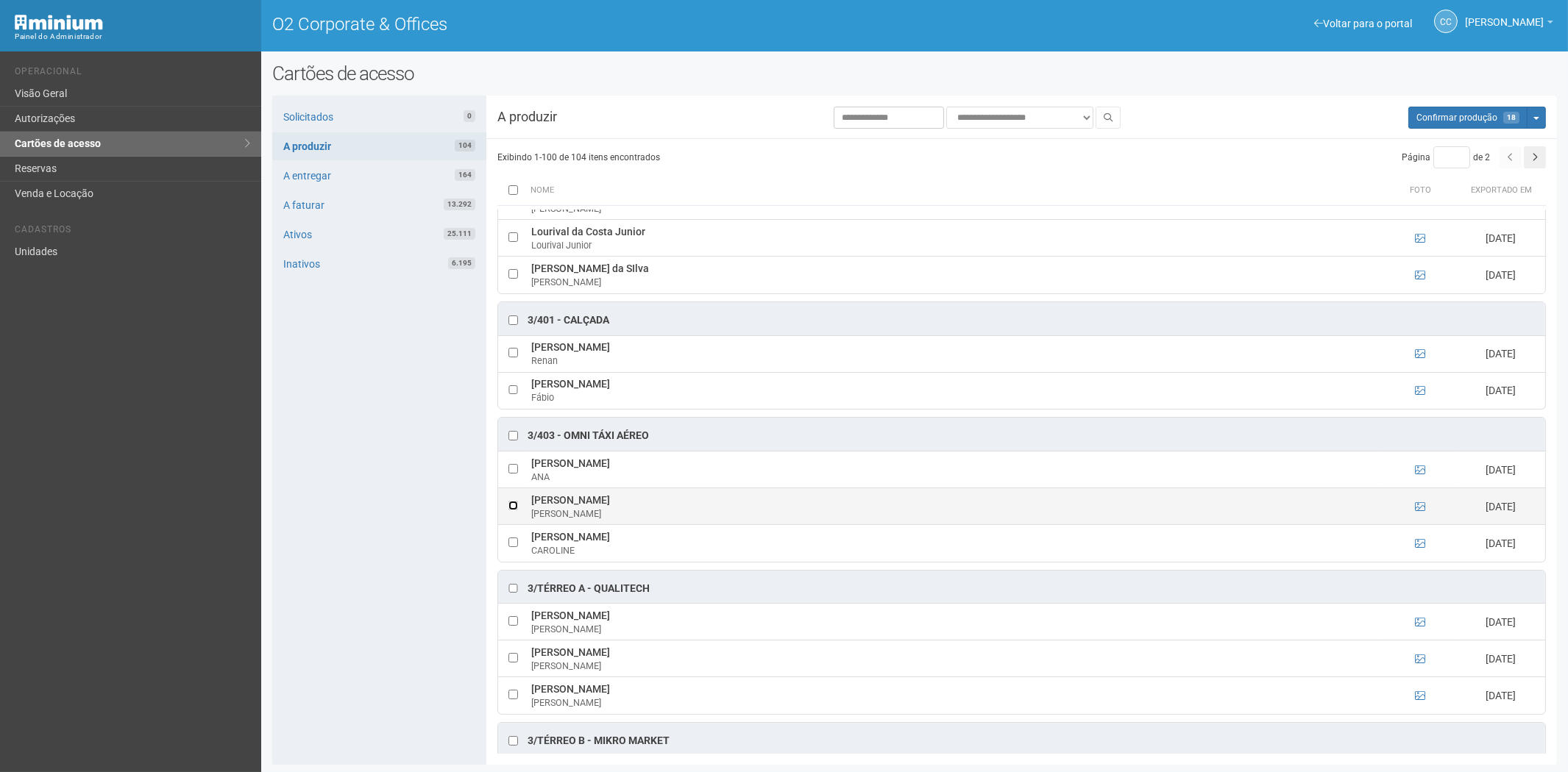
click at [519, 519] on td at bounding box center [512, 507] width 29 height 36
drag, startPoint x: 531, startPoint y: 517, endPoint x: 707, endPoint y: 517, distance: 176.0
click at [723, 519] on td "[PERSON_NAME] Anny" at bounding box center [956, 507] width 856 height 36
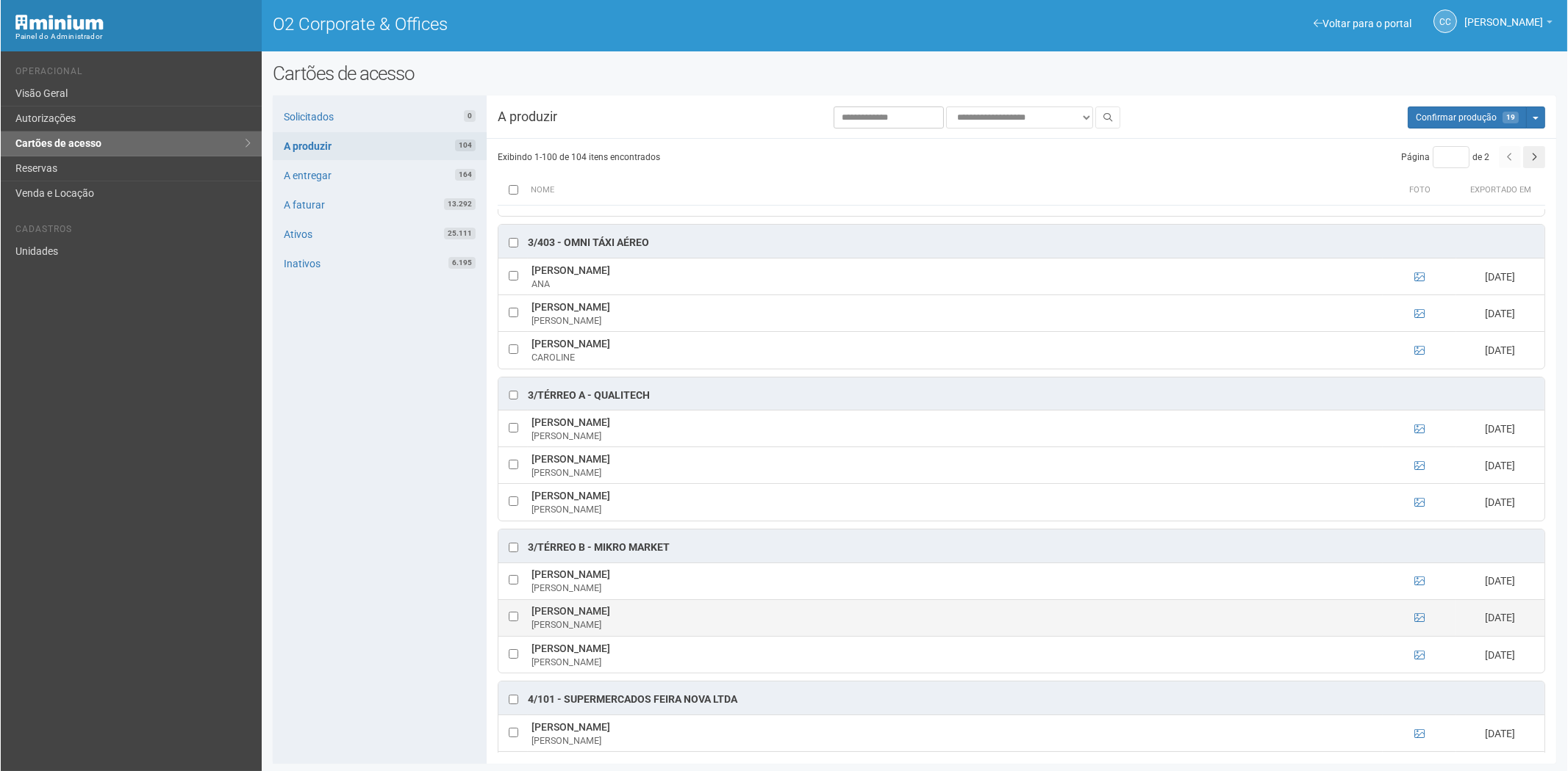
scroll to position [2939, 0]
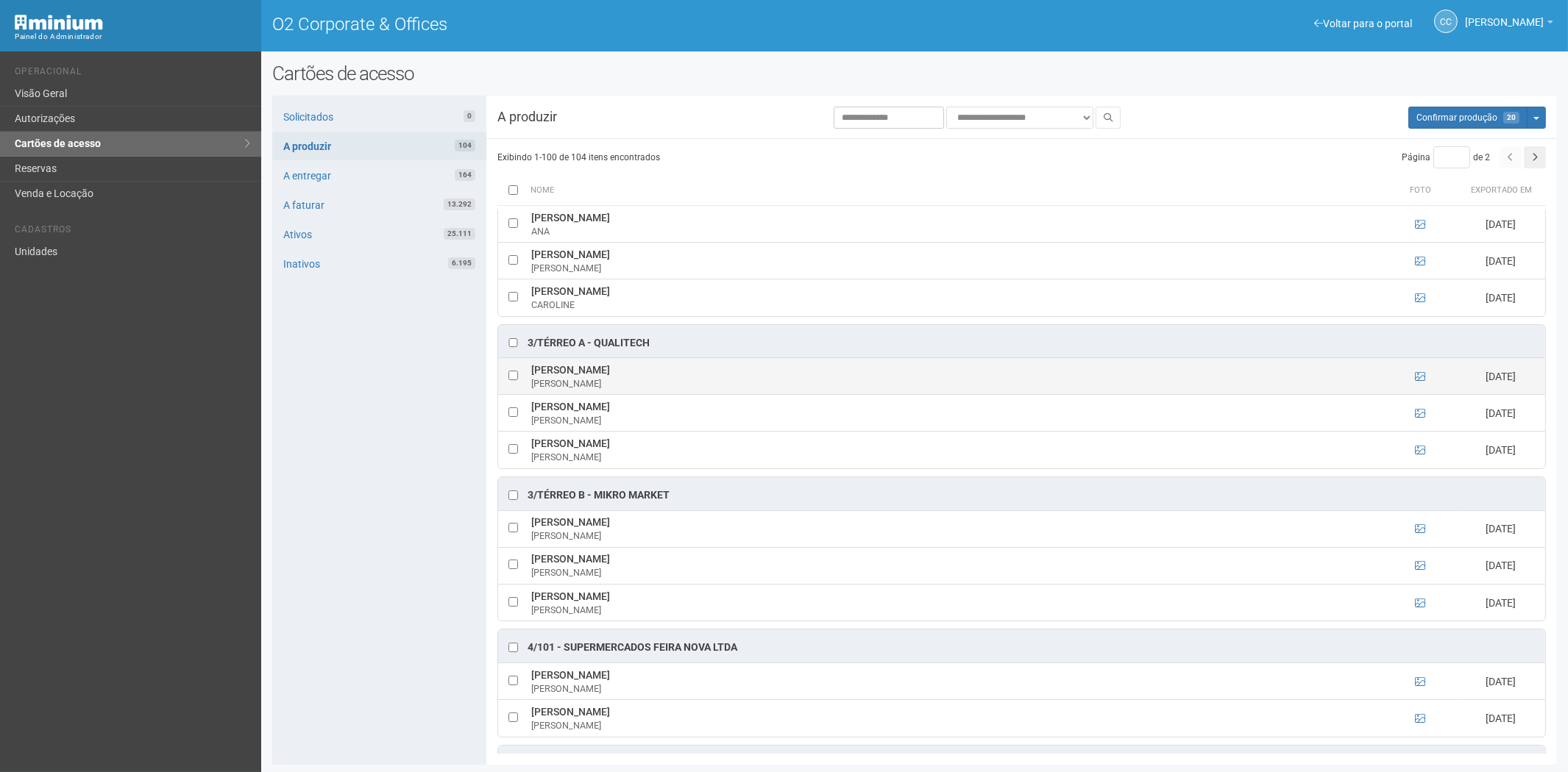
drag, startPoint x: 529, startPoint y: 388, endPoint x: 662, endPoint y: 385, distance: 133.0
click at [662, 385] on td "[PERSON_NAME] [PERSON_NAME]" at bounding box center [956, 376] width 856 height 36
click at [394, 539] on div "Solicitados 0 A produzir 104 A entregar 164 A faturar 13.292 Ativos 25.111 Inat…" at bounding box center [380, 430] width 214 height 669
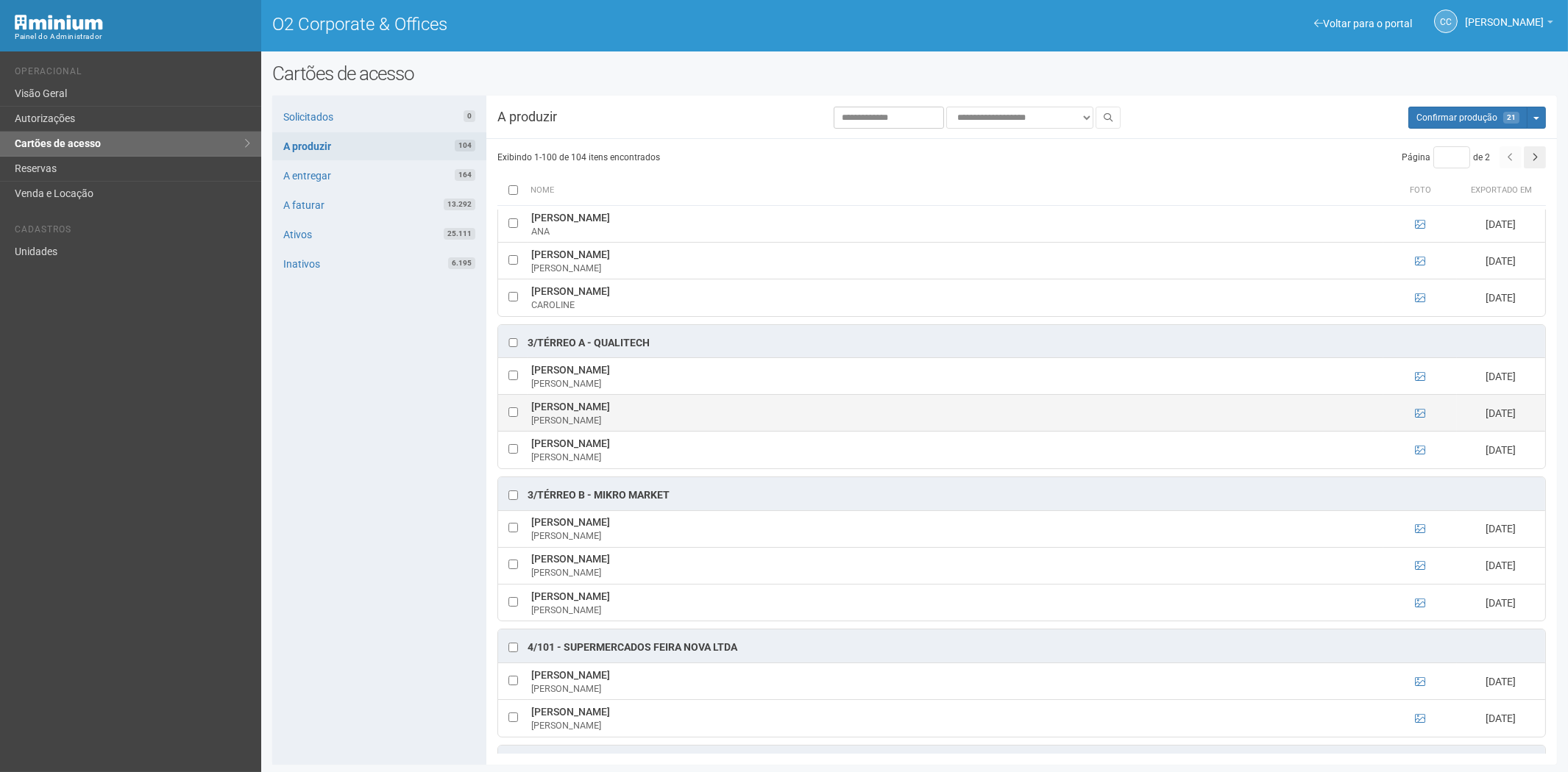
drag, startPoint x: 525, startPoint y: 422, endPoint x: 698, endPoint y: 424, distance: 173.0
click at [698, 424] on tr "[PERSON_NAME] [DATE]" at bounding box center [1021, 413] width 1047 height 36
click at [404, 468] on div "Solicitados 0 A produzir 104 A entregar 164 A faturar 13.292 Ativos 25.111 Inat…" at bounding box center [380, 430] width 214 height 669
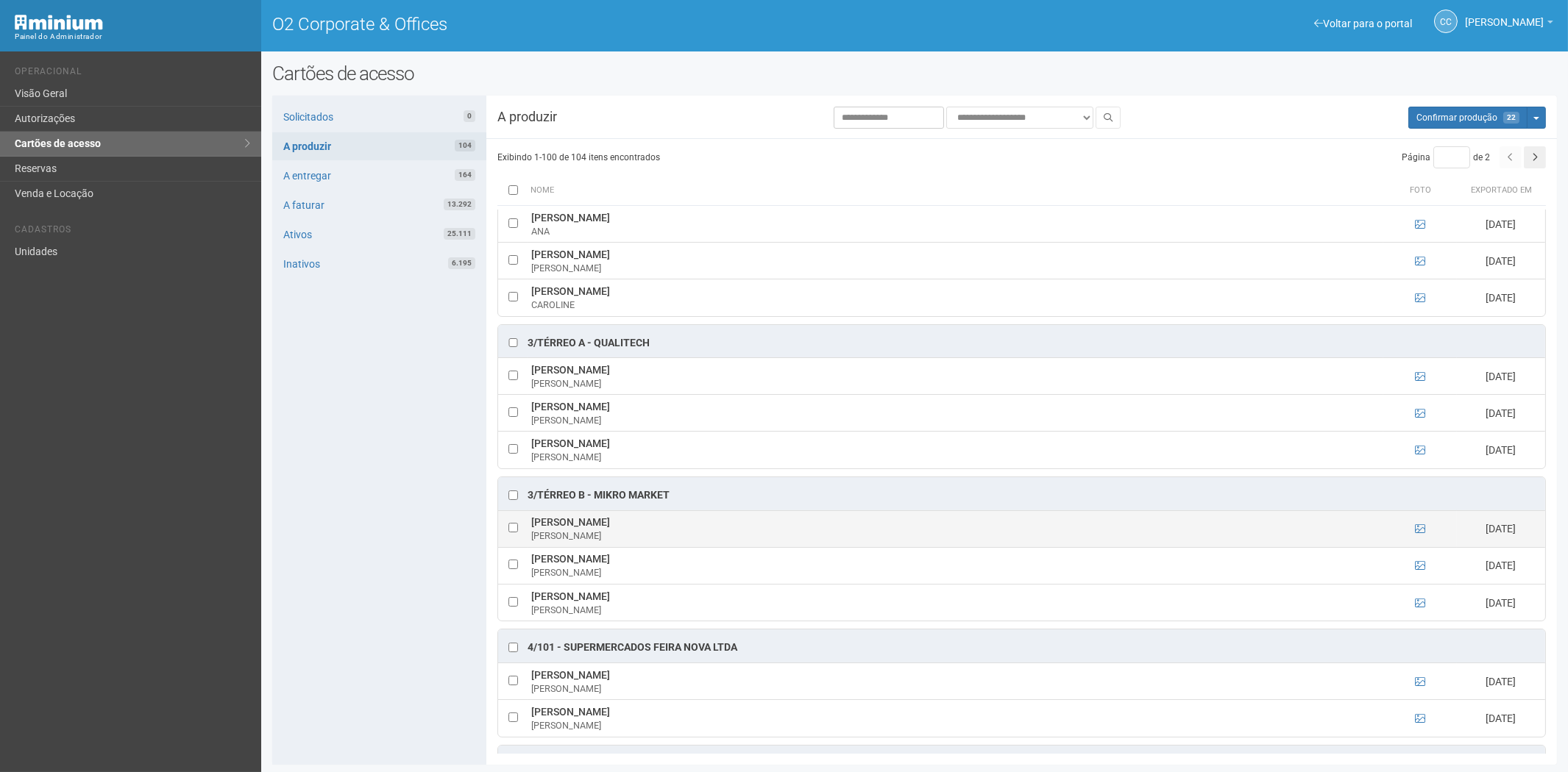
drag, startPoint x: 531, startPoint y: 536, endPoint x: 660, endPoint y: 543, distance: 129.2
click at [660, 543] on td "[PERSON_NAME] de [PERSON_NAME]" at bounding box center [956, 529] width 856 height 36
click at [373, 528] on div "Solicitados 0 A produzir 104 A entregar 164 A faturar 13.292 Ativos 25.111 Inat…" at bounding box center [380, 430] width 214 height 669
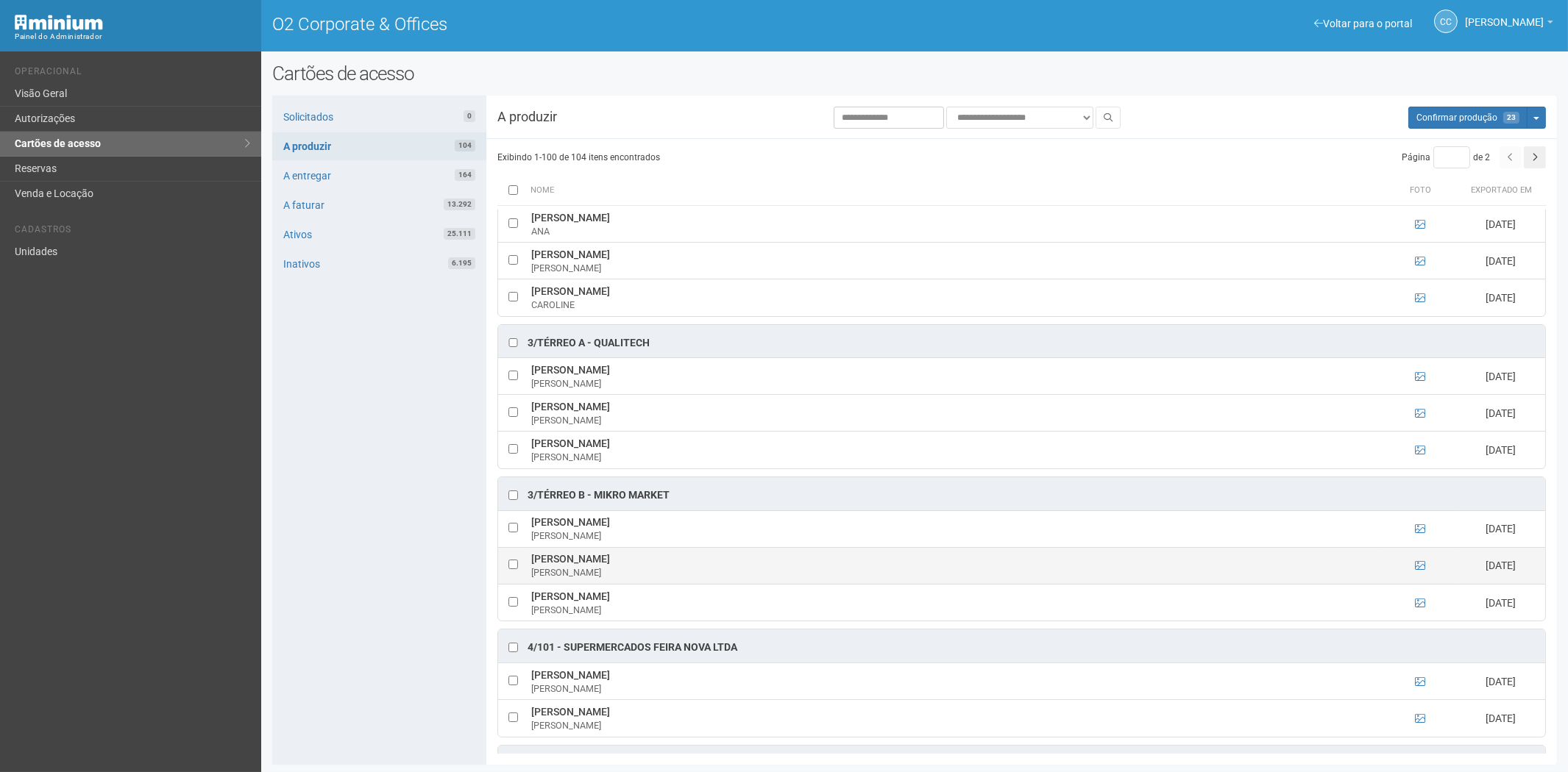
drag, startPoint x: 530, startPoint y: 577, endPoint x: 649, endPoint y: 582, distance: 119.1
click at [649, 582] on td "[PERSON_NAME]" at bounding box center [956, 566] width 856 height 36
drag, startPoint x: 431, startPoint y: 623, endPoint x: 528, endPoint y: 619, distance: 97.1
click at [442, 623] on div "Solicitados 0 A produzir 104 A entregar 164 A faturar 13.292 Ativos 25.111 Inat…" at bounding box center [380, 430] width 214 height 669
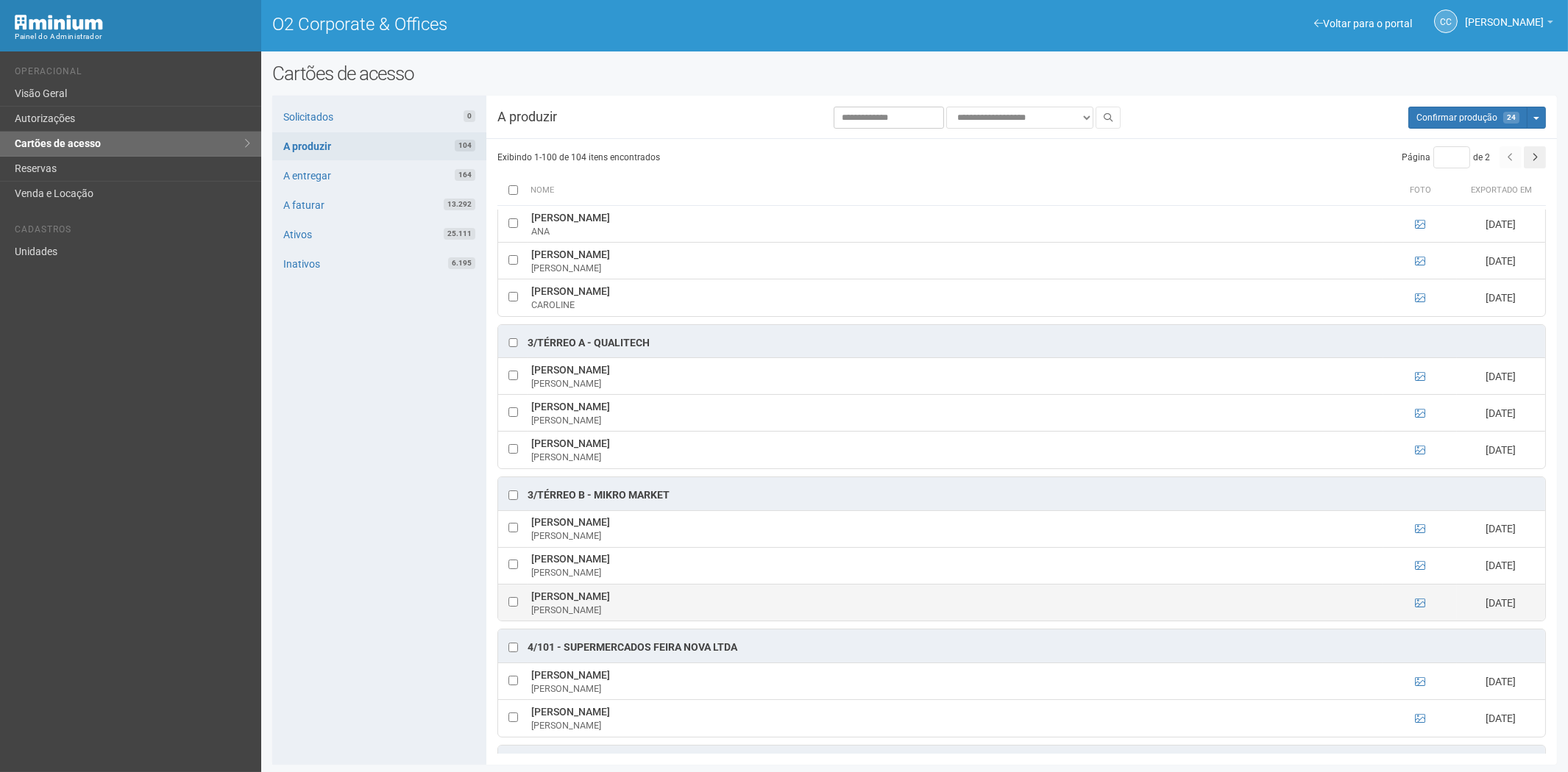
drag, startPoint x: 532, startPoint y: 610, endPoint x: 634, endPoint y: 616, distance: 102.2
click at [634, 616] on td "[PERSON_NAME]" at bounding box center [956, 602] width 856 height 36
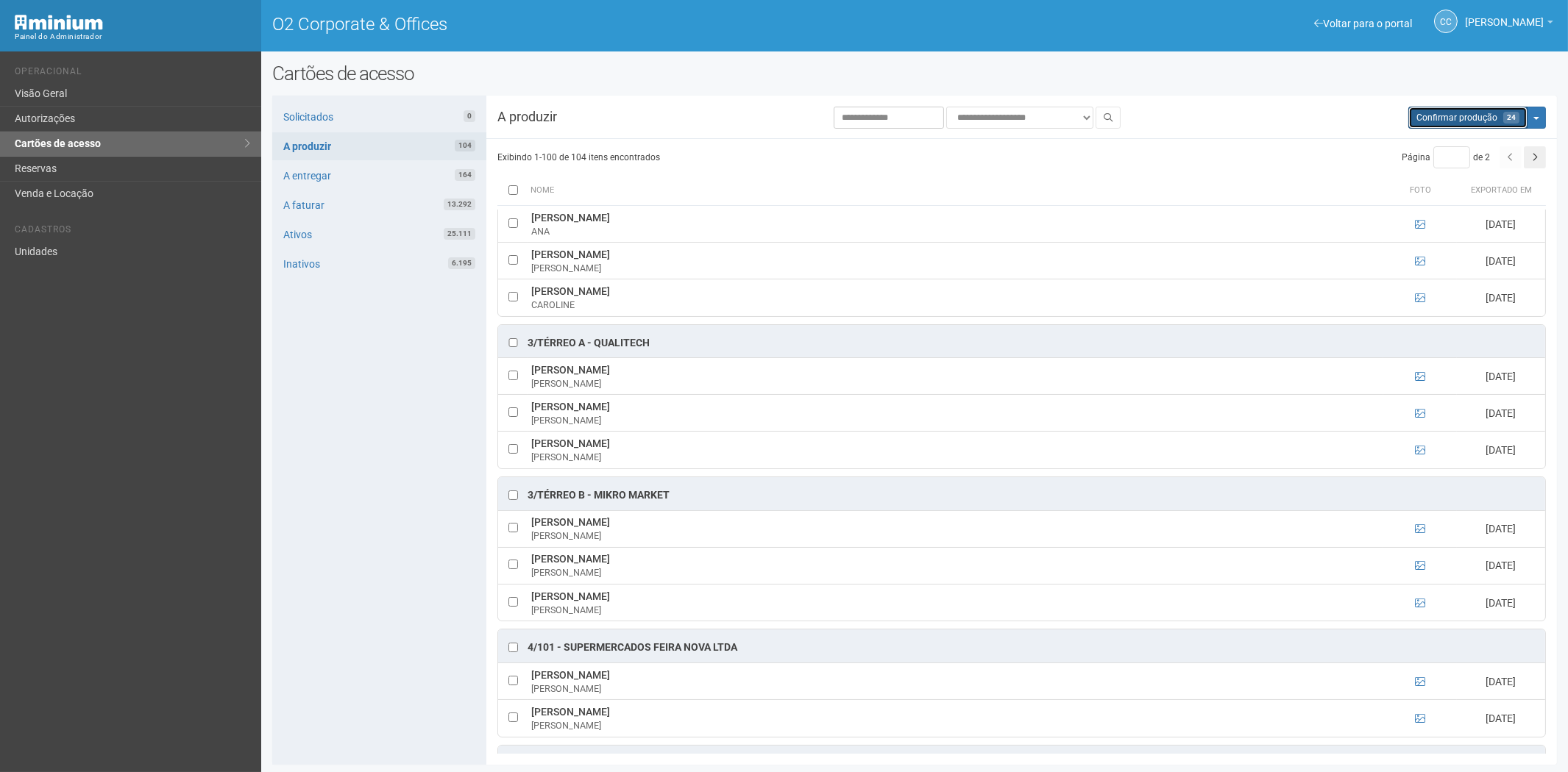
click at [1441, 118] on span "Confirmar produção" at bounding box center [1456, 117] width 81 height 10
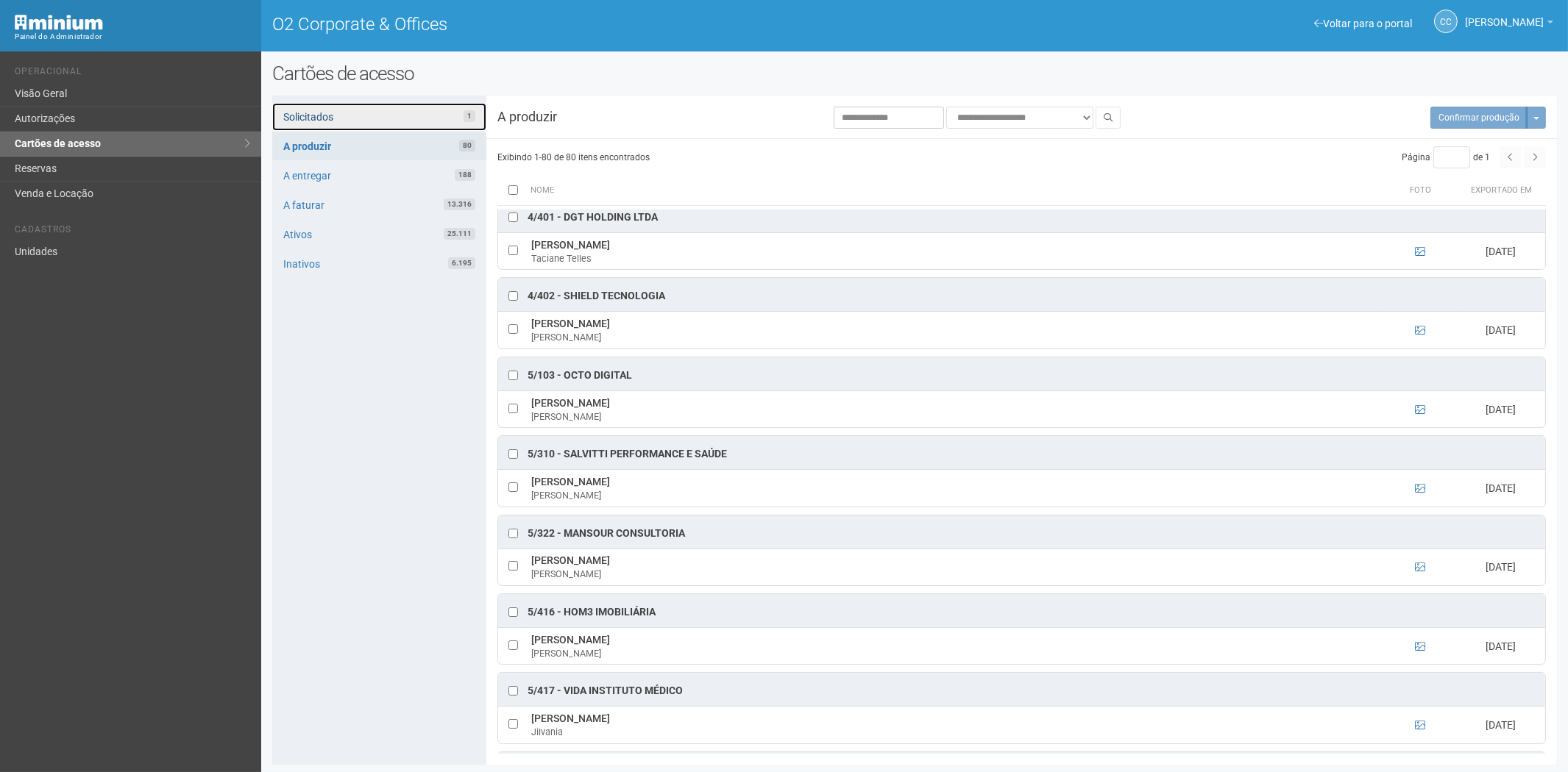
drag, startPoint x: 339, startPoint y: 110, endPoint x: 357, endPoint y: 127, distance: 24.8
click at [339, 110] on link "Solicitados 1" at bounding box center [380, 116] width 214 height 28
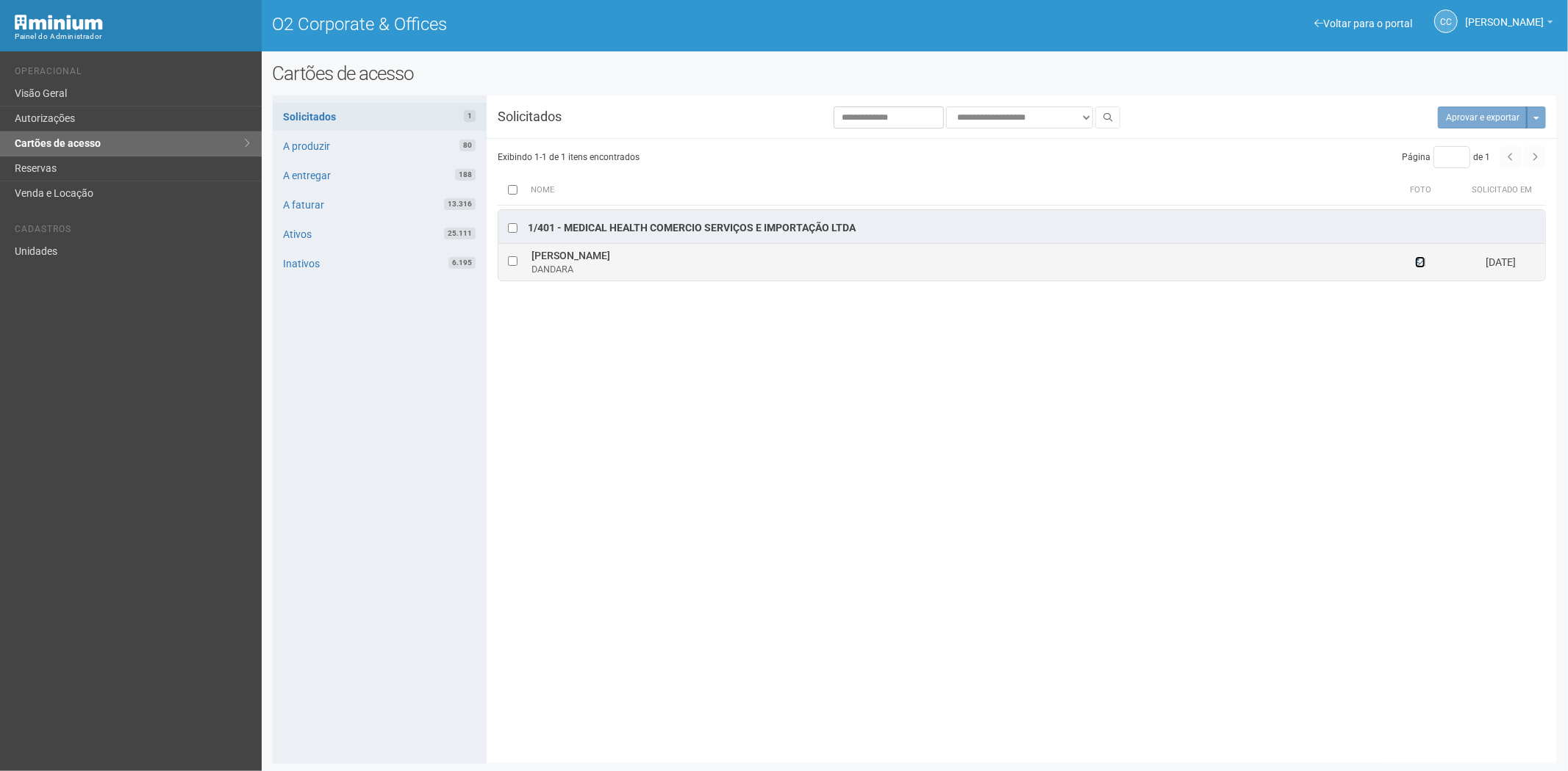
click at [1419, 267] on icon at bounding box center [1419, 261] width 10 height 10
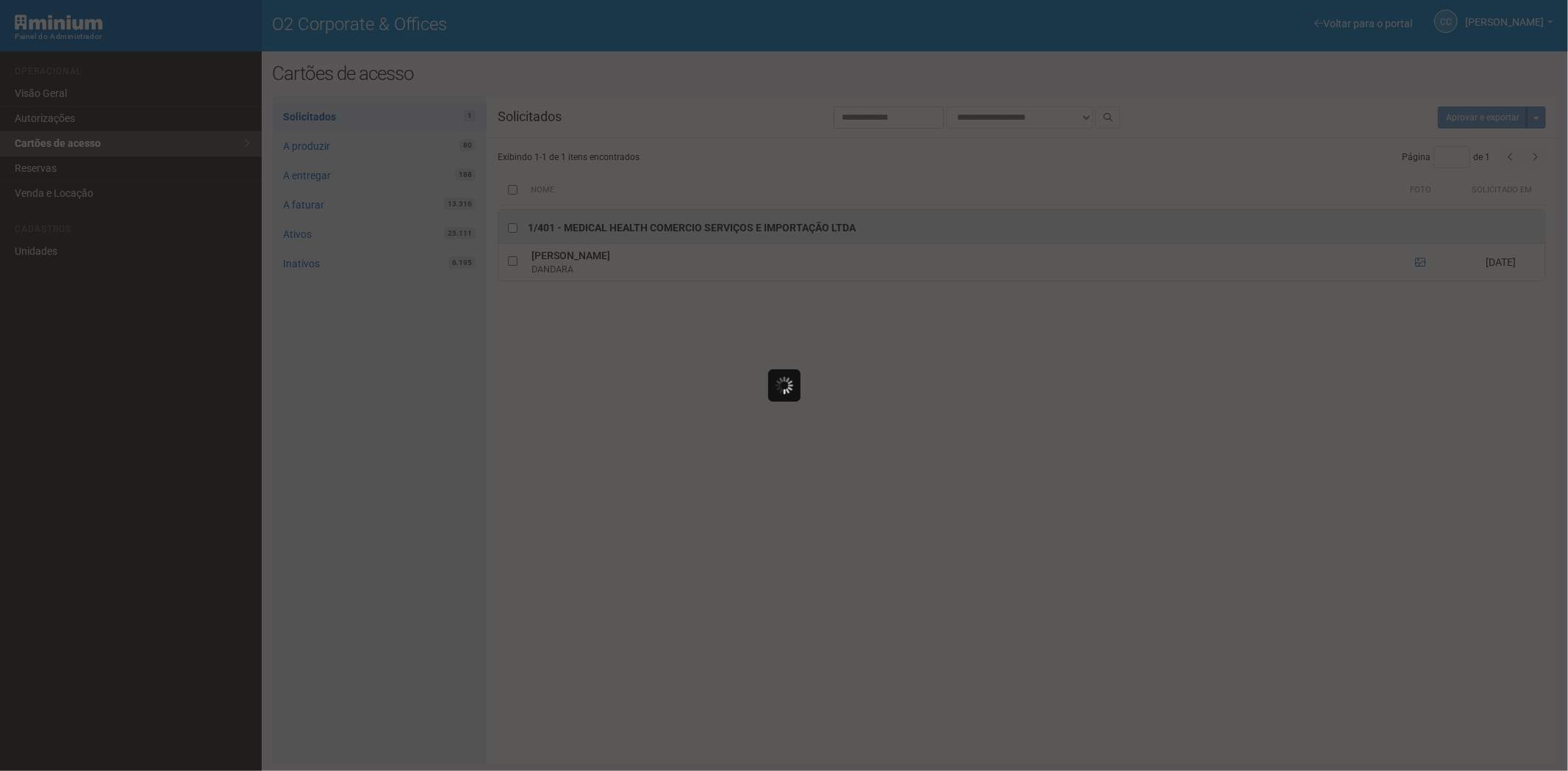
click at [1000, 515] on div at bounding box center [784, 386] width 1568 height 771
